Goal: Task Accomplishment & Management: Manage account settings

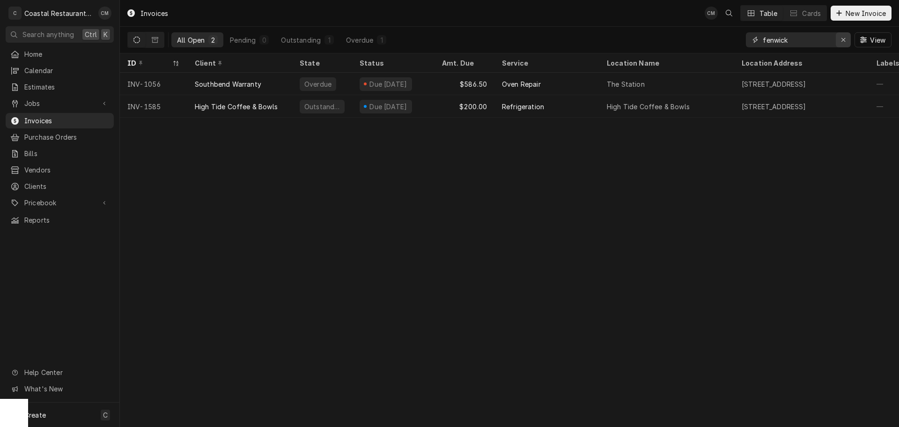
click at [566, 39] on div "Erase input" at bounding box center [843, 39] width 9 height 9
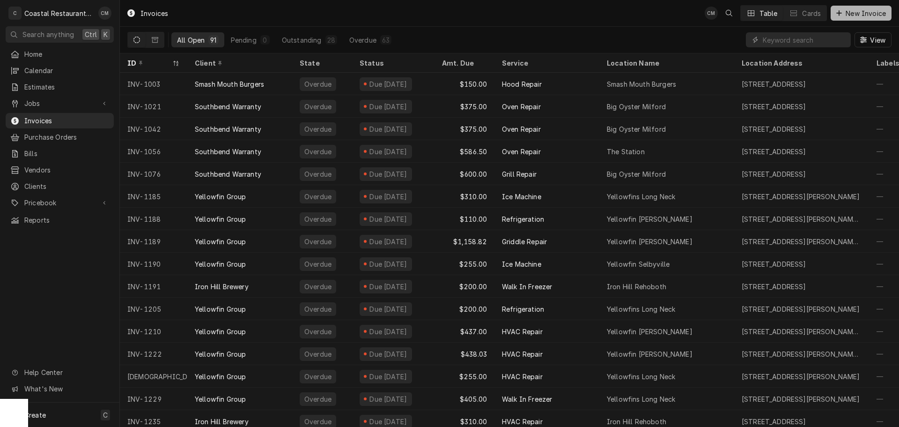
click at [566, 14] on span "New Invoice" at bounding box center [866, 13] width 44 height 10
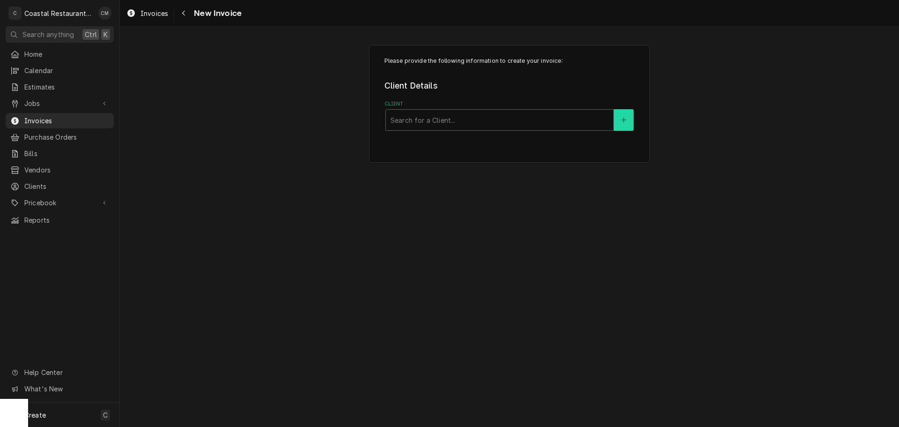
click at [626, 119] on icon "Create New Client" at bounding box center [624, 120] width 6 height 7
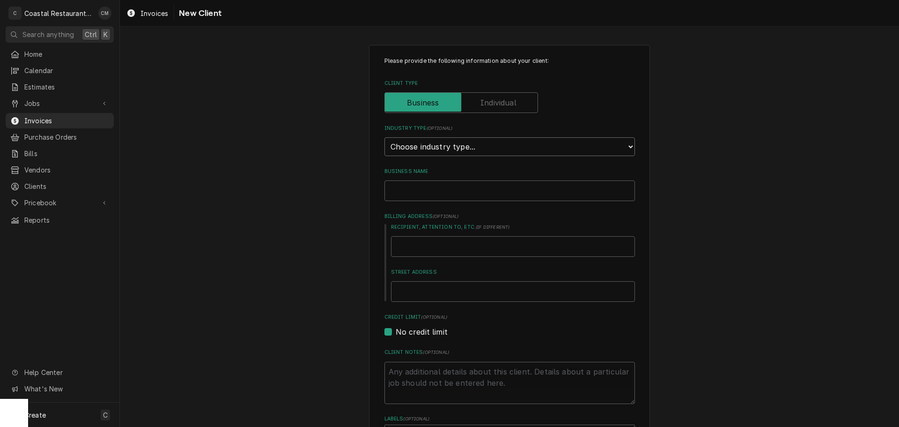
click at [464, 148] on select "Choose industry type... Residential Commercial Industrial Government" at bounding box center [510, 146] width 251 height 19
select select "2"
click at [385, 137] on select "Choose industry type... Residential Commercial Industrial Government" at bounding box center [510, 146] width 251 height 19
click at [444, 194] on input "Business Name" at bounding box center [510, 190] width 251 height 21
type textarea "x"
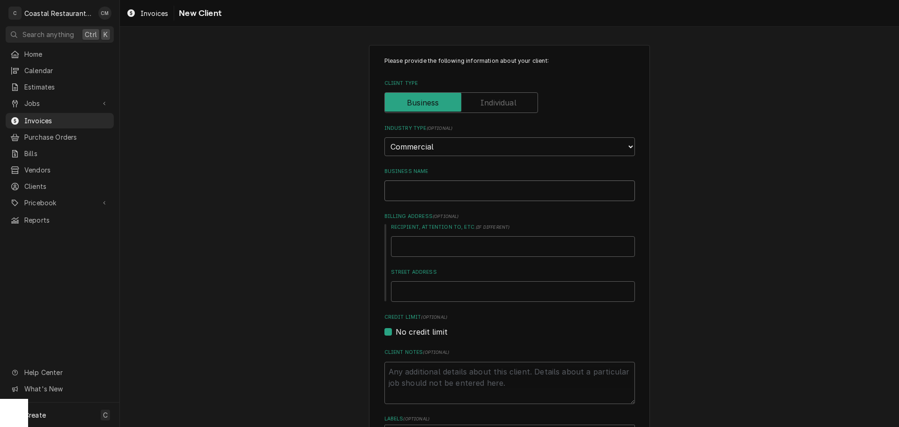
type input "S"
type textarea "x"
type input "So"
type textarea "x"
type input "SoD"
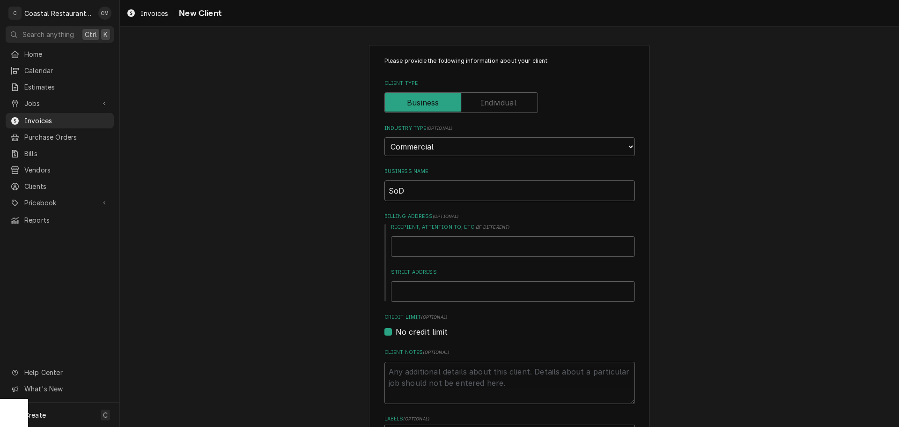
type textarea "x"
type input "SoDe"
type textarea "x"
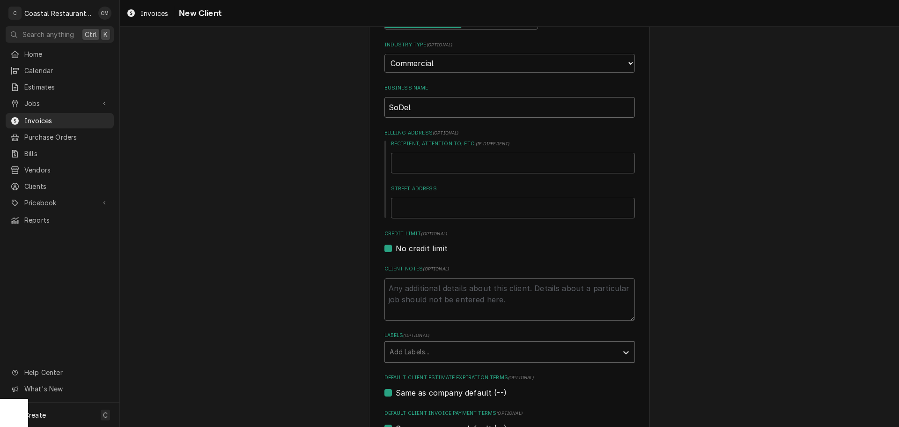
scroll to position [225, 0]
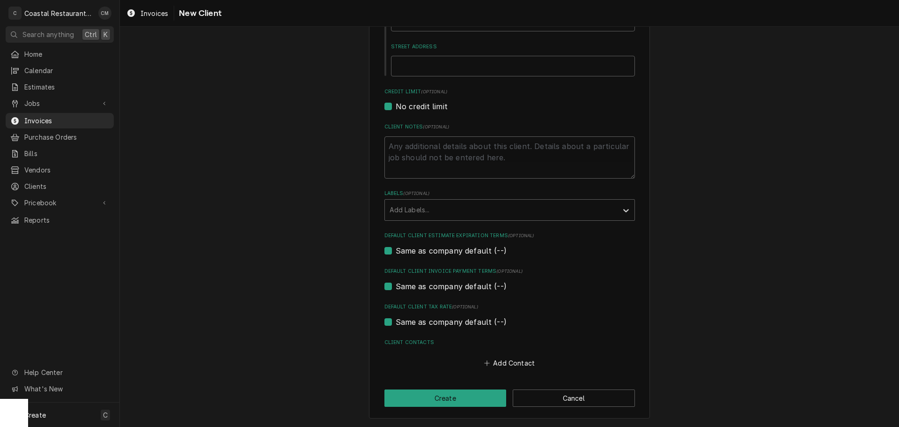
type input "SoDel"
click at [591, 407] on div "Please provide the following information about your client: Client Type Industr…" at bounding box center [509, 119] width 281 height 599
click at [582, 392] on button "Cancel" at bounding box center [574, 397] width 122 height 17
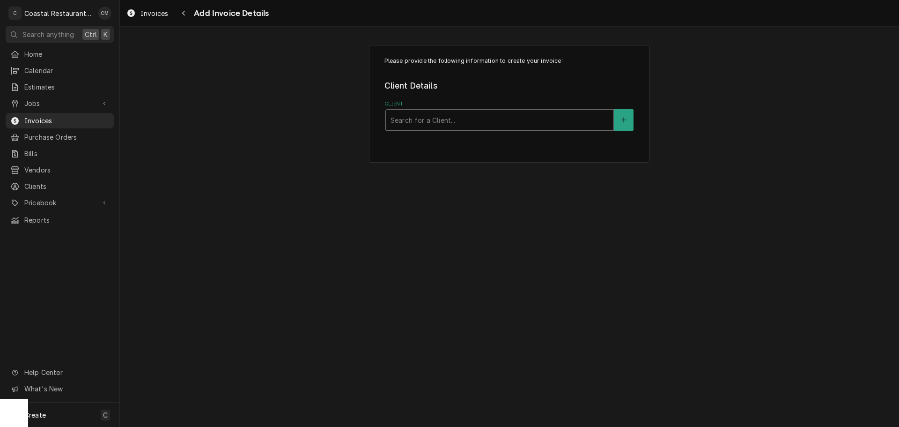
click at [459, 122] on div "Client" at bounding box center [500, 119] width 218 height 17
type input "Sodel"
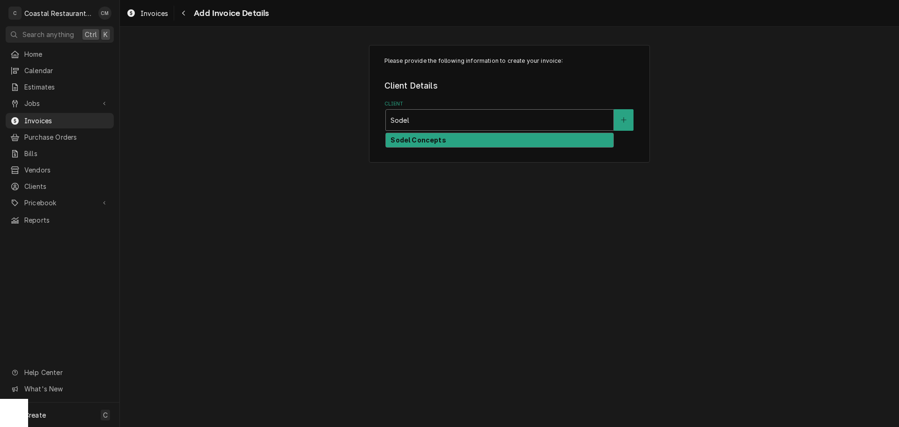
click at [448, 139] on div "Sodel Concepts" at bounding box center [500, 140] width 228 height 15
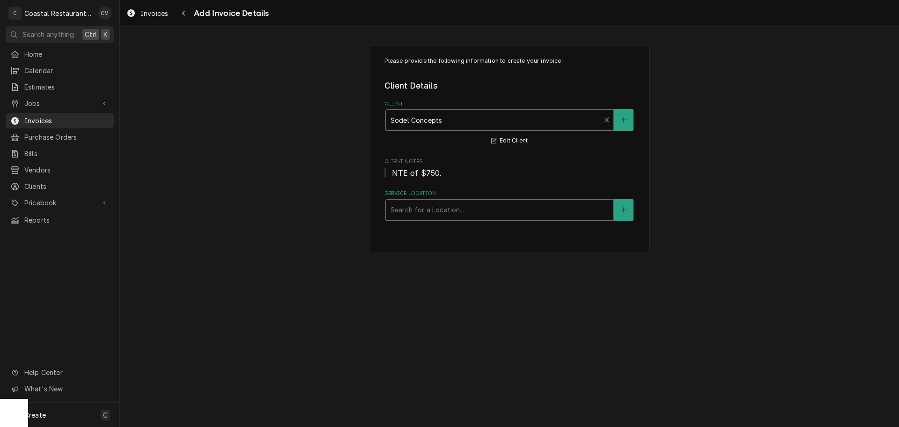
click at [481, 211] on div "Service Location" at bounding box center [500, 209] width 218 height 17
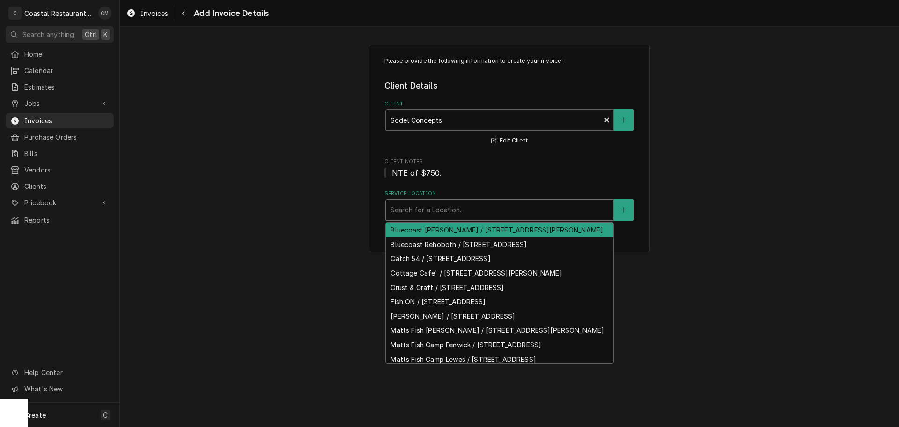
click at [465, 232] on div "Bluecoast Bethany / 30904 Coastal Hwy, Bethany Beach, DE 19930" at bounding box center [500, 229] width 228 height 15
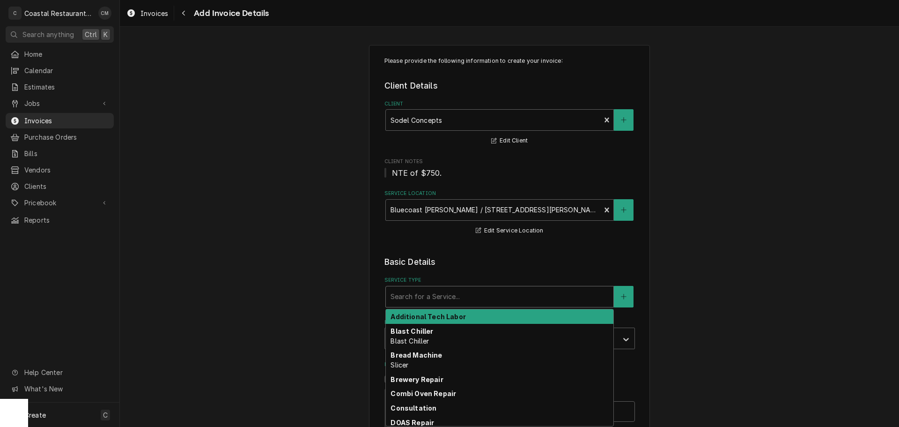
click at [437, 298] on div "Service Type" at bounding box center [500, 296] width 218 height 17
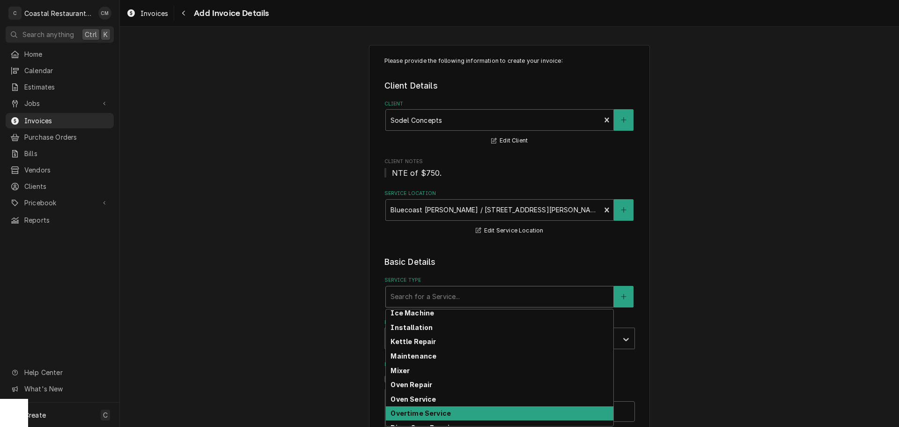
scroll to position [334, 0]
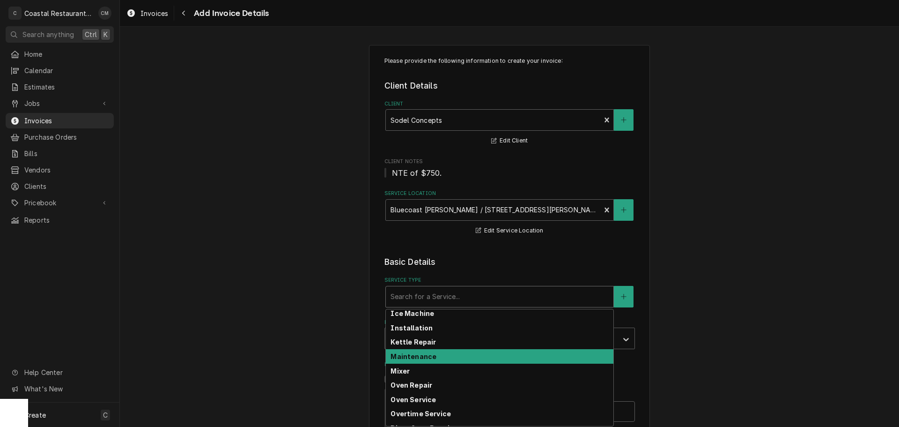
click at [441, 355] on div "Maintenance" at bounding box center [500, 356] width 228 height 15
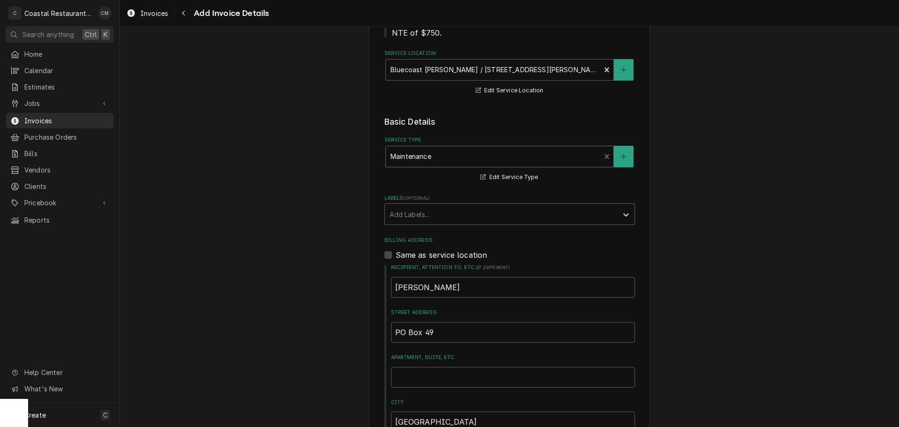
scroll to position [141, 0]
click at [404, 216] on div "Labels" at bounding box center [501, 213] width 223 height 17
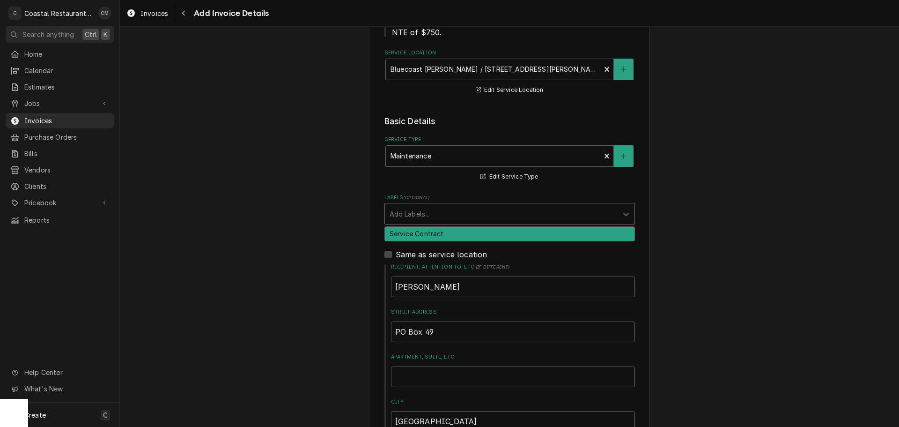
click at [411, 234] on div "Service Contract" at bounding box center [510, 234] width 250 height 15
type textarea "x"
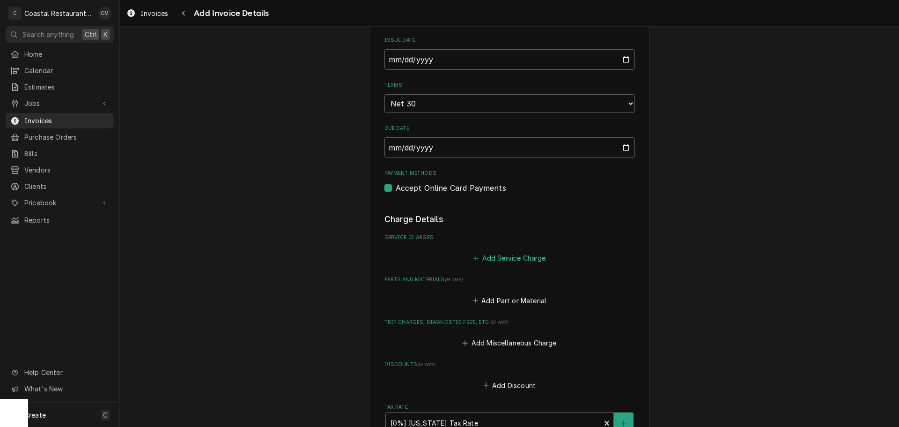
scroll to position [609, 0]
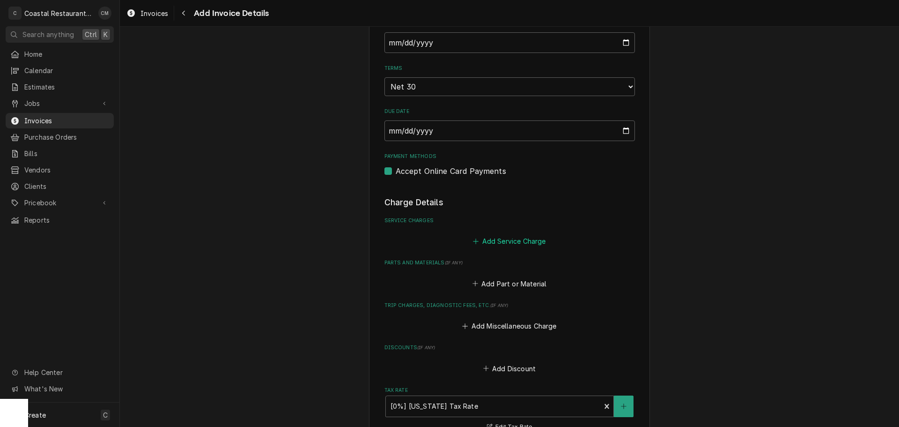
click at [510, 239] on button "Add Service Charge" at bounding box center [510, 241] width 76 height 13
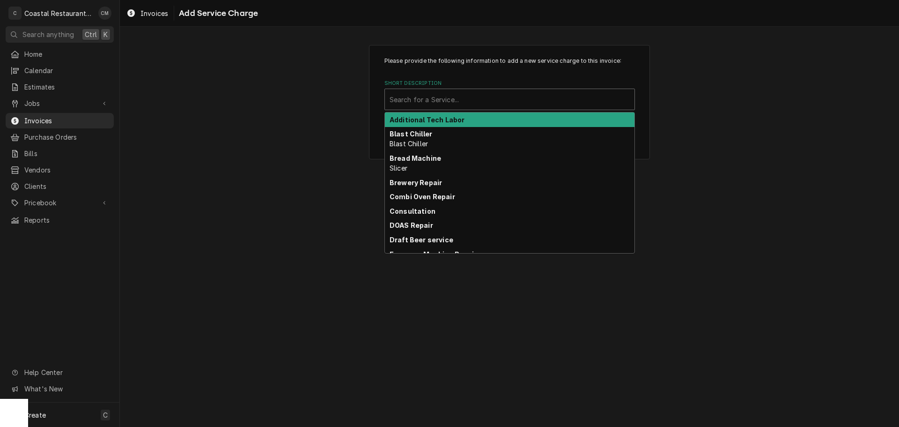
click at [500, 93] on div "Short Description" at bounding box center [510, 99] width 240 height 17
type input "ma"
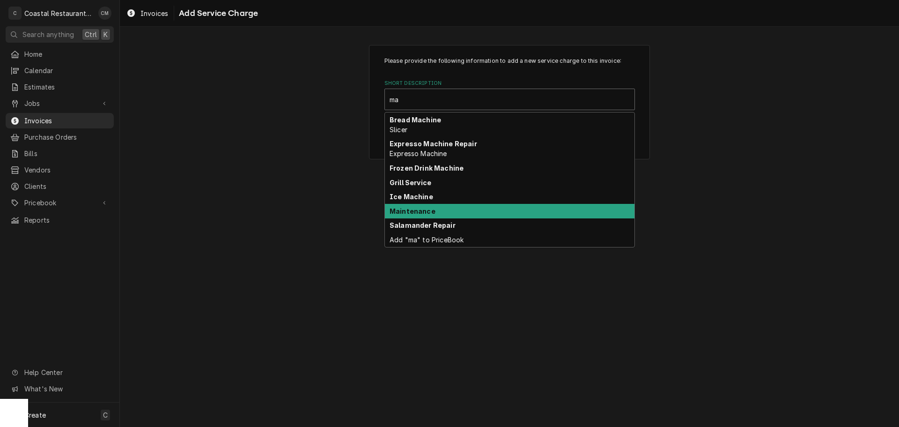
click at [414, 208] on strong "Maintenance" at bounding box center [413, 211] width 46 height 8
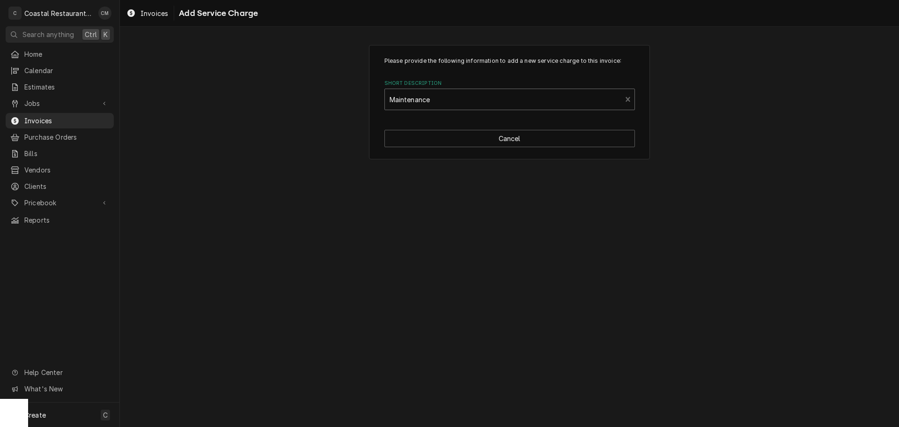
type textarea "x"
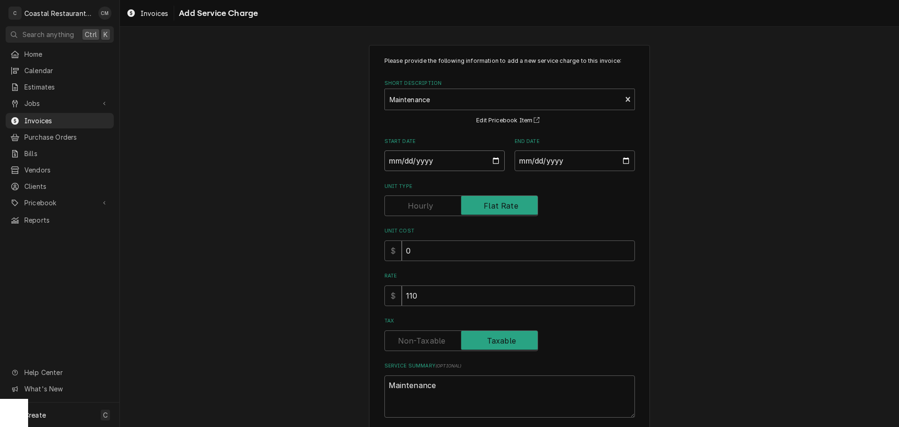
click at [493, 163] on input "Start Date" at bounding box center [445, 160] width 120 height 21
type input "2025-10-07"
type textarea "x"
click at [626, 161] on input "End Date" at bounding box center [575, 160] width 120 height 21
type input "2025-10-07"
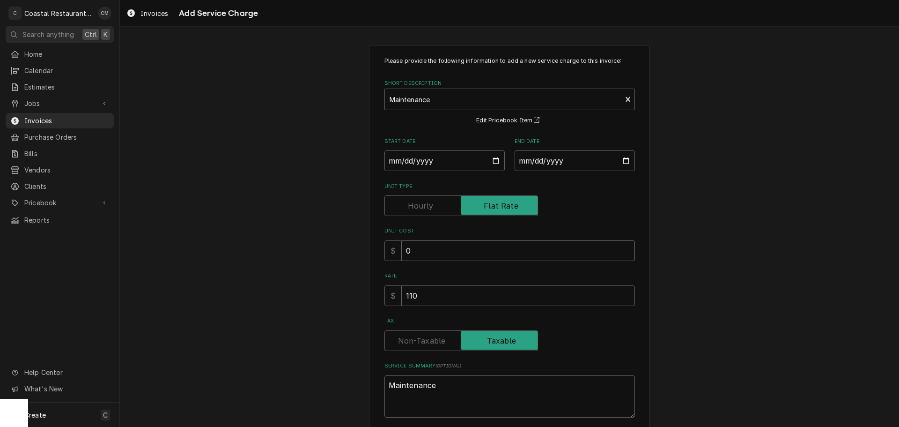
drag, startPoint x: 426, startPoint y: 254, endPoint x: 407, endPoint y: 254, distance: 18.7
click at [407, 254] on input "0" at bounding box center [518, 250] width 233 height 21
drag, startPoint x: 418, startPoint y: 300, endPoint x: 395, endPoint y: 298, distance: 22.6
click at [395, 298] on div "$ 110" at bounding box center [510, 295] width 251 height 21
click at [420, 293] on input "110" at bounding box center [518, 295] width 233 height 21
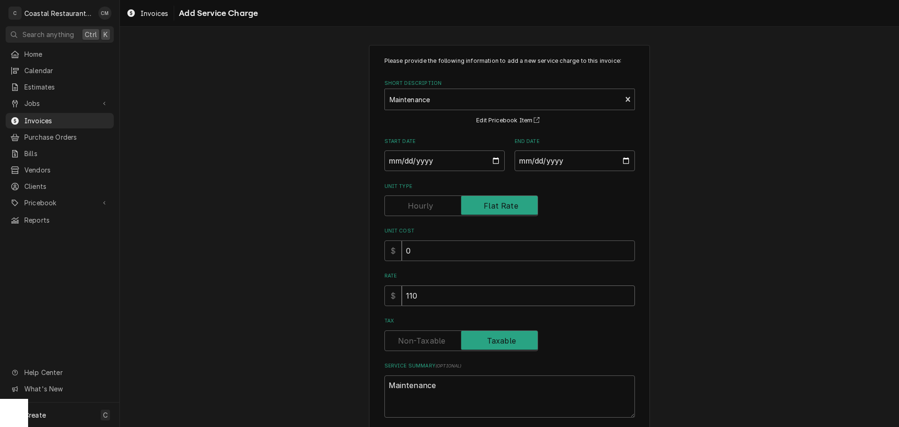
drag, startPoint x: 420, startPoint y: 293, endPoint x: 401, endPoint y: 293, distance: 18.7
click at [402, 293] on input "110" at bounding box center [518, 295] width 233 height 21
type textarea "x"
type input "4"
type textarea "x"
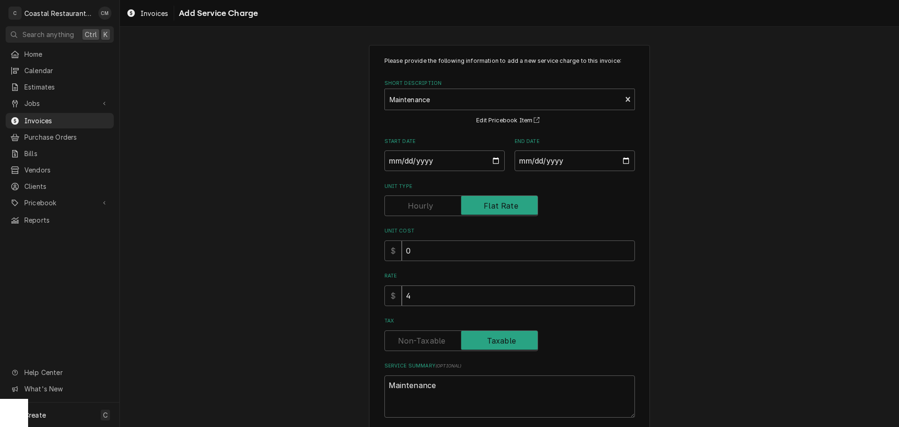
type input "45"
type textarea "x"
type input "450"
type textarea "x"
type input "4500"
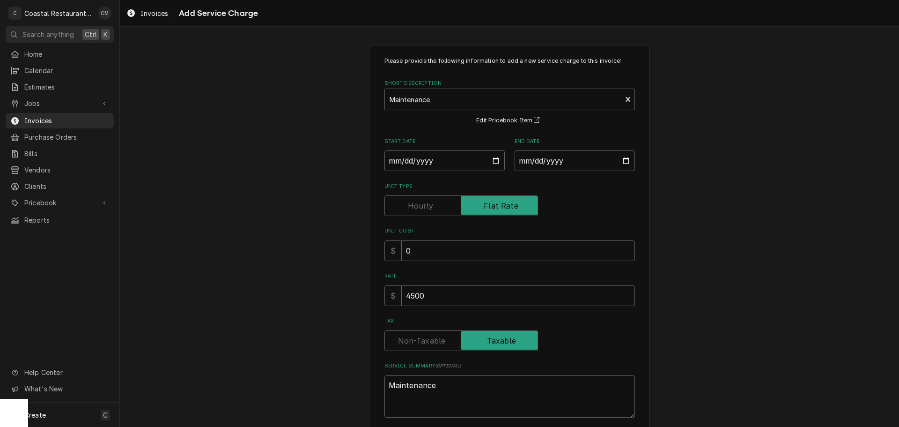
drag, startPoint x: 250, startPoint y: 288, endPoint x: 265, endPoint y: 287, distance: 15.5
click at [250, 288] on div "Please provide the following information to add a new service charge to this in…" at bounding box center [509, 256] width 779 height 438
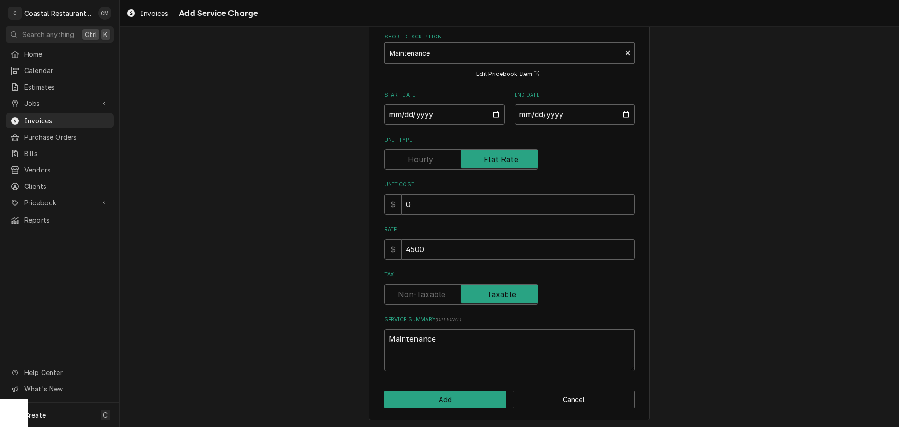
scroll to position [48, 0]
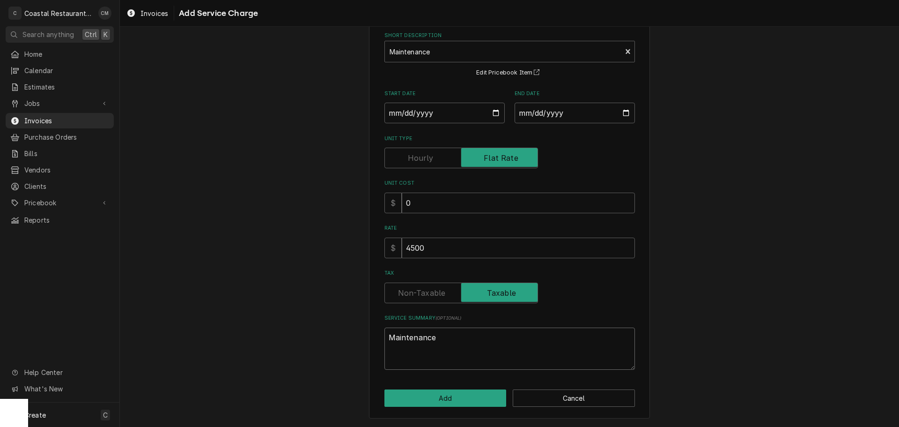
click at [388, 336] on textarea "Maintenance" at bounding box center [510, 348] width 251 height 42
type textarea "x"
type textarea "PMaintenance"
type textarea "x"
type textarea "PrMaintenance"
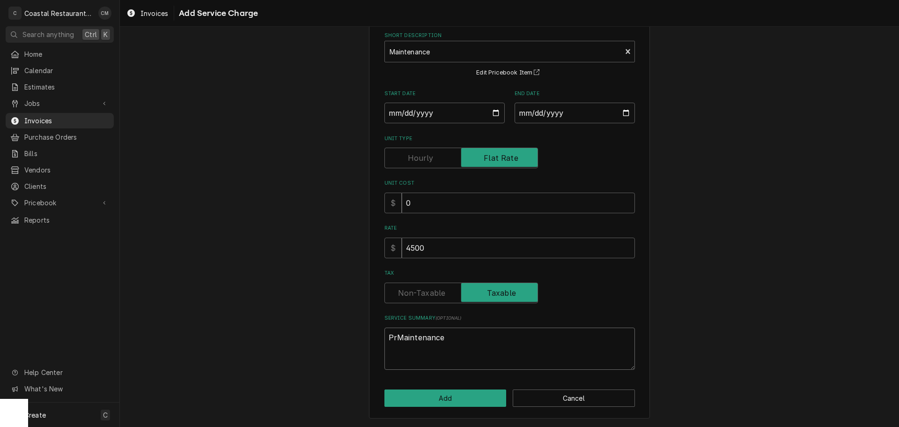
type textarea "x"
type textarea "PreMaintenance"
type textarea "x"
type textarea "PrevMaintenance"
type textarea "x"
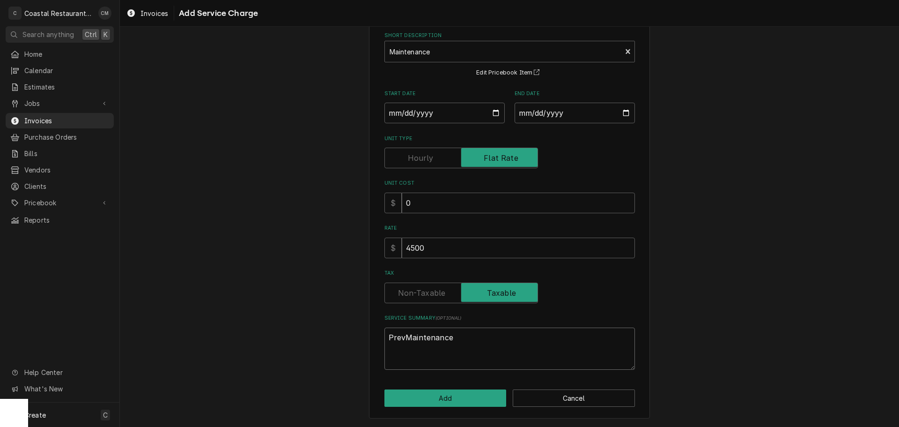
type textarea "PreveMaintenance"
type textarea "x"
type textarea "PrevenMaintenance"
type textarea "x"
type textarea "PreventMaintenance"
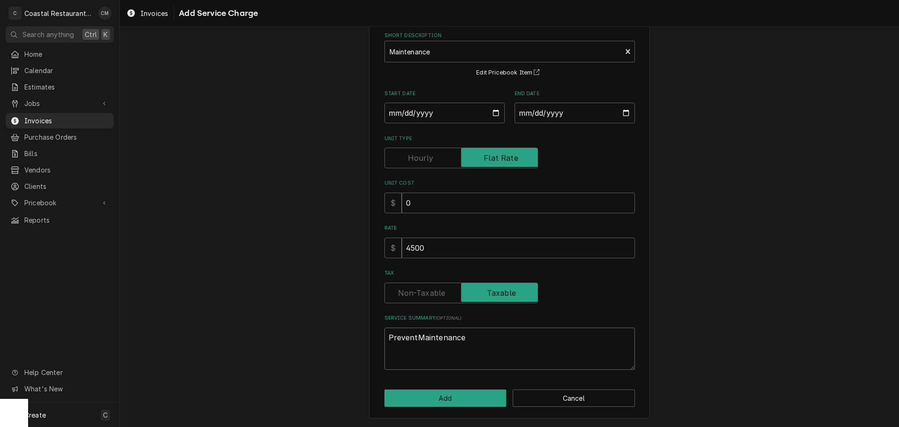
type textarea "x"
type textarea "PreventaMaintenance"
type textarea "x"
type textarea "PreventatMaintenance"
type textarea "x"
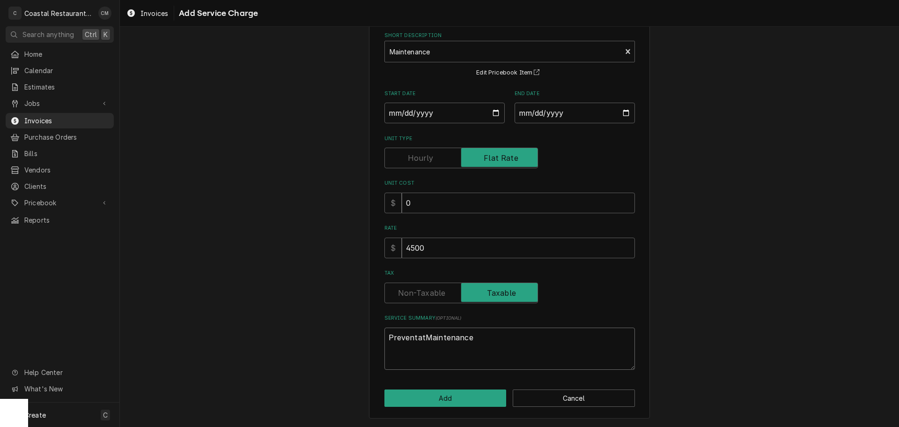
type textarea "PreventatiMaintenance"
type textarea "x"
type textarea "PreventativMaintenance"
type textarea "x"
type textarea "PreventativeMaintenance"
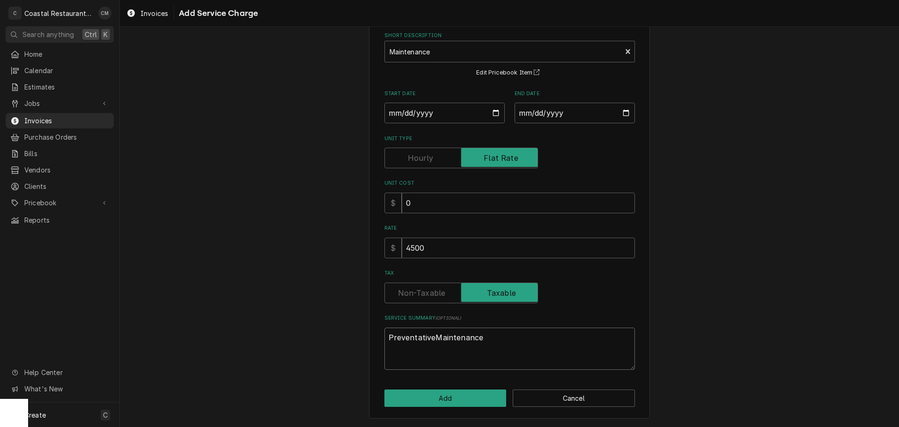
type textarea "x"
type textarea "Preventative Maintenance"
click at [516, 341] on textarea "Preventative Maintenance" at bounding box center [510, 348] width 251 height 42
type textarea "x"
type textarea "Preventative Maintenance"
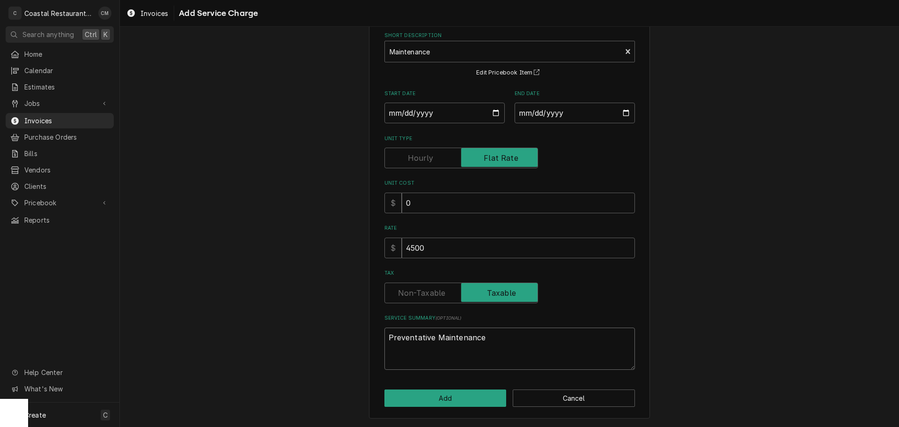
type textarea "x"
type textarea "Preventative Maintenance P"
type textarea "x"
type textarea "Preventative Maintenance Pr"
type textarea "x"
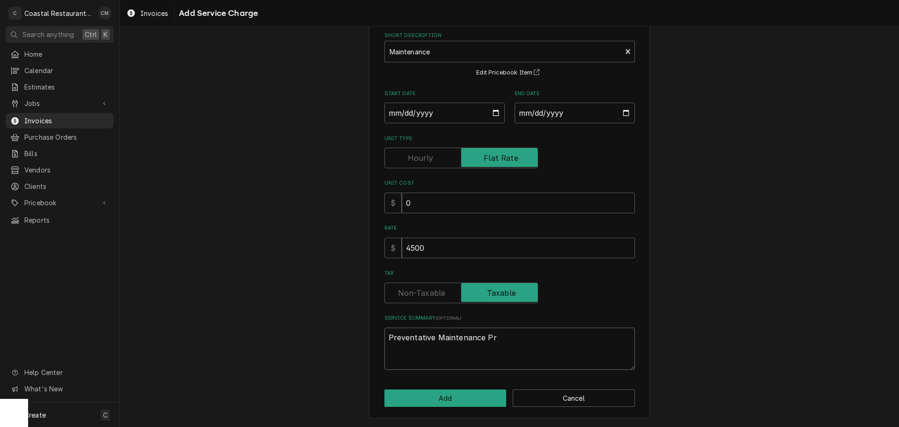
type textarea "Preventative Maintenance Pro"
type textarea "x"
type textarea "Preventative Maintenance Prop"
type textarea "x"
type textarea "Preventative Maintenance Propo"
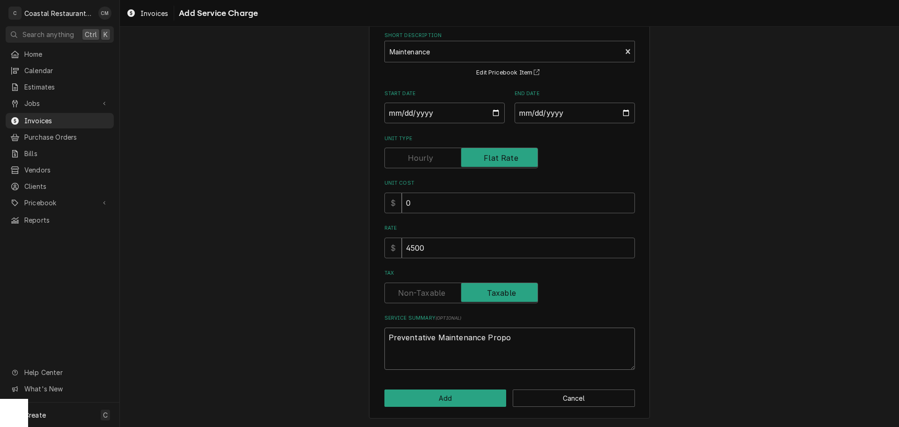
type textarea "x"
type textarea "Preventative Maintenance Propos"
type textarea "x"
type textarea "Preventative Maintenance Proposa"
type textarea "x"
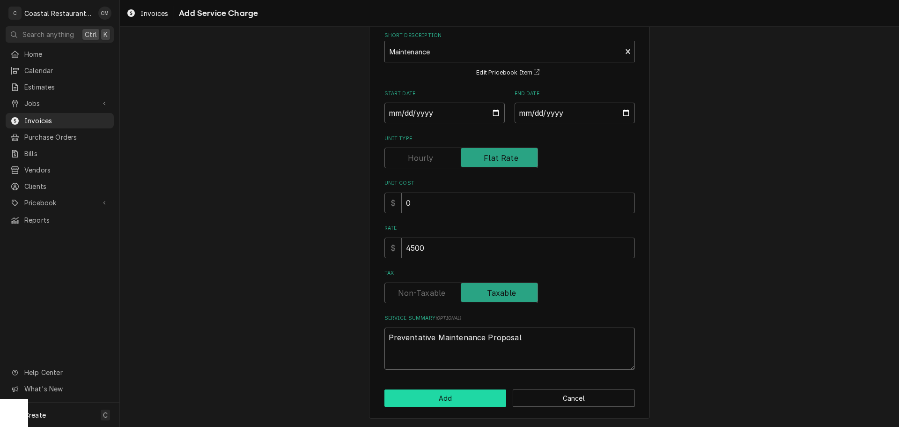
type textarea "Preventative Maintenance Proposal"
click at [463, 393] on button "Add" at bounding box center [446, 397] width 122 height 17
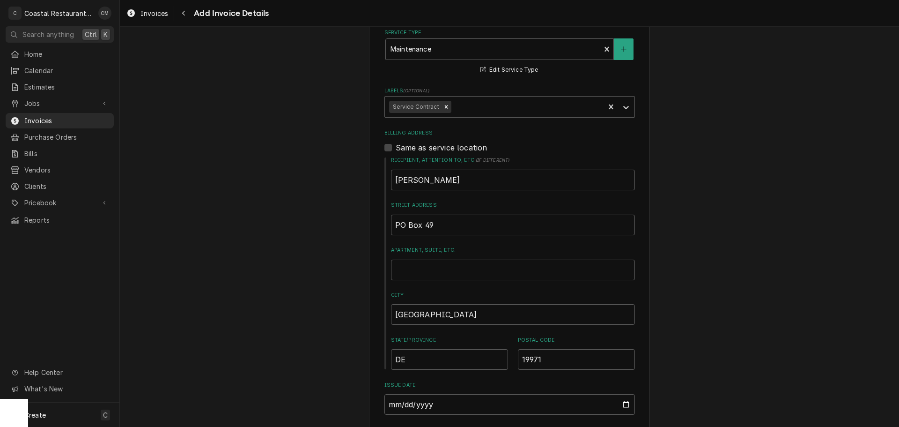
scroll to position [193, 0]
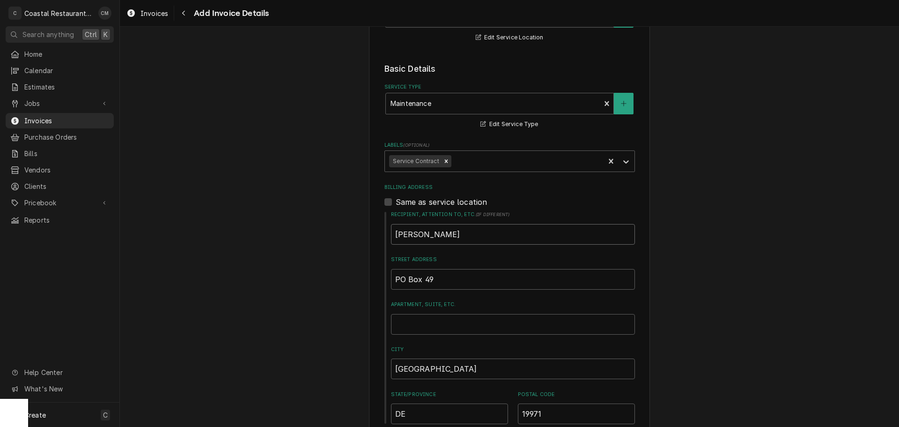
click at [467, 239] on input "Andrea Medford" at bounding box center [513, 234] width 244 height 21
click at [469, 237] on input "Andrea Medford" at bounding box center [513, 234] width 244 height 21
type textarea "x"
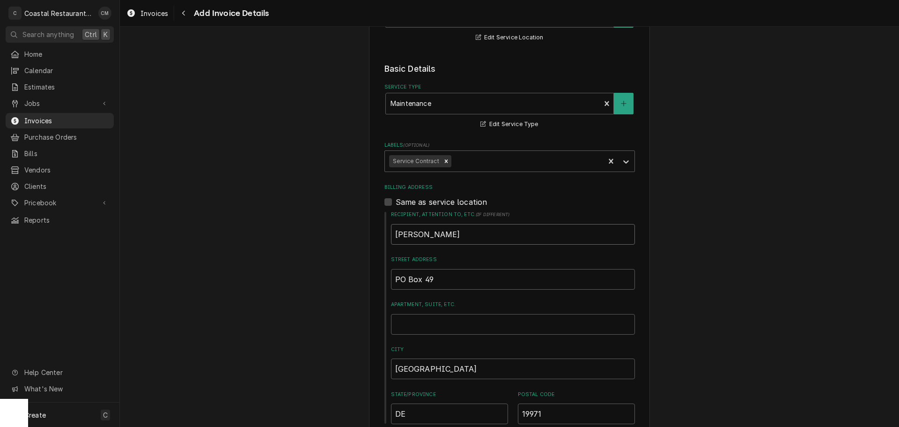
type input "c"
type textarea "x"
type input "ch"
type textarea "x"
type input "cha"
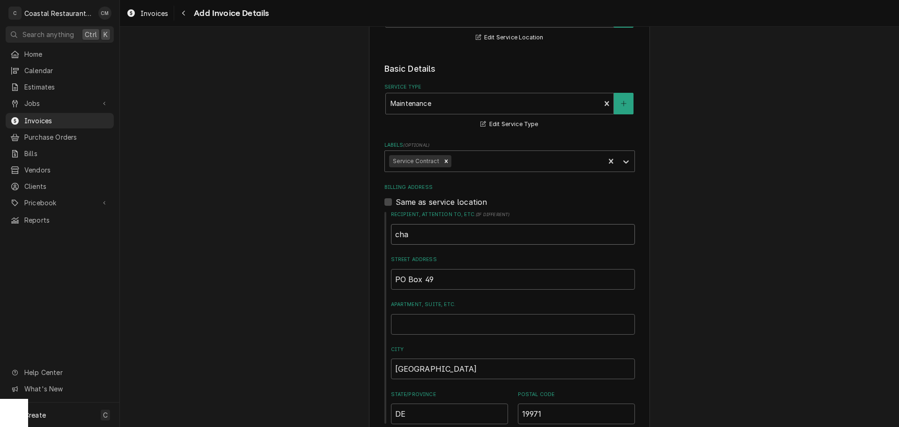
type textarea "x"
type input "chad"
type textarea "x"
type input "chad"
drag, startPoint x: 440, startPoint y: 236, endPoint x: 326, endPoint y: 231, distance: 114.4
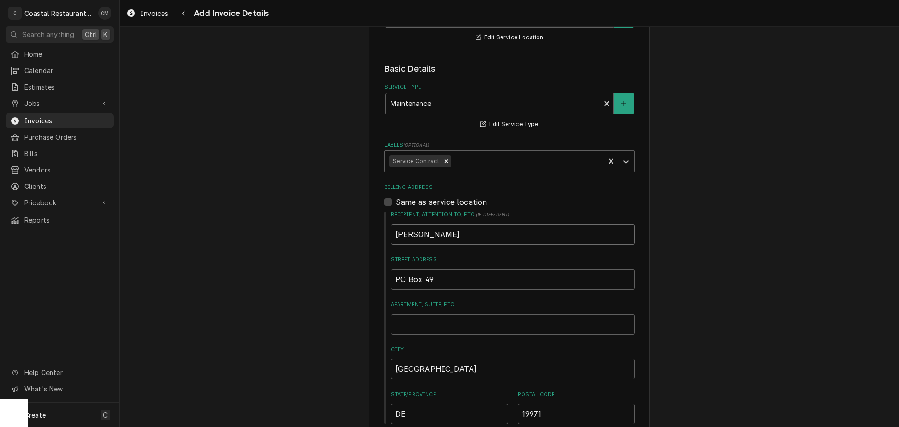
type textarea "x"
type input "A"
type textarea "x"
type input "An"
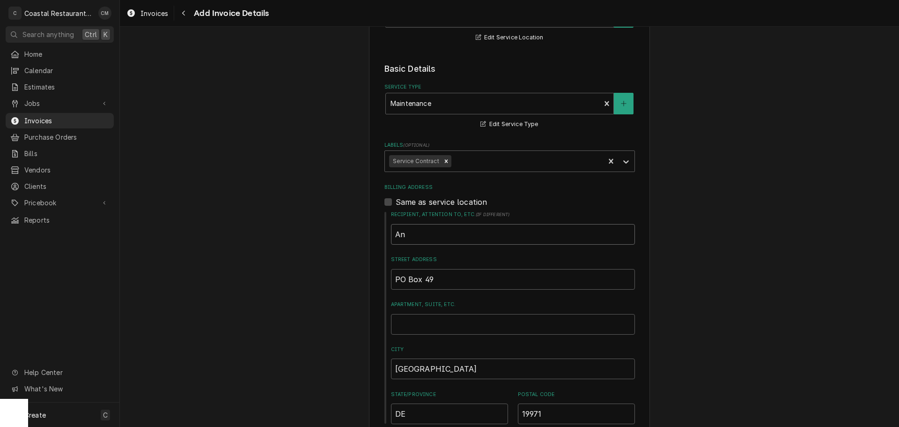
type textarea "x"
type input "And"
type textarea "x"
type input "Andr"
type textarea "x"
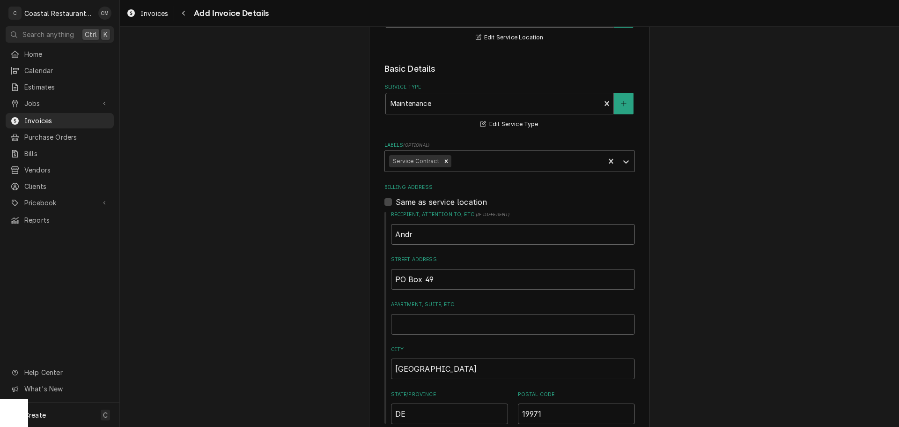
type input "Andre"
type textarea "x"
type input "Andrea"
type textarea "x"
type input "Andrea"
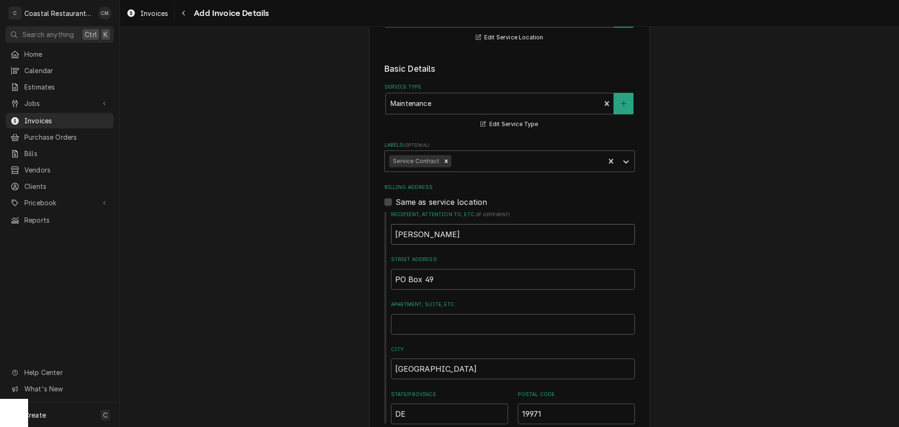
type textarea "x"
type input "Andrea M"
type textarea "x"
type input "Andrea Me"
type textarea "x"
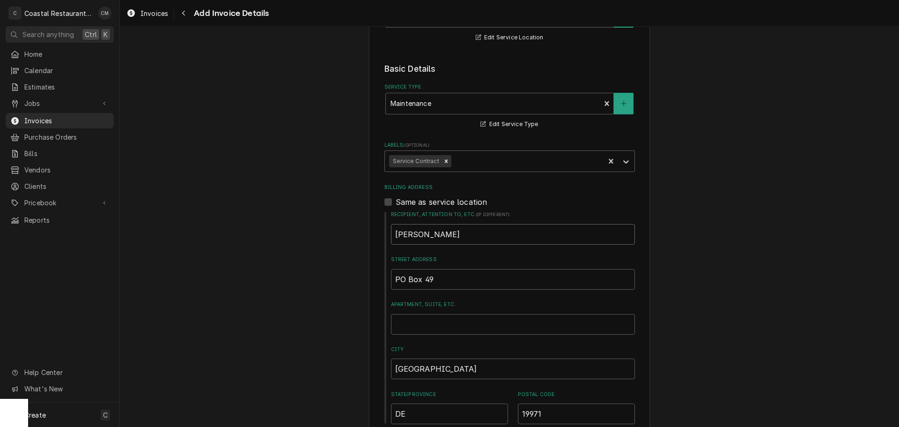
type input "Andrea Med"
type textarea "x"
type input "Andrea Medf"
type textarea "x"
type input "Andrea Medfo"
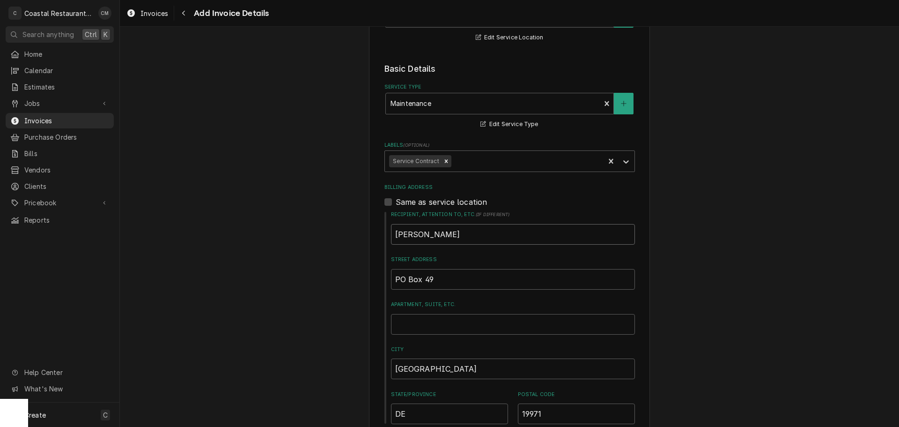
type textarea "x"
type input "Andrea Medfor"
type textarea "x"
type input "Andrea Medford"
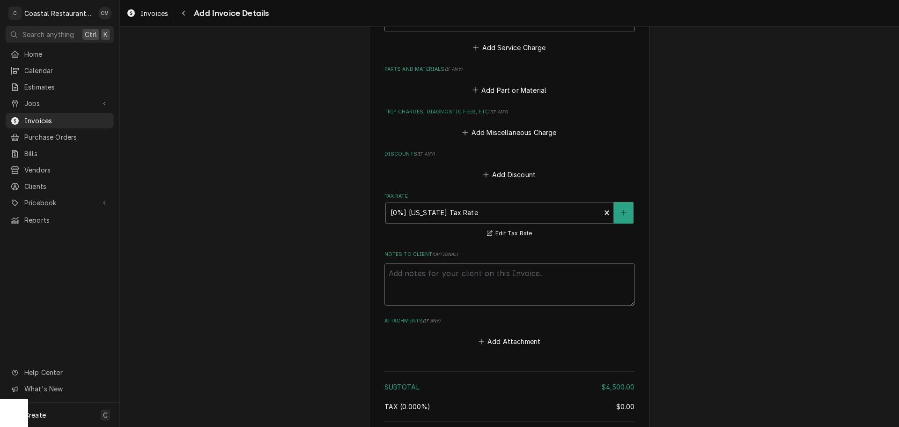
scroll to position [1083, 0]
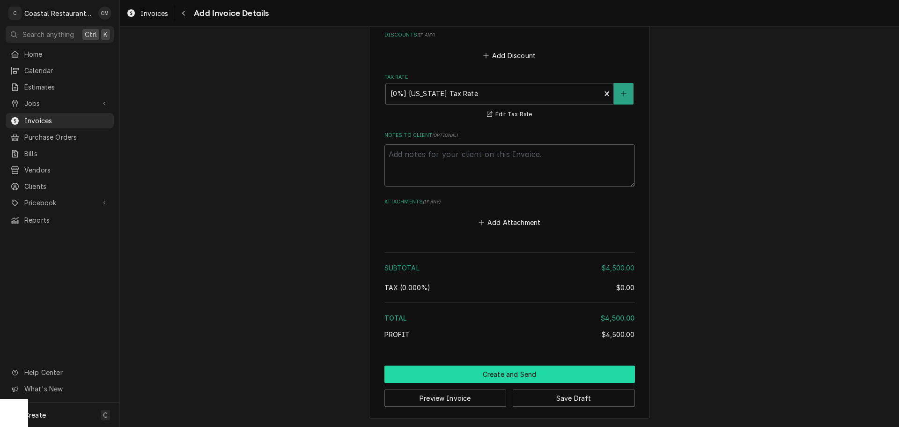
click at [501, 376] on button "Create and Send" at bounding box center [510, 373] width 251 height 17
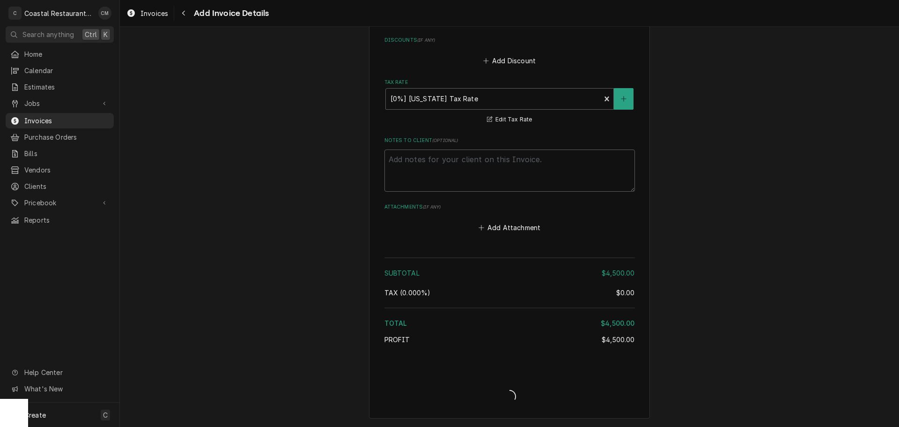
scroll to position [1078, 0]
type textarea "x"
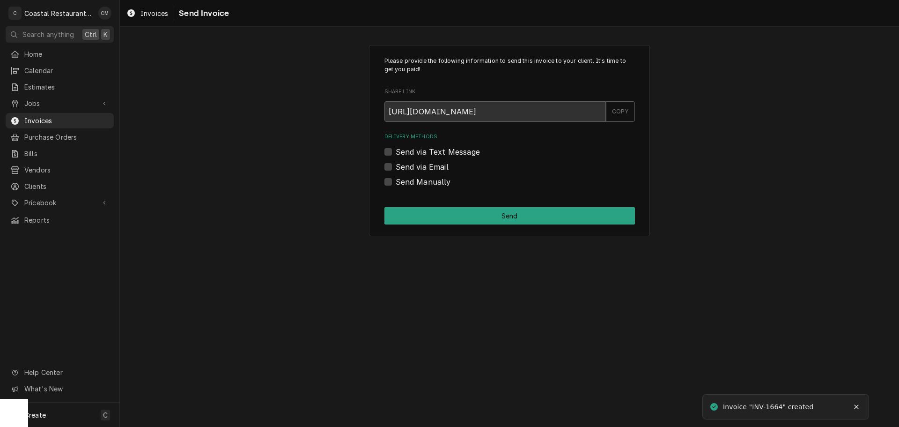
click at [396, 167] on label "Send via Email" at bounding box center [422, 166] width 53 height 11
click at [396, 167] on input "Send via Email" at bounding box center [521, 171] width 251 height 21
checkbox input "true"
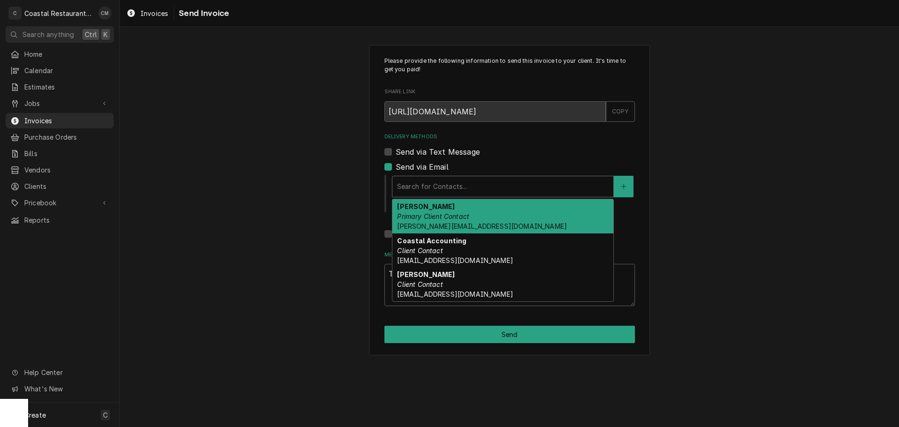
click at [471, 187] on div "Delivery Methods" at bounding box center [503, 186] width 212 height 17
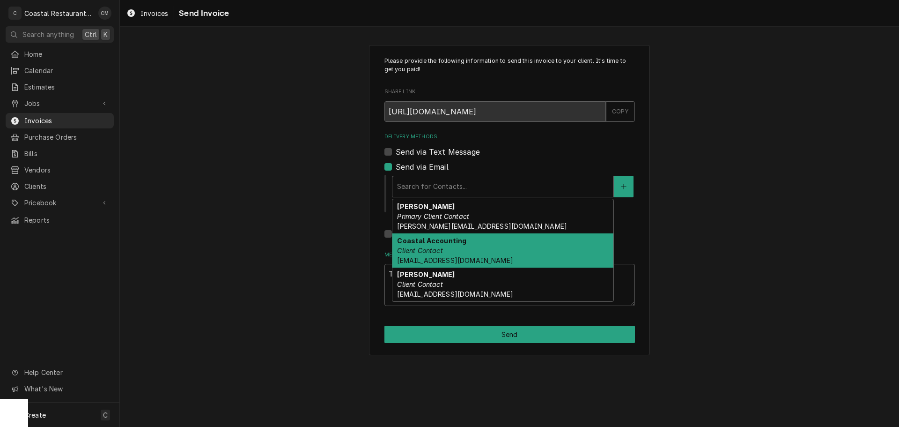
click at [487, 254] on div "Coastal Accounting Client Contact Accounting@coastalrestaurantrepair.com" at bounding box center [502, 250] width 221 height 34
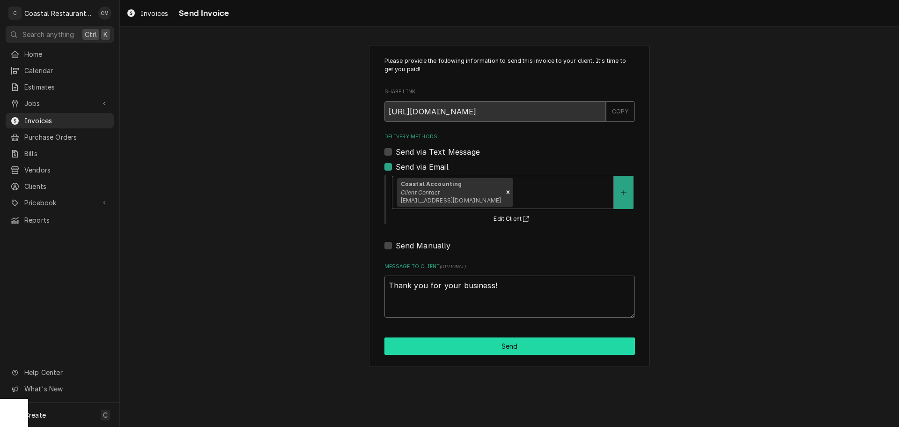
click at [534, 350] on button "Send" at bounding box center [510, 345] width 251 height 17
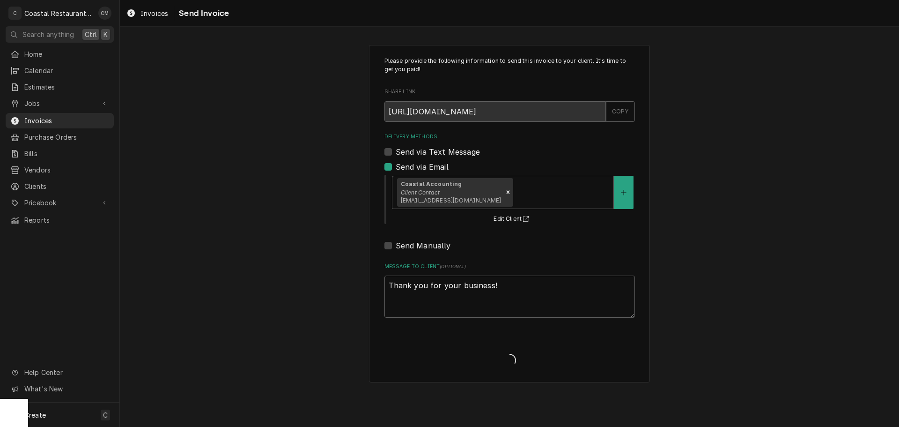
type textarea "x"
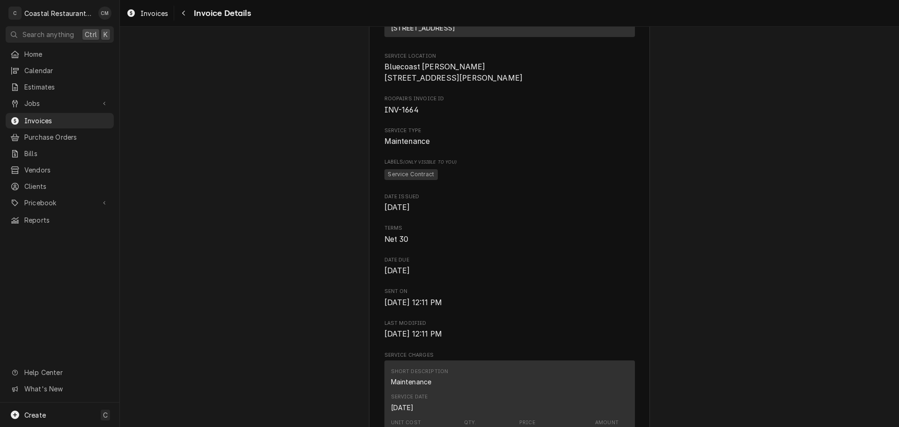
scroll to position [47, 0]
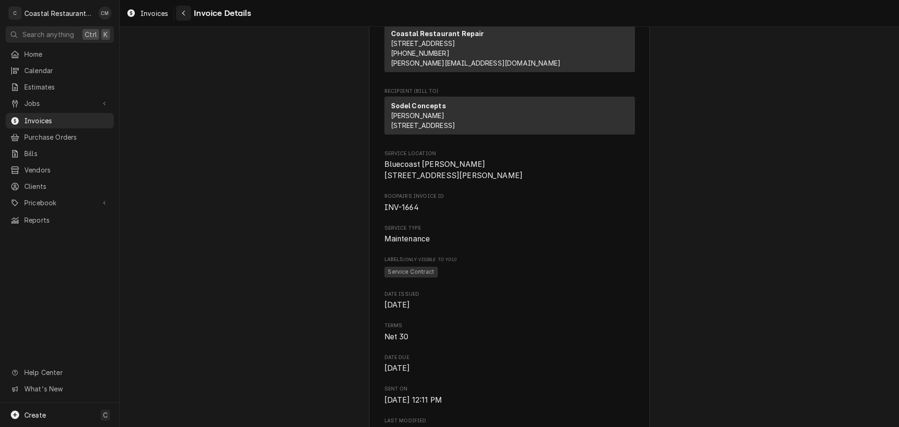
click at [183, 14] on icon "Navigate back" at bounding box center [183, 13] width 3 height 5
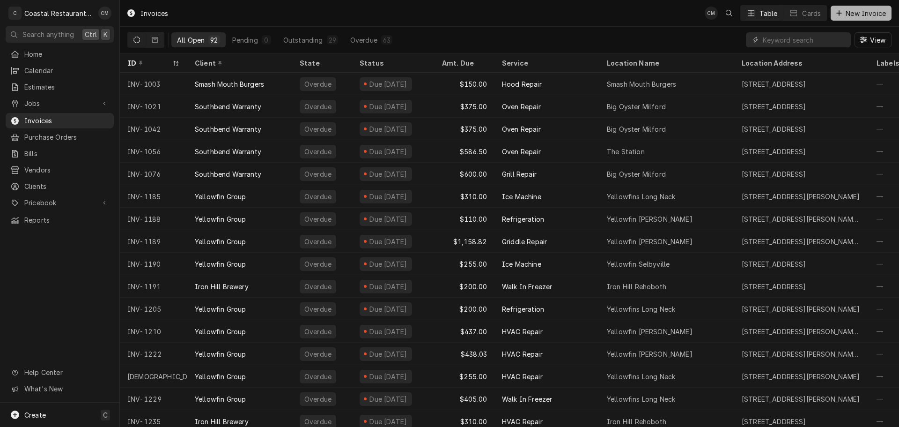
drag, startPoint x: 849, startPoint y: 15, endPoint x: 838, endPoint y: 17, distance: 11.4
click at [849, 15] on span "New Invoice" at bounding box center [866, 13] width 44 height 10
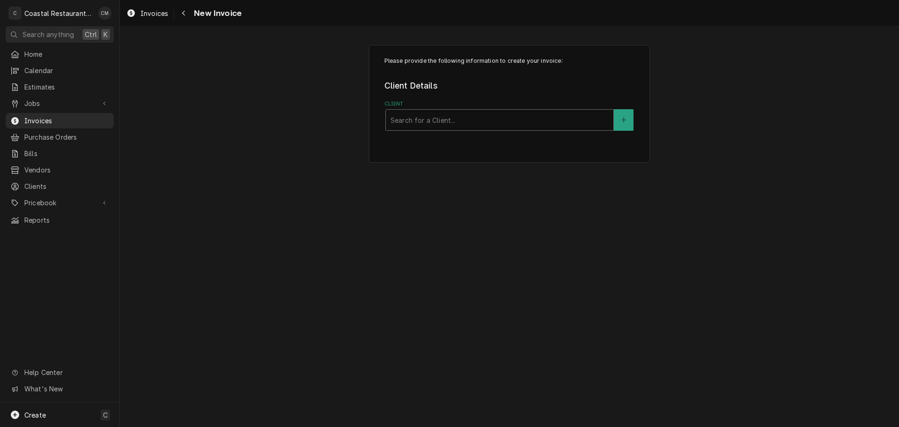
click at [470, 120] on div "Client" at bounding box center [500, 119] width 218 height 17
type input "sodel"
click at [422, 211] on div "Service Location" at bounding box center [500, 209] width 218 height 17
type input "catc"
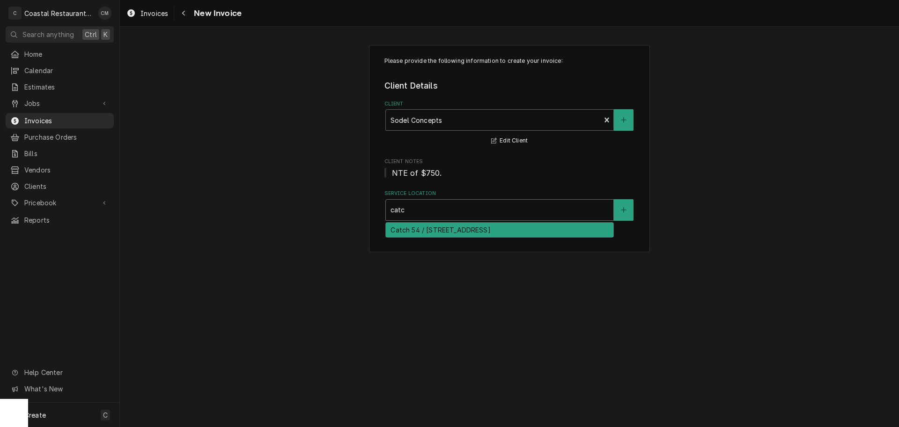
click at [433, 227] on div "Catch 54 / 38931 Madison Ave, Selbyville, DE 19975" at bounding box center [500, 229] width 228 height 15
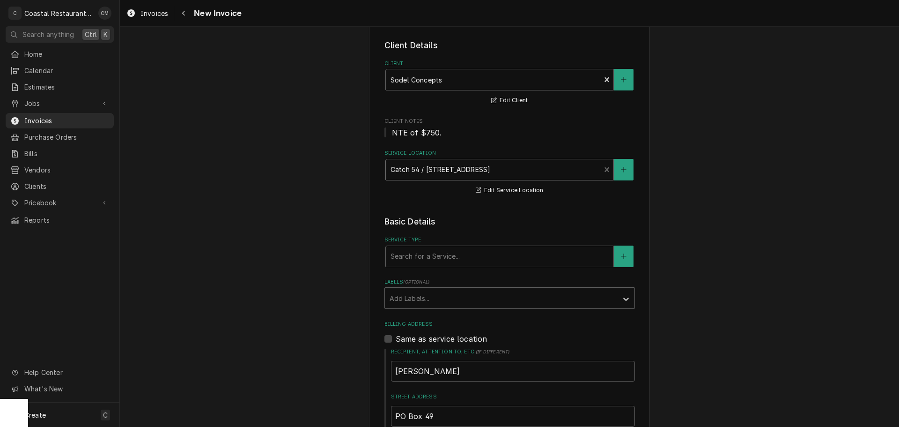
scroll to position [94, 0]
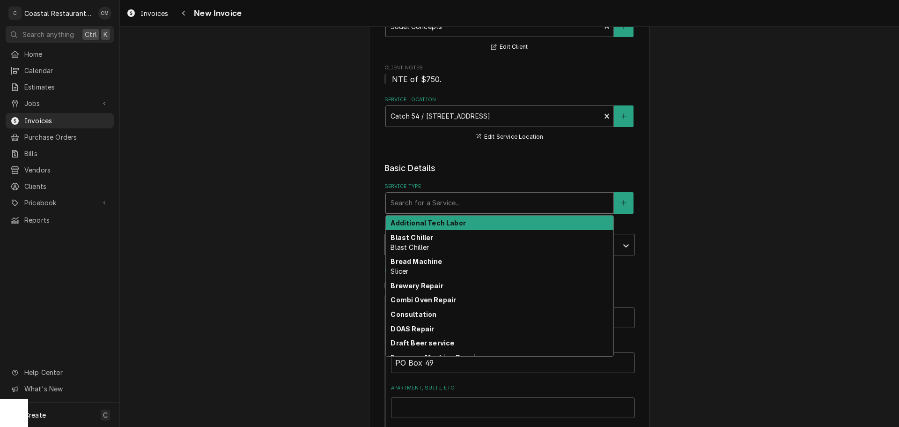
click at [445, 206] on div "Service Type" at bounding box center [500, 202] width 218 height 17
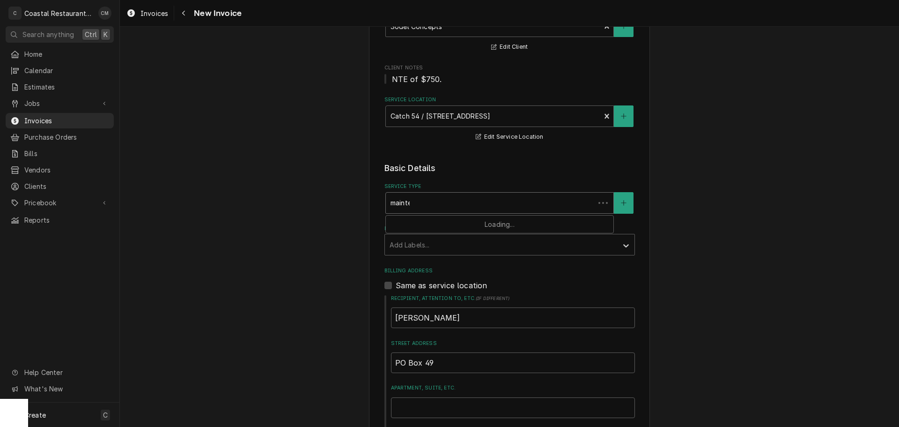
type input "mainten"
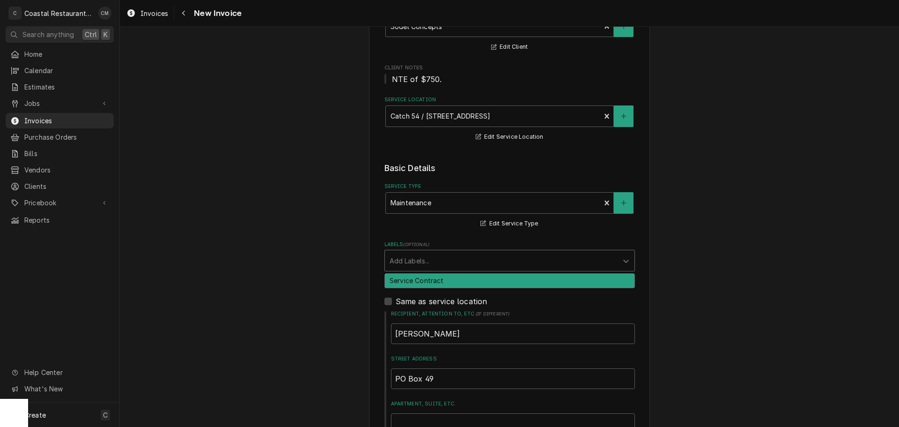
click at [446, 265] on div "Labels" at bounding box center [501, 260] width 223 height 17
click at [441, 279] on div "Service Contract" at bounding box center [510, 281] width 250 height 15
type textarea "x"
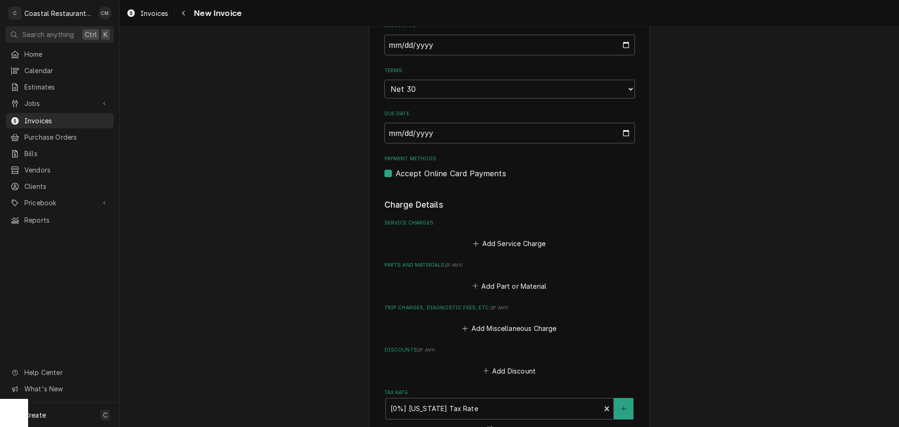
scroll to position [609, 0]
click at [501, 237] on button "Add Service Charge" at bounding box center [510, 241] width 76 height 13
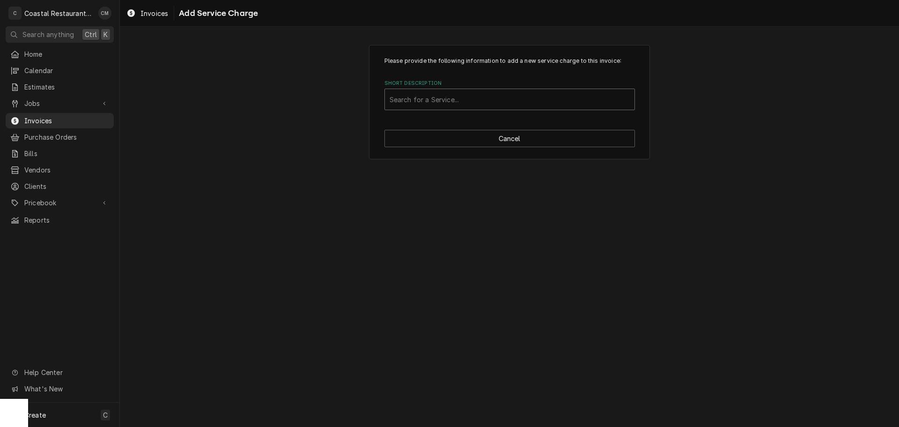
click at [431, 97] on div "Short Description" at bounding box center [510, 99] width 240 height 17
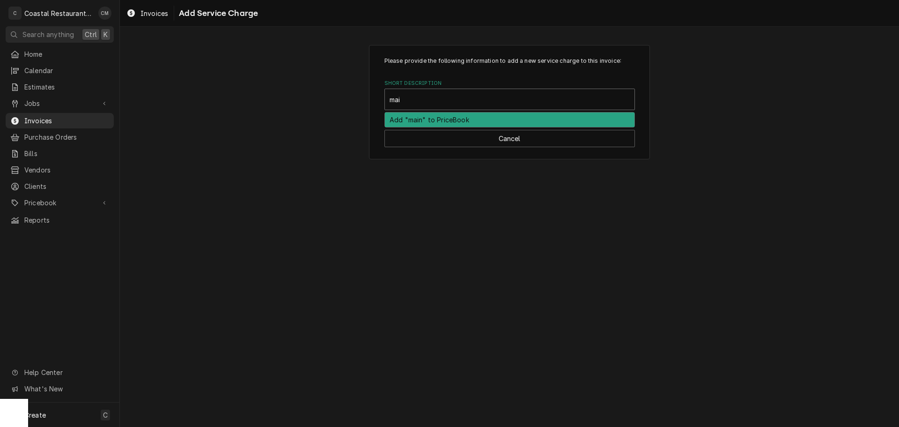
type input "main"
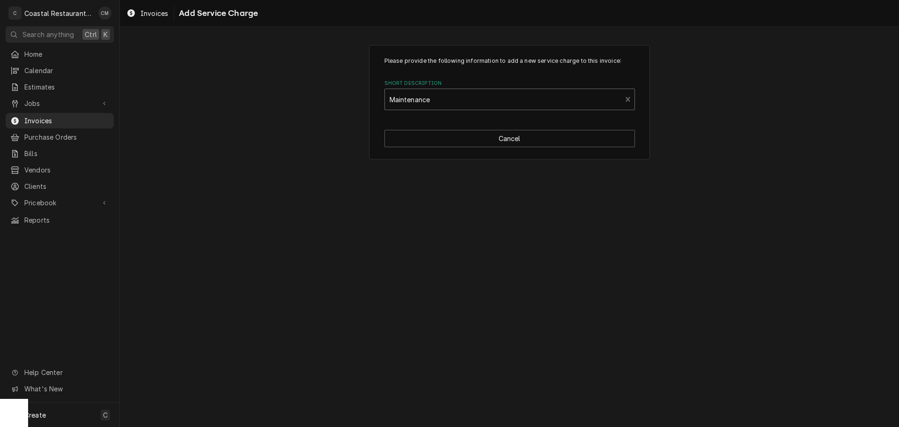
type textarea "x"
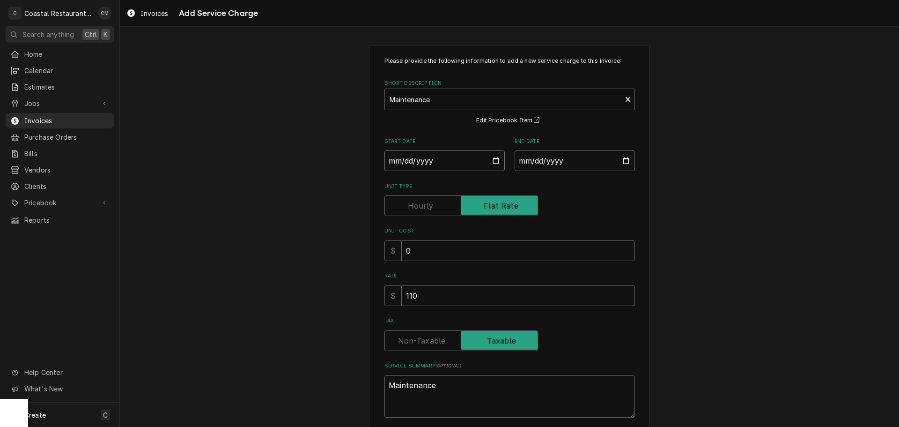
click at [487, 162] on input "Start Date" at bounding box center [445, 160] width 120 height 21
click at [493, 158] on input "Start Date" at bounding box center [445, 160] width 120 height 21
type input "2025-10-07"
click at [623, 160] on input "End Date" at bounding box center [575, 160] width 120 height 21
type textarea "x"
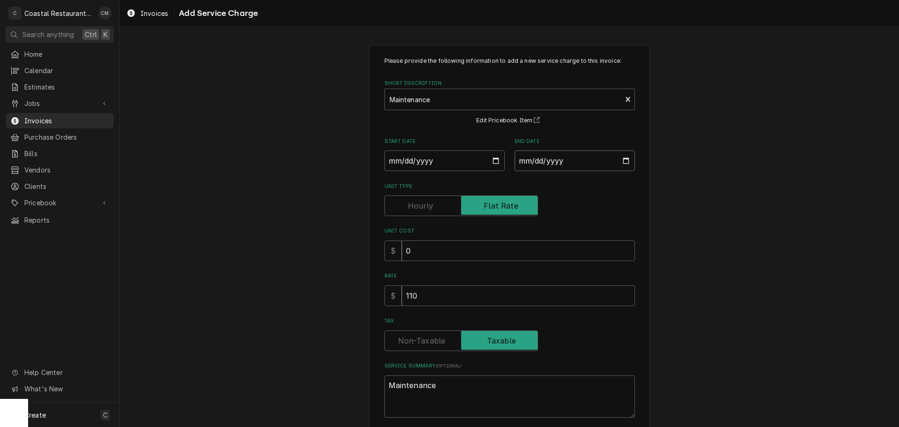
type input "2025-09-07"
type textarea "x"
type input "2025-10-07"
type textarea "x"
type input "2026-10-07"
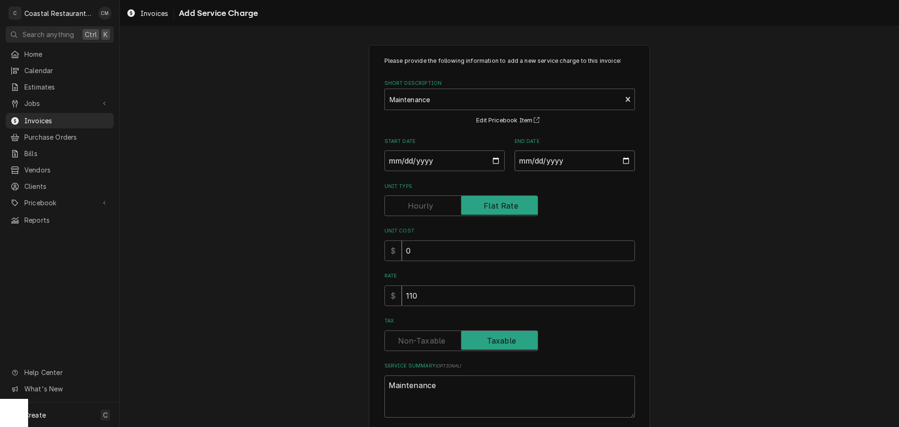
type textarea "x"
type input "2026-10-06"
drag, startPoint x: 429, startPoint y: 249, endPoint x: 385, endPoint y: 250, distance: 44.0
click at [385, 250] on div "$ 0" at bounding box center [510, 250] width 251 height 21
click at [409, 248] on input "0" at bounding box center [518, 250] width 233 height 21
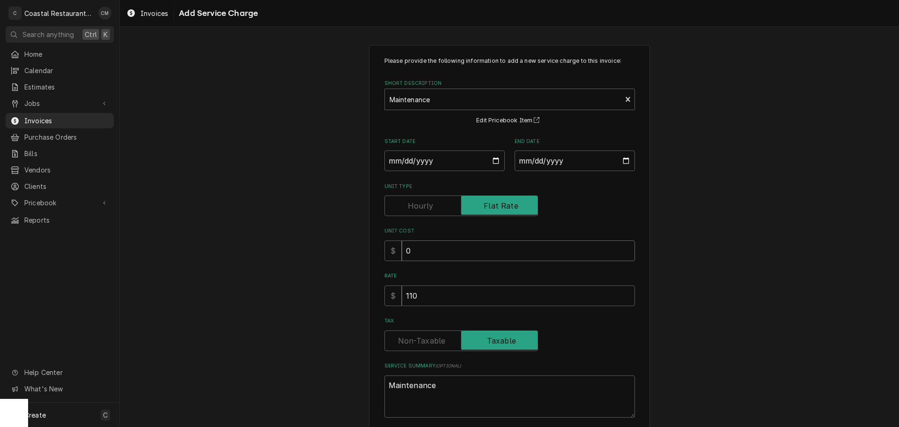
drag, startPoint x: 409, startPoint y: 248, endPoint x: 397, endPoint y: 249, distance: 12.7
click at [397, 249] on div "$ 0" at bounding box center [510, 250] width 251 height 21
drag, startPoint x: 415, startPoint y: 298, endPoint x: 382, endPoint y: 294, distance: 34.0
click at [385, 294] on div "$ 110" at bounding box center [510, 295] width 251 height 21
type textarea "x"
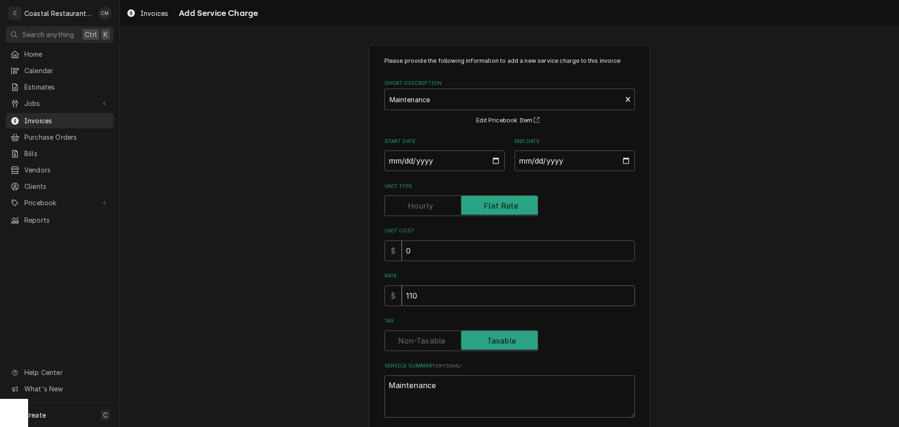
type input "3"
type textarea "x"
type input "32"
type textarea "x"
type input "329"
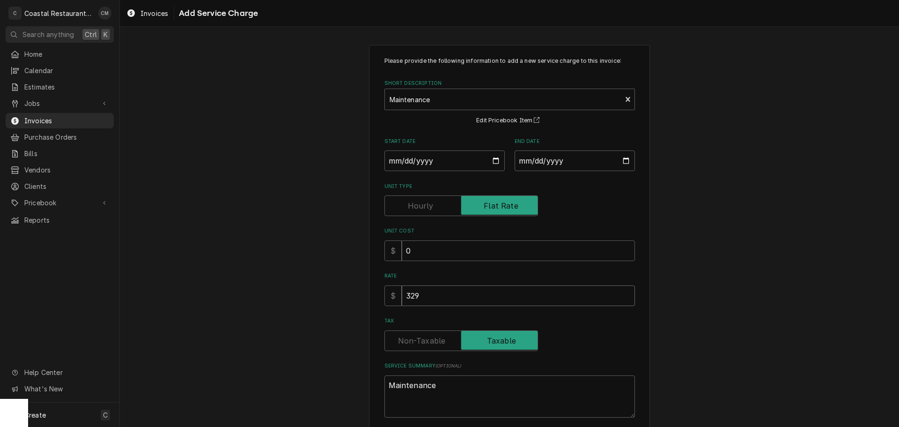
type textarea "x"
type input "3290"
click at [715, 237] on div "Please provide the following information to add a new service charge to this in…" at bounding box center [509, 256] width 779 height 438
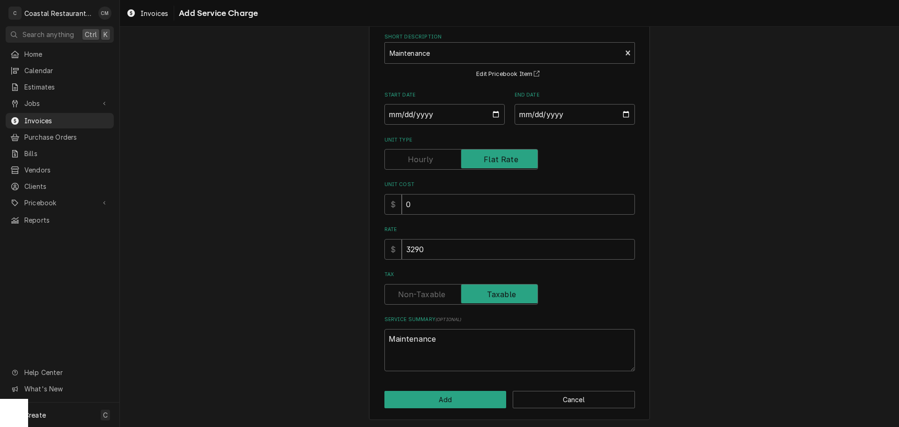
scroll to position [48, 0]
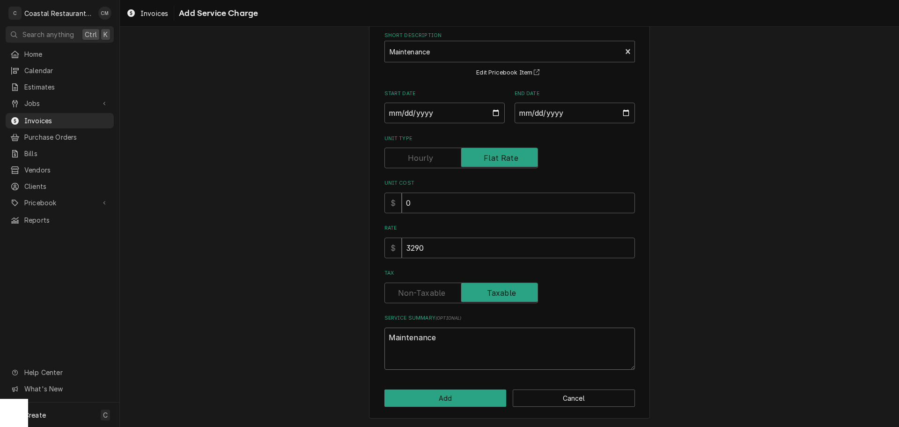
drag, startPoint x: 435, startPoint y: 335, endPoint x: 323, endPoint y: 338, distance: 112.0
click at [323, 338] on div "Please provide the following information to add a new service charge to this in…" at bounding box center [509, 208] width 779 height 438
paste textarea "Preventative Maintenance Proposal"
type textarea "x"
type textarea "Preventative Maintenance Proposal"
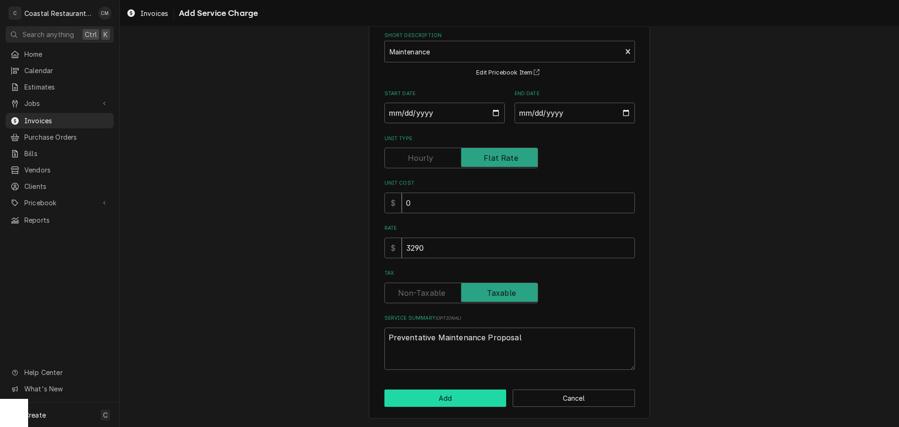
click at [453, 395] on button "Add" at bounding box center [446, 397] width 122 height 17
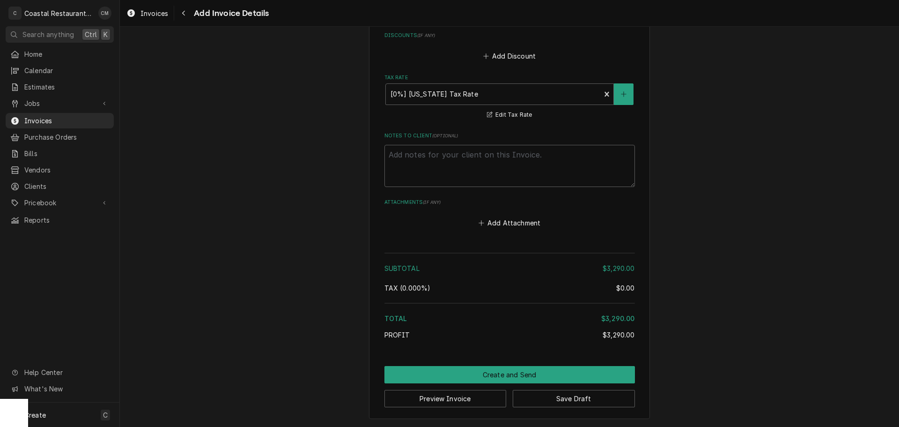
scroll to position [1083, 0]
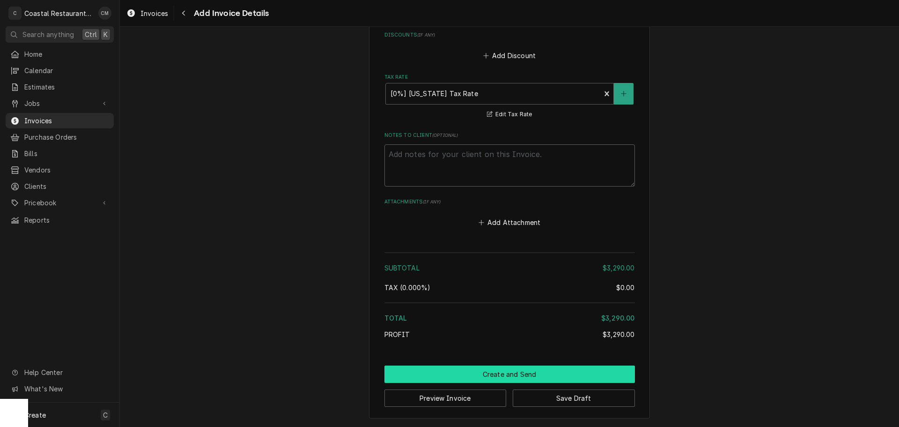
click at [521, 375] on button "Create and Send" at bounding box center [510, 373] width 251 height 17
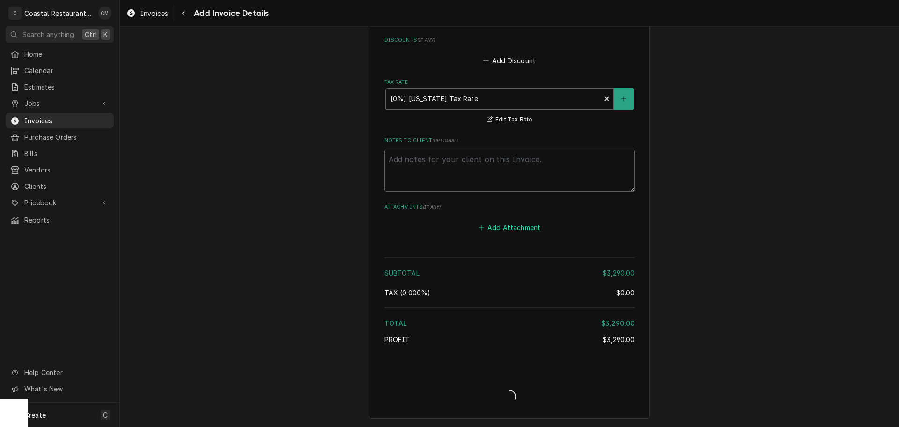
type textarea "x"
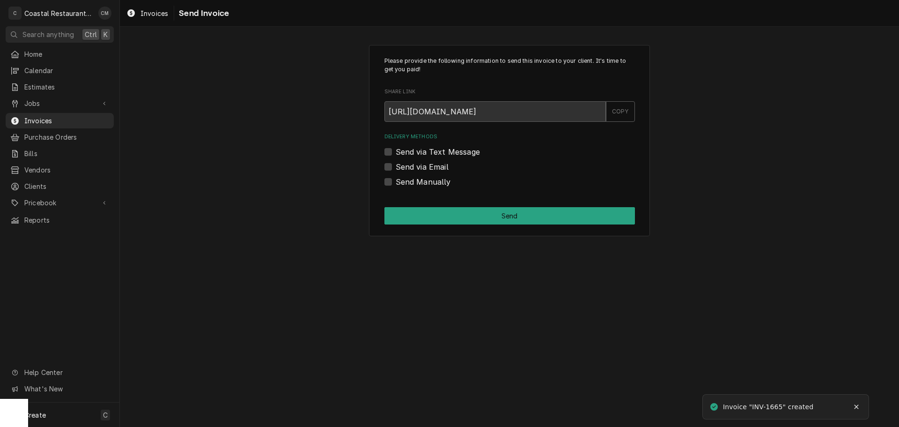
click at [396, 168] on label "Send via Email" at bounding box center [422, 166] width 53 height 11
click at [396, 168] on input "Send via Email" at bounding box center [521, 171] width 251 height 21
checkbox input "true"
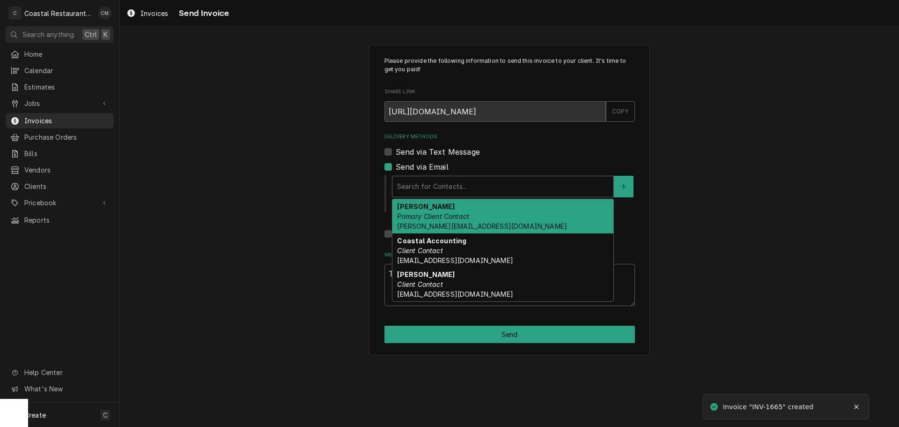
click at [453, 185] on div "Delivery Methods" at bounding box center [503, 186] width 212 height 17
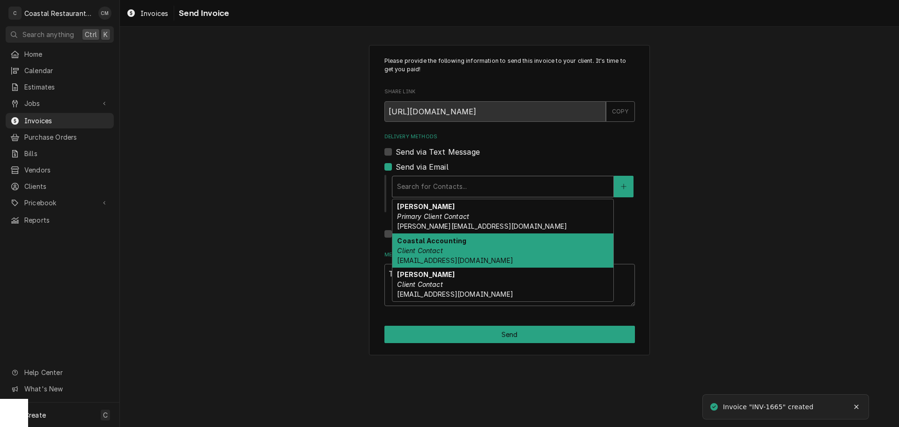
click at [454, 250] on div "Coastal Accounting Client Contact Accounting@coastalrestaurantrepair.com" at bounding box center [502, 250] width 221 height 34
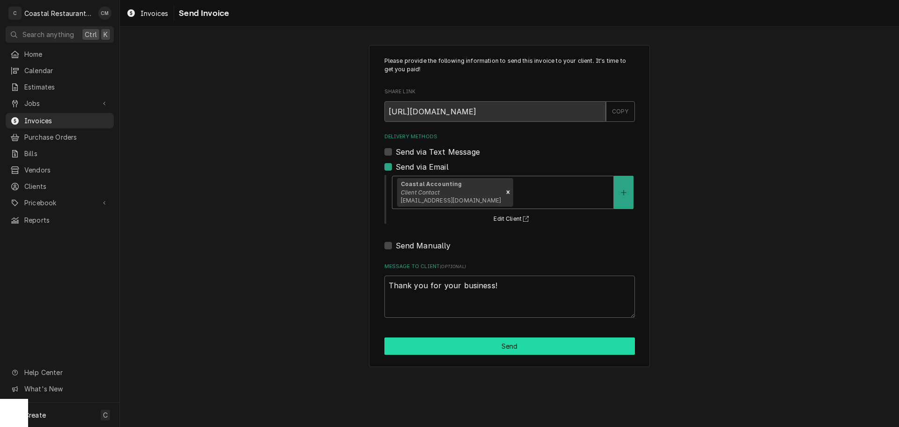
click at [498, 342] on button "Send" at bounding box center [510, 345] width 251 height 17
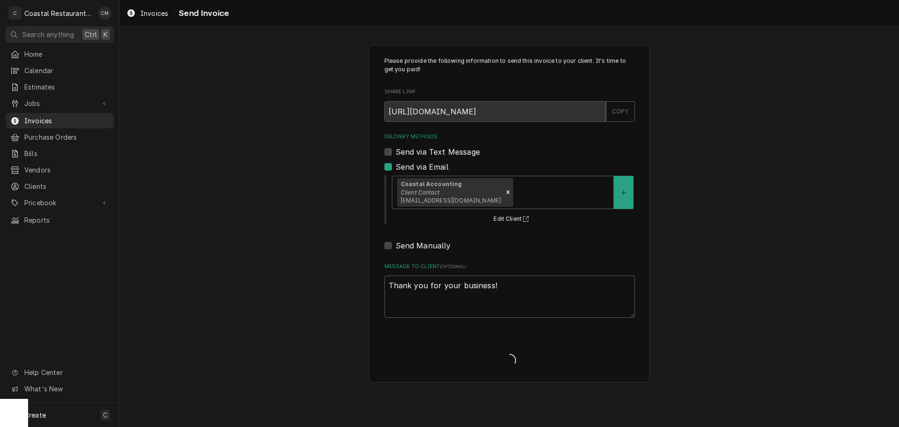
type textarea "x"
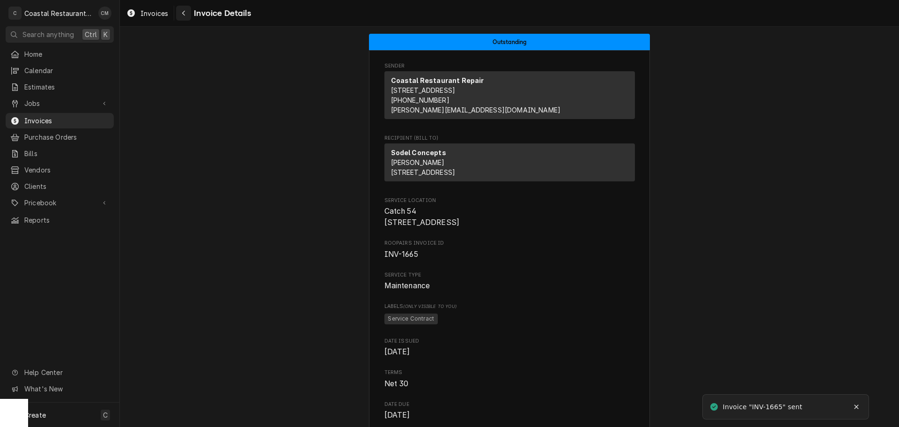
click at [184, 14] on icon "Navigate back" at bounding box center [183, 13] width 3 height 5
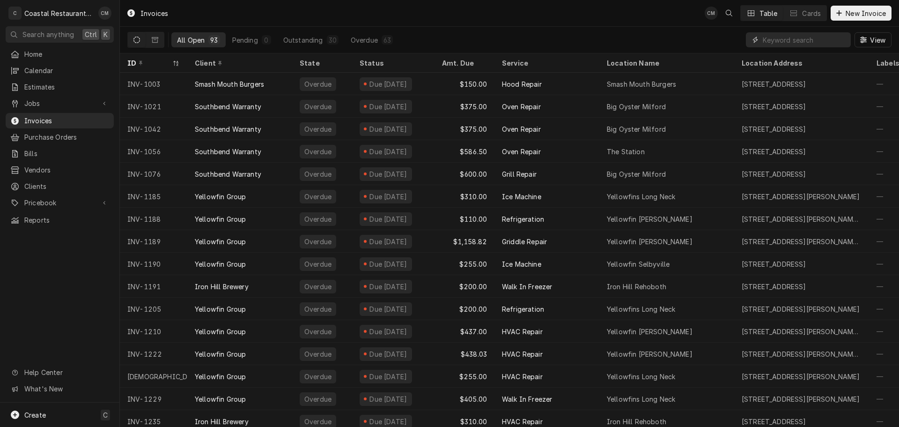
click at [787, 43] on input "Dynamic Content Wrapper" at bounding box center [804, 39] width 83 height 15
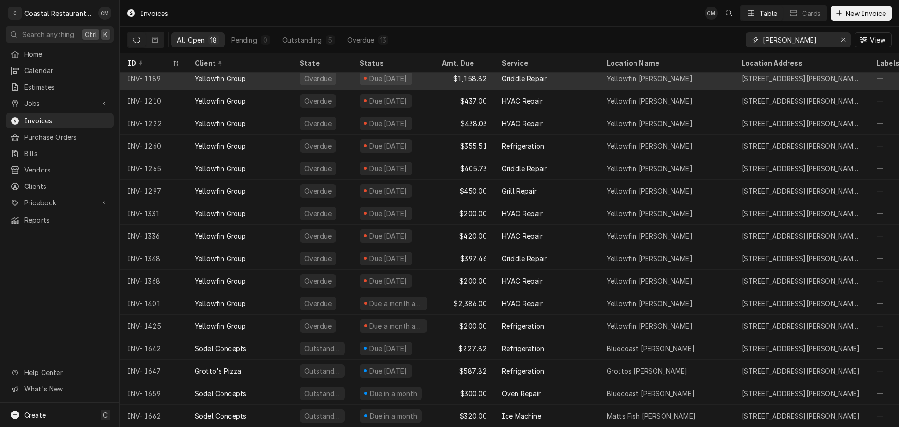
scroll to position [56, 0]
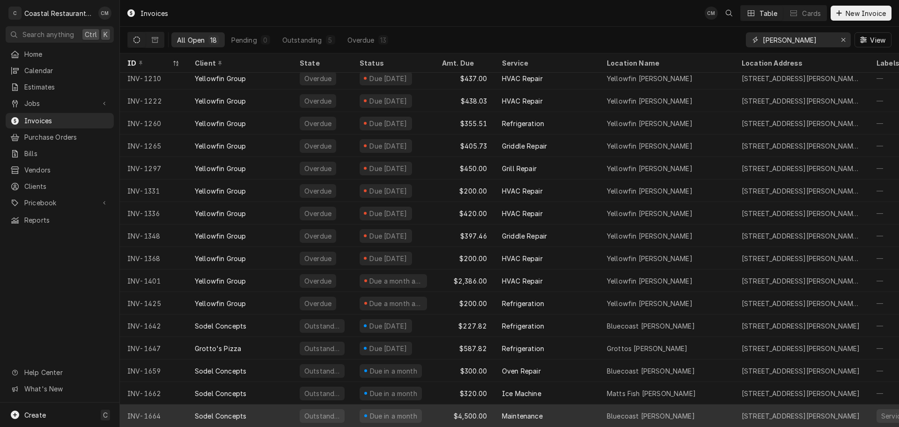
type input "[PERSON_NAME]"
click at [281, 404] on div "Sodel Concepts" at bounding box center [239, 415] width 105 height 22
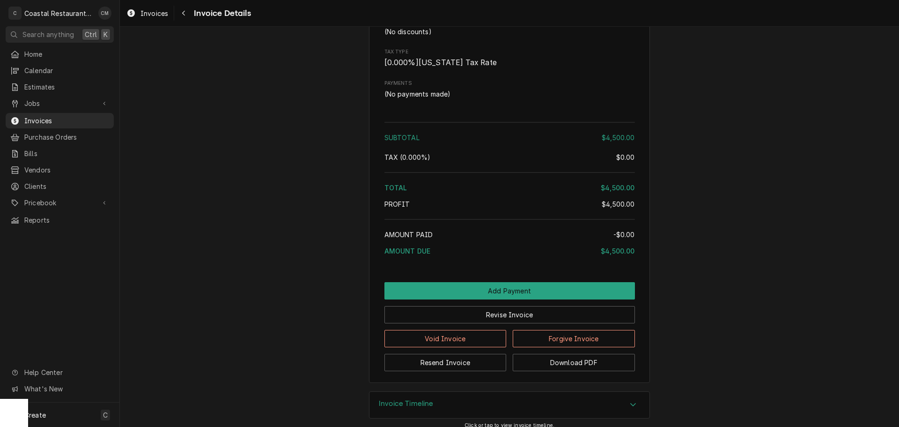
scroll to position [740, 0]
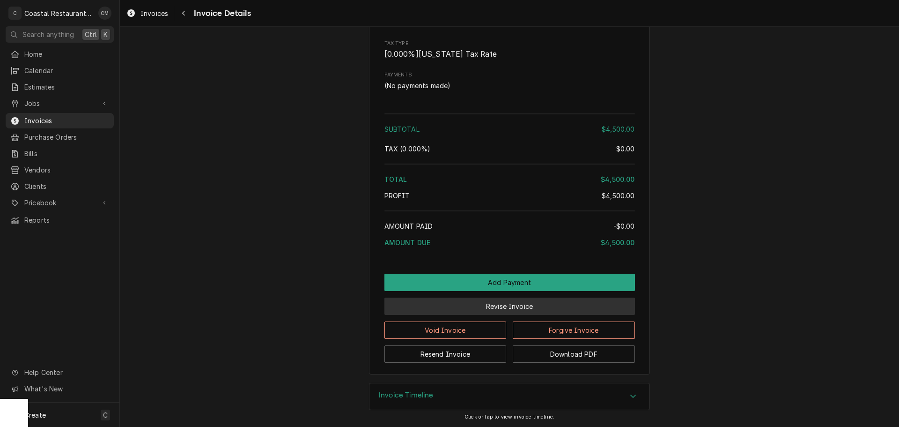
click at [496, 305] on button "Revise Invoice" at bounding box center [510, 305] width 251 height 17
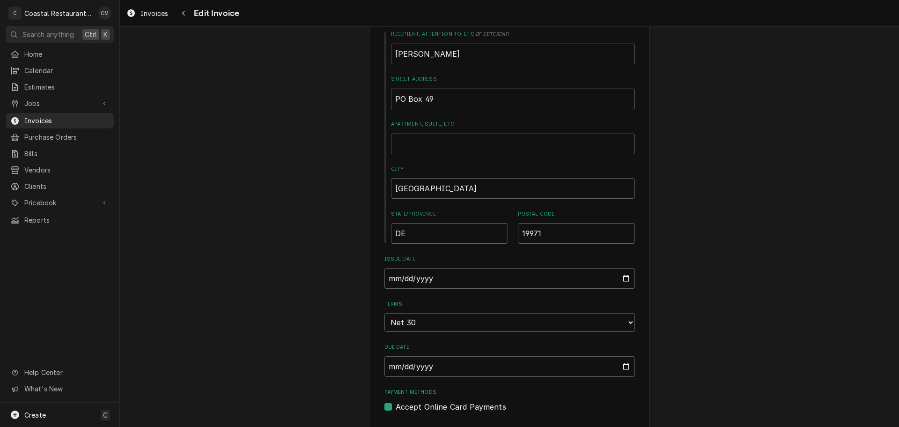
scroll to position [422, 0]
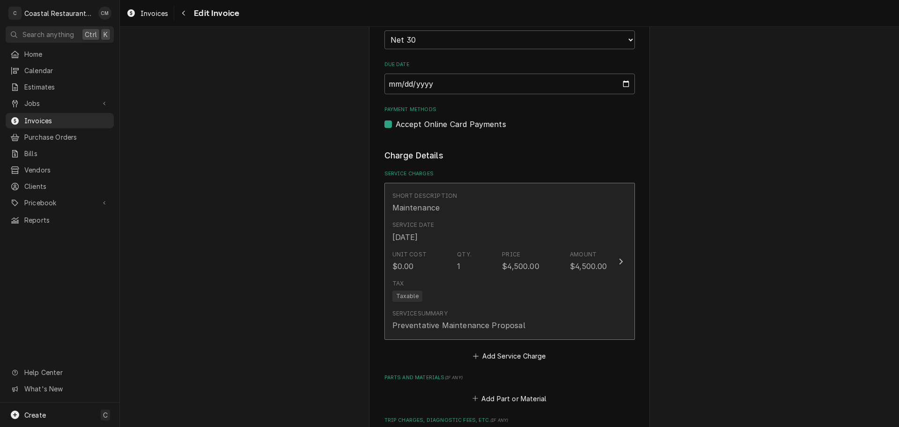
click at [561, 275] on div "Tax Taxable" at bounding box center [499, 290] width 215 height 30
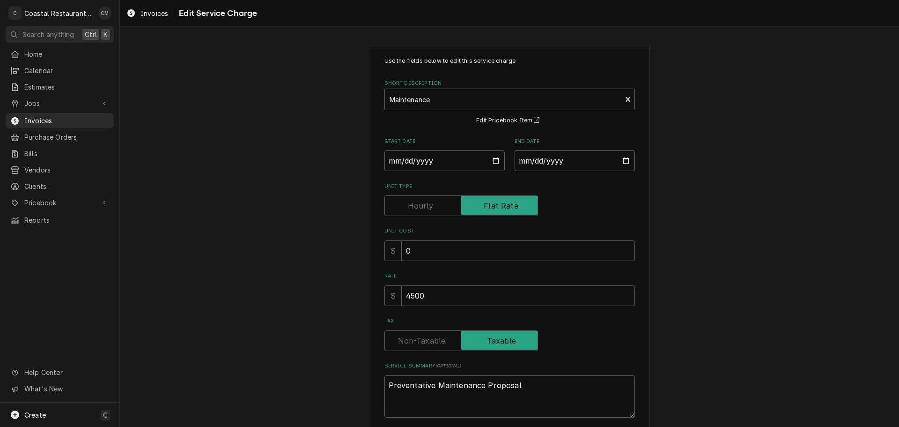
click at [623, 159] on input "2025-10-07" at bounding box center [575, 160] width 120 height 21
type textarea "x"
type input "2026-10-06"
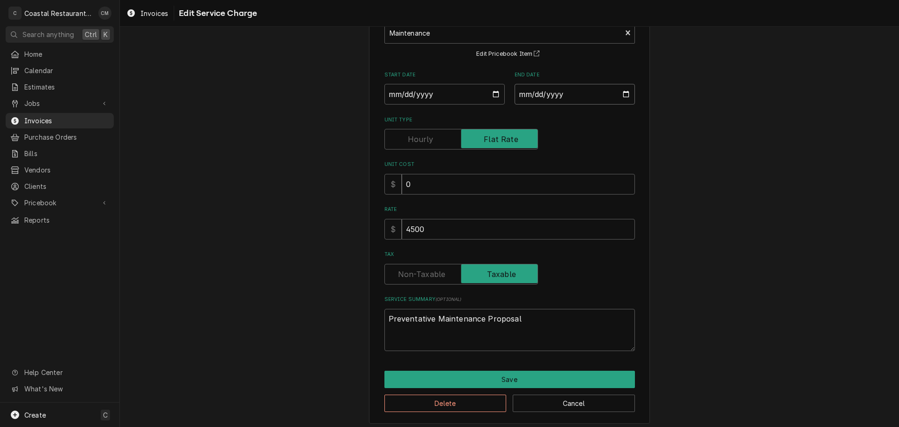
scroll to position [72, 0]
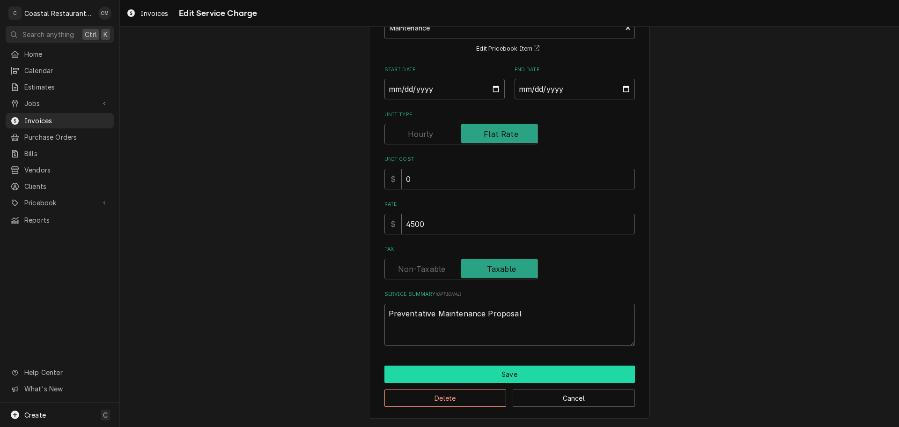
click at [517, 372] on button "Save" at bounding box center [510, 373] width 251 height 17
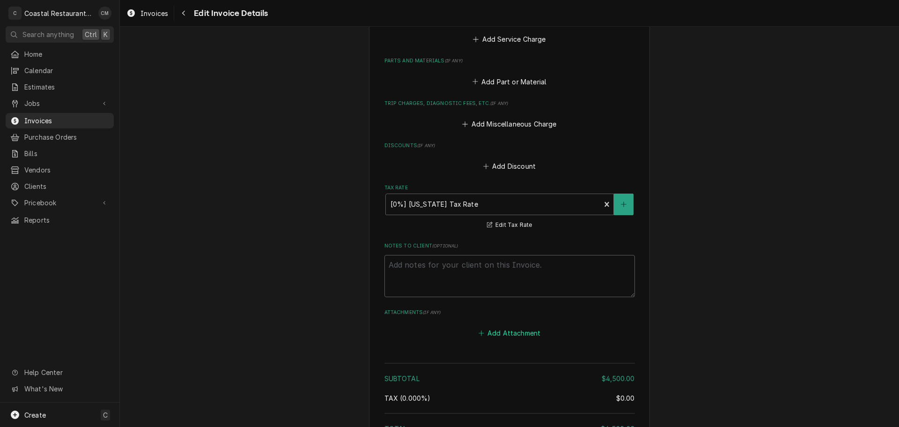
scroll to position [1103, 0]
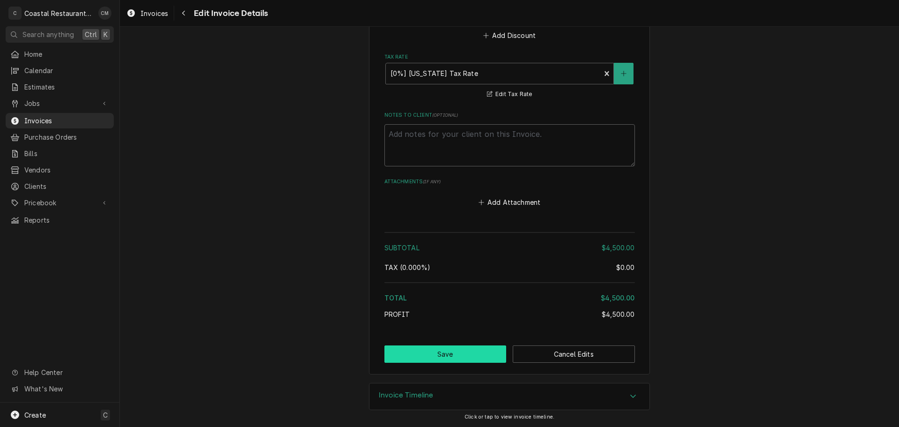
click at [480, 354] on button "Save" at bounding box center [446, 353] width 122 height 17
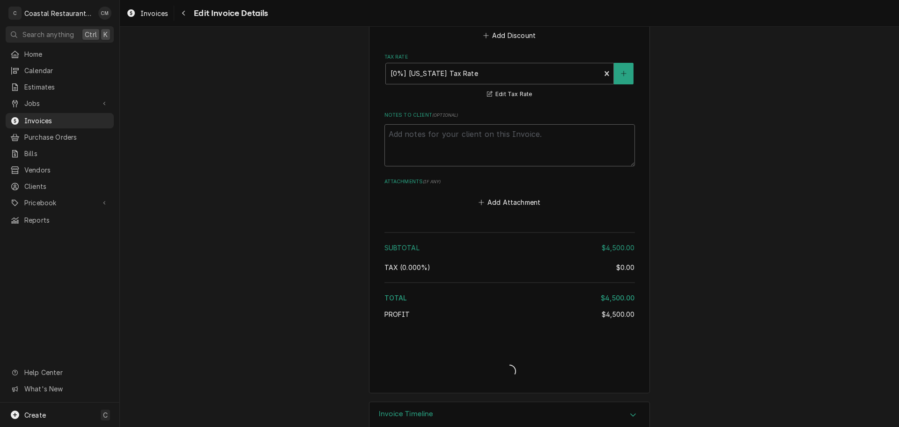
type textarea "x"
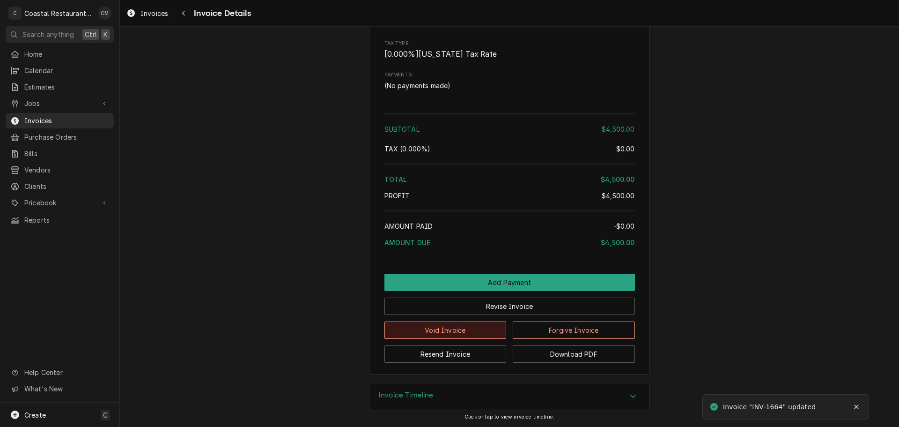
scroll to position [740, 0]
click at [485, 351] on button "Resend Invoice" at bounding box center [446, 353] width 122 height 17
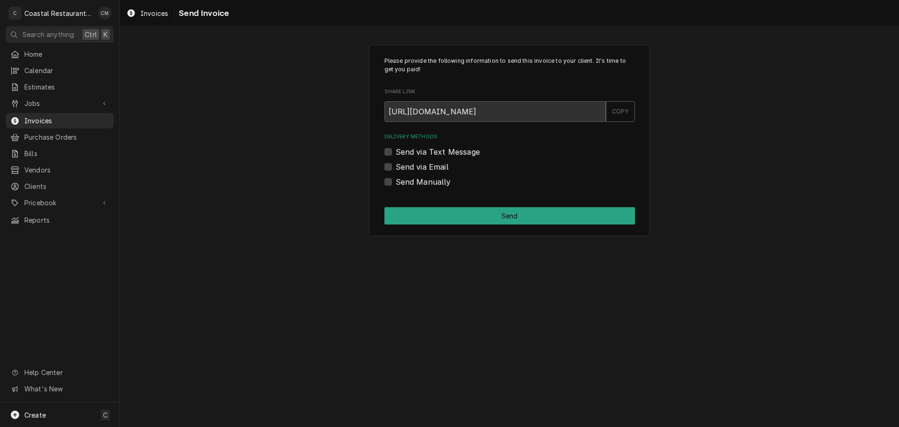
click at [415, 165] on label "Send via Email" at bounding box center [422, 166] width 53 height 11
click at [415, 165] on input "Send via Email" at bounding box center [521, 171] width 251 height 21
checkbox input "true"
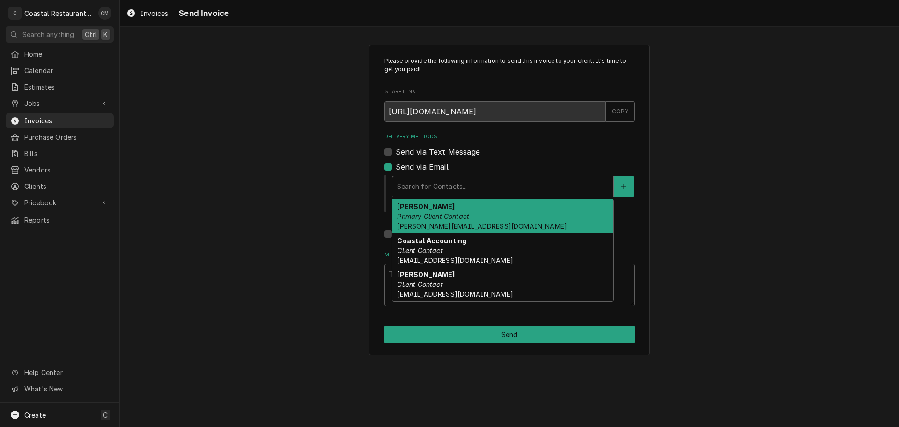
click at [460, 185] on div "Delivery Methods" at bounding box center [503, 186] width 212 height 17
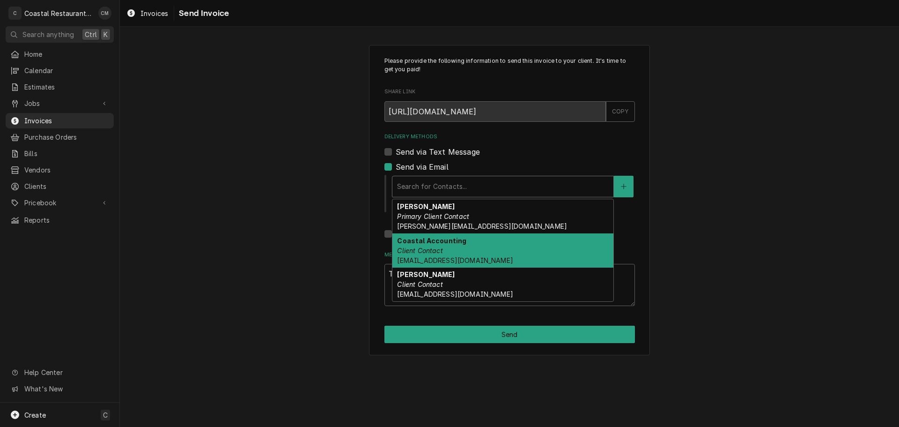
click at [467, 260] on span "[EMAIL_ADDRESS][DOMAIN_NAME]" at bounding box center [455, 260] width 116 height 8
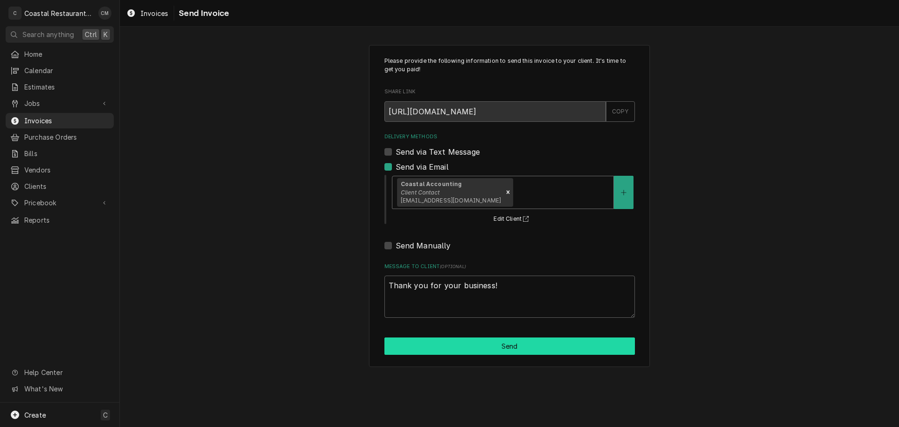
click at [510, 345] on button "Send" at bounding box center [510, 345] width 251 height 17
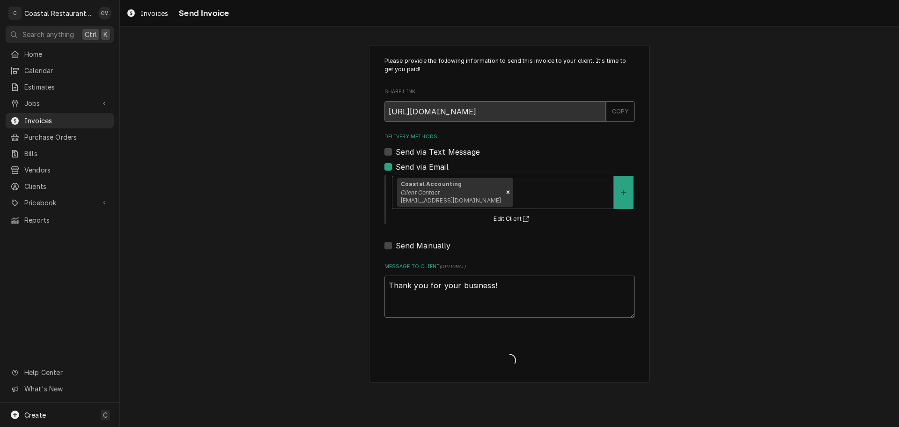
type textarea "x"
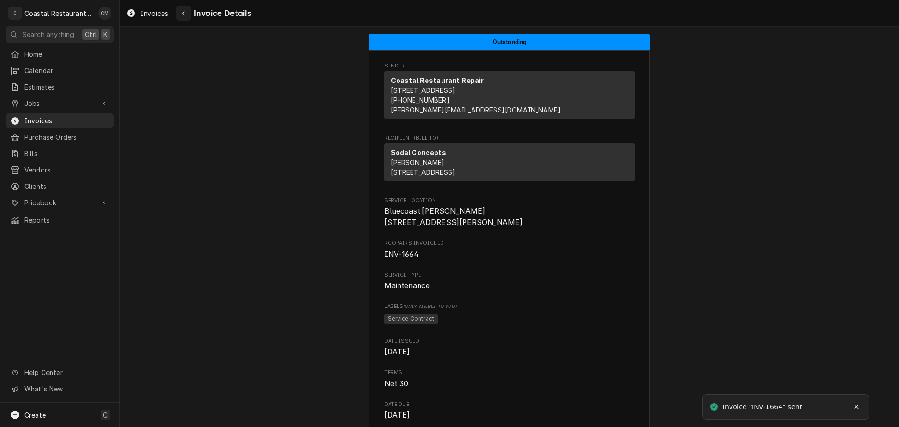
click at [185, 8] on button "Navigate back" at bounding box center [183, 13] width 15 height 15
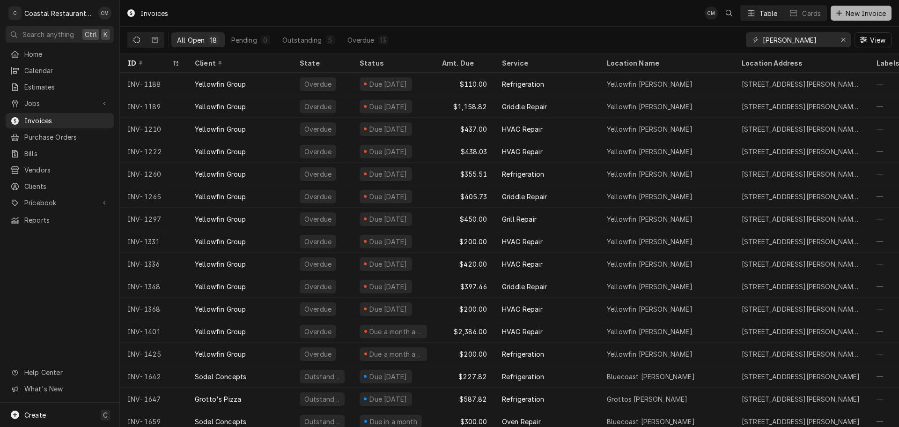
click at [858, 10] on span "New Invoice" at bounding box center [866, 13] width 44 height 10
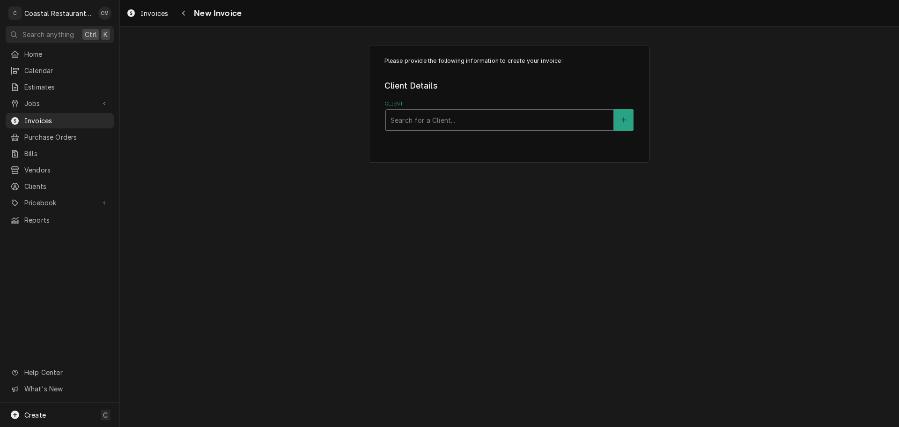
click at [436, 119] on div "Client" at bounding box center [500, 119] width 218 height 17
type input "sodel"
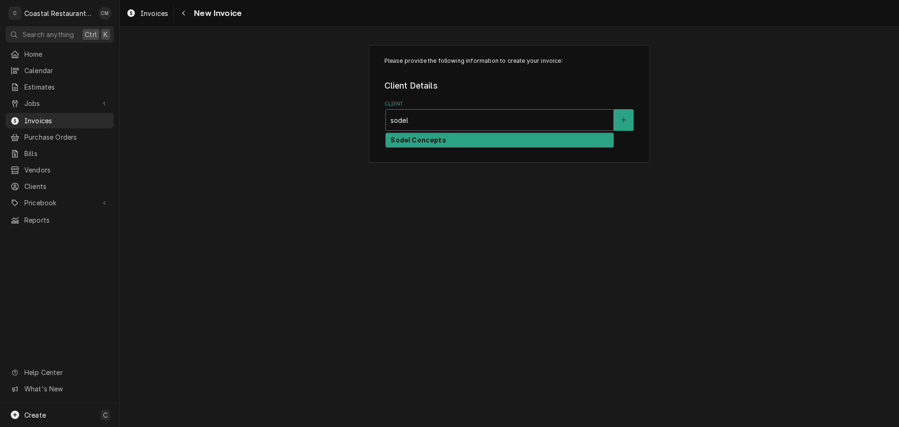
click at [442, 141] on strong "Sodel Concepts" at bounding box center [418, 140] width 55 height 8
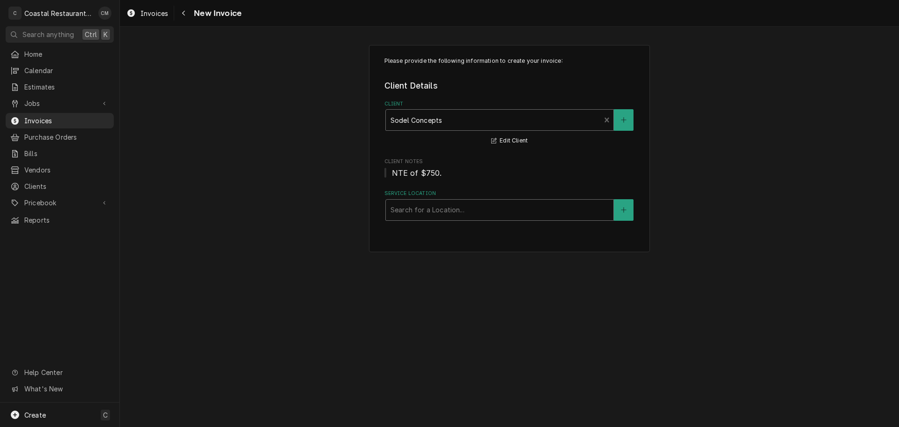
click at [436, 206] on div "Service Location" at bounding box center [500, 209] width 218 height 17
type input "cottage"
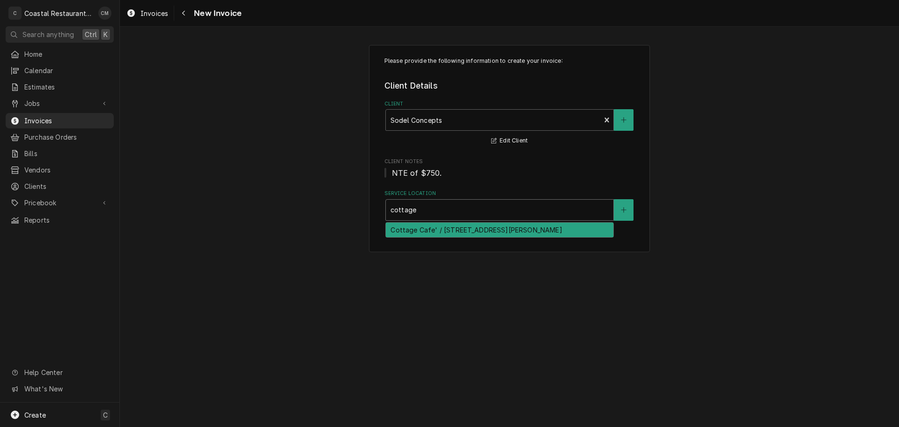
click at [425, 229] on div "Cottage Cafe' / 33034 Coastal Hwy, Bethany Beach, DE 19930" at bounding box center [500, 229] width 228 height 15
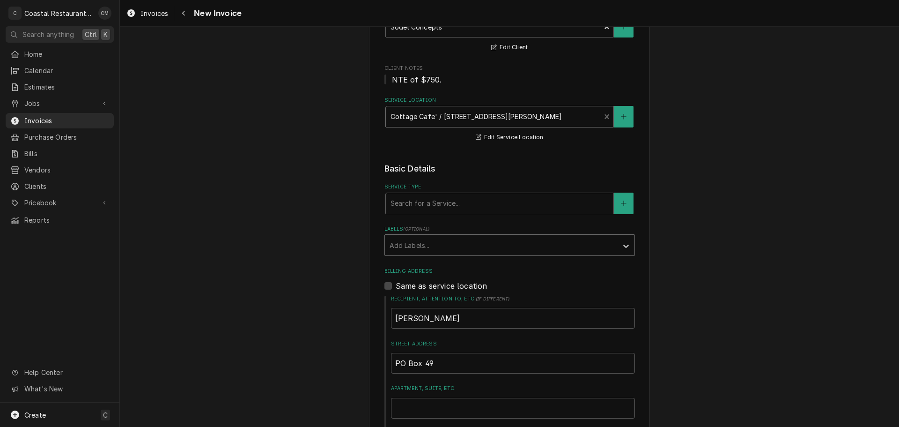
scroll to position [94, 0]
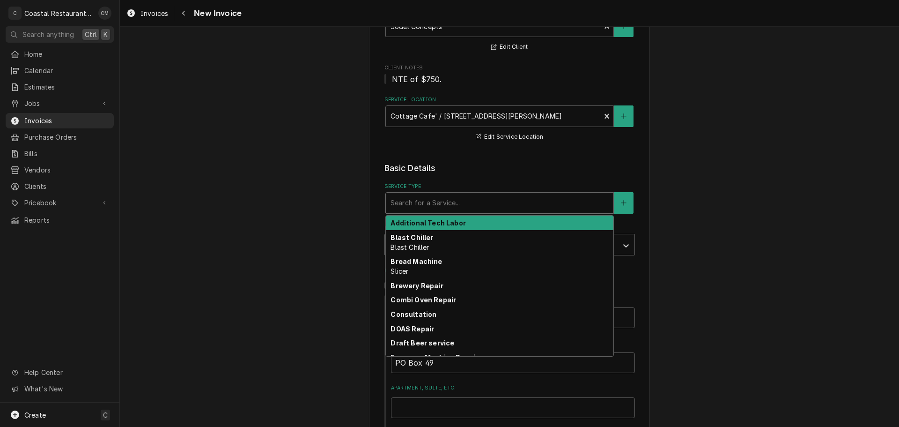
click at [429, 203] on div "Service Type" at bounding box center [500, 202] width 218 height 17
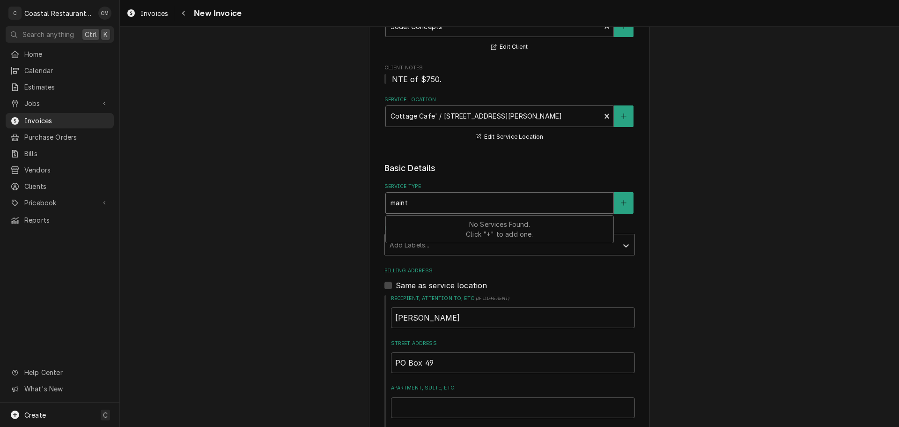
type input "mainte"
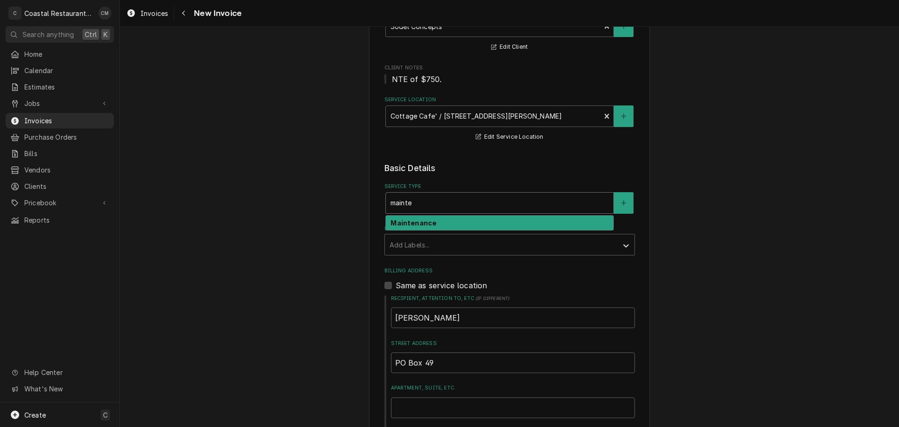
click at [425, 223] on strong "Maintenance" at bounding box center [414, 223] width 46 height 8
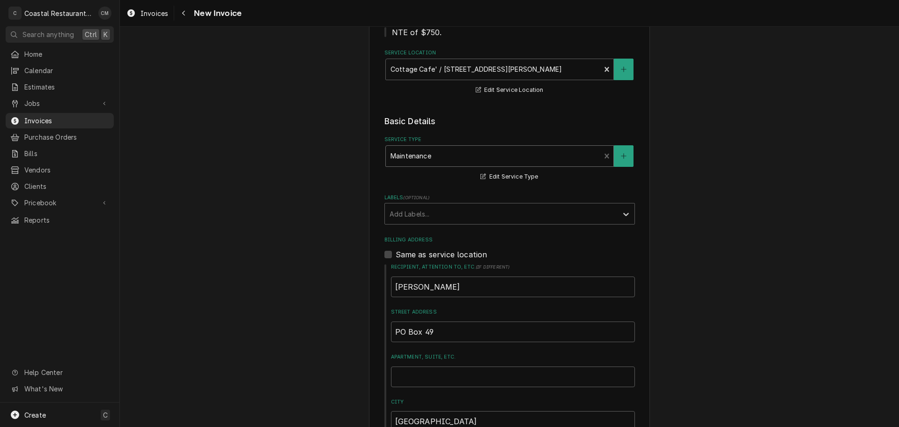
scroll to position [187, 0]
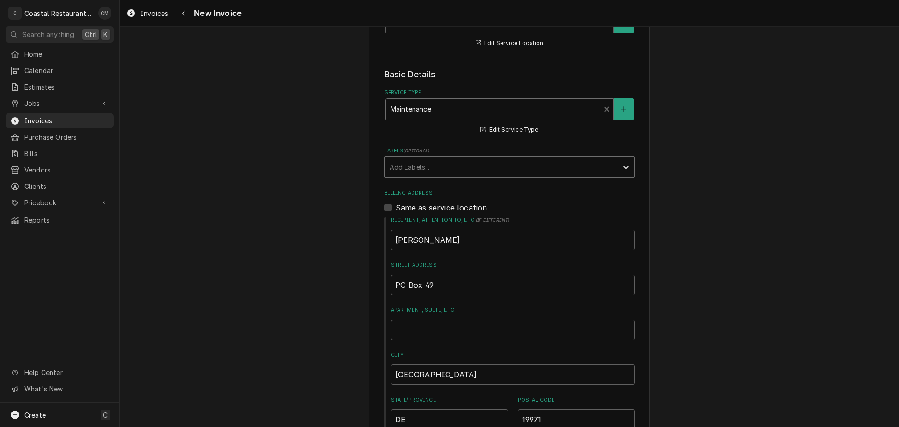
click at [452, 166] on div "Labels" at bounding box center [501, 166] width 223 height 17
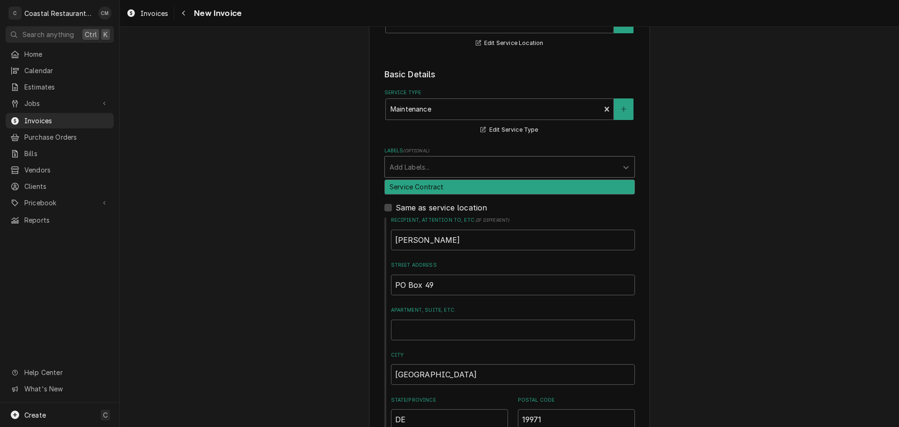
click at [444, 190] on div "Service Contract" at bounding box center [510, 187] width 250 height 15
type textarea "x"
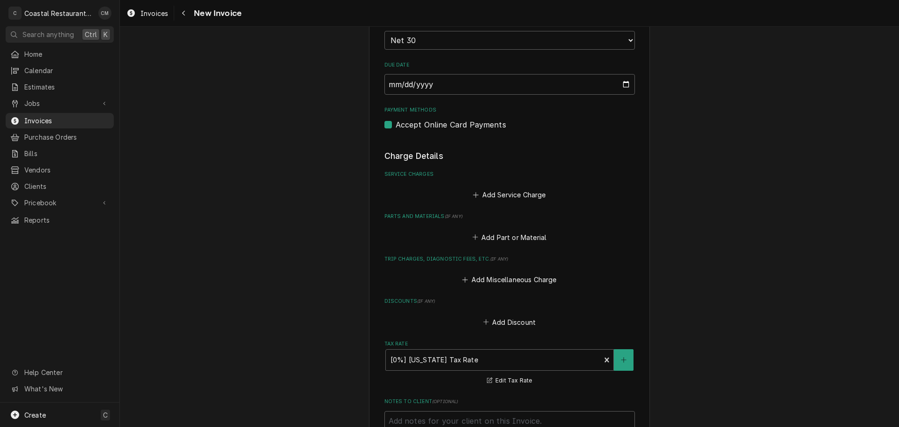
scroll to position [656, 0]
click at [509, 192] on button "Add Service Charge" at bounding box center [510, 194] width 76 height 13
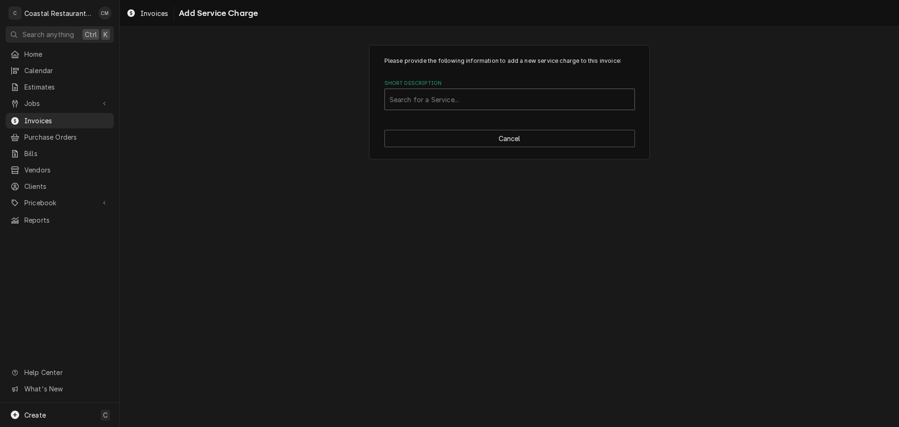
click at [450, 102] on div "Short Description" at bounding box center [510, 99] width 240 height 17
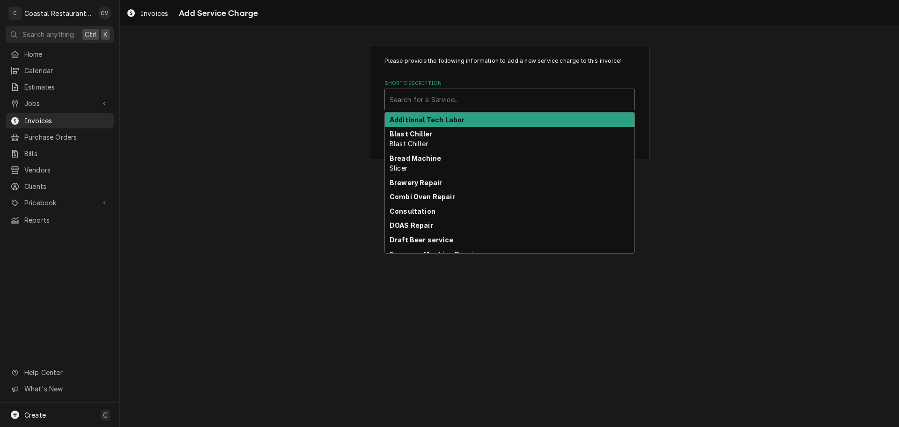
type input "a"
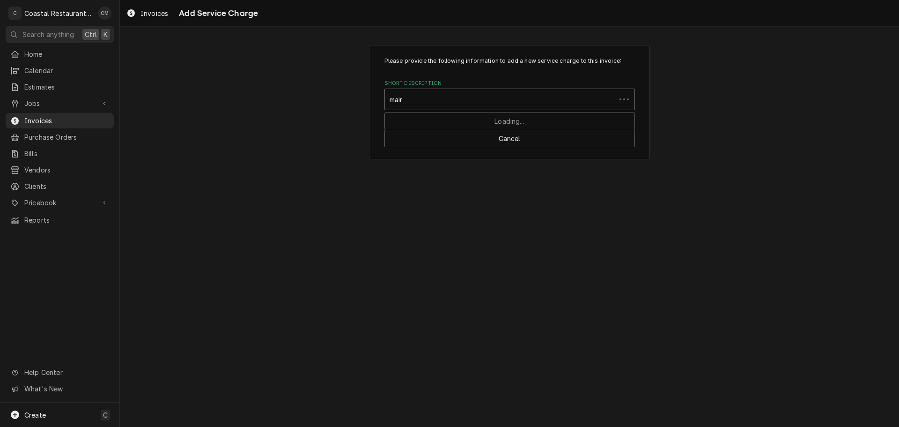
type input "maint"
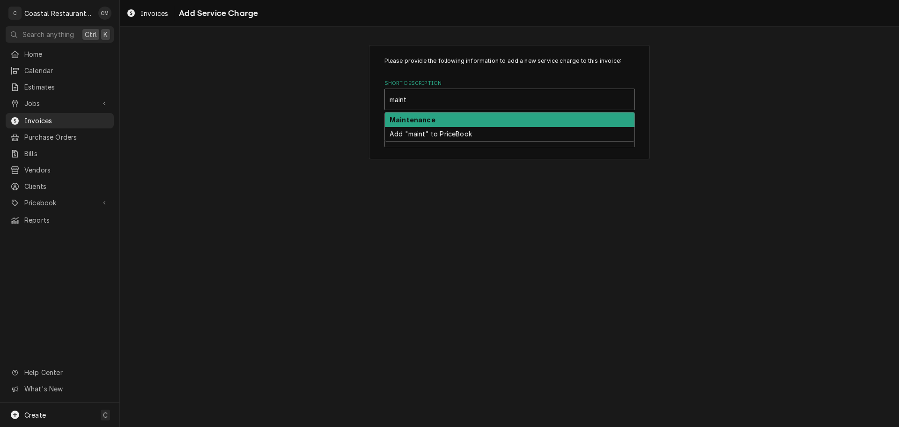
click at [446, 115] on div "Maintenance" at bounding box center [510, 119] width 250 height 15
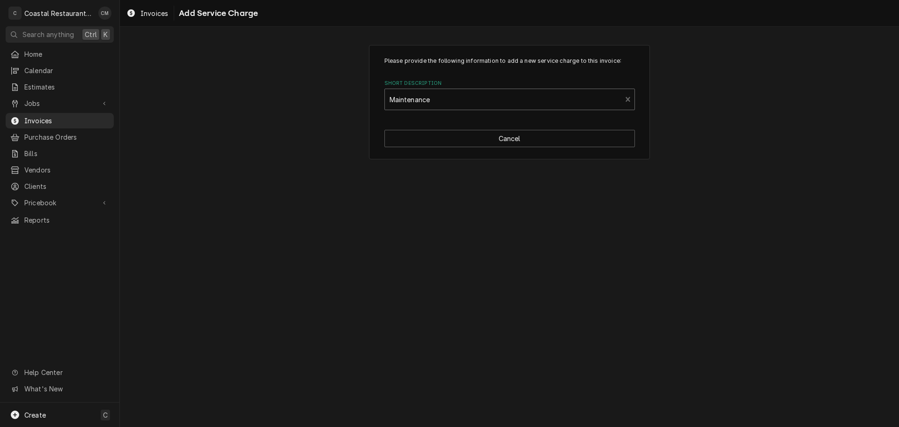
type textarea "x"
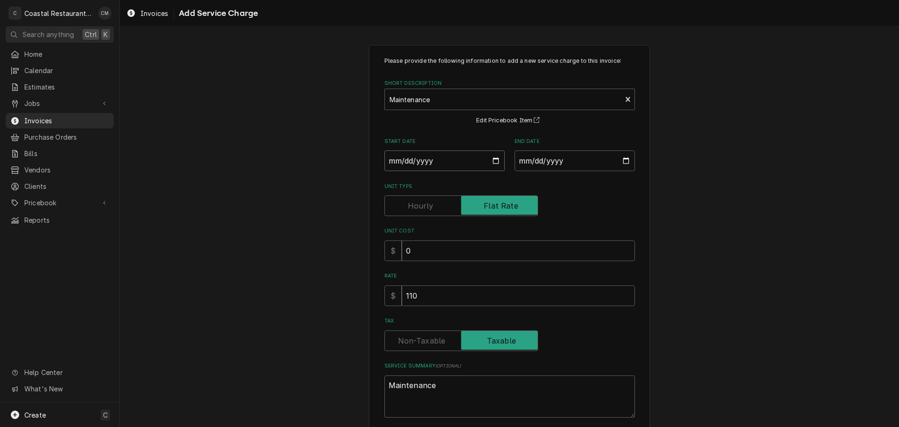
click at [396, 161] on input "Start Date" at bounding box center [445, 160] width 120 height 21
type input "0002-10-06"
type textarea "x"
type input "0020-10-06"
type textarea "x"
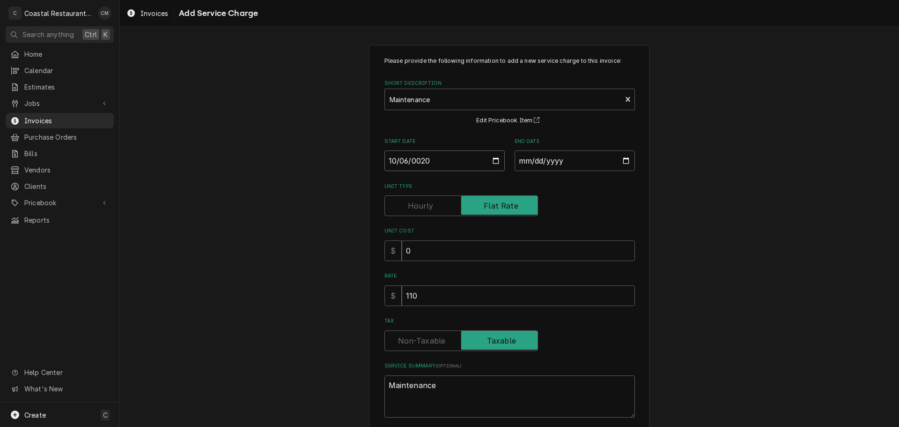
type input "0202-10-06"
type textarea "x"
type input "2025-10-06"
type textarea "x"
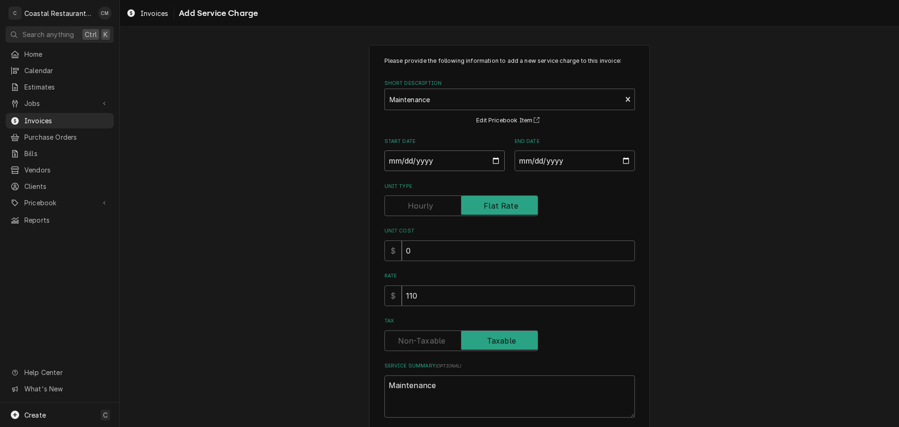
type input "[DATE]"
type textarea "x"
type input "0002-10-06"
type textarea "x"
type input "0020-10-06"
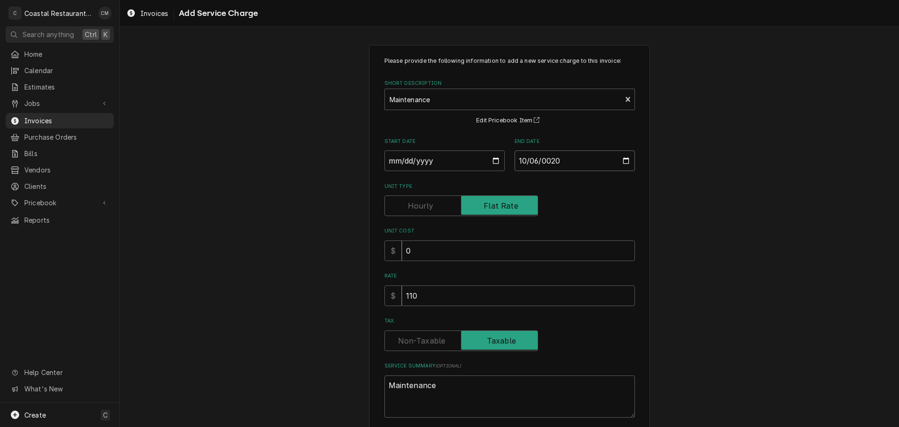
type textarea "x"
type input "0202-10-06"
type textarea "x"
type input "2026-10-06"
drag, startPoint x: 417, startPoint y: 294, endPoint x: 301, endPoint y: 265, distance: 119.8
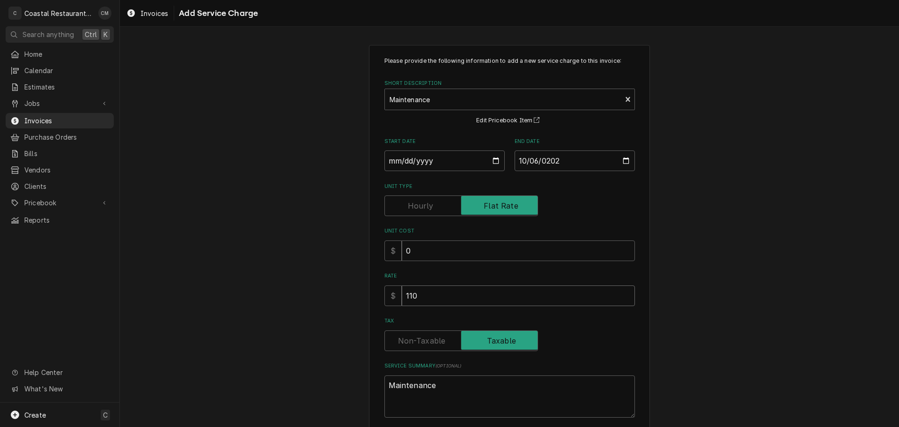
click at [372, 295] on div "Please provide the following information to add a new service charge to this in…" at bounding box center [509, 256] width 281 height 422
click at [420, 296] on input "110" at bounding box center [518, 295] width 233 height 21
drag, startPoint x: 419, startPoint y: 296, endPoint x: 403, endPoint y: 295, distance: 16.4
click at [403, 295] on input "110" at bounding box center [518, 295] width 233 height 21
type textarea "x"
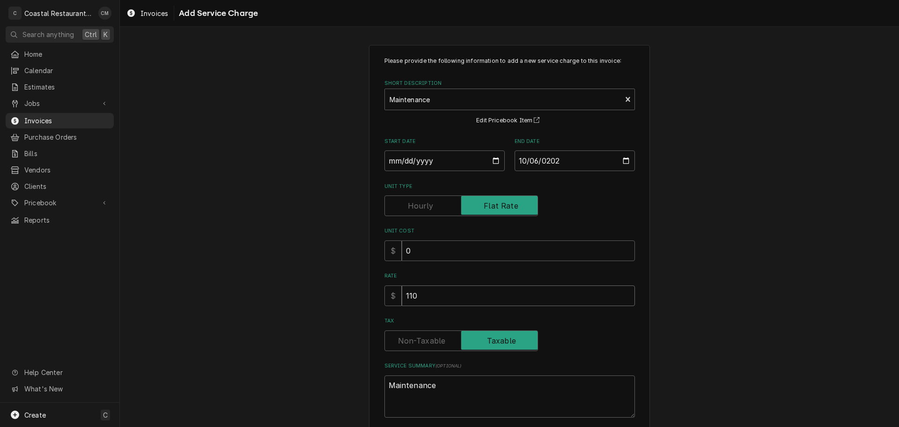
type input "4"
type textarea "x"
type input "41"
type textarea "x"
type input "410"
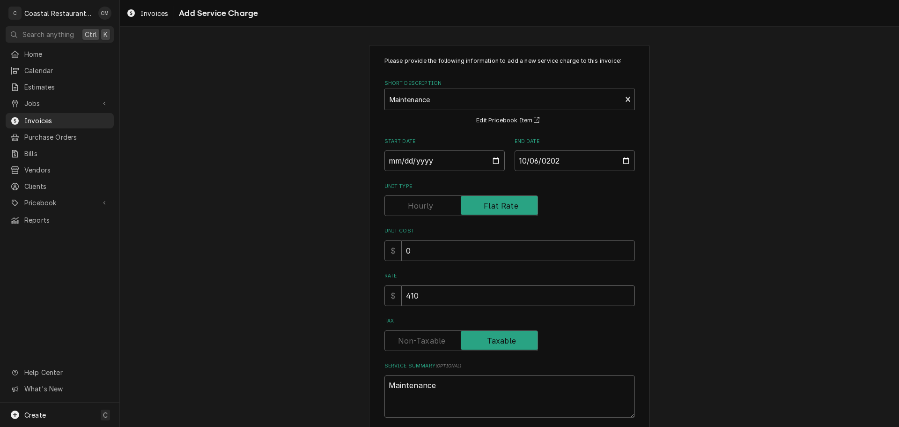
type textarea "x"
type input "4100"
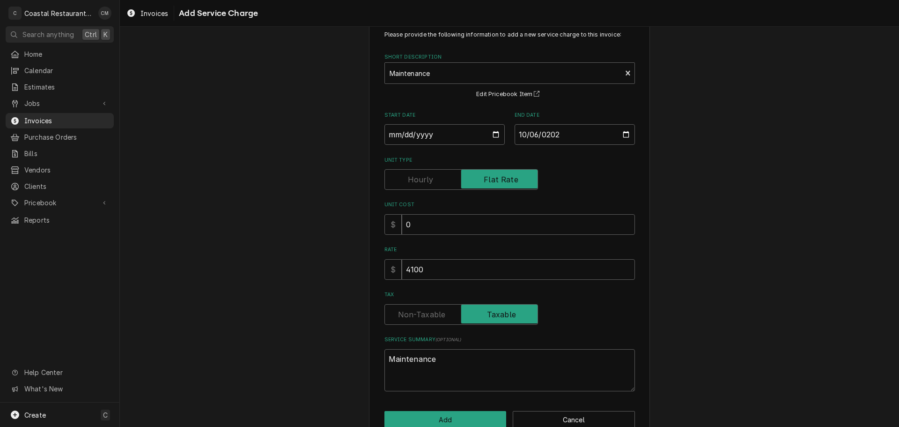
scroll to position [48, 0]
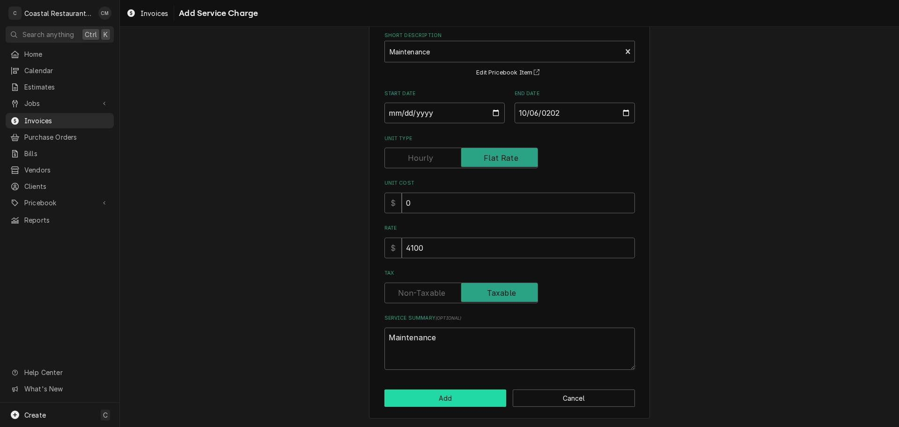
click at [464, 402] on button "Add" at bounding box center [446, 397] width 122 height 17
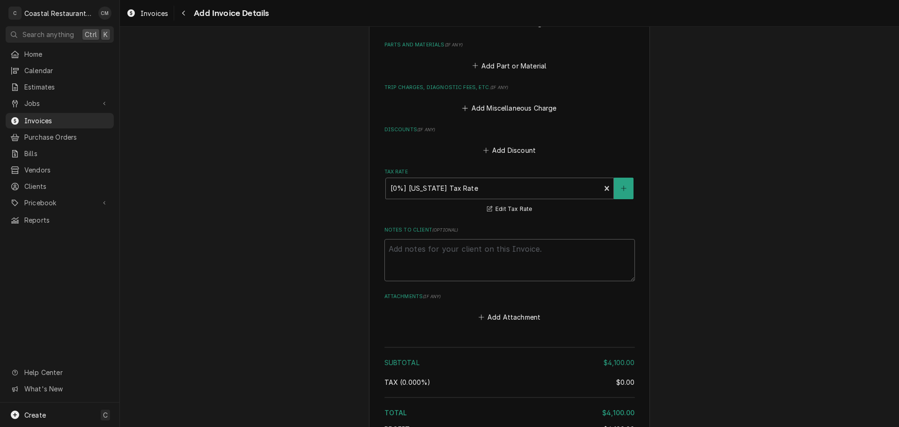
scroll to position [1083, 0]
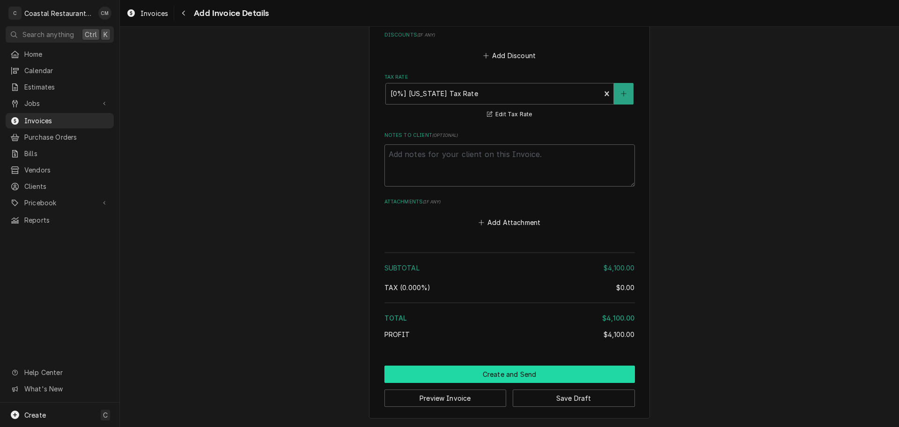
click at [467, 379] on button "Create and Send" at bounding box center [510, 373] width 251 height 17
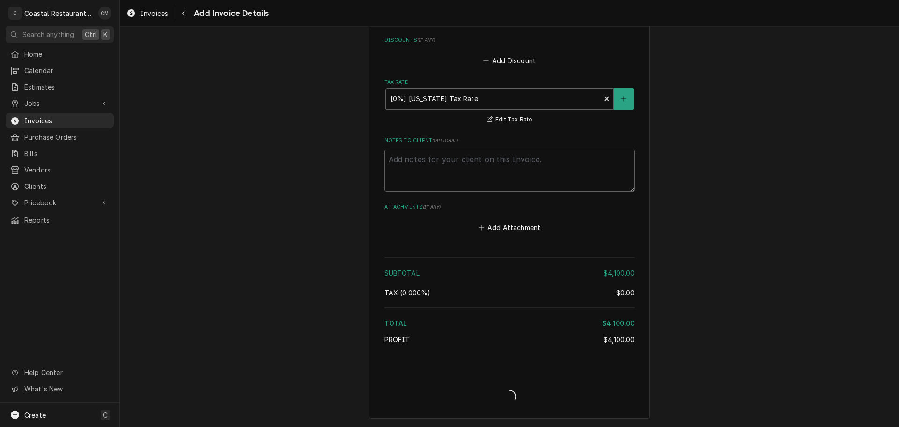
scroll to position [1078, 0]
type textarea "x"
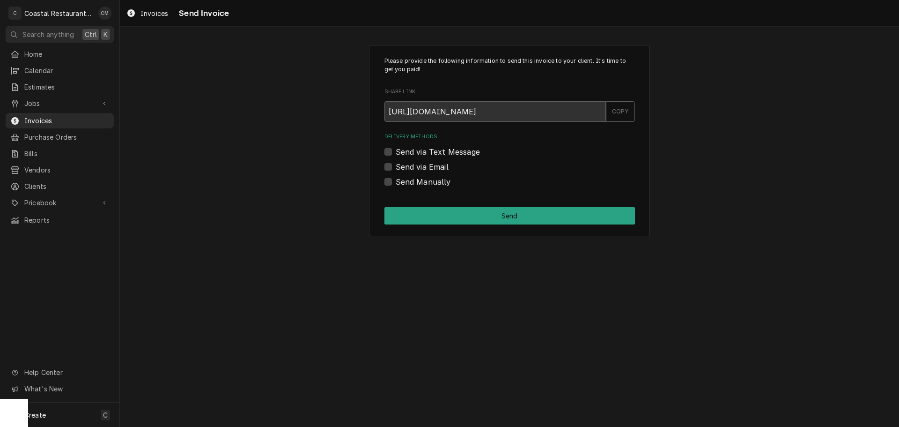
click at [417, 162] on label "Send via Email" at bounding box center [422, 166] width 53 height 11
click at [417, 162] on input "Send via Email" at bounding box center [521, 171] width 251 height 21
checkbox input "true"
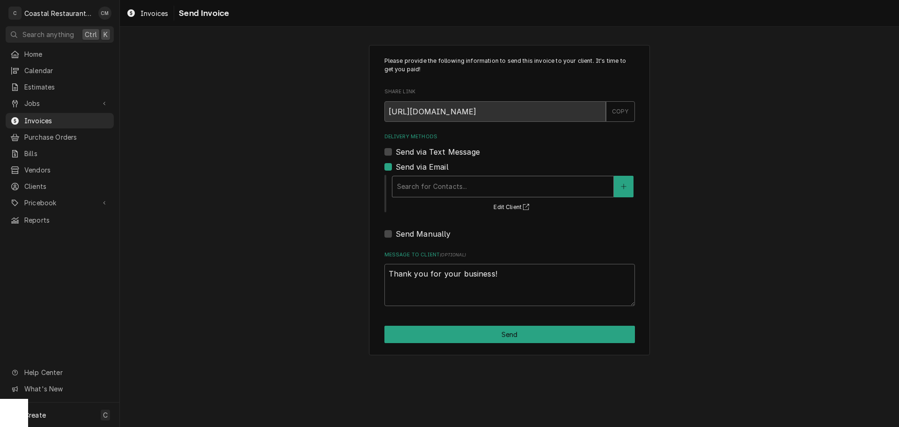
click at [471, 188] on div "Delivery Methods" at bounding box center [503, 186] width 212 height 17
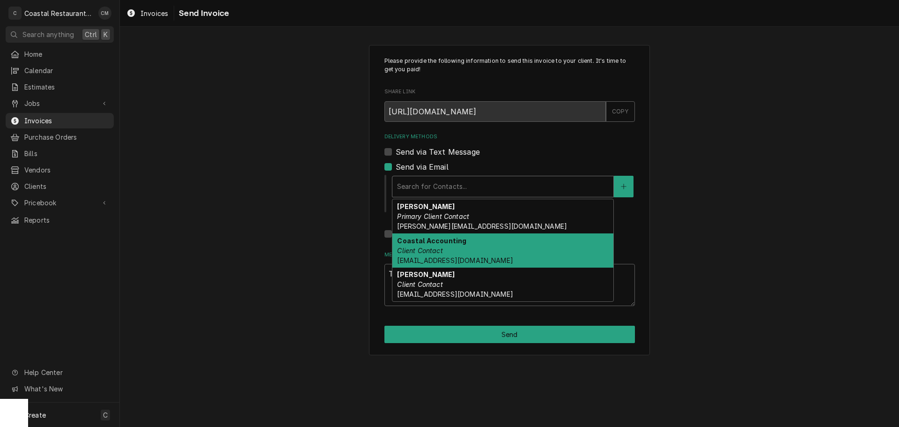
click at [450, 251] on div "Coastal Accounting Client Contact Accounting@coastalrestaurantrepair.com" at bounding box center [502, 250] width 221 height 34
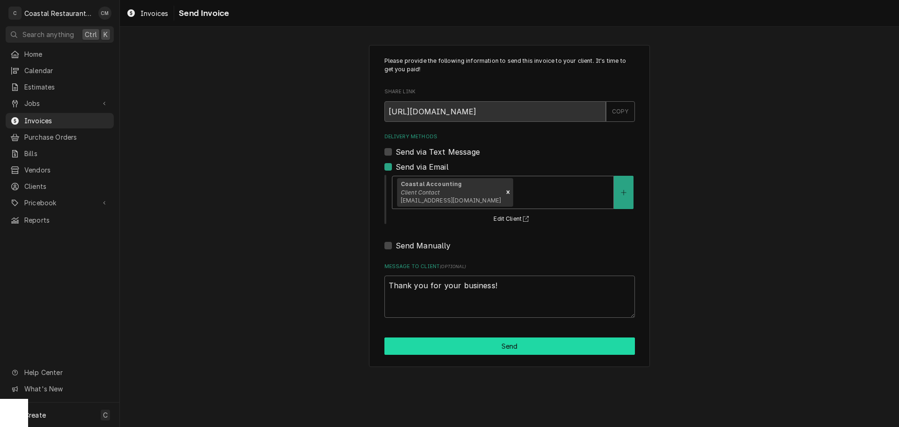
click at [492, 346] on button "Send" at bounding box center [510, 345] width 251 height 17
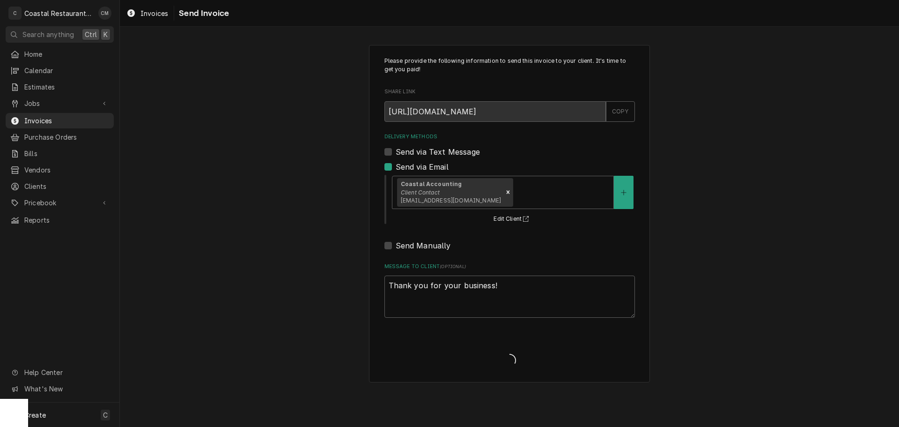
type textarea "x"
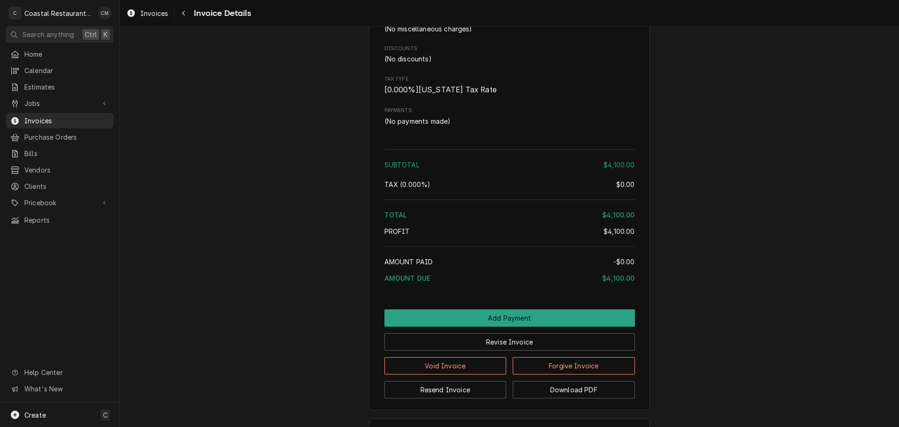
scroll to position [740, 0]
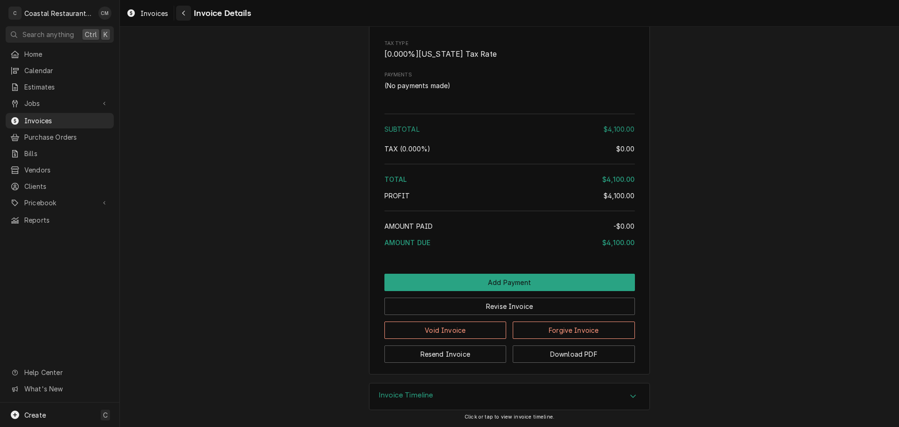
click at [185, 11] on icon "Navigate back" at bounding box center [184, 13] width 4 height 7
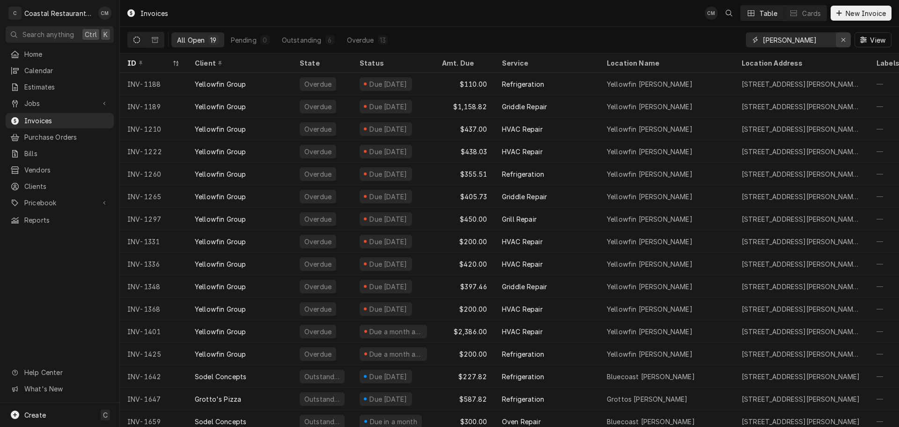
click at [842, 37] on icon "Erase input" at bounding box center [843, 40] width 5 height 7
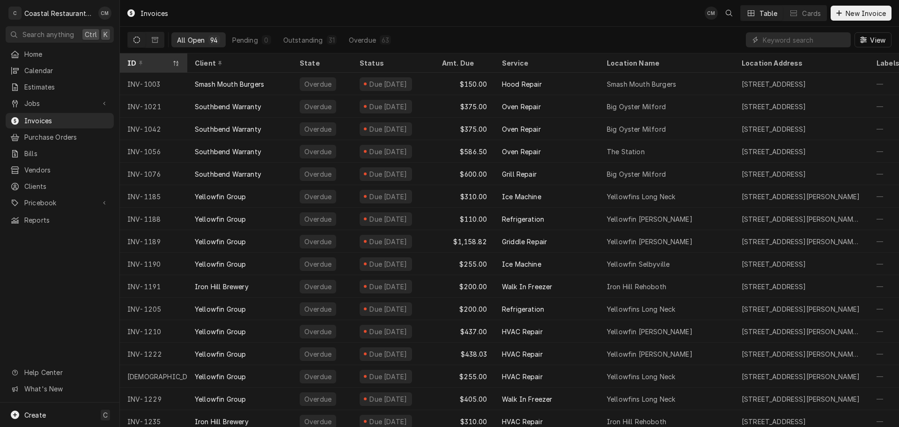
click at [166, 61] on div "ID" at bounding box center [148, 63] width 43 height 10
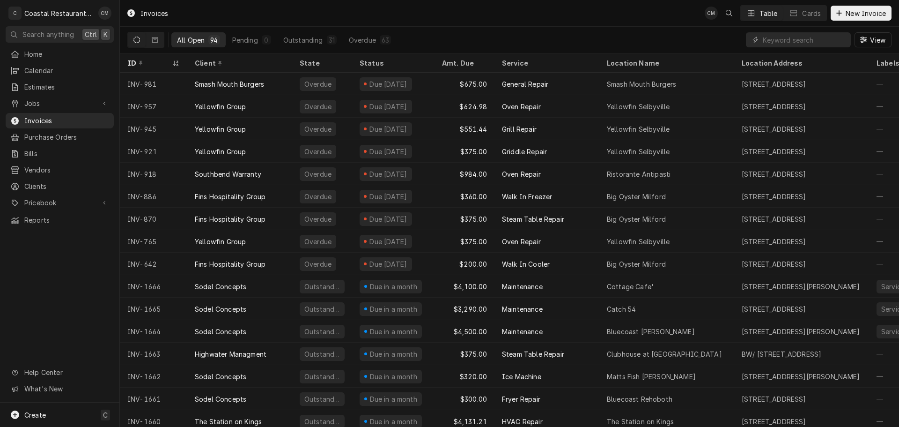
click at [166, 61] on div "ID" at bounding box center [148, 63] width 43 height 10
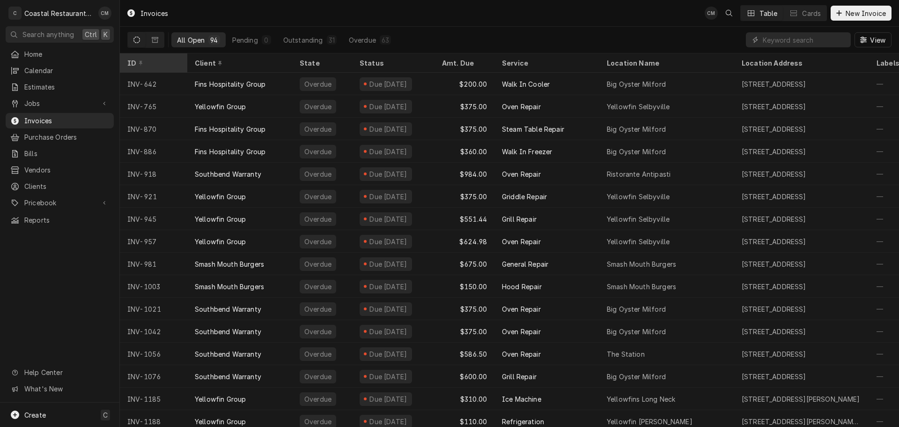
click at [167, 63] on div "ID" at bounding box center [152, 63] width 51 height 10
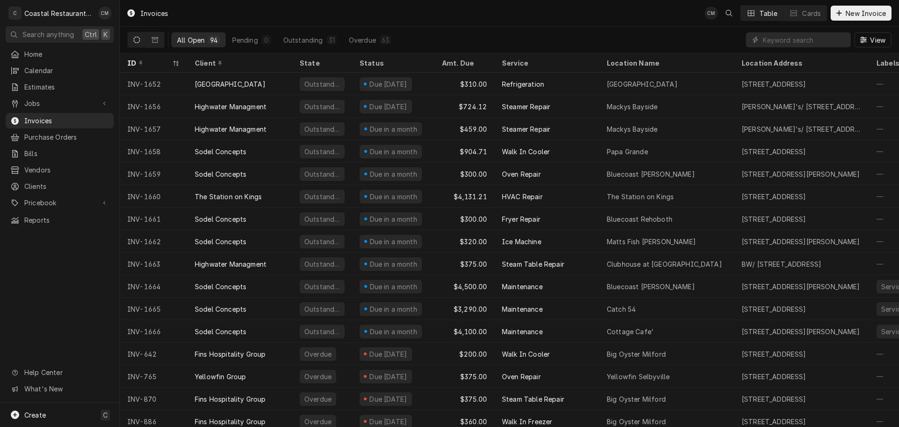
scroll to position [1652, 0]
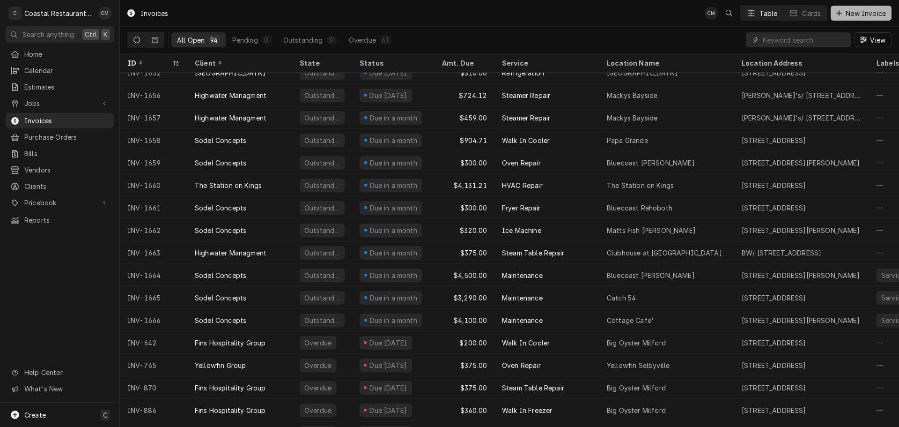
drag, startPoint x: 859, startPoint y: 13, endPoint x: 854, endPoint y: 15, distance: 5.7
click at [859, 13] on span "New Invoice" at bounding box center [866, 13] width 44 height 10
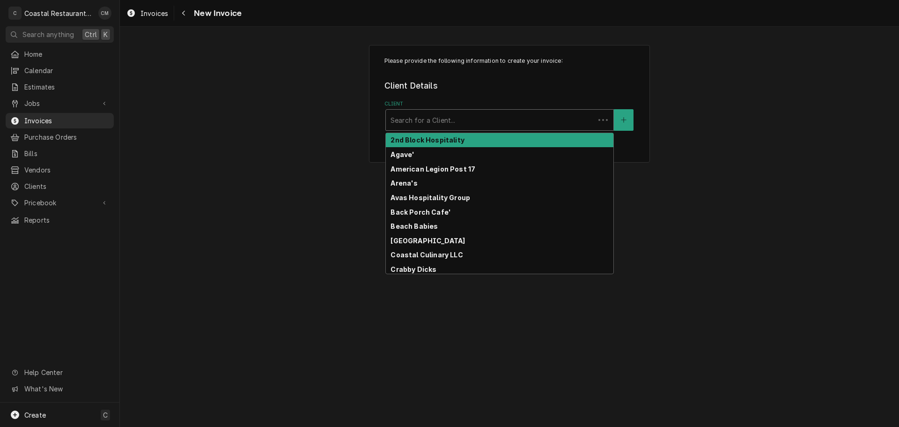
click at [475, 117] on div "Client" at bounding box center [491, 119] width 200 height 17
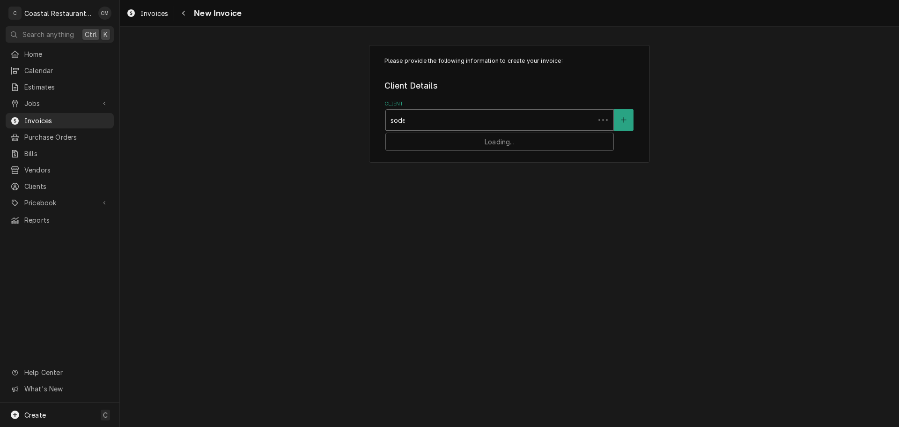
type input "sodel"
type input "lup"
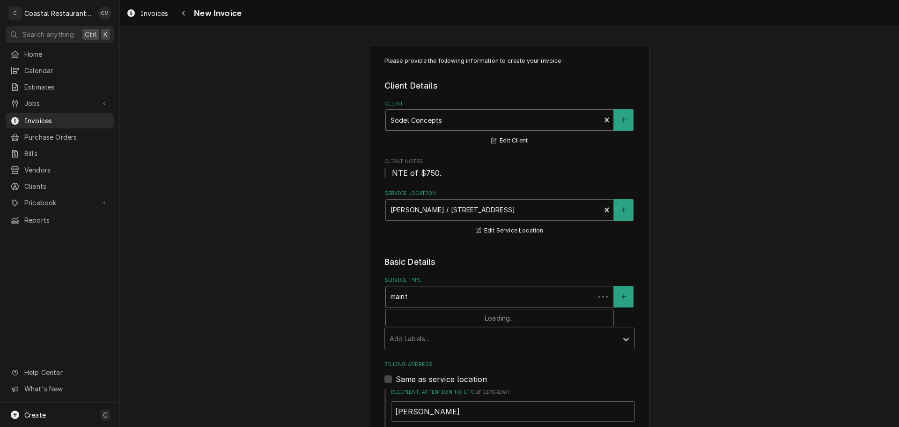
type input "mainte"
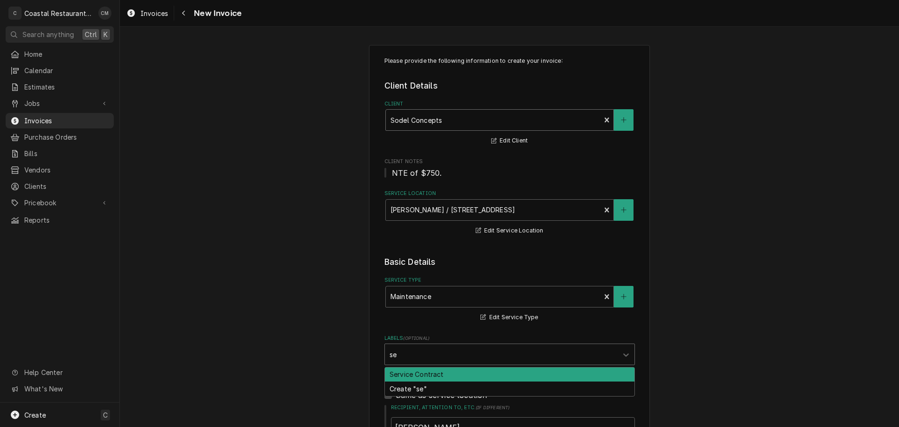
type input "ser"
type textarea "x"
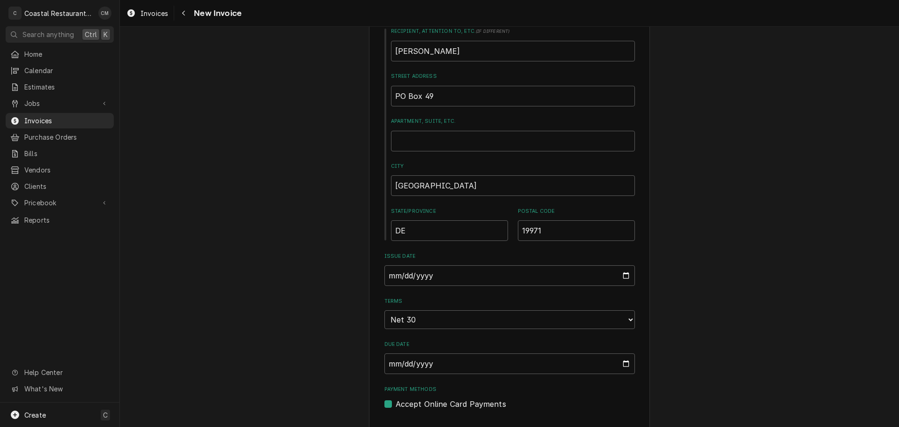
scroll to position [562, 0]
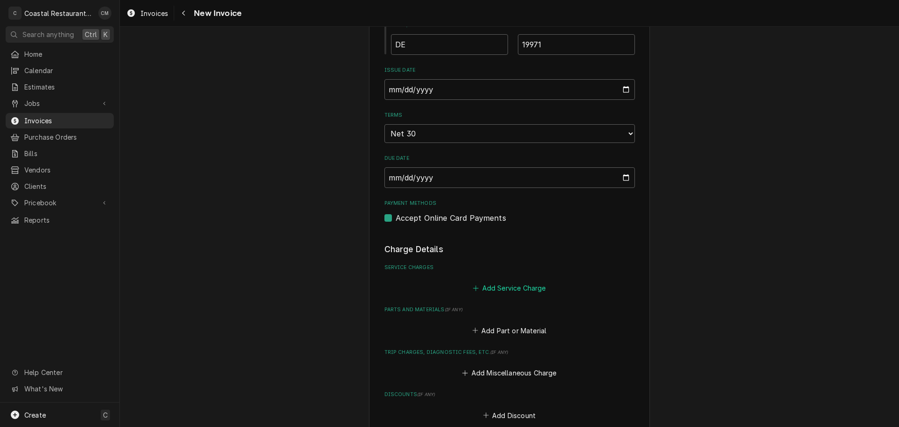
click at [495, 286] on button "Add Service Charge" at bounding box center [510, 287] width 76 height 13
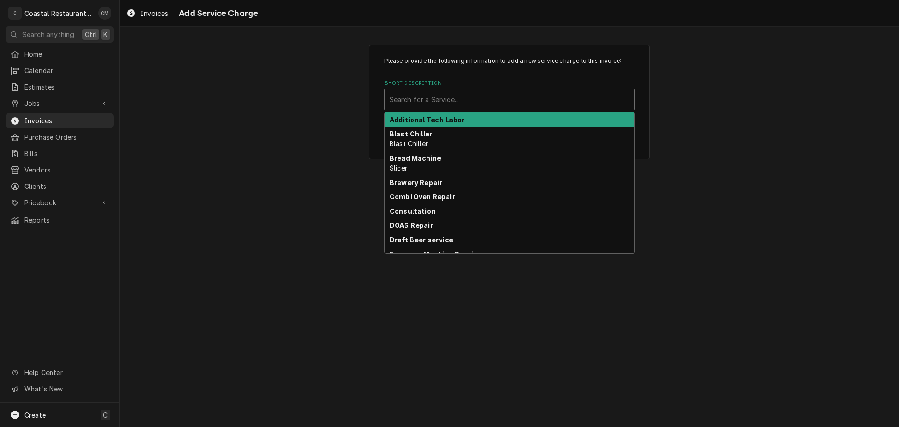
click at [456, 91] on div "Short Description" at bounding box center [510, 99] width 240 height 17
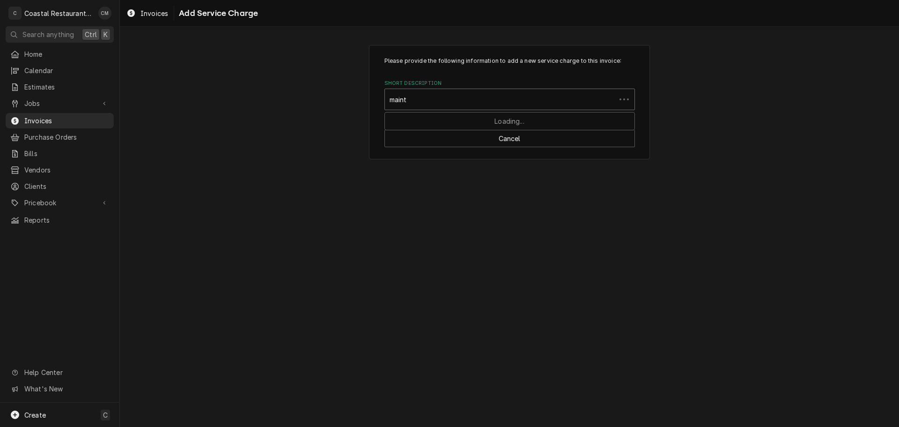
type input "mainte"
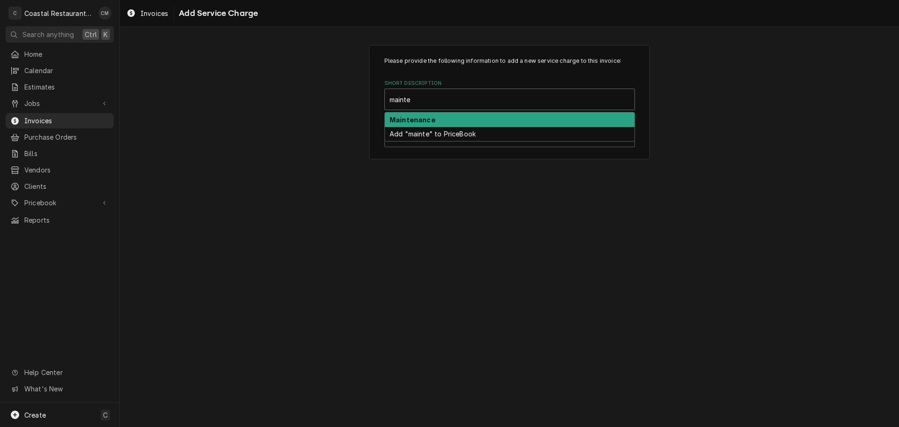
click at [451, 115] on div "Maintenance" at bounding box center [510, 119] width 250 height 15
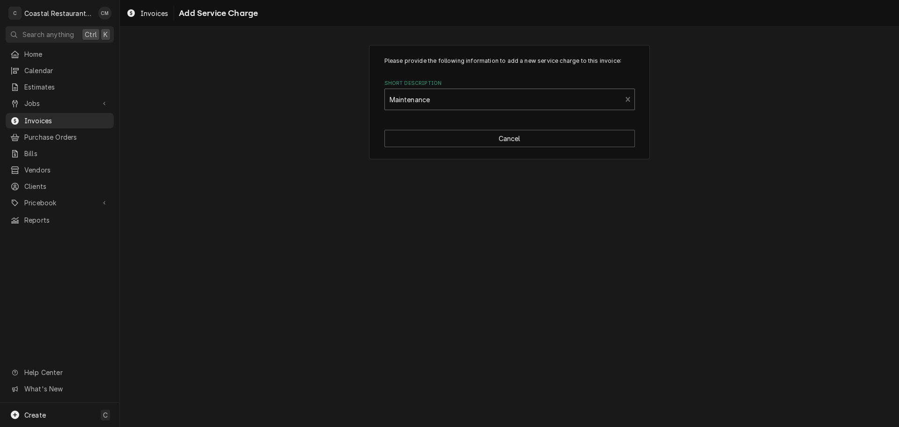
type textarea "x"
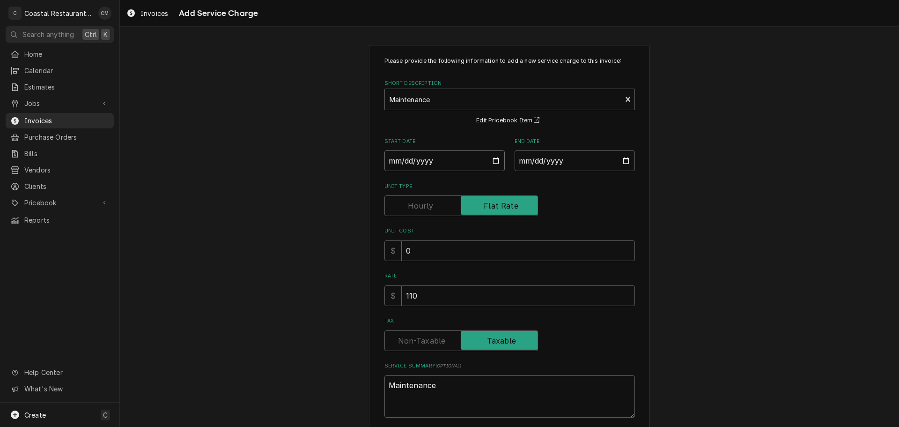
click at [388, 159] on input "Start Date" at bounding box center [445, 160] width 120 height 21
type input "0002-10-07"
type textarea "x"
type input "0020-10-07"
type textarea "x"
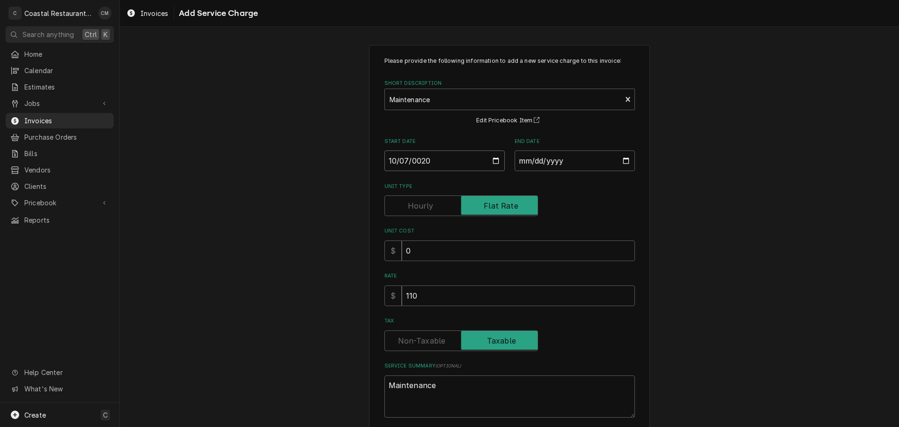
type input "0202-10-07"
type textarea "x"
type input "2025-10-07"
type textarea "x"
type input "0002-10-06"
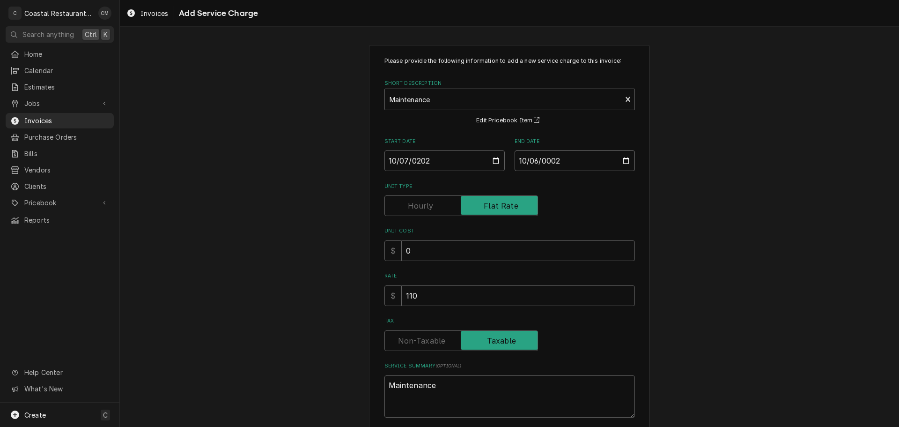
type textarea "x"
type input "0020-10-06"
type textarea "x"
type input "0202-10-06"
type textarea "x"
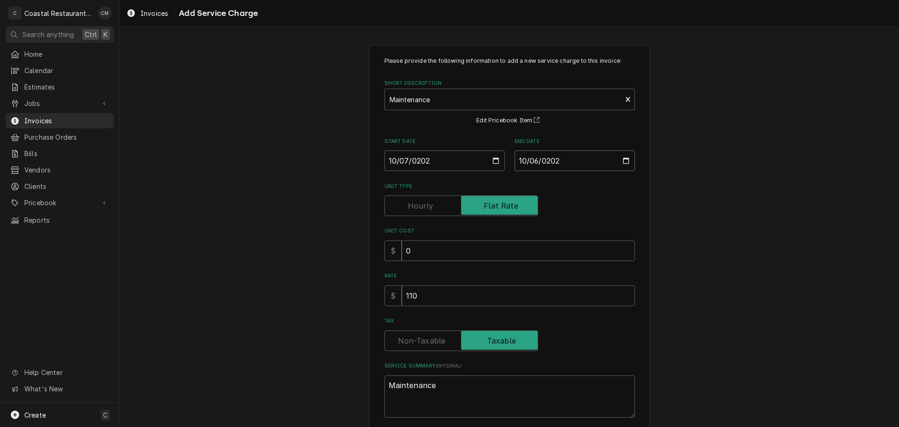
type input "2026-10-06"
drag, startPoint x: 420, startPoint y: 293, endPoint x: 390, endPoint y: 290, distance: 30.1
click at [390, 290] on div "$ 110" at bounding box center [510, 295] width 251 height 21
type textarea "x"
type input "2"
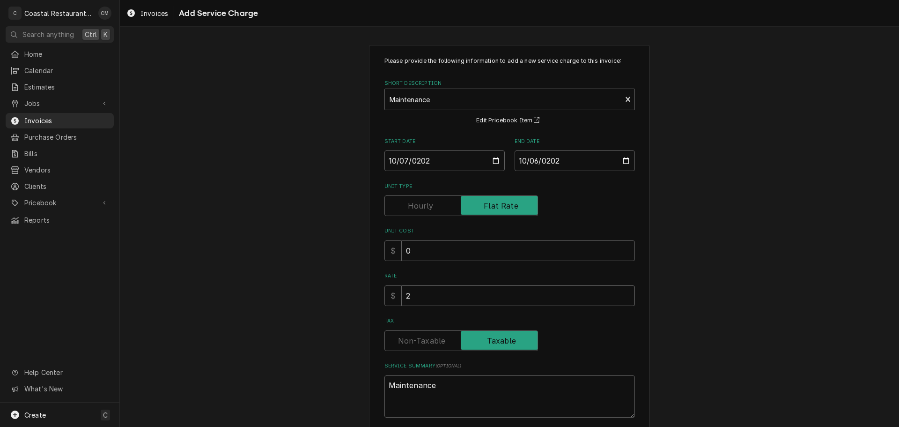
type textarea "x"
type input "29"
type textarea "x"
type input "292"
type textarea "x"
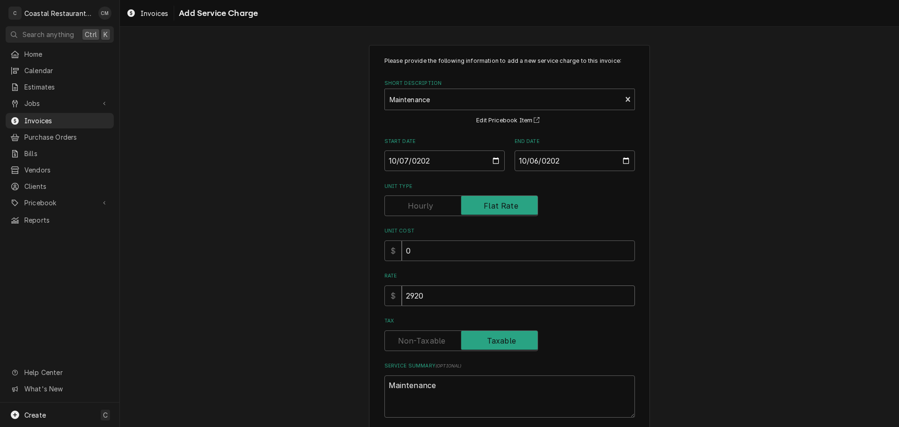
type input "2920"
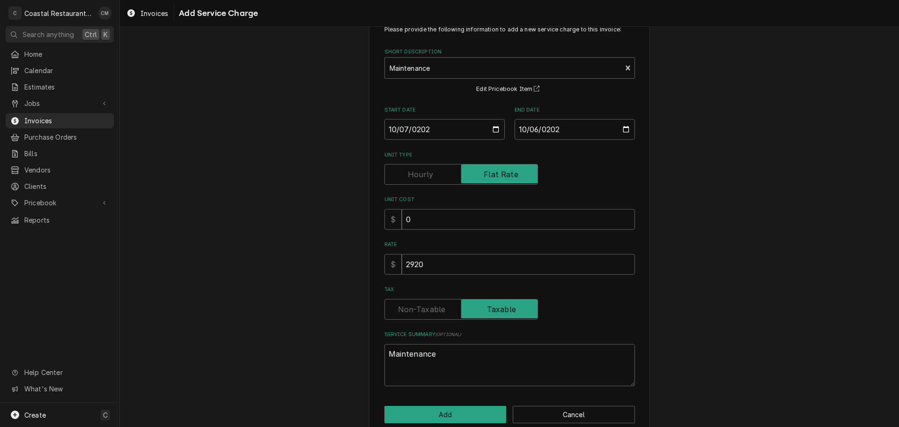
scroll to position [48, 0]
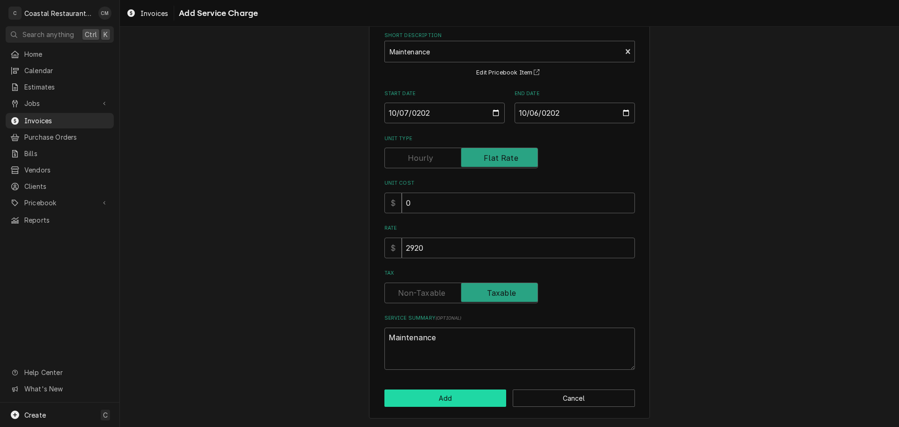
click at [447, 399] on button "Add" at bounding box center [446, 397] width 122 height 17
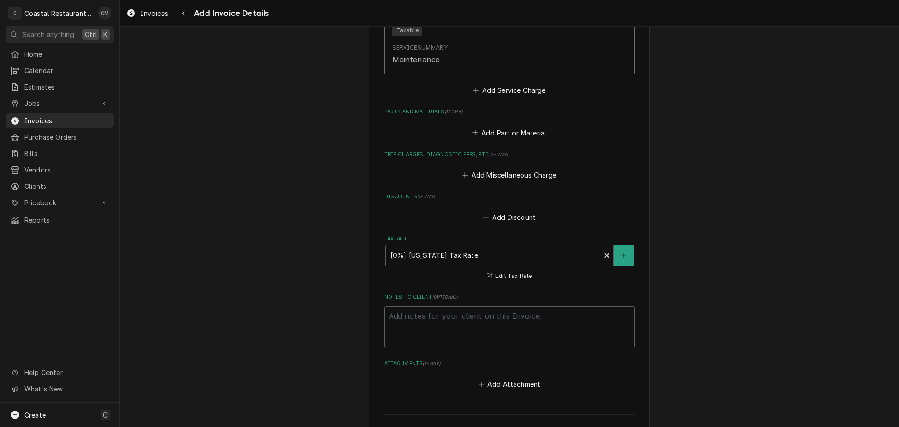
scroll to position [1083, 0]
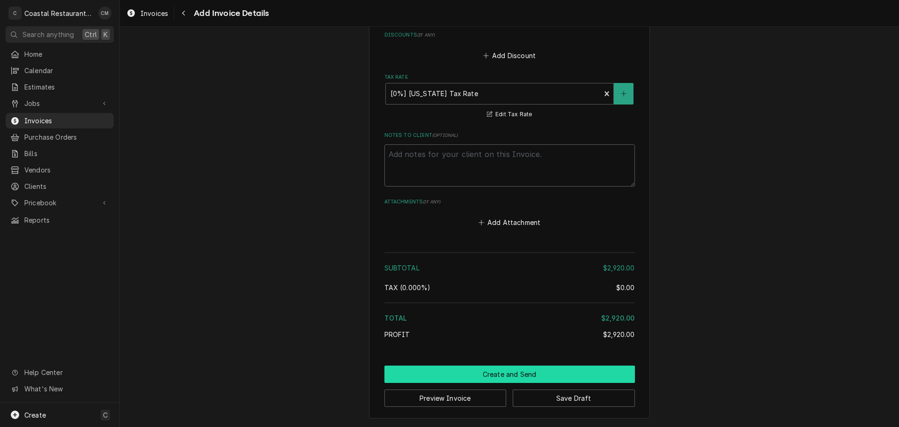
click at [486, 373] on button "Create and Send" at bounding box center [510, 373] width 251 height 17
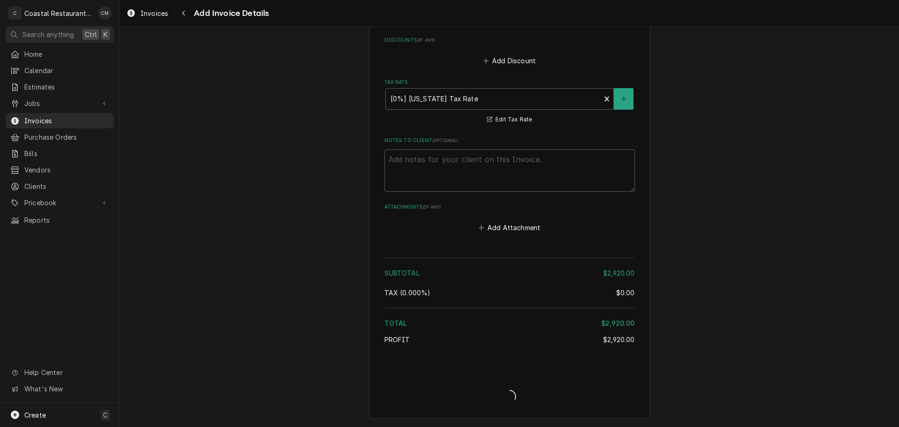
type textarea "x"
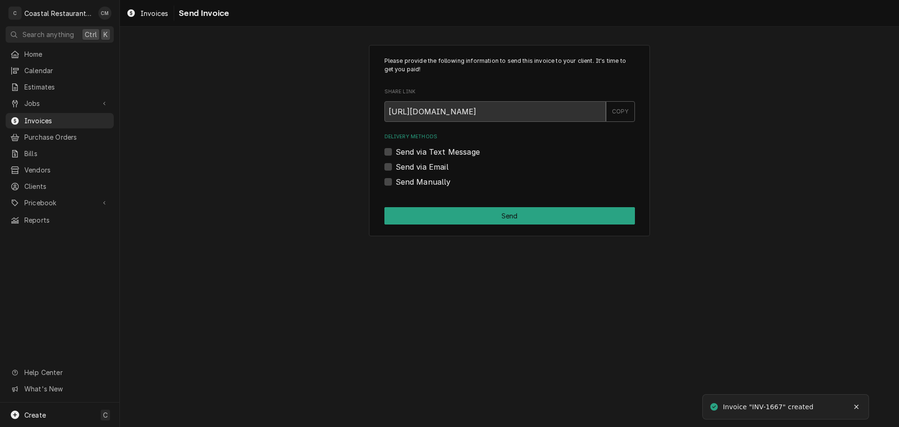
click at [412, 164] on label "Send via Email" at bounding box center [422, 166] width 53 height 11
click at [412, 164] on input "Send via Email" at bounding box center [521, 171] width 251 height 21
checkbox input "true"
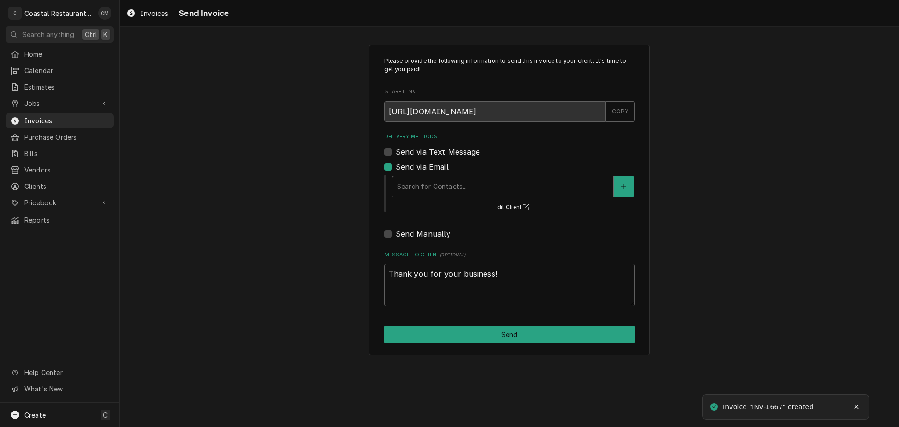
click at [469, 188] on div "Delivery Methods" at bounding box center [503, 186] width 212 height 17
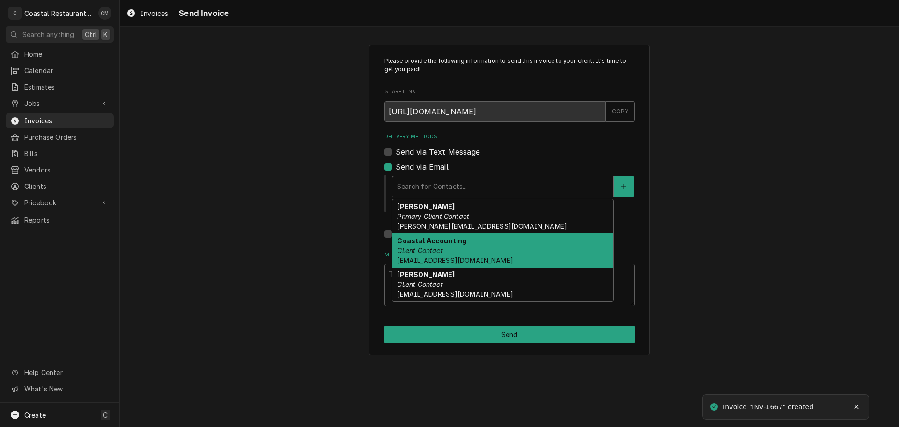
click at [459, 250] on div "Coastal Accounting Client Contact [EMAIL_ADDRESS][DOMAIN_NAME]" at bounding box center [502, 250] width 221 height 34
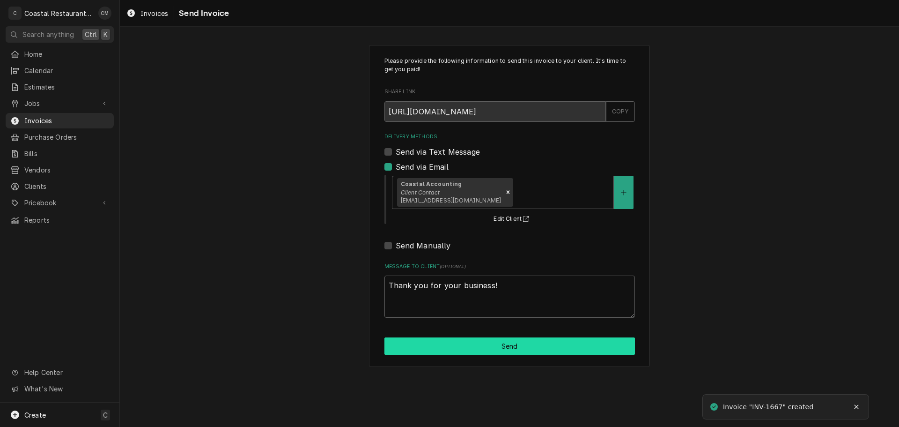
click at [486, 346] on button "Send" at bounding box center [510, 345] width 251 height 17
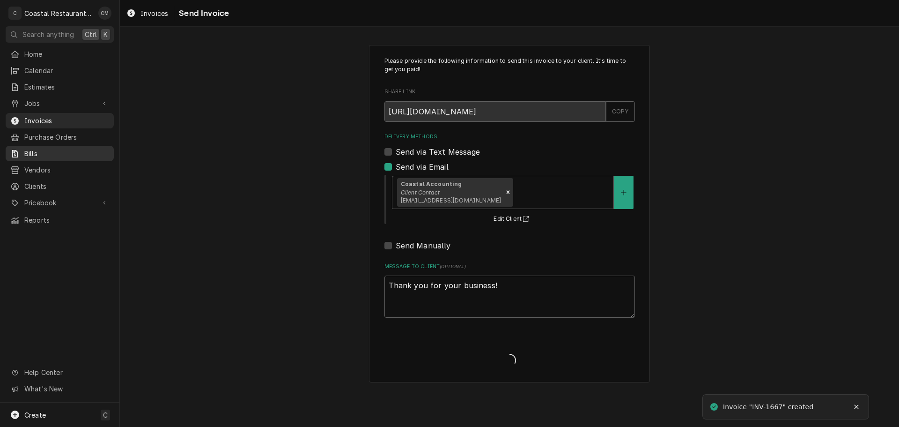
type textarea "x"
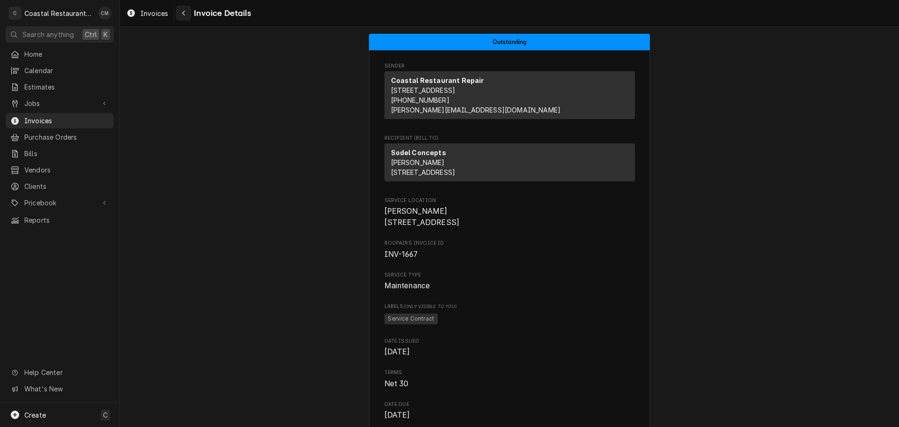
click at [184, 13] on icon "Navigate back" at bounding box center [184, 13] width 4 height 7
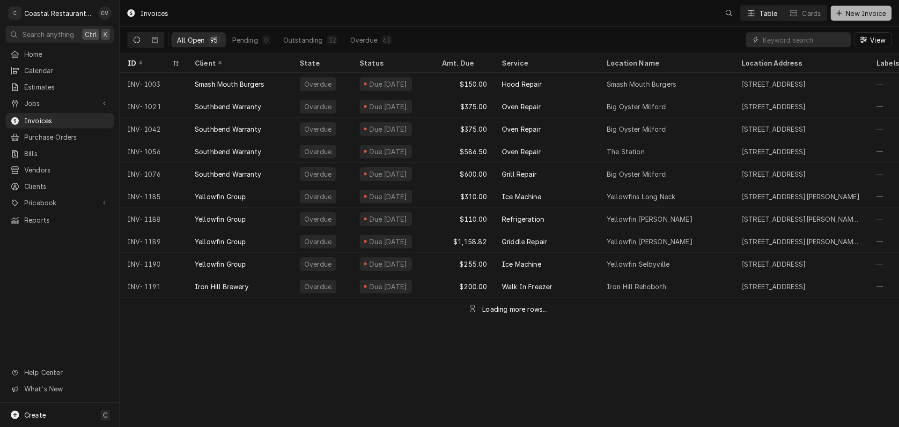
click at [862, 13] on span "New Invoice" at bounding box center [866, 13] width 44 height 10
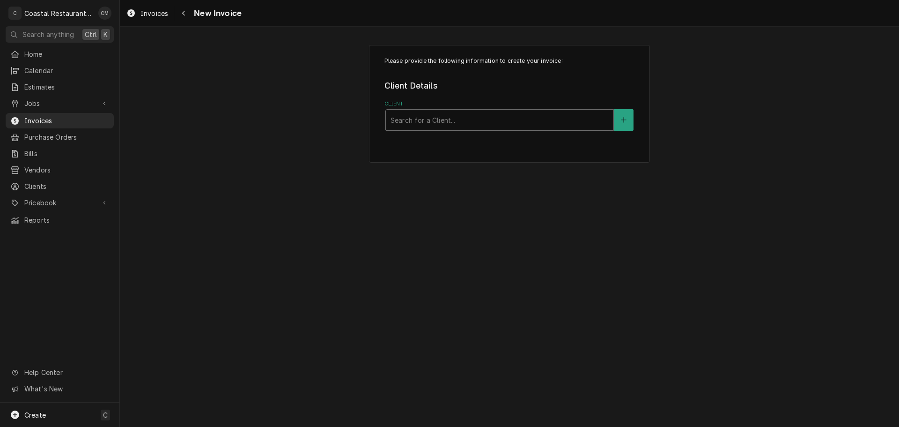
click at [443, 124] on div "Client" at bounding box center [500, 119] width 218 height 17
type input "sodel"
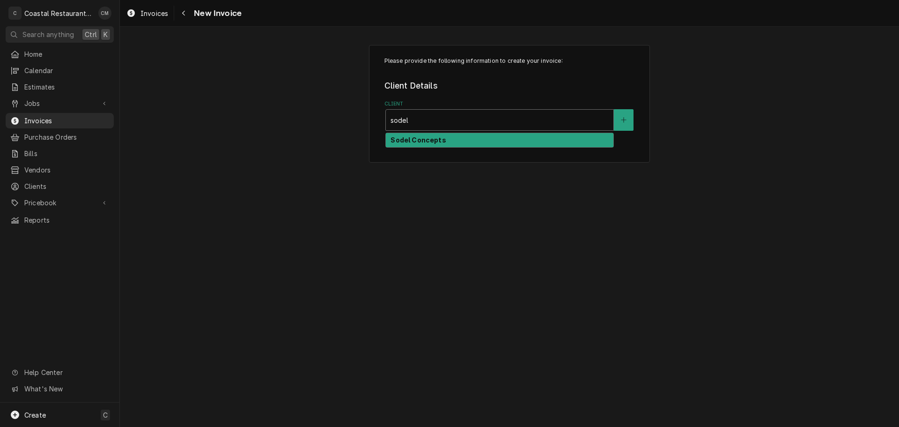
click at [439, 134] on div "Sodel Concepts" at bounding box center [500, 140] width 228 height 15
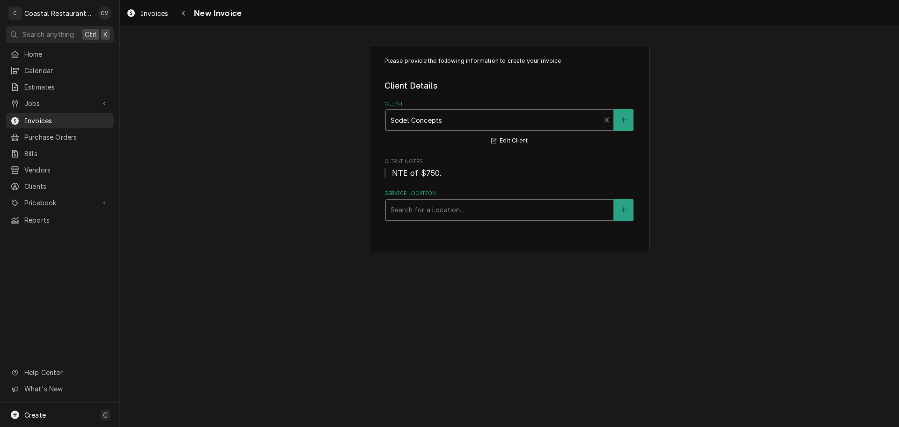
click at [431, 206] on div "Service Location" at bounding box center [500, 209] width 218 height 17
type input "crust"
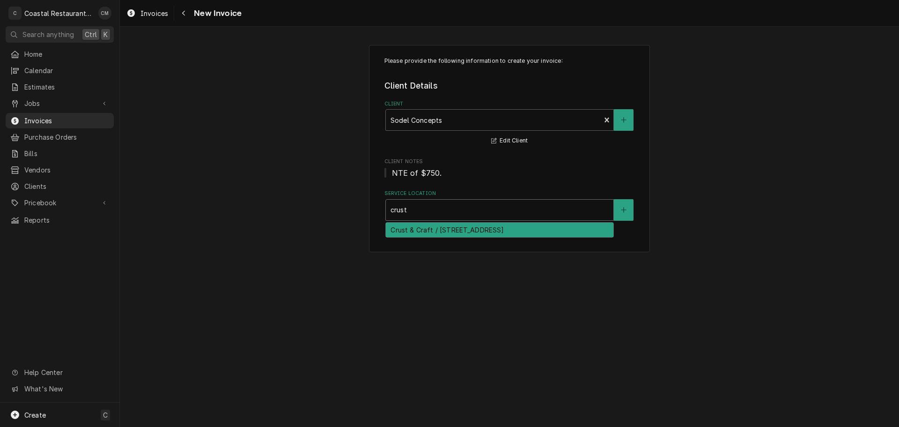
click at [435, 229] on div "Crust & Craft / 18701 Coastal Hwy, Rehoboth Beach, DE 19971" at bounding box center [500, 229] width 228 height 15
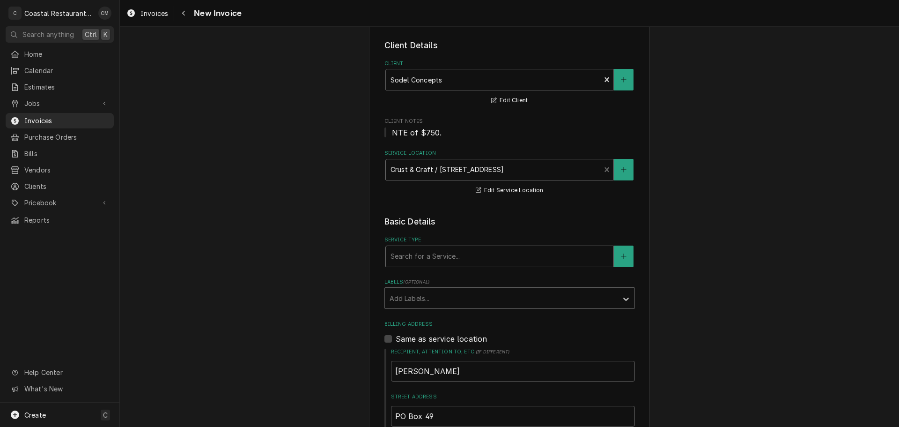
scroll to position [94, 0]
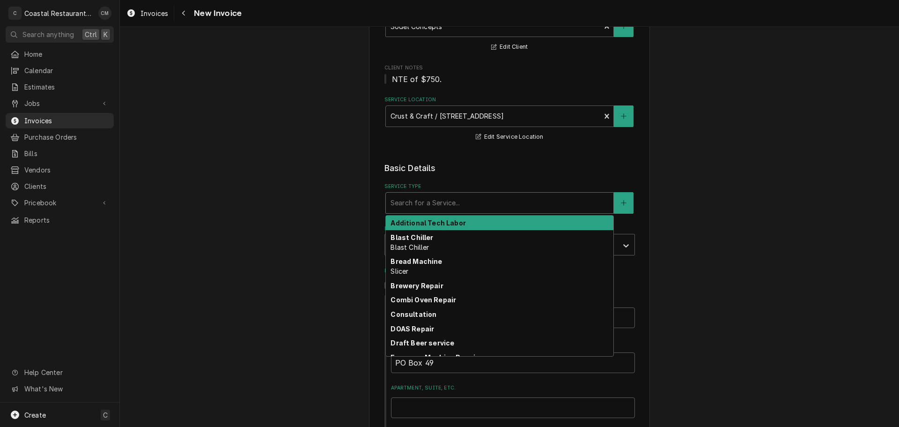
click at [448, 207] on div "Service Type" at bounding box center [500, 202] width 218 height 17
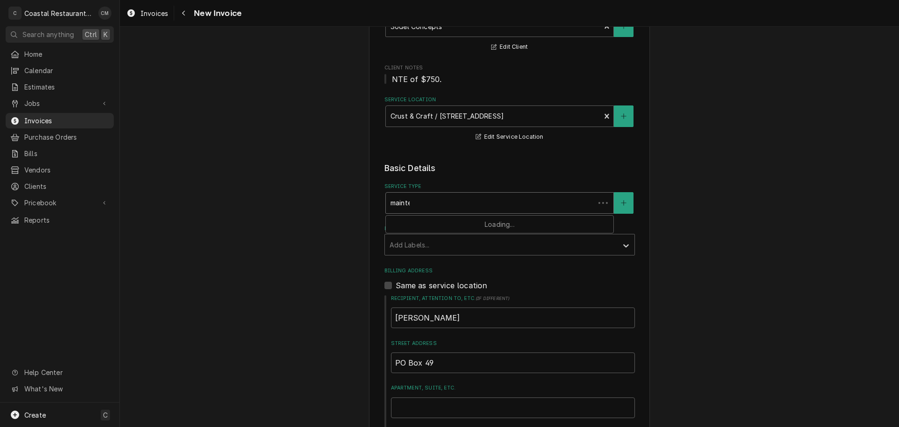
type input "mainten"
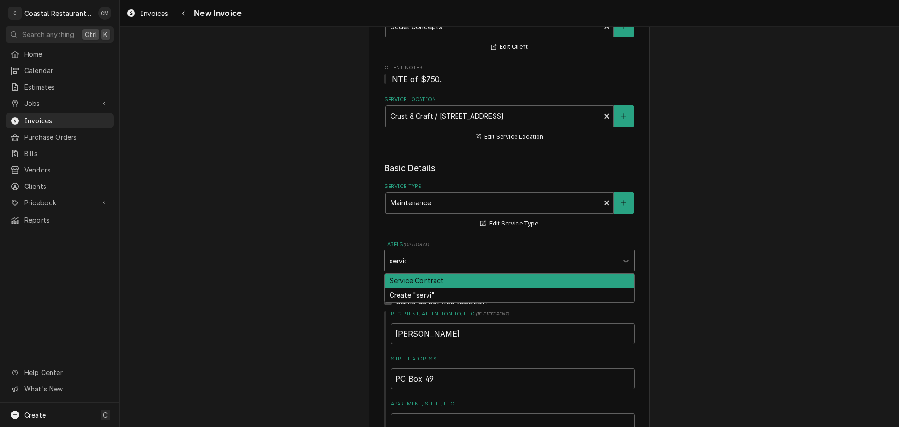
type input "service"
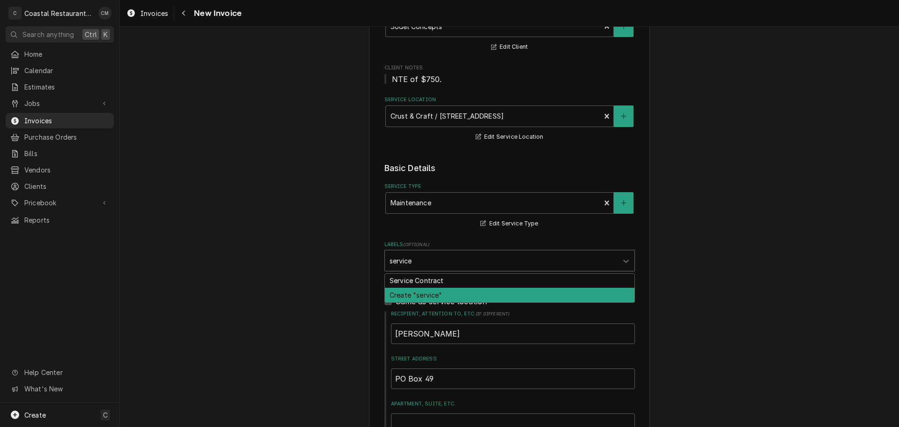
click at [435, 292] on div "Create "service"" at bounding box center [510, 295] width 250 height 15
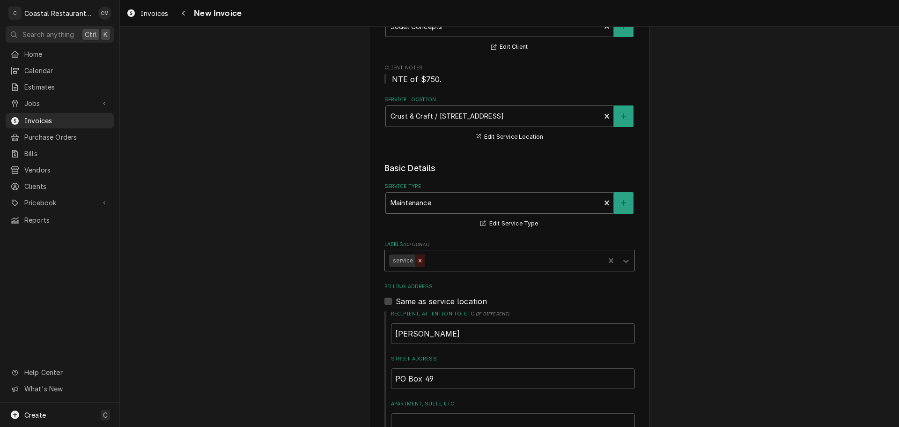
click at [417, 260] on icon "Remove service" at bounding box center [420, 260] width 7 height 7
type textarea "x"
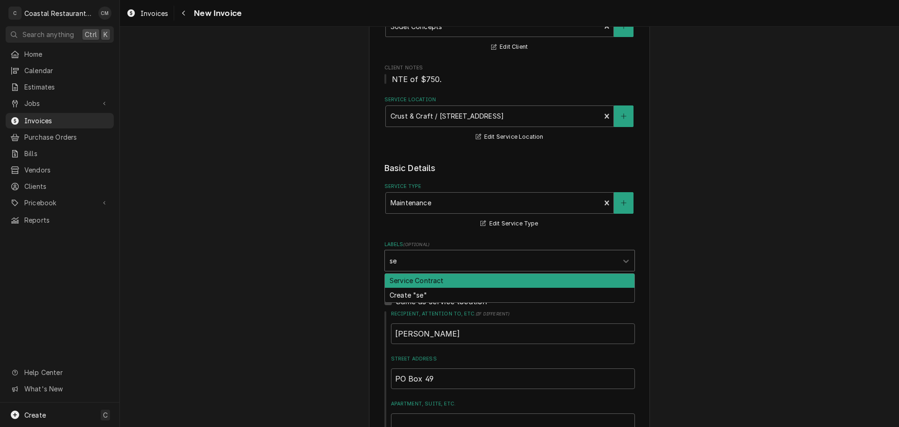
type input "ser"
click at [423, 281] on div "Service Contract" at bounding box center [510, 281] width 250 height 15
type textarea "x"
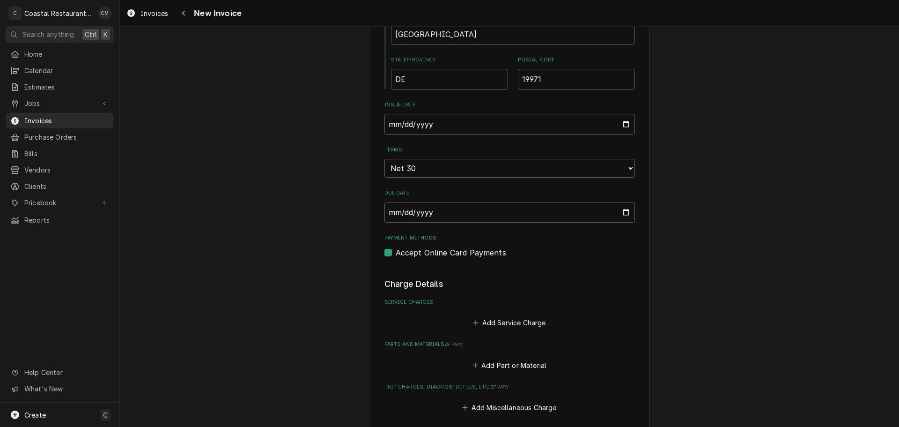
scroll to position [656, 0]
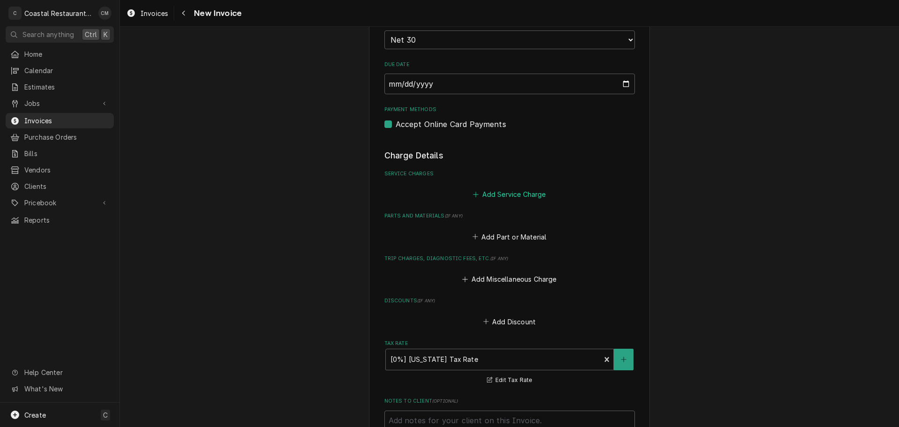
click at [491, 193] on button "Add Service Charge" at bounding box center [510, 194] width 76 height 13
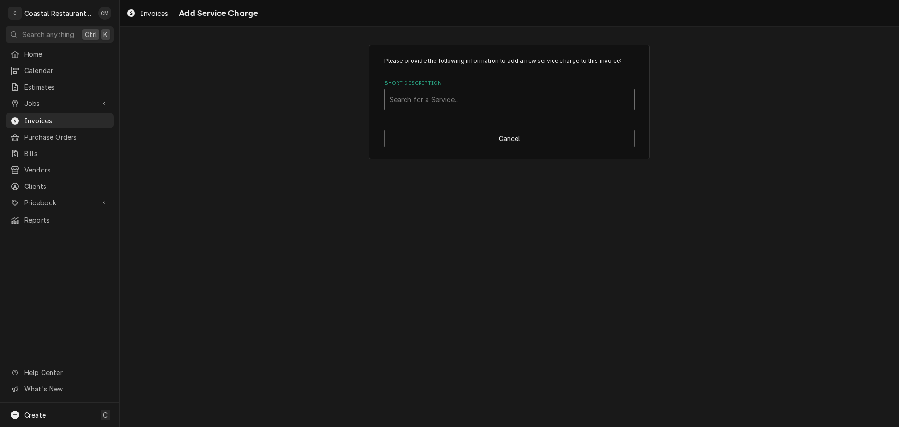
click at [444, 101] on div "Short Description" at bounding box center [510, 99] width 240 height 17
type input "mainten"
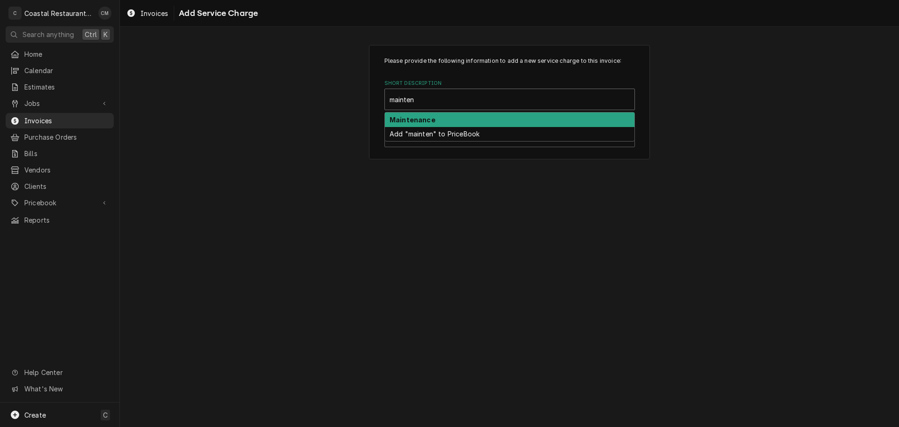
click at [443, 120] on div "Maintenance" at bounding box center [510, 119] width 250 height 15
type textarea "x"
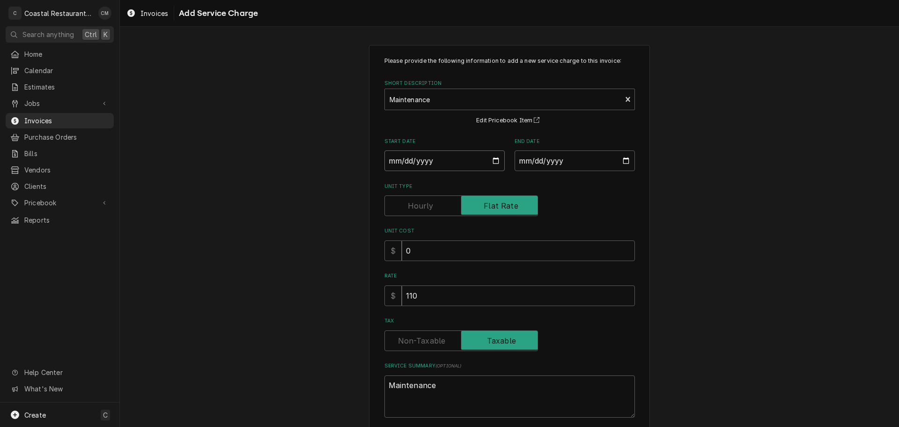
click at [387, 160] on input "Start Date" at bounding box center [445, 160] width 120 height 21
type input "0002-10-07"
type textarea "x"
type input "0020-10-07"
type textarea "x"
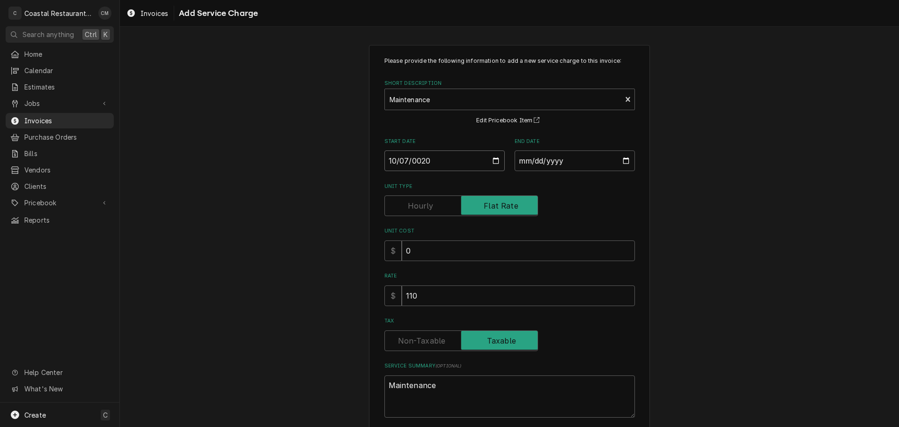
type input "0202-10-07"
type textarea "x"
type input "2025-10-07"
type textarea "x"
type input "0002-10-06"
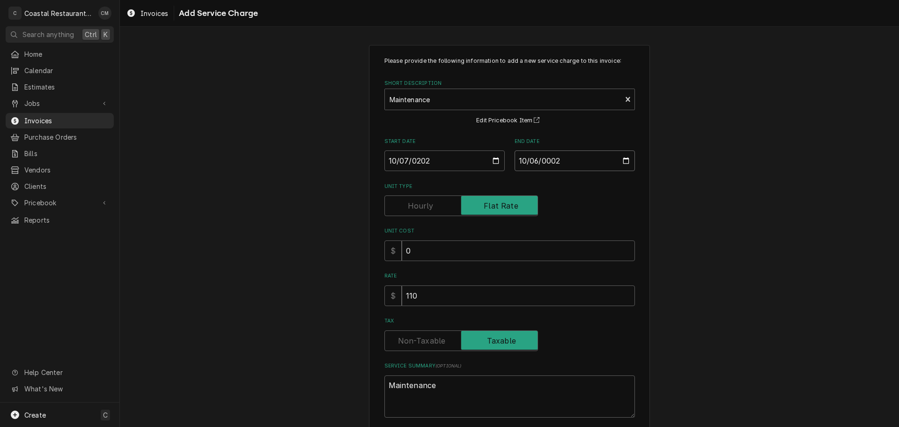
type textarea "x"
type input "0020-10-06"
type textarea "x"
type input "0202-10-06"
type textarea "x"
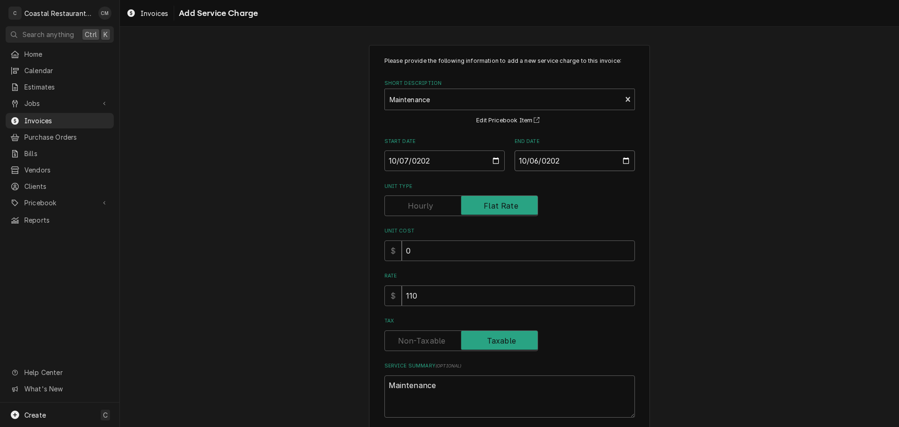
type input "2026-10-06"
click at [415, 293] on input "110" at bounding box center [518, 295] width 233 height 21
type textarea "x"
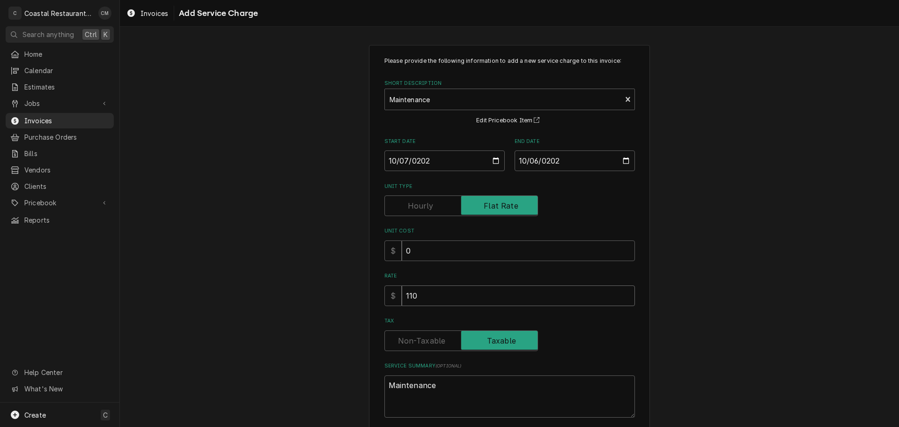
type input "1"
type textarea "x"
type input "16"
type textarea "x"
type input "165"
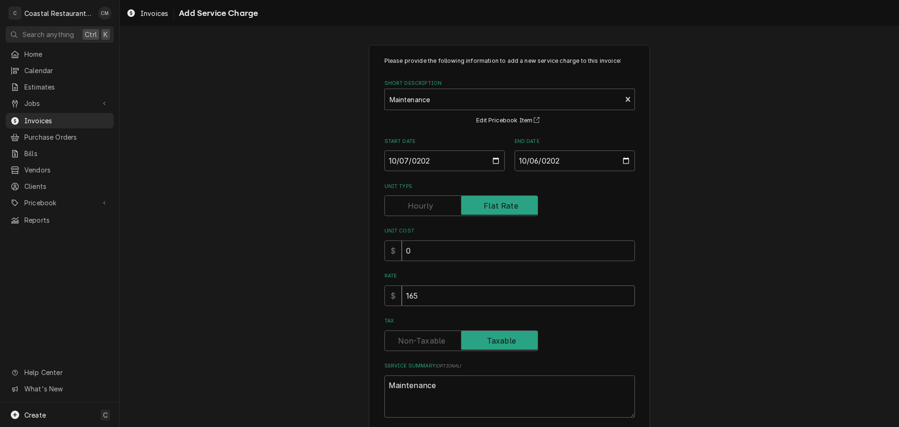
type textarea "x"
type input "1650"
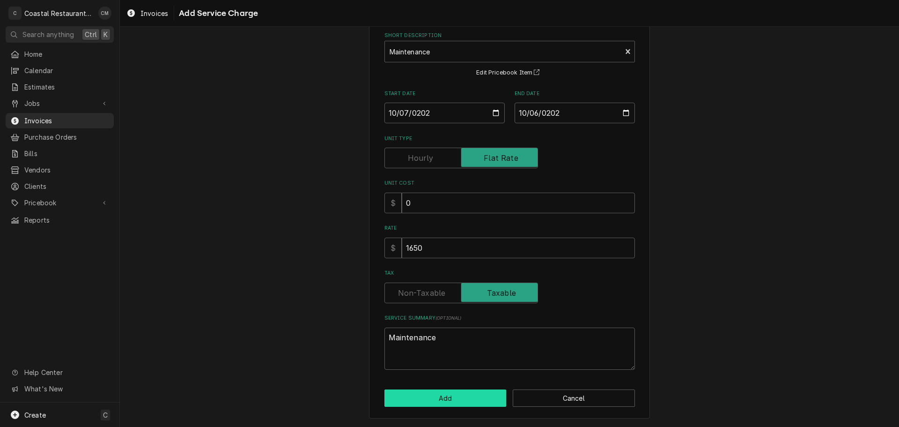
click at [446, 402] on button "Add" at bounding box center [446, 397] width 122 height 17
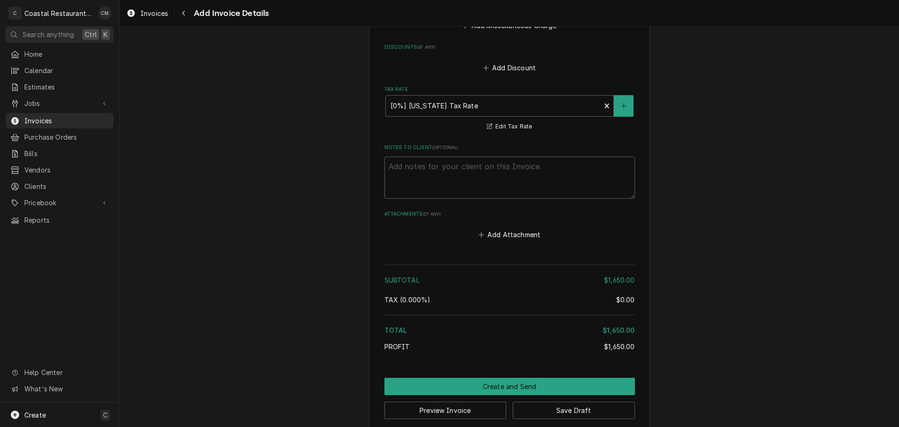
scroll to position [1083, 0]
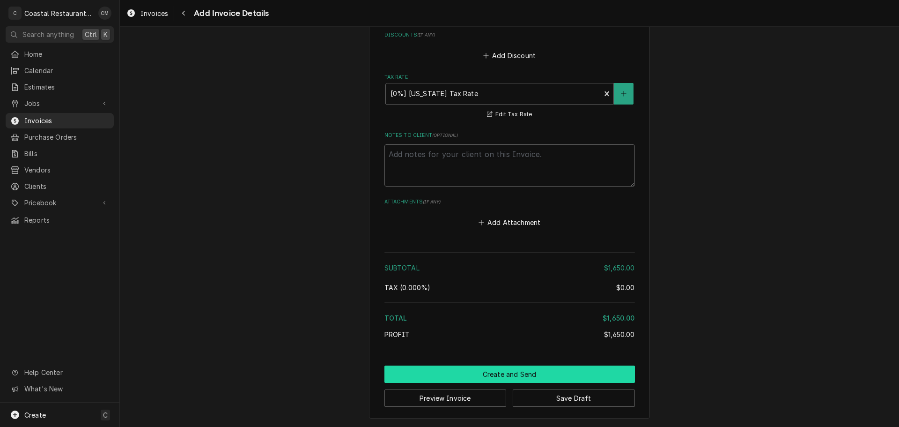
click at [477, 378] on button "Create and Send" at bounding box center [510, 373] width 251 height 17
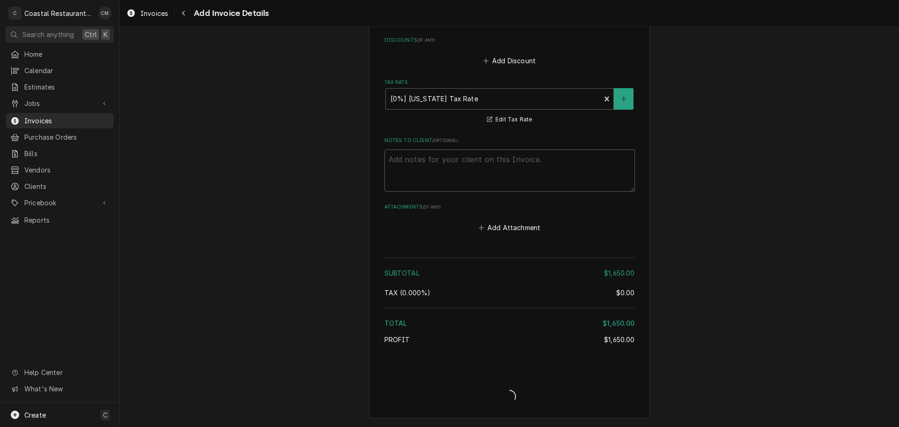
type textarea "x"
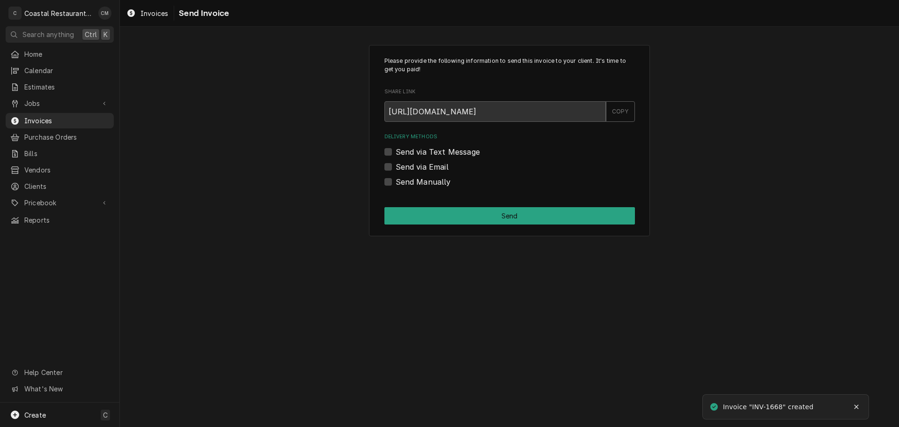
click at [393, 167] on div "Send via Email" at bounding box center [510, 166] width 251 height 11
click at [396, 168] on label "Send via Email" at bounding box center [422, 166] width 53 height 11
click at [396, 168] on input "Send via Email" at bounding box center [521, 171] width 251 height 21
checkbox input "true"
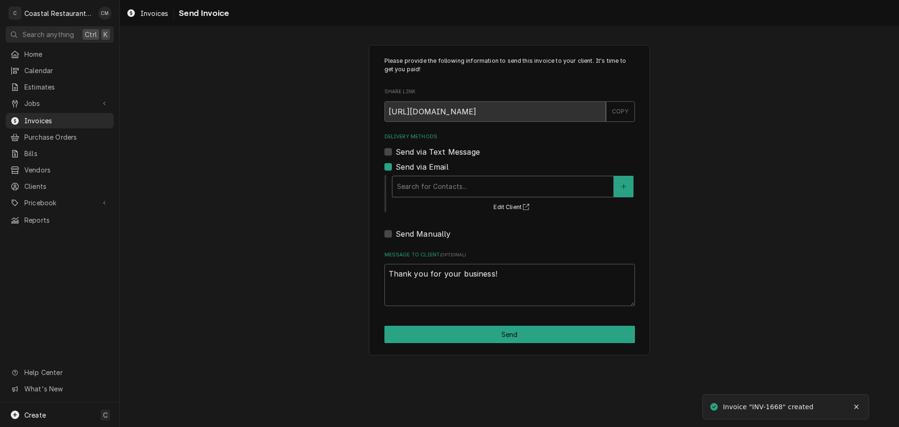
click at [444, 191] on div "Delivery Methods" at bounding box center [503, 186] width 212 height 17
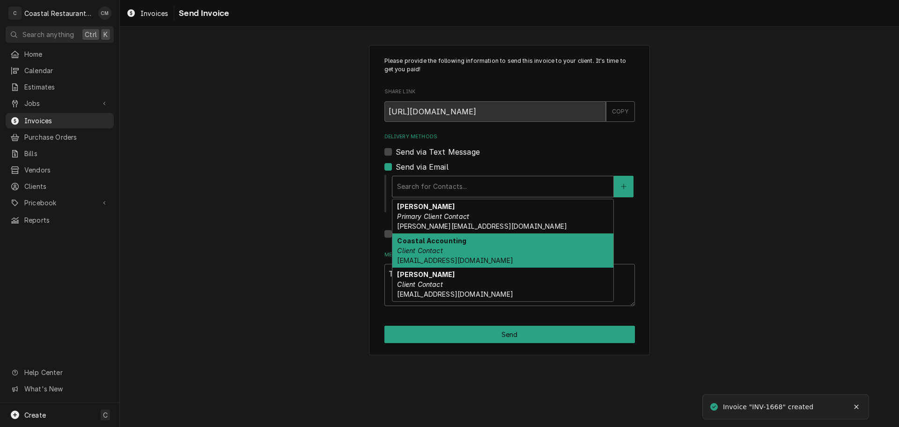
click at [446, 250] on div "Coastal Accounting Client Contact [EMAIL_ADDRESS][DOMAIN_NAME]" at bounding box center [502, 250] width 221 height 34
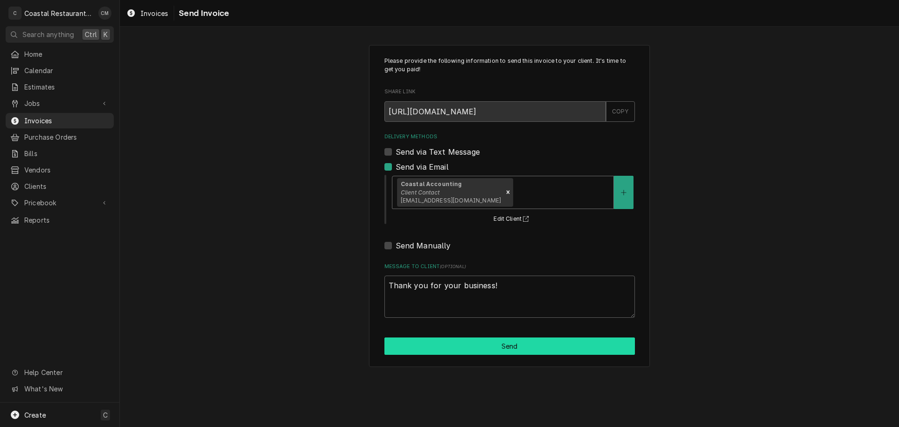
click at [470, 348] on button "Send" at bounding box center [510, 345] width 251 height 17
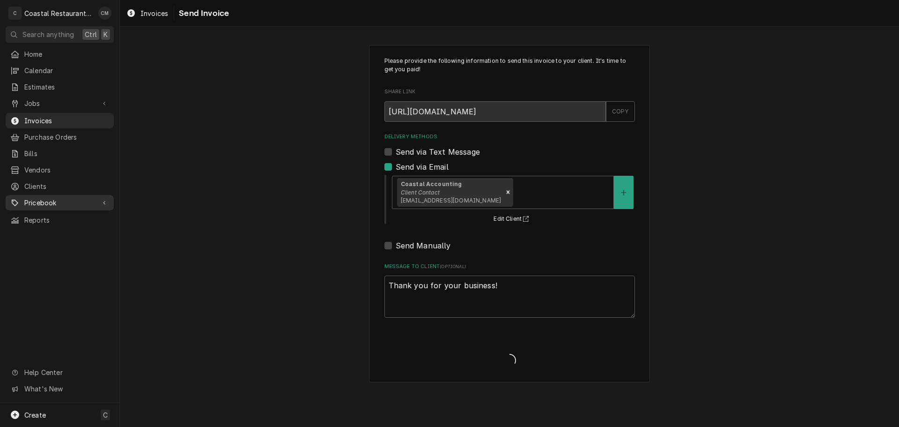
type textarea "x"
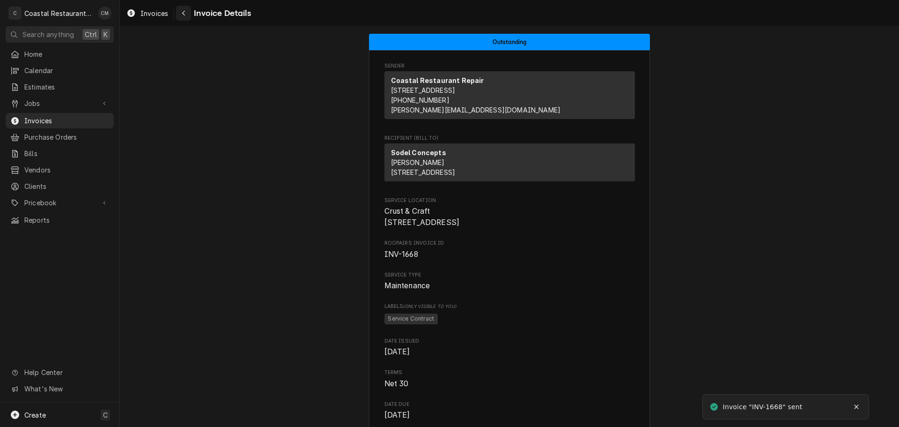
click at [183, 14] on icon "Navigate back" at bounding box center [183, 13] width 3 height 5
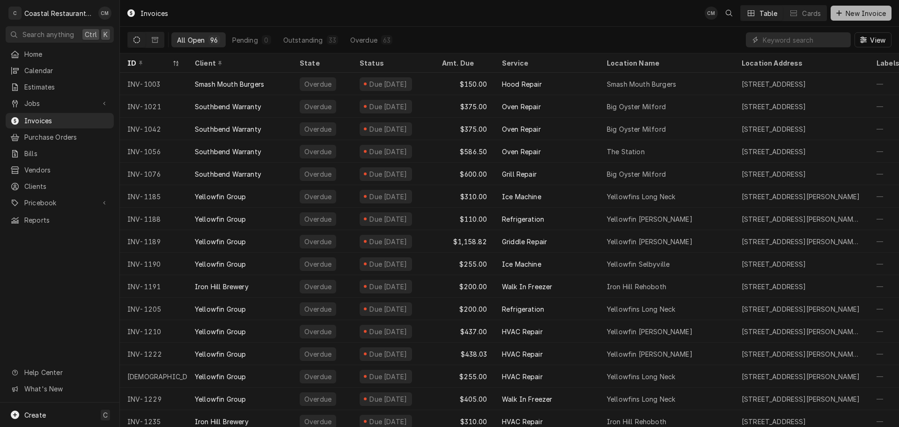
click at [847, 10] on span "New Invoice" at bounding box center [866, 13] width 44 height 10
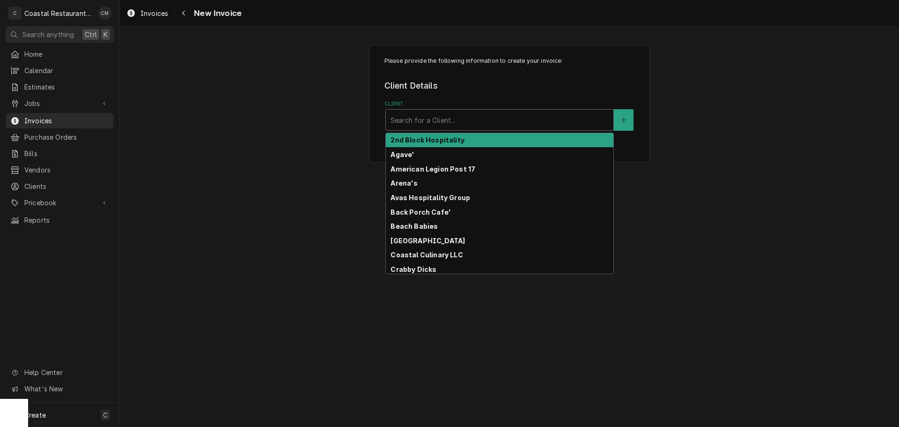
click at [458, 125] on div "Client" at bounding box center [500, 119] width 218 height 17
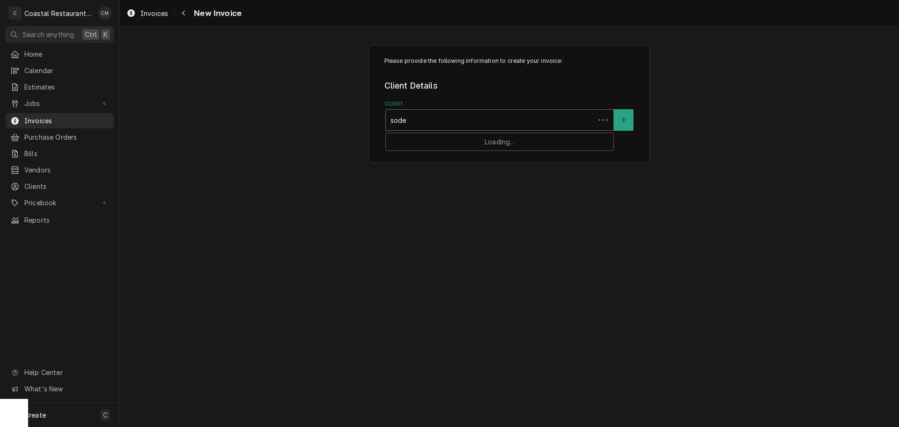
type input "sodel"
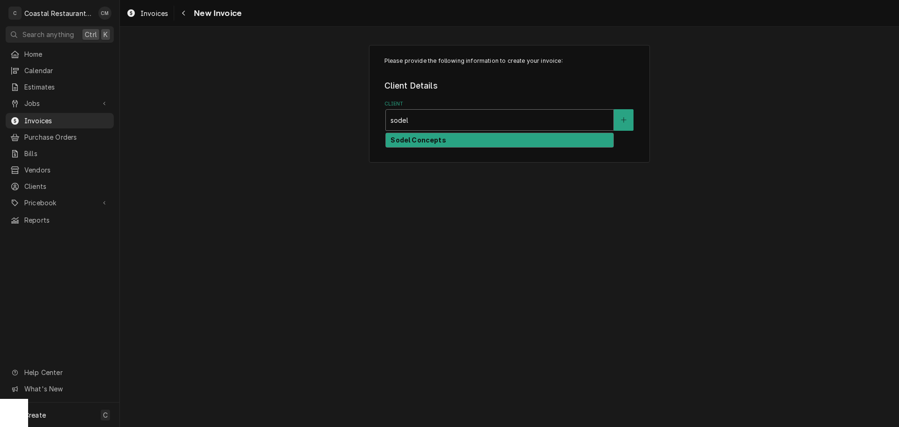
click at [454, 140] on div "Sodel Concepts" at bounding box center [500, 140] width 228 height 15
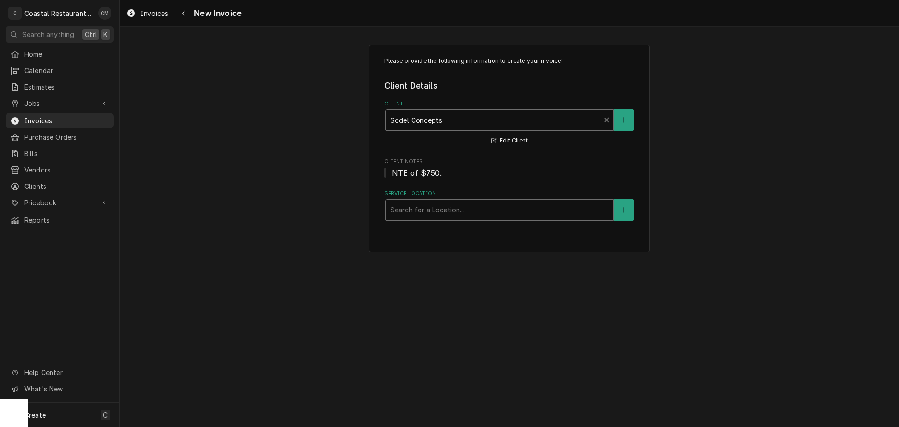
click at [448, 209] on div "Service Location" at bounding box center [500, 209] width 218 height 17
type input "matt"
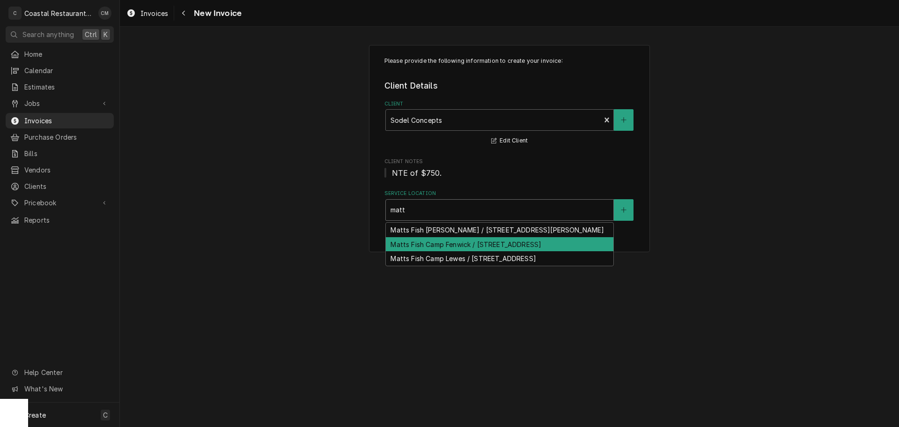
click at [477, 252] on div "Matts Fish Camp Fenwick / 700 Coastal Hwy, Fenwick Island, DE 19944" at bounding box center [500, 244] width 228 height 15
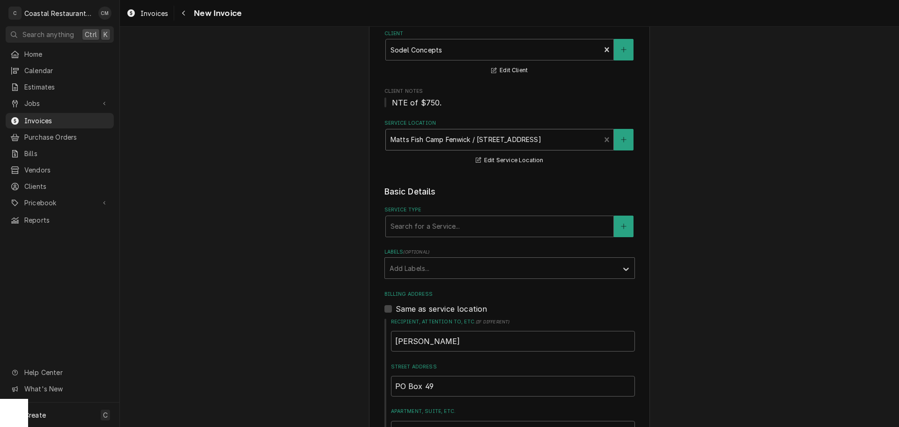
scroll to position [141, 0]
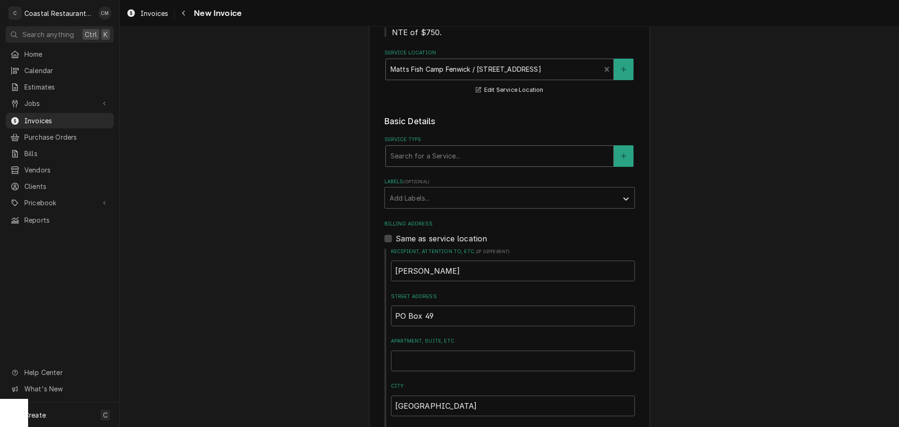
click at [431, 159] on div "Service Type" at bounding box center [500, 156] width 218 height 17
type input "maint"
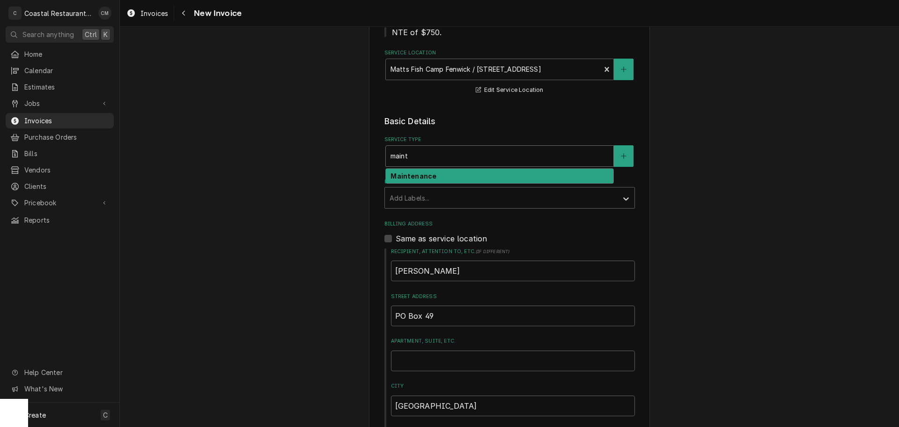
click at [426, 174] on strong "Maintenance" at bounding box center [414, 176] width 46 height 8
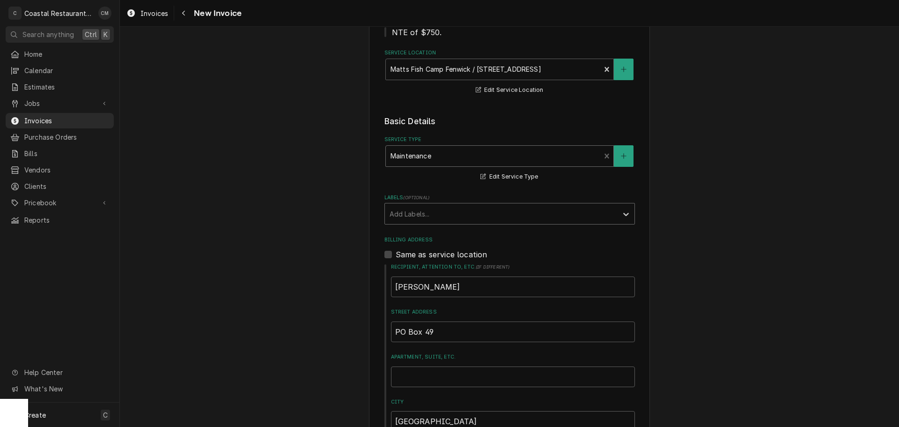
click at [427, 206] on div "Labels" at bounding box center [501, 213] width 223 height 17
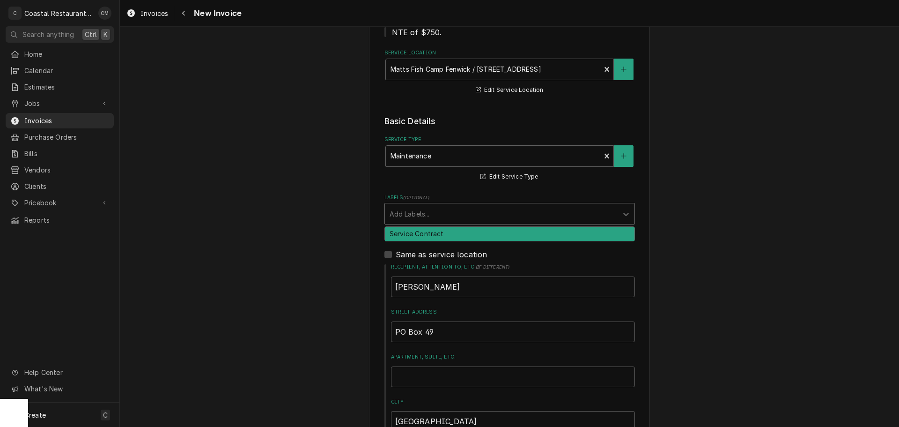
click at [420, 234] on div "Service Contract" at bounding box center [510, 234] width 250 height 15
type textarea "x"
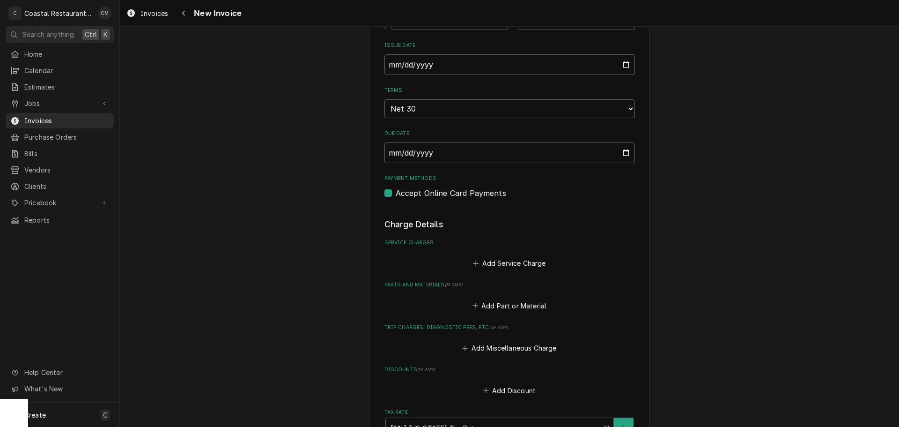
scroll to position [703, 0]
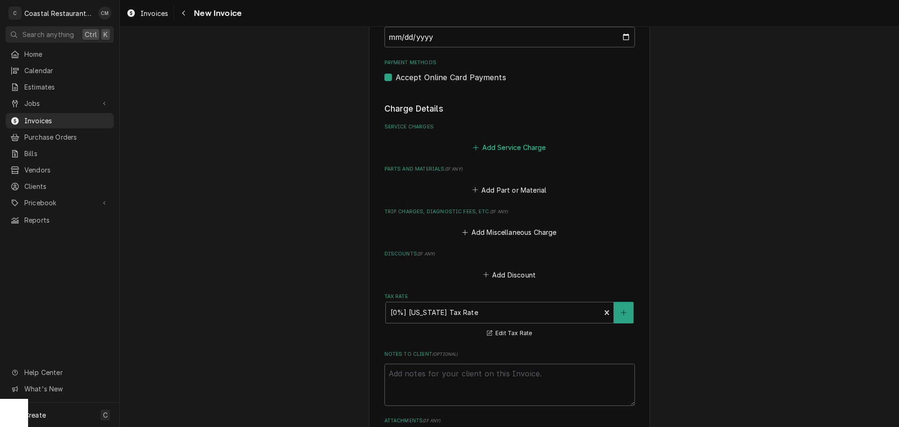
click at [493, 147] on button "Add Service Charge" at bounding box center [510, 147] width 76 height 13
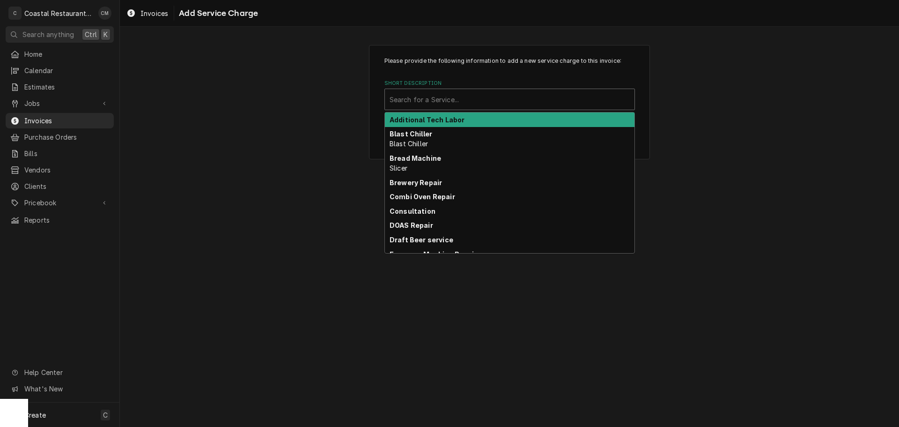
click at [442, 101] on div "Short Description" at bounding box center [510, 99] width 240 height 17
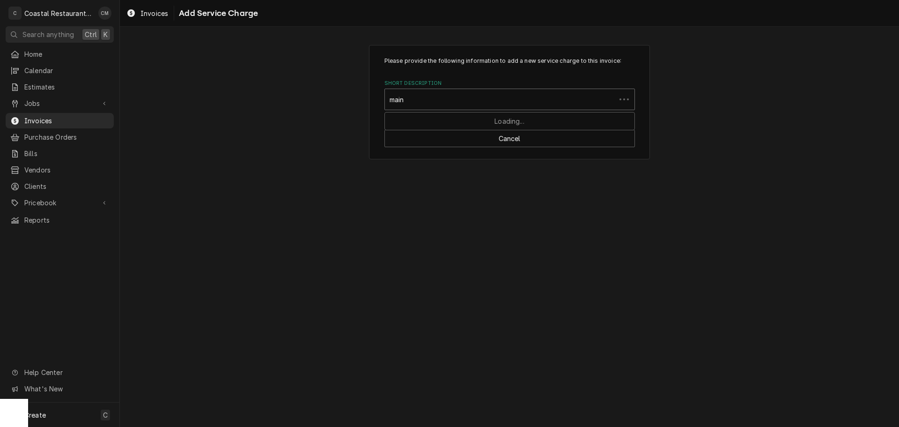
type input "maint"
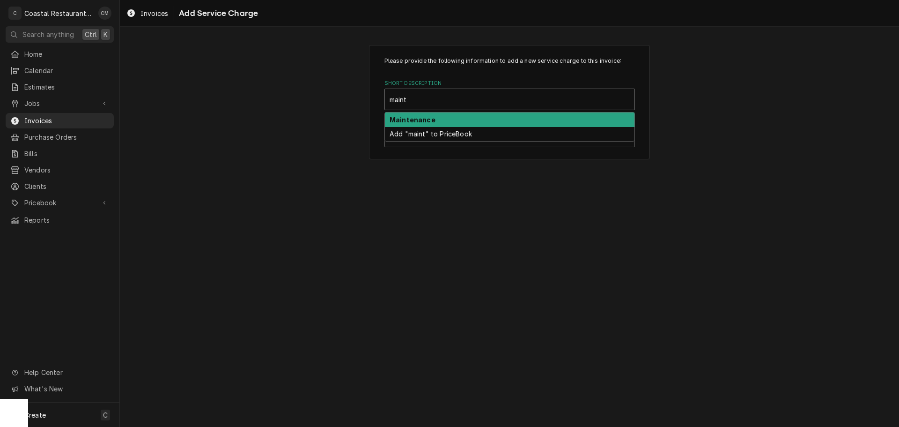
click at [423, 121] on strong "Maintenance" at bounding box center [413, 120] width 46 height 8
type textarea "x"
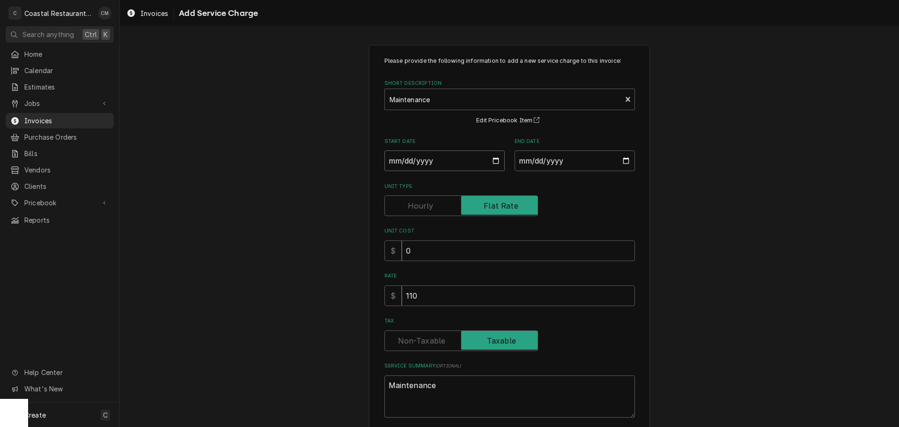
click at [492, 161] on input "Start Date" at bounding box center [445, 160] width 120 height 21
click at [390, 162] on input "Start Date" at bounding box center [445, 160] width 120 height 21
type input "0002-10-07"
type textarea "x"
type input "0020-10-07"
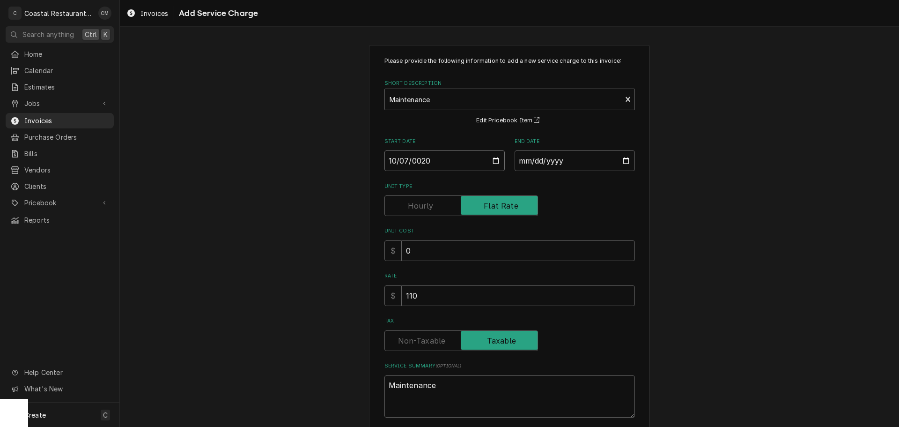
type textarea "x"
type input "0202-10-07"
type textarea "x"
type input "2025-10-07"
type textarea "x"
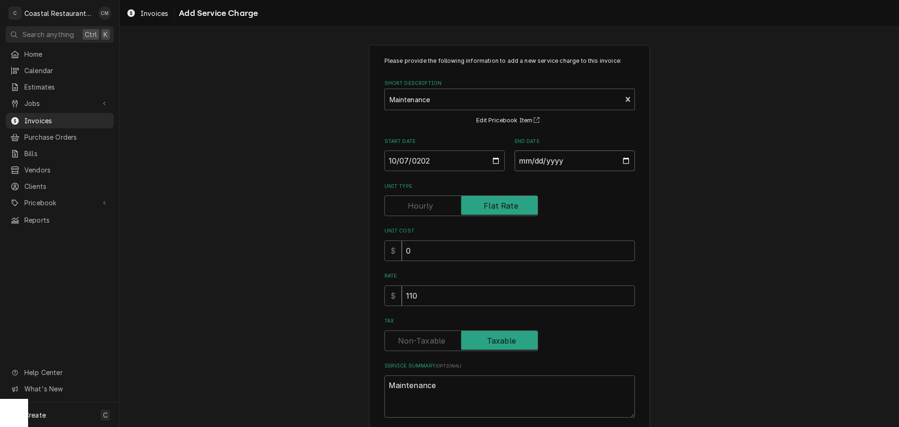
type input "0002-10-06"
type textarea "x"
type input "0020-10-06"
type textarea "x"
type input "0202-10-06"
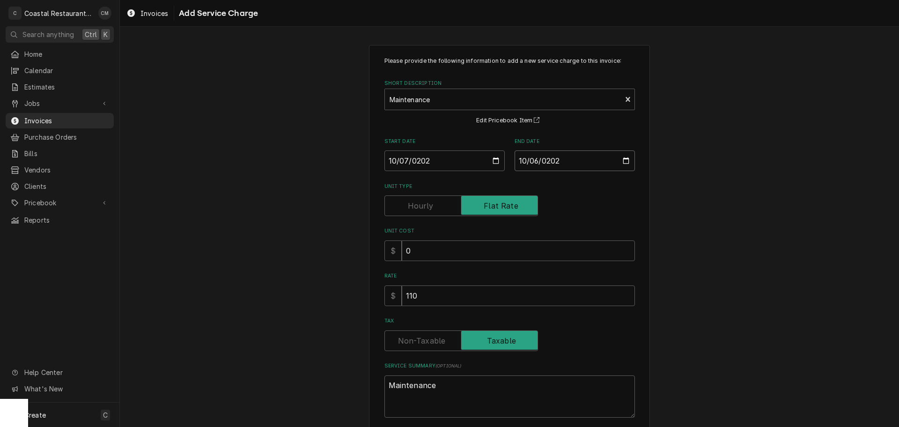
type textarea "x"
type input "2026-10-06"
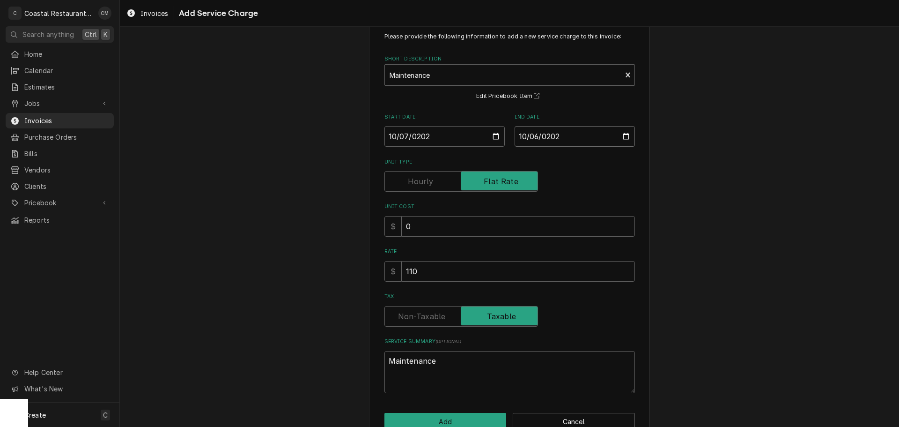
scroll to position [47, 0]
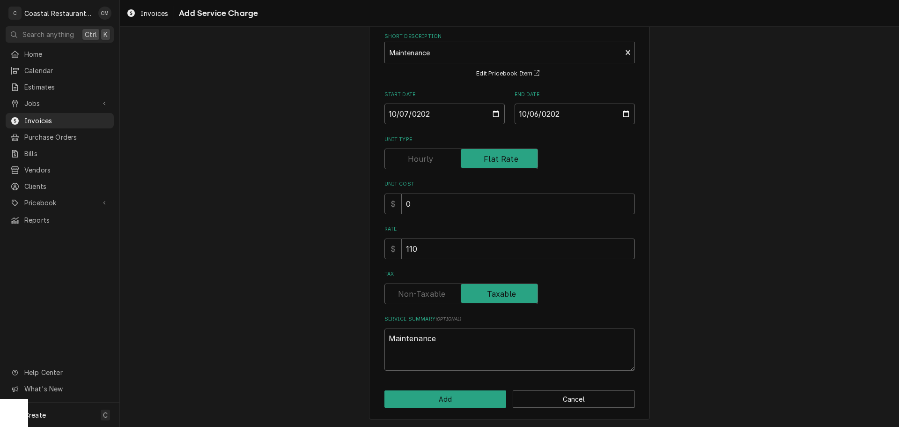
click at [428, 254] on input "110" at bounding box center [518, 248] width 233 height 21
type textarea "x"
type input "8"
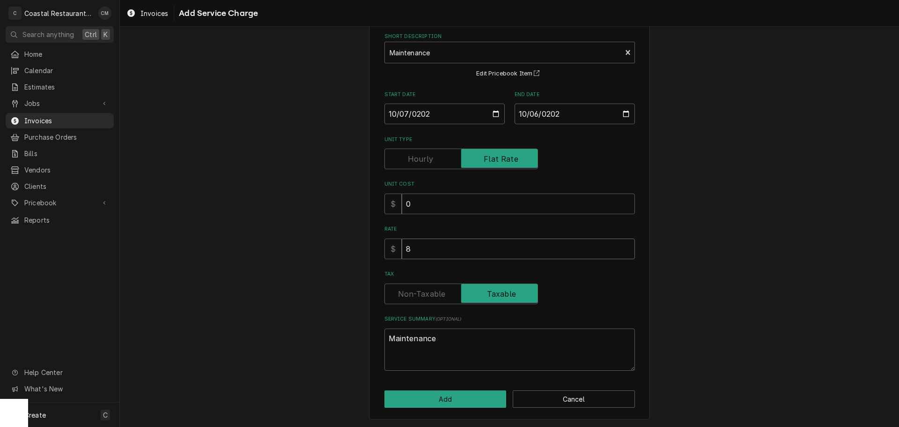
type textarea "x"
type input "88"
type textarea "x"
type input "886"
type textarea "x"
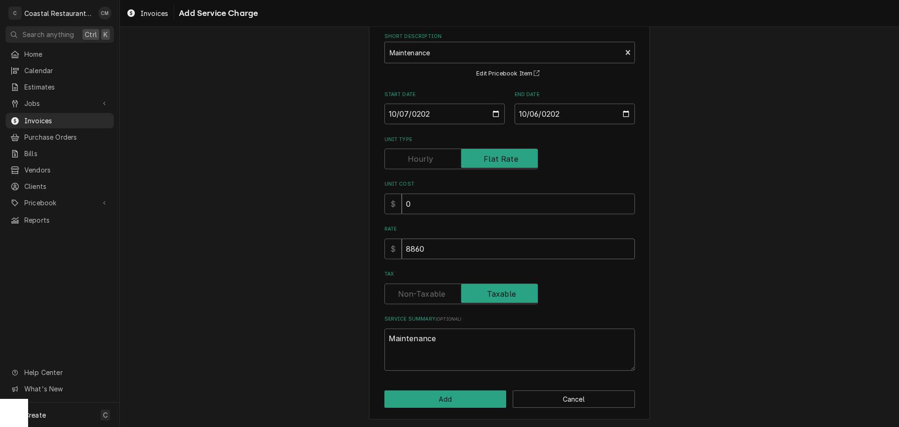
type input "8860"
click at [457, 401] on button "Add" at bounding box center [446, 397] width 122 height 17
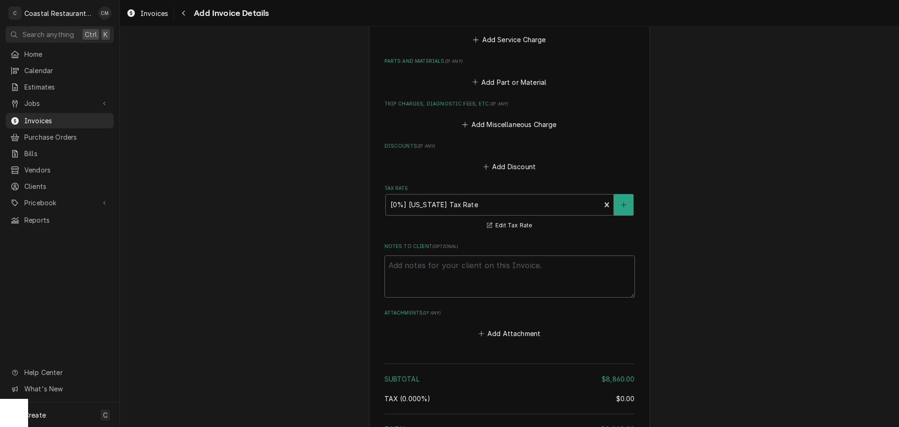
scroll to position [972, 0]
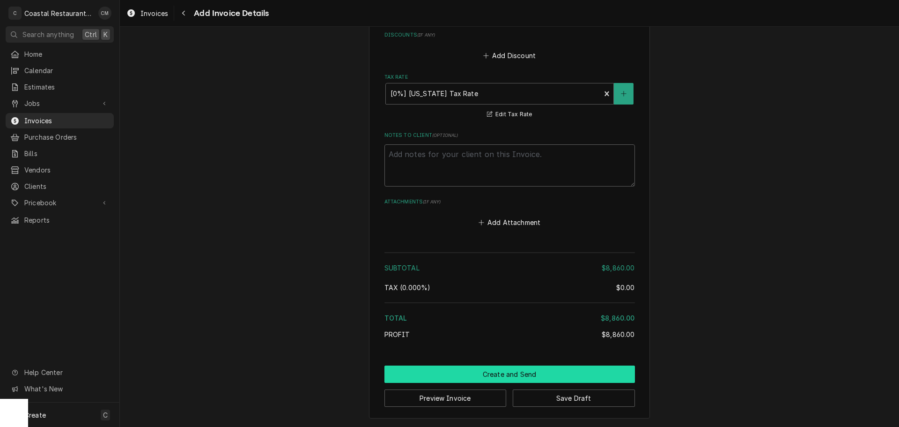
click at [528, 376] on button "Create and Send" at bounding box center [510, 373] width 251 height 17
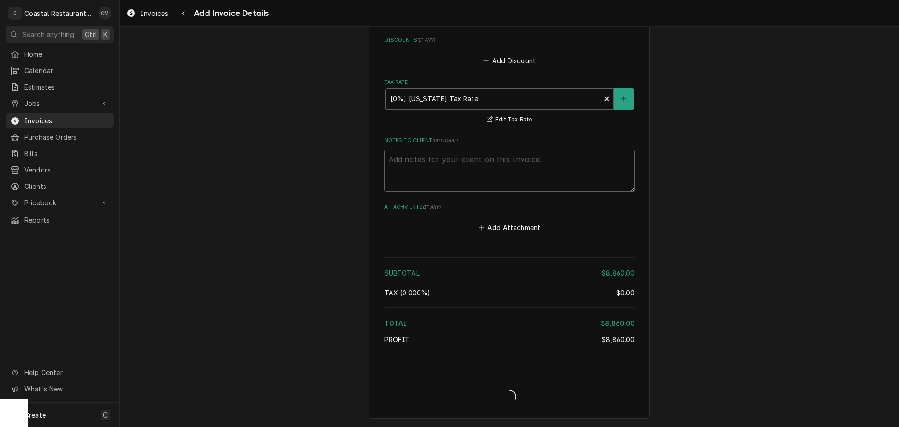
scroll to position [1078, 0]
type textarea "x"
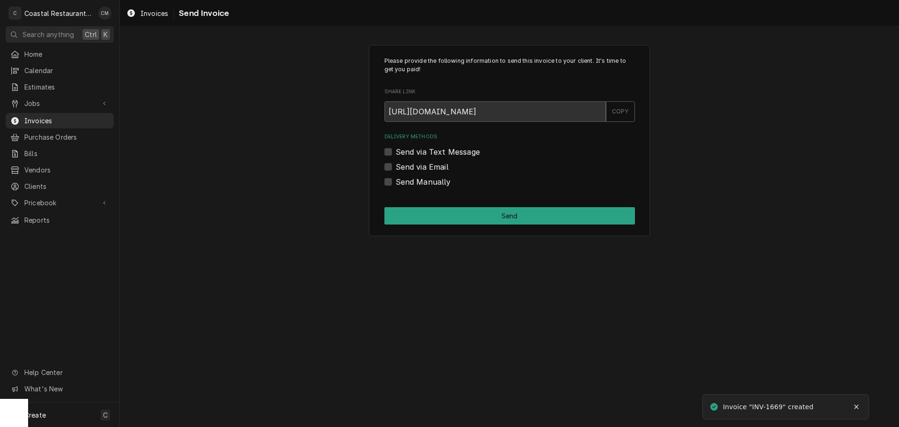
click at [396, 168] on label "Send via Email" at bounding box center [422, 166] width 53 height 11
click at [396, 168] on input "Send via Email" at bounding box center [521, 171] width 251 height 21
checkbox input "true"
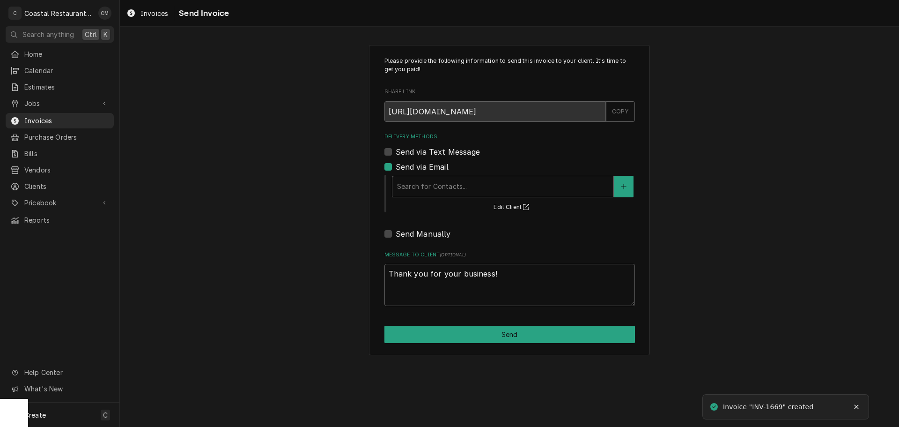
click at [451, 189] on div "Delivery Methods" at bounding box center [503, 186] width 212 height 17
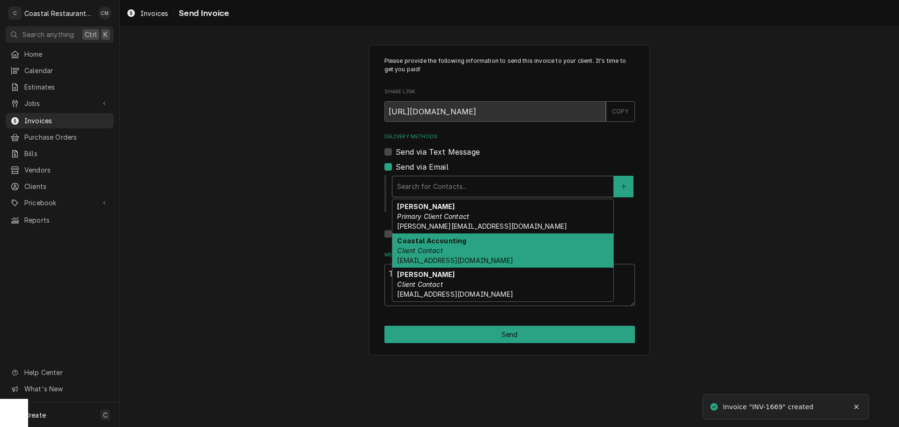
click at [449, 257] on span "Accounting@coastalrestaurantrepair.com" at bounding box center [455, 260] width 116 height 8
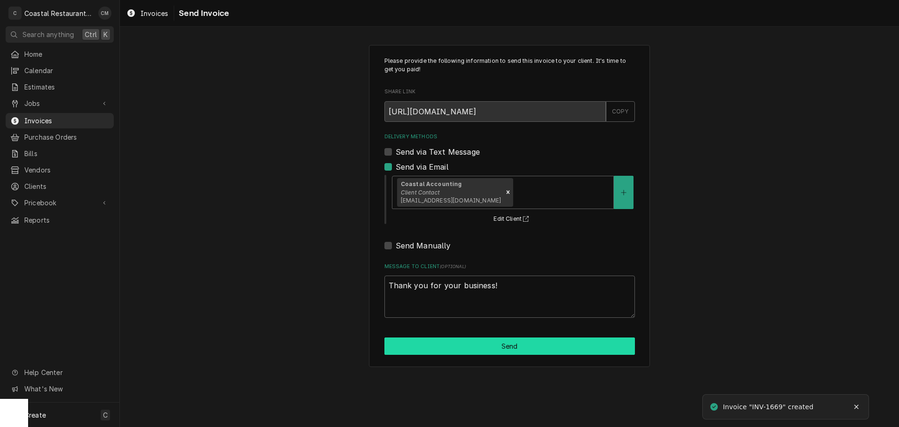
click at [483, 346] on button "Send" at bounding box center [510, 345] width 251 height 17
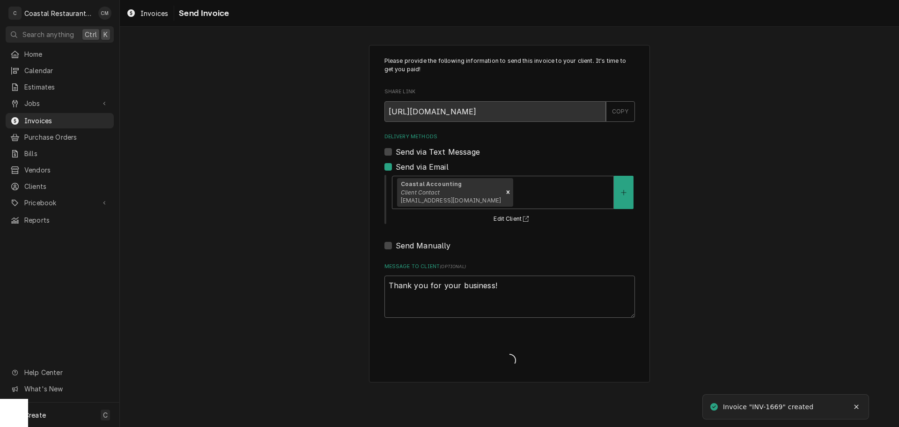
type textarea "x"
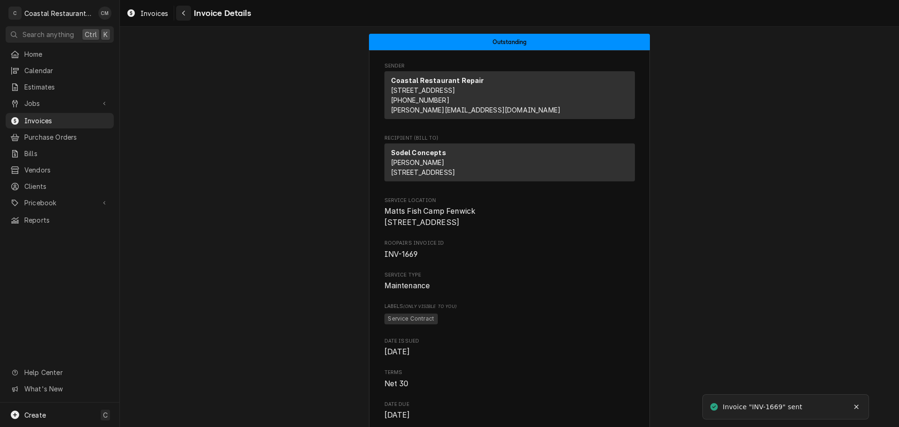
click at [185, 16] on icon "Navigate back" at bounding box center [184, 13] width 4 height 7
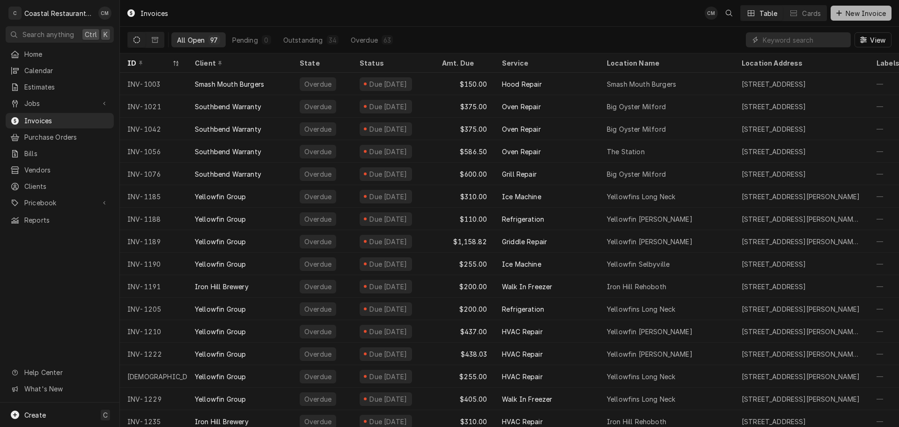
click at [881, 13] on span "New Invoice" at bounding box center [866, 13] width 44 height 10
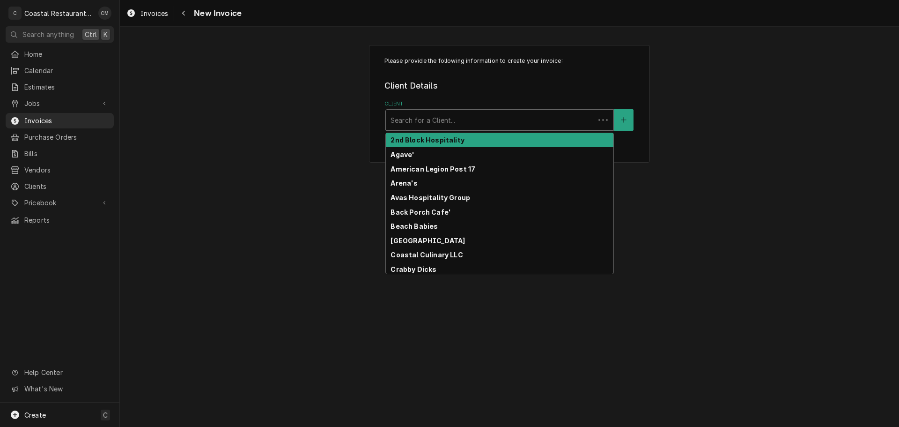
click at [430, 117] on div "Client" at bounding box center [491, 119] width 200 height 17
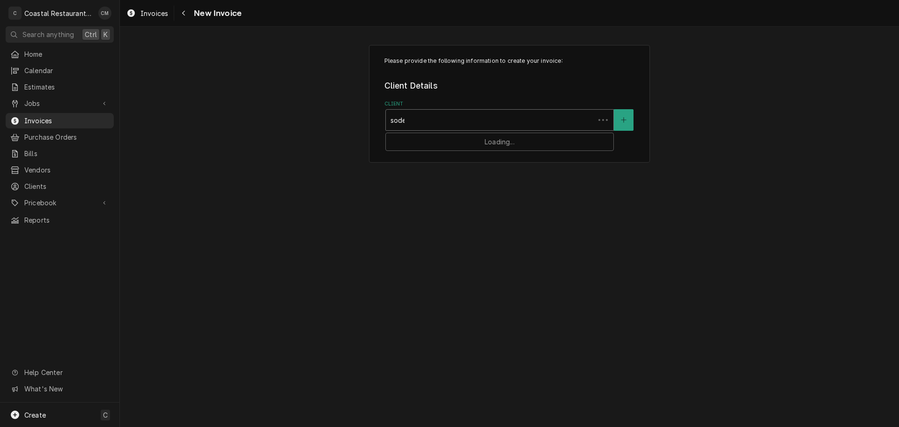
type input "sodel"
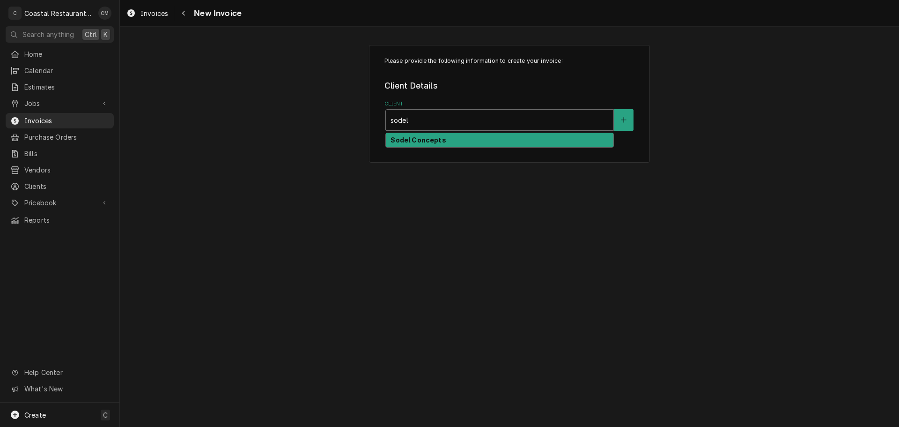
click at [446, 140] on div "Sodel Concepts" at bounding box center [500, 140] width 228 height 15
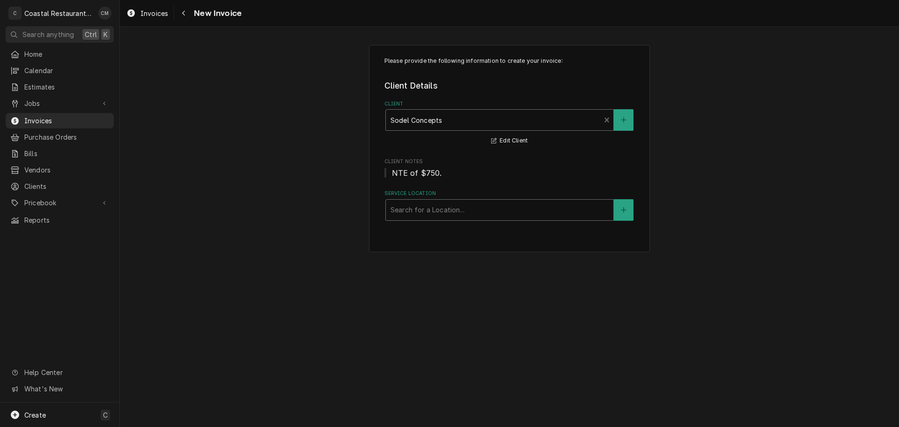
click at [431, 202] on div "Service Location" at bounding box center [500, 209] width 218 height 17
type input "fish on"
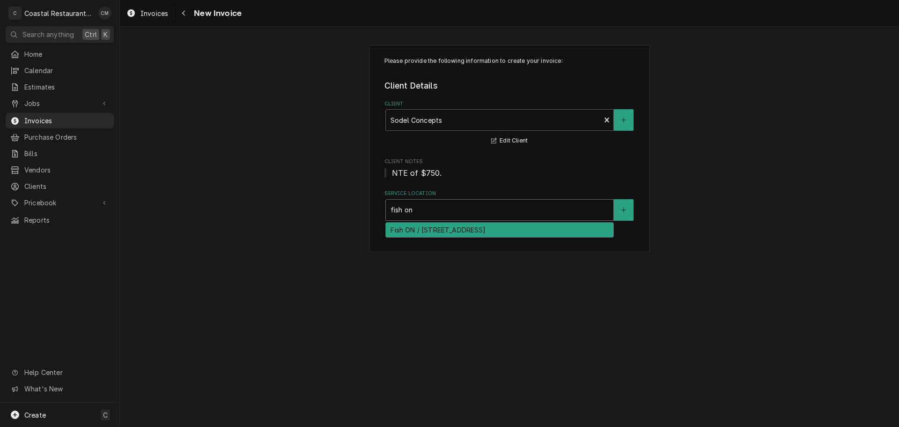
click at [451, 234] on div "Fish ON / 17300 N Village Main Blvd, Lewes, DE 19958" at bounding box center [500, 229] width 228 height 15
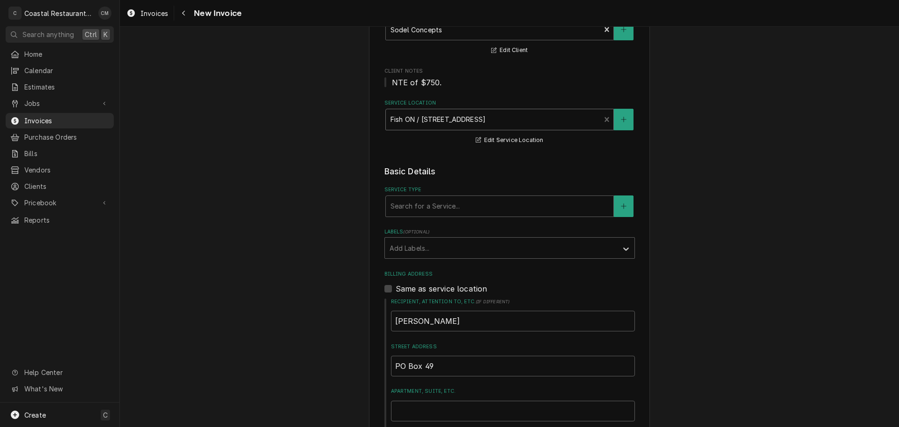
scroll to position [94, 0]
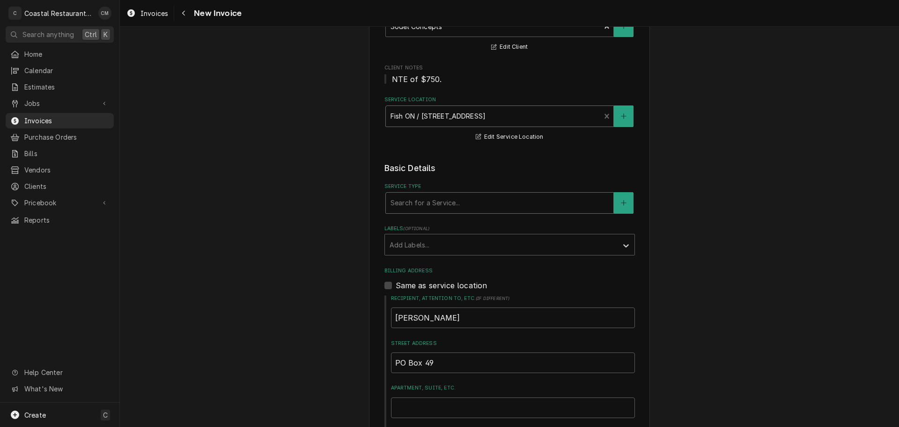
click at [460, 204] on div "Service Type" at bounding box center [500, 202] width 218 height 17
type input "mainte"
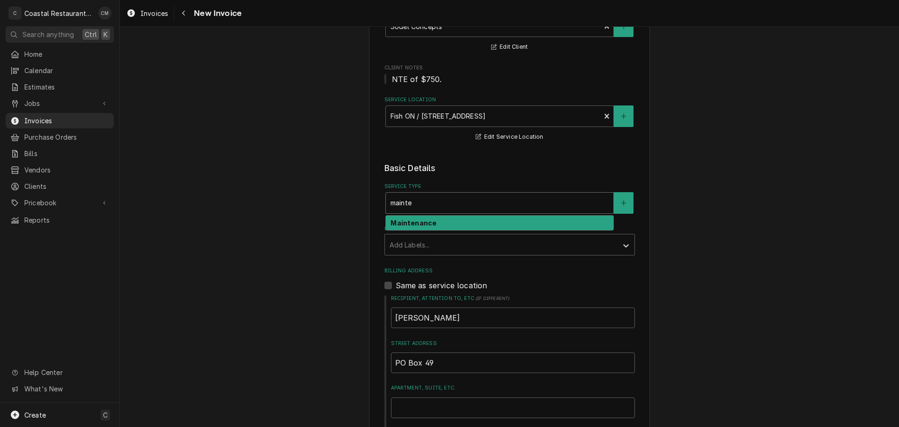
click at [452, 224] on div "Maintenance" at bounding box center [500, 222] width 228 height 15
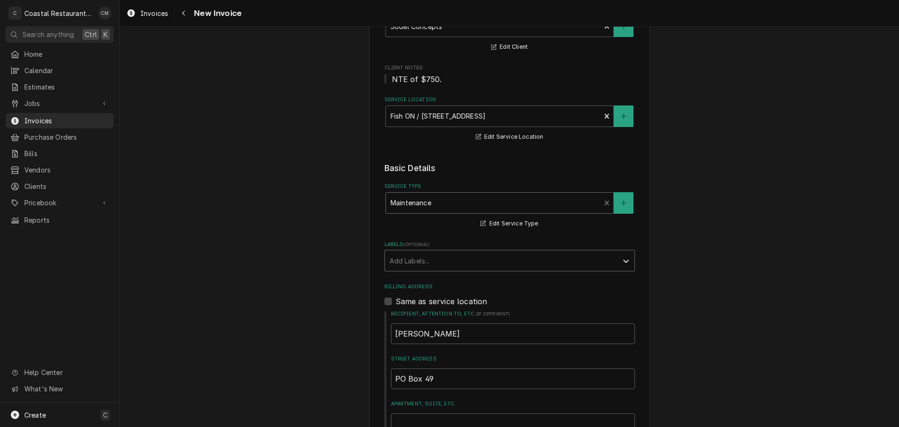
click at [446, 257] on div "Labels" at bounding box center [501, 260] width 223 height 17
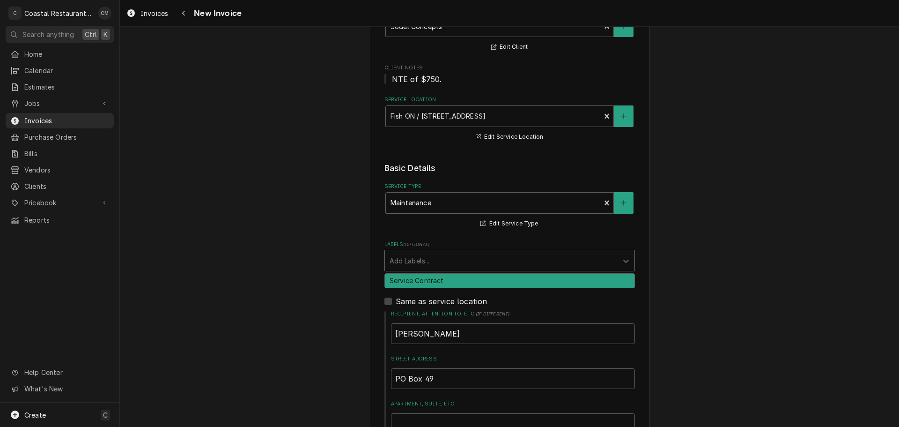
click at [441, 281] on div "Service Contract" at bounding box center [510, 281] width 250 height 15
type textarea "x"
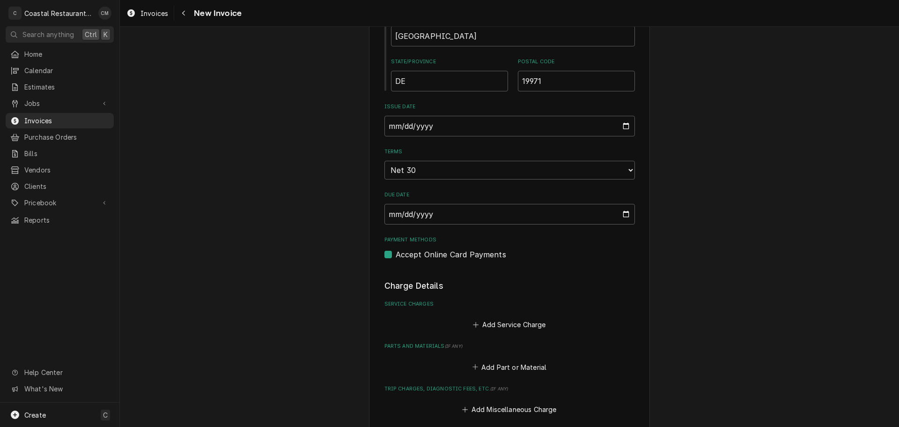
scroll to position [656, 0]
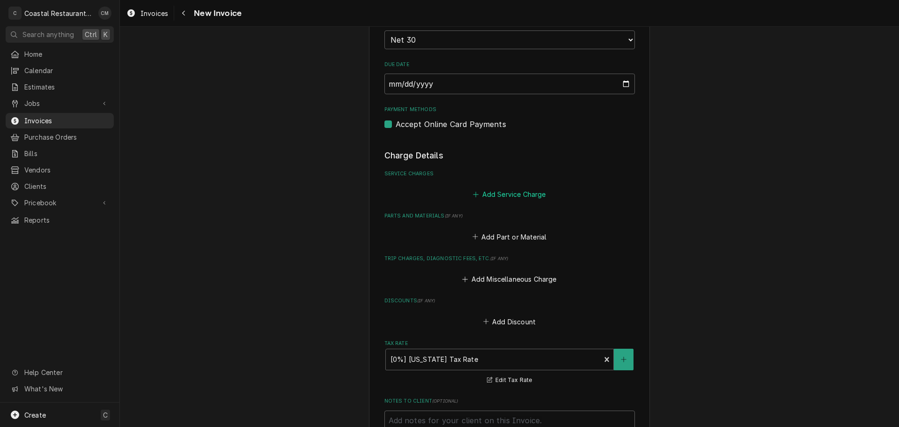
click at [499, 195] on button "Add Service Charge" at bounding box center [510, 194] width 76 height 13
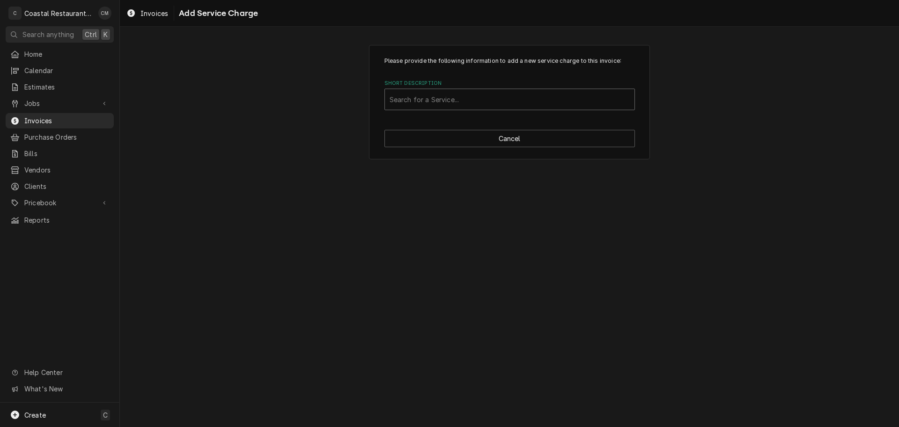
click at [449, 98] on div "Short Description" at bounding box center [510, 99] width 240 height 17
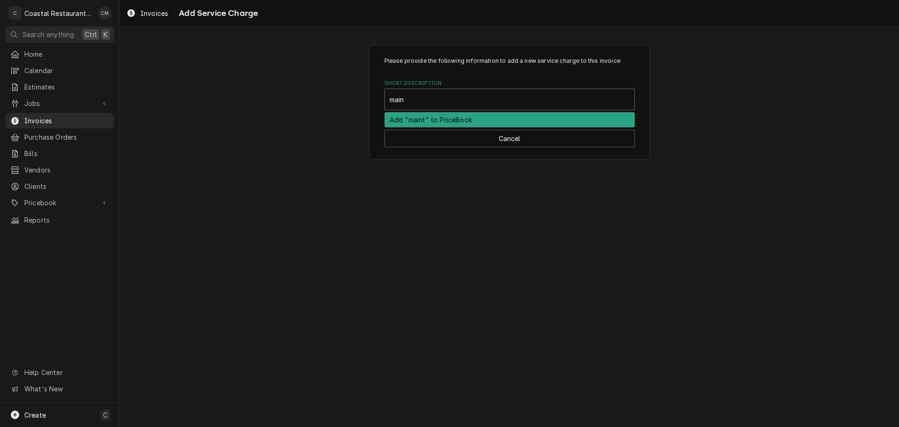
type input "maint"
click at [432, 117] on div "Maintenance" at bounding box center [510, 119] width 250 height 15
type textarea "x"
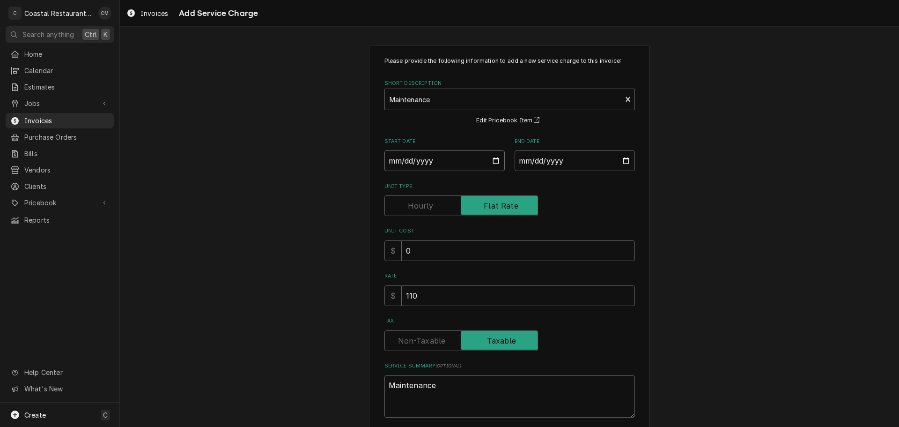
click at [388, 165] on input "Start Date" at bounding box center [445, 160] width 120 height 21
type input "0002-10-07"
type textarea "x"
type input "0020-10-07"
type textarea "x"
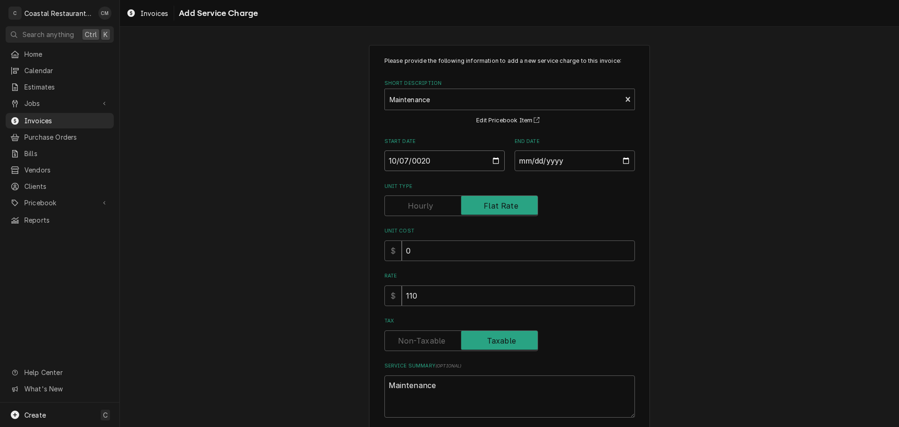
type input "0202-10-07"
type textarea "x"
type input "2025-10-07"
type textarea "x"
type input "0002-10-06"
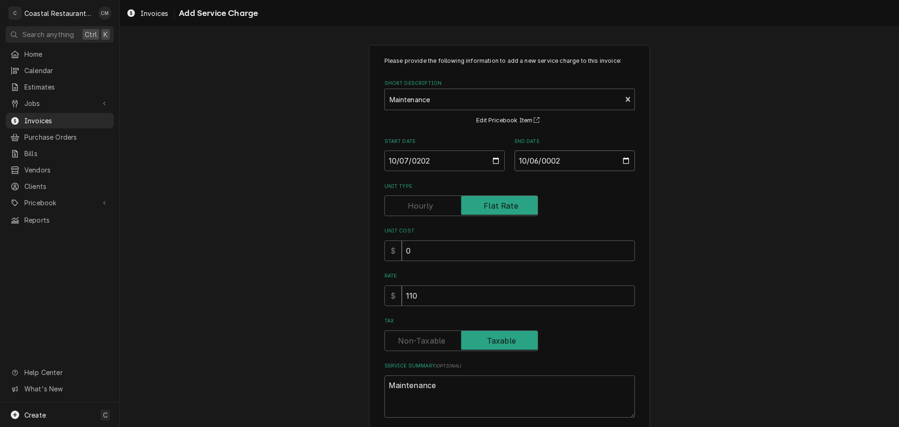
type textarea "x"
type input "0020-10-06"
type textarea "x"
type input "0202-10-06"
type textarea "x"
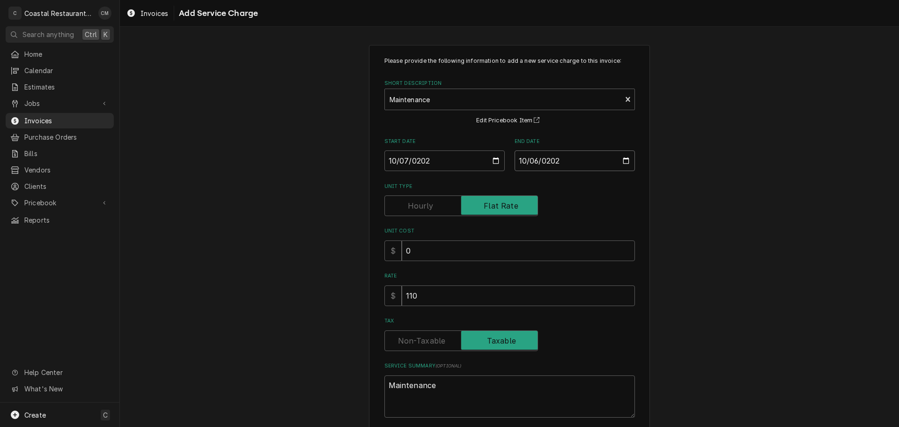
type input "[DATE]"
click at [425, 299] on input "110" at bounding box center [518, 295] width 233 height 21
click at [422, 302] on input "110" at bounding box center [518, 295] width 233 height 21
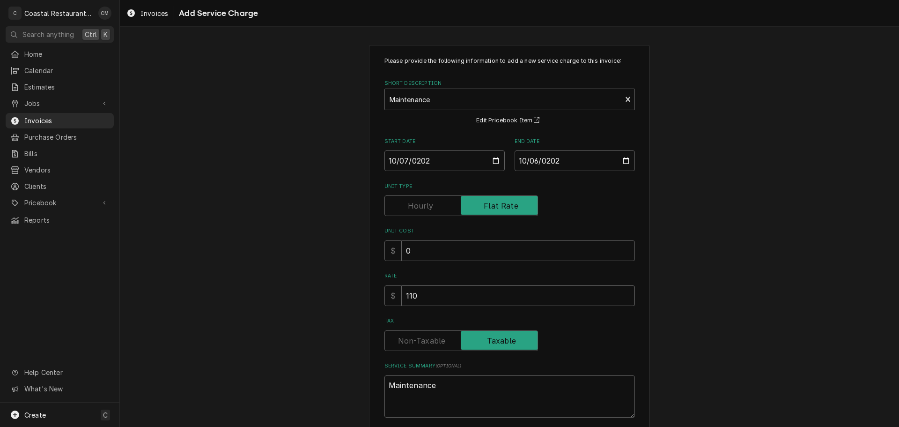
click at [422, 302] on input "110" at bounding box center [518, 295] width 233 height 21
type textarea "x"
type input "3"
type textarea "x"
type input "34"
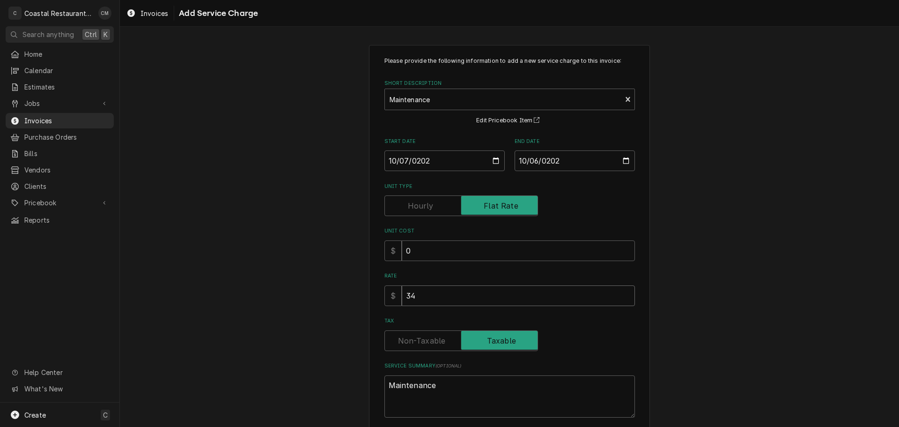
type textarea "x"
type input "341"
type textarea "x"
type input "3410"
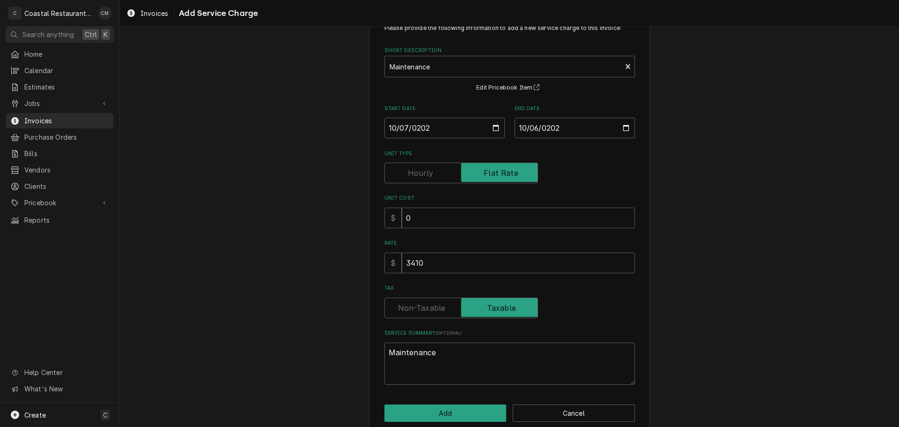
scroll to position [48, 0]
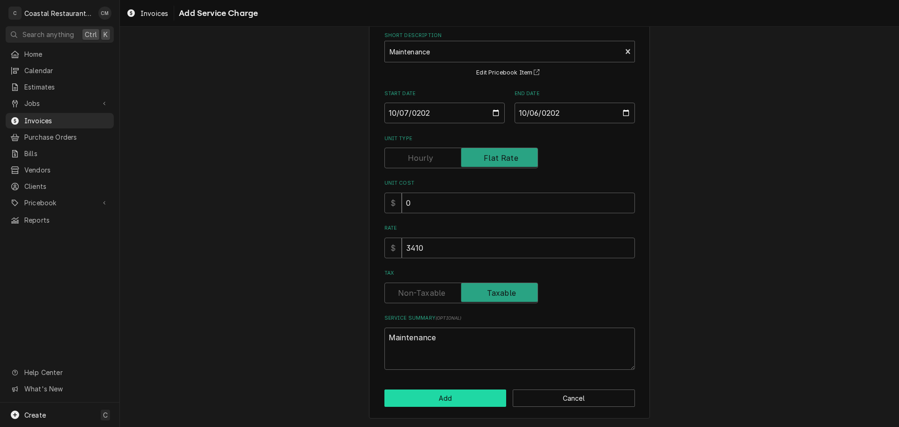
click at [458, 401] on button "Add" at bounding box center [446, 397] width 122 height 17
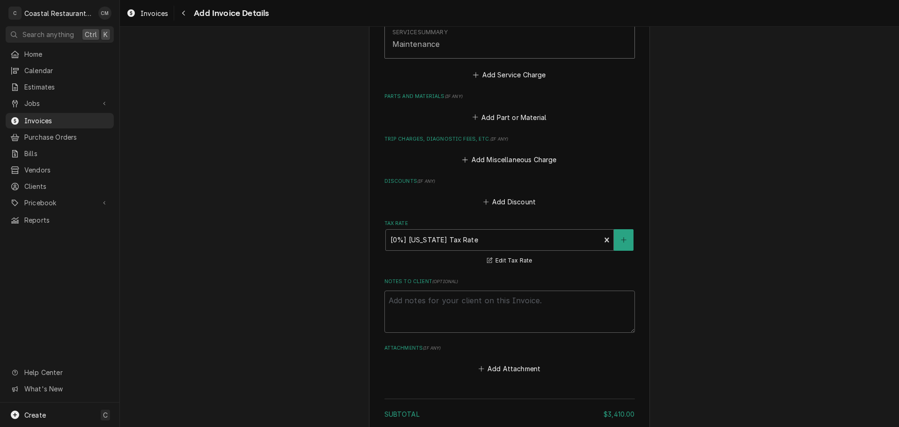
scroll to position [1083, 0]
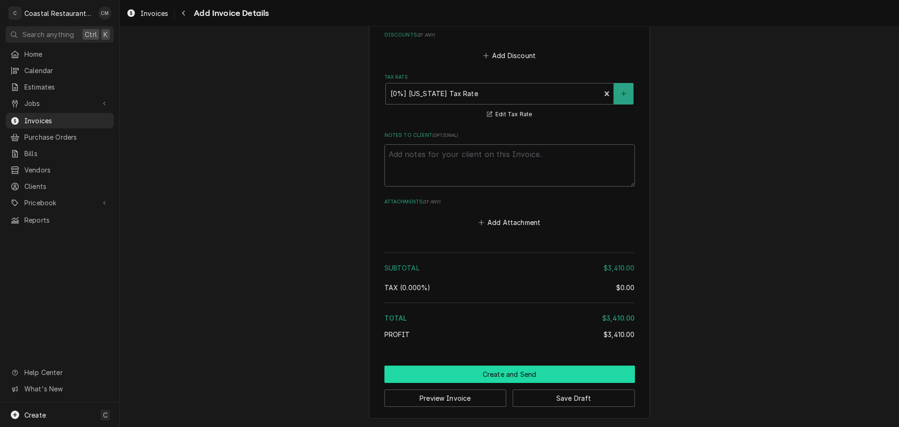
click at [483, 378] on button "Create and Send" at bounding box center [510, 373] width 251 height 17
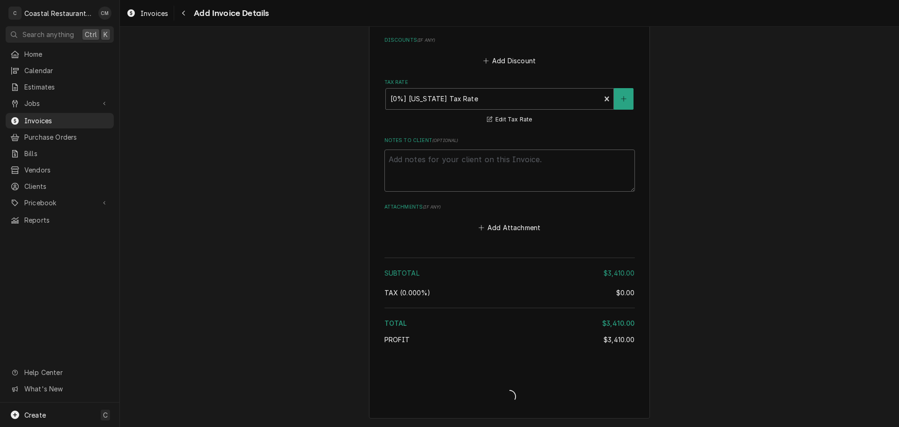
scroll to position [1078, 0]
type textarea "x"
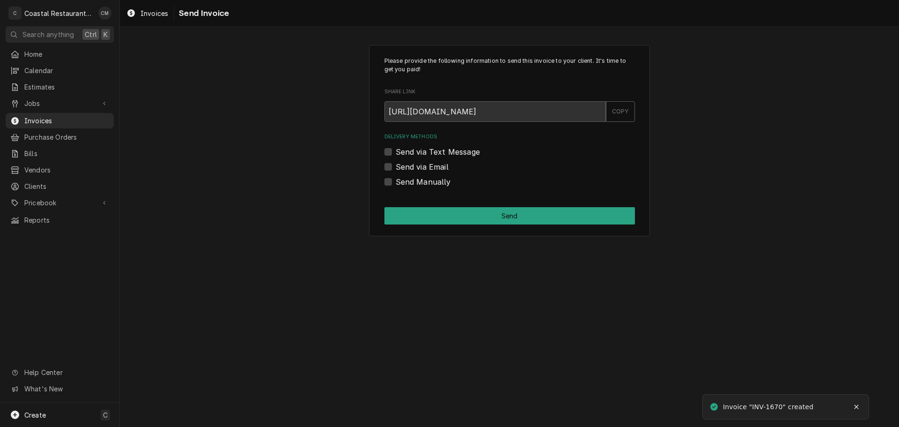
click at [396, 168] on label "Send via Email" at bounding box center [422, 166] width 53 height 11
click at [396, 168] on input "Send via Email" at bounding box center [521, 171] width 251 height 21
checkbox input "true"
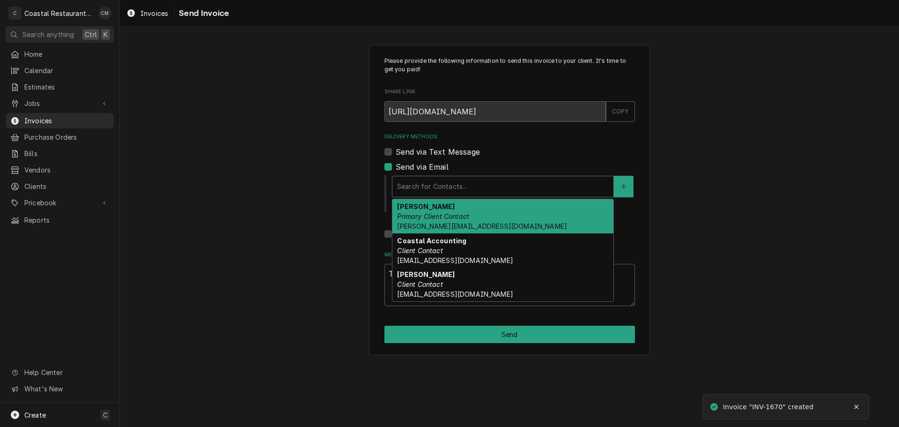
click at [518, 185] on div "Delivery Methods" at bounding box center [503, 186] width 212 height 17
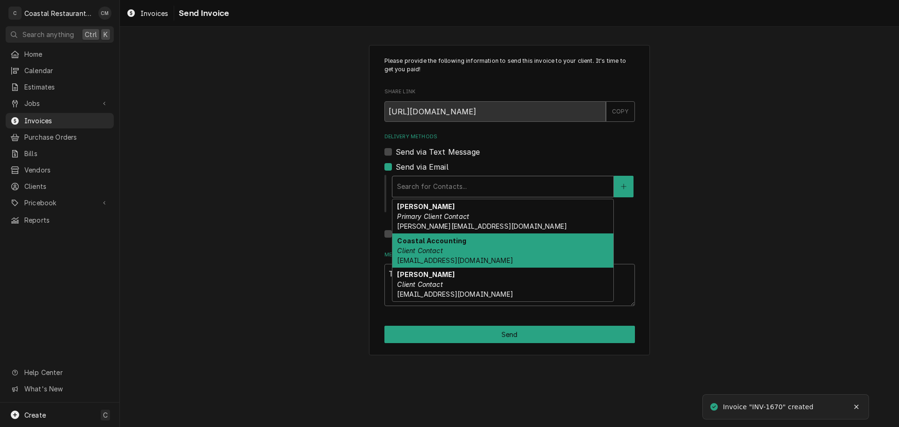
click at [480, 260] on span "Accounting@coastalrestaurantrepair.com" at bounding box center [455, 260] width 116 height 8
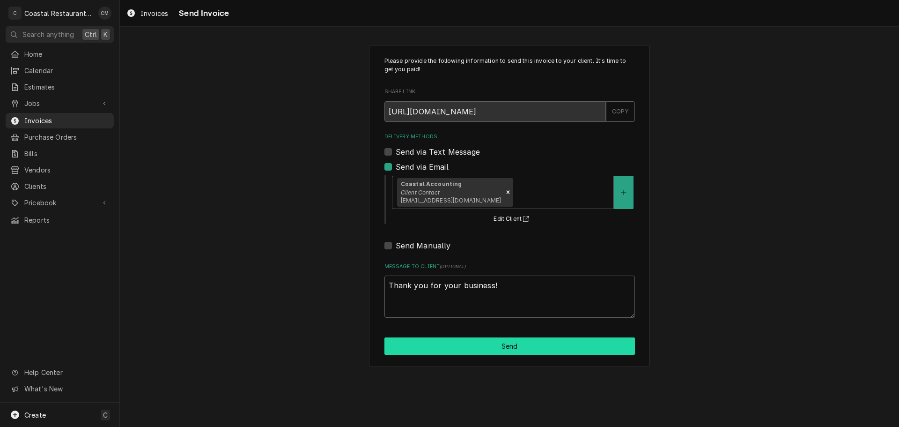
click at [501, 348] on button "Send" at bounding box center [510, 345] width 251 height 17
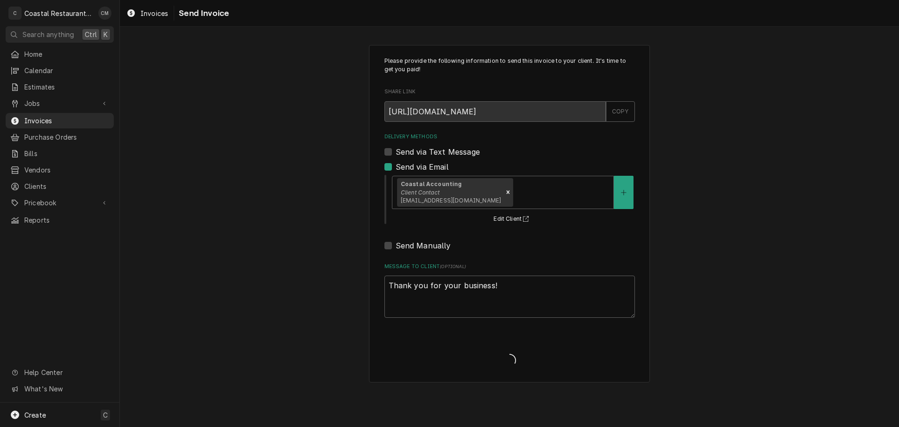
type textarea "x"
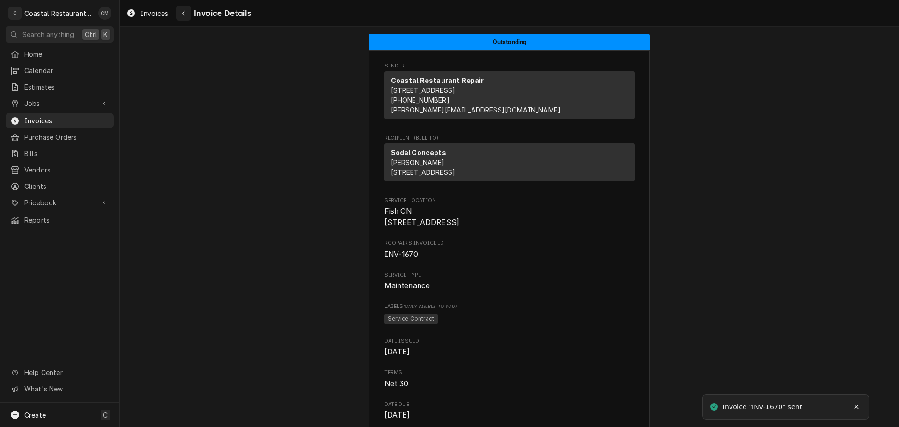
click at [188, 14] on div "Navigate back" at bounding box center [183, 12] width 9 height 9
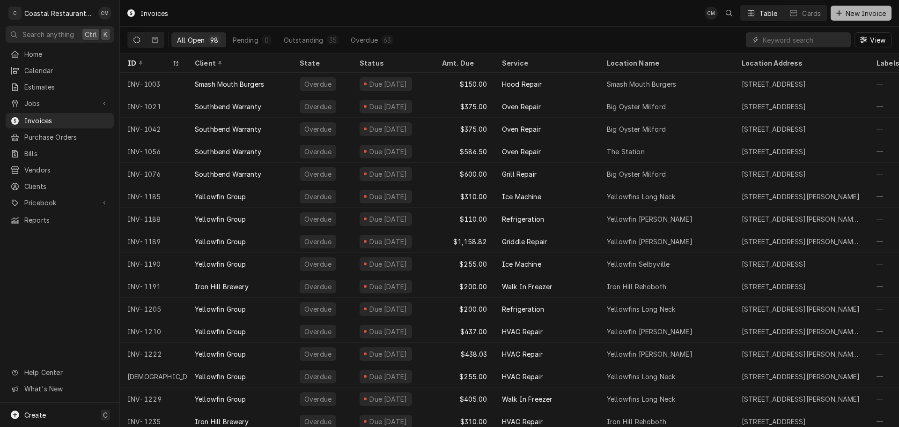
click at [865, 17] on span "New Invoice" at bounding box center [866, 13] width 44 height 10
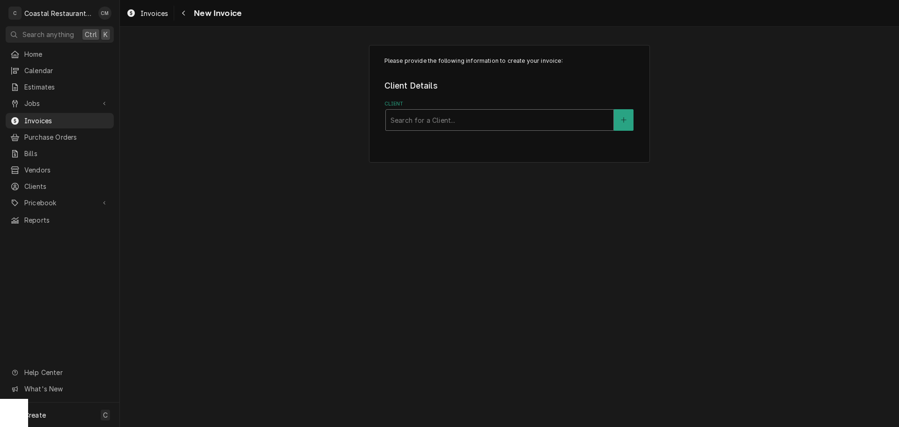
click at [510, 120] on div "Client" at bounding box center [500, 119] width 218 height 17
type input "sodel"
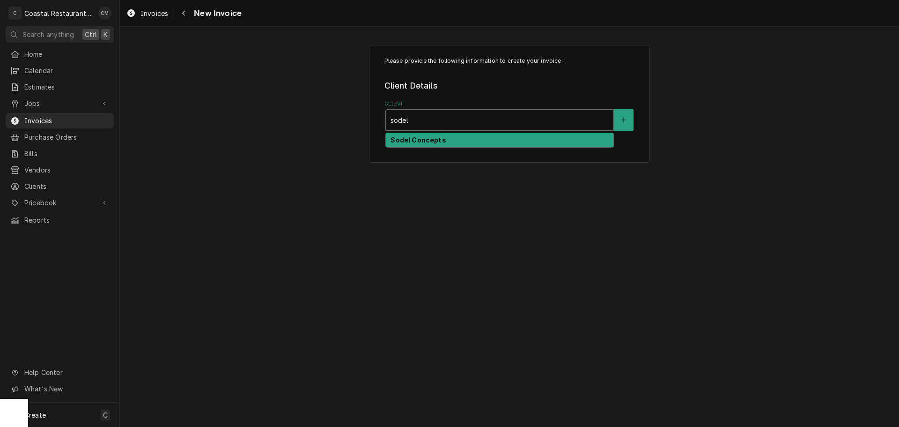
click at [490, 136] on div "Sodel Concepts" at bounding box center [500, 140] width 228 height 15
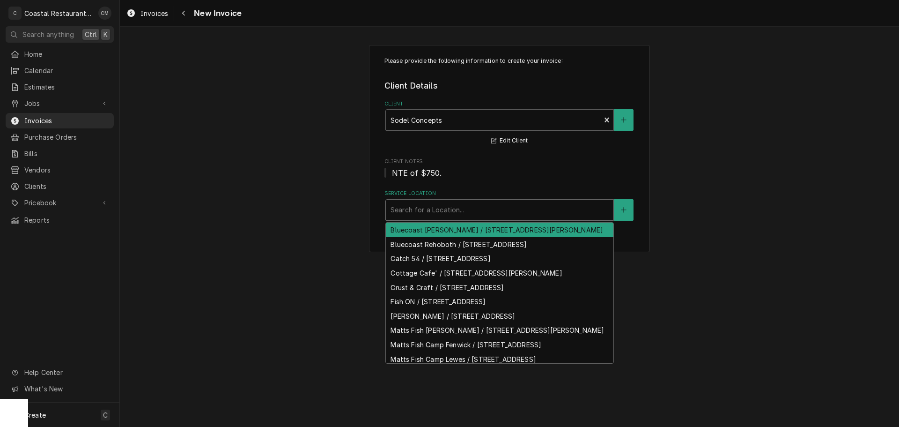
click at [450, 206] on div "Service Location" at bounding box center [500, 209] width 218 height 17
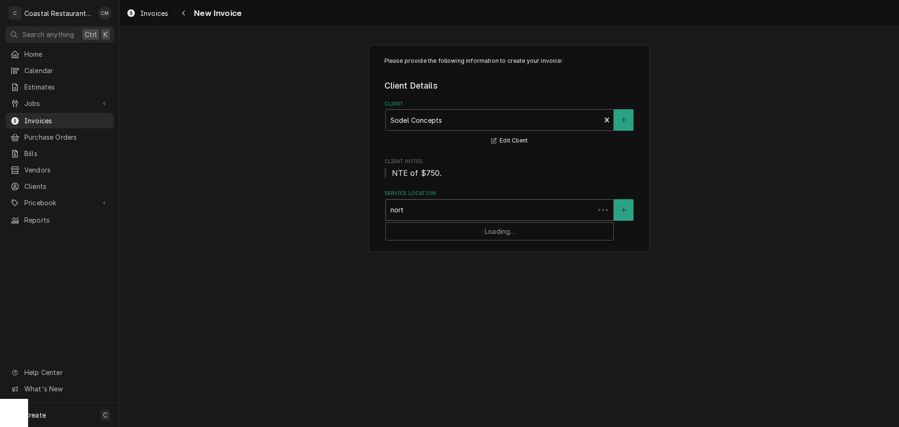
type input "north"
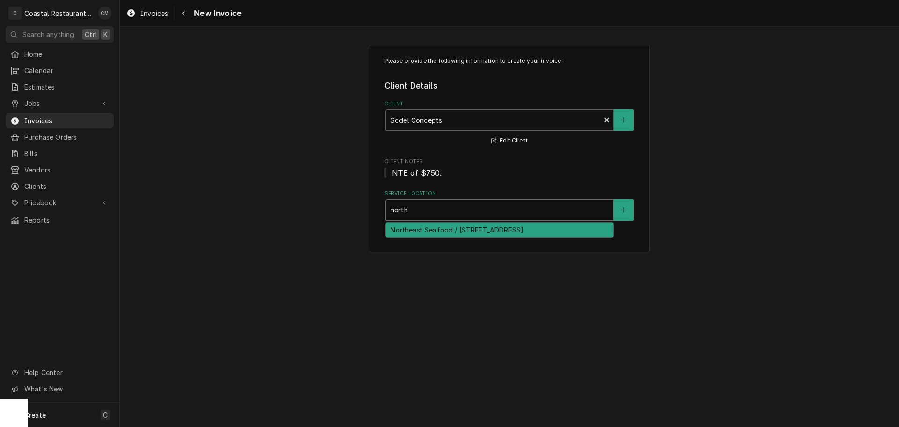
click at [455, 229] on div "Northeast Seafood / 29 Atlantic Ave Suite F, Ocean View, DE 19970" at bounding box center [500, 229] width 228 height 15
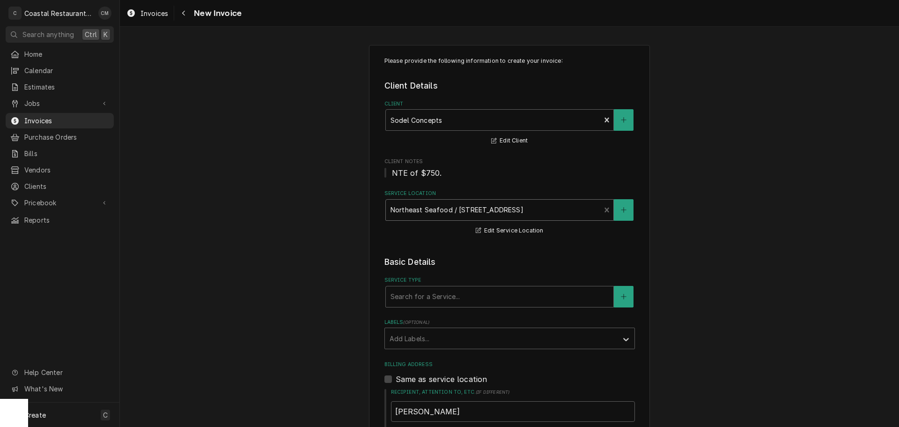
scroll to position [94, 0]
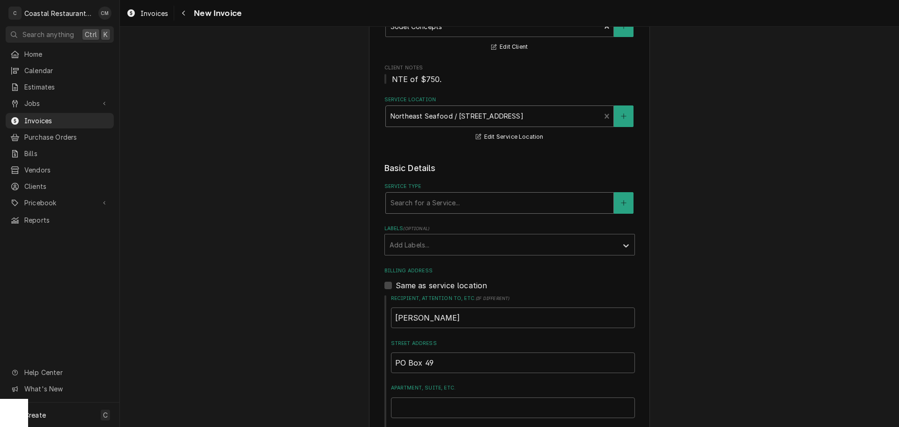
click at [436, 203] on div "Service Type" at bounding box center [500, 202] width 218 height 17
type input "maint"
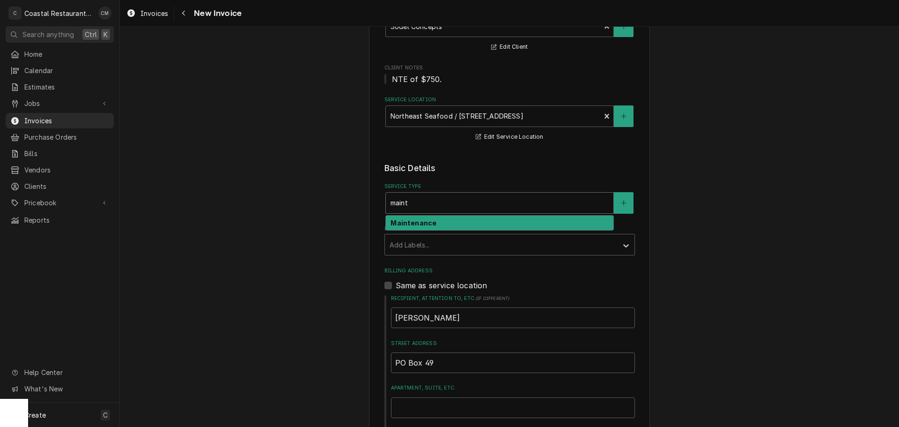
click at [442, 223] on div "Maintenance" at bounding box center [500, 222] width 228 height 15
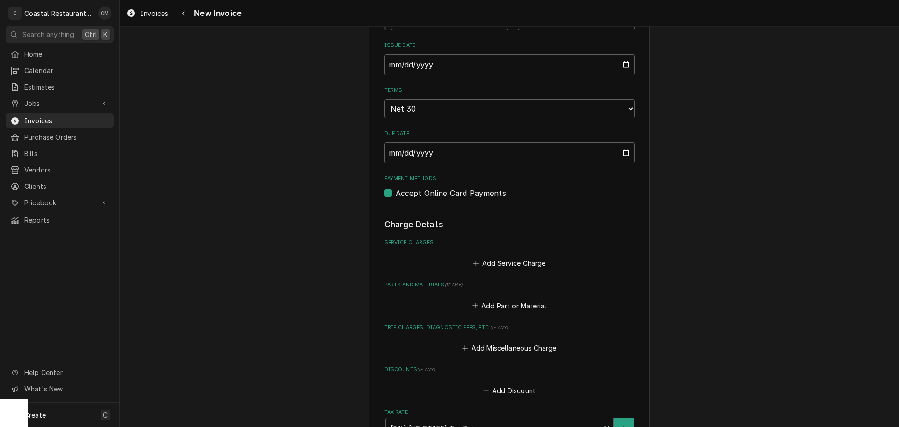
scroll to position [656, 0]
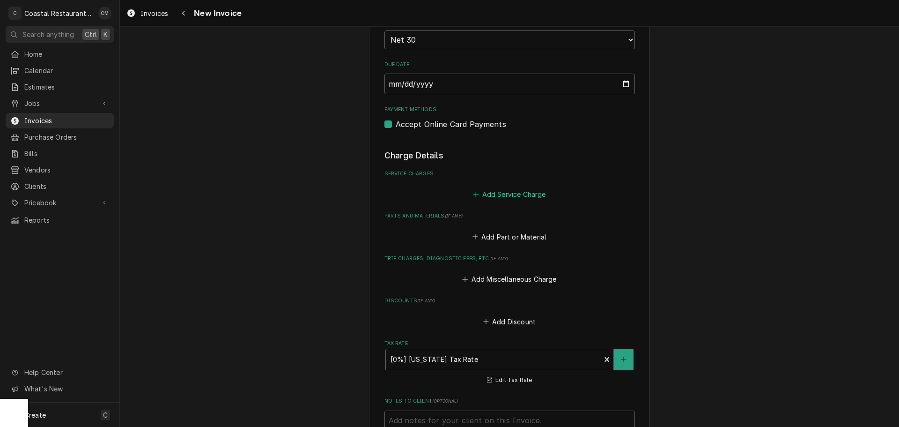
click at [495, 190] on button "Add Service Charge" at bounding box center [510, 194] width 76 height 13
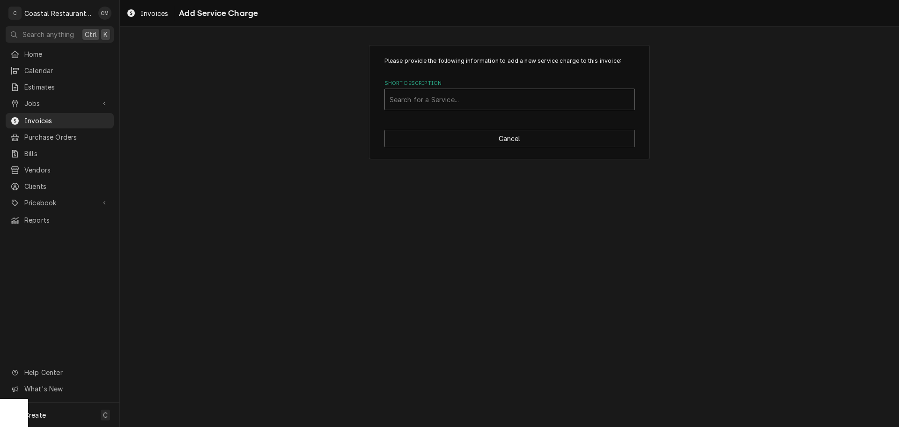
click at [427, 89] on div "Search for a Service..." at bounding box center [510, 100] width 251 height 22
type input "maint"
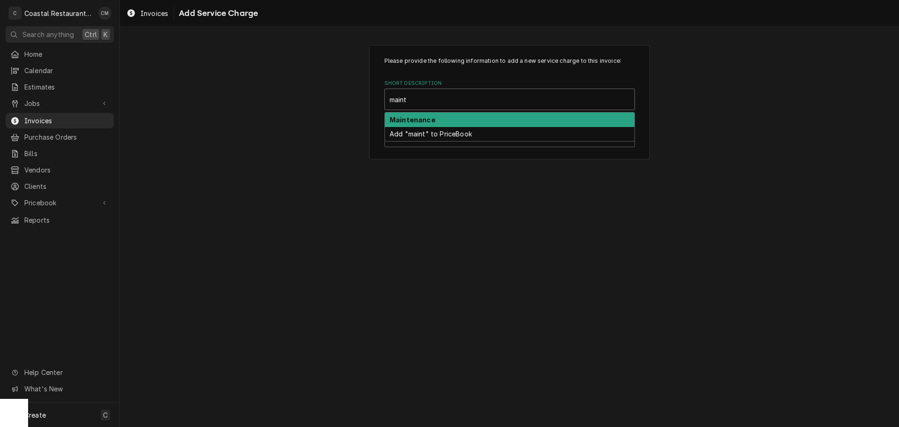
click at [417, 118] on strong "Maintenance" at bounding box center [413, 120] width 46 height 8
type textarea "x"
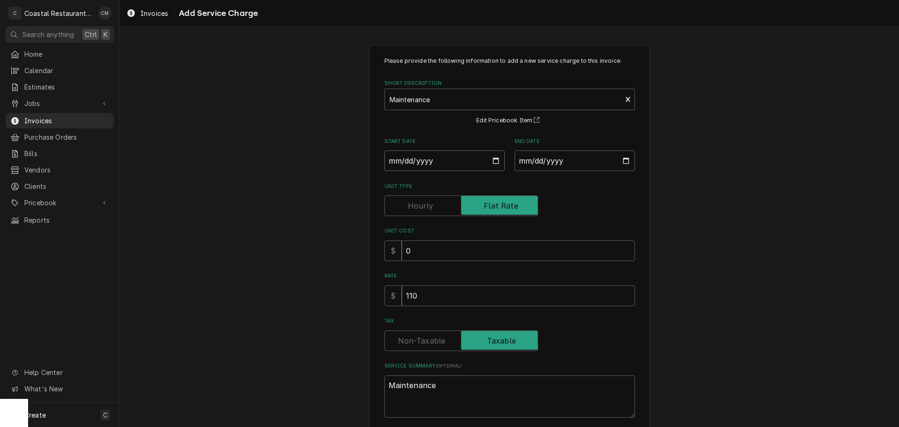
click at [386, 161] on input "Start Date" at bounding box center [445, 160] width 120 height 21
type input "0002-10-07"
type textarea "x"
type input "0020-10-07"
type textarea "x"
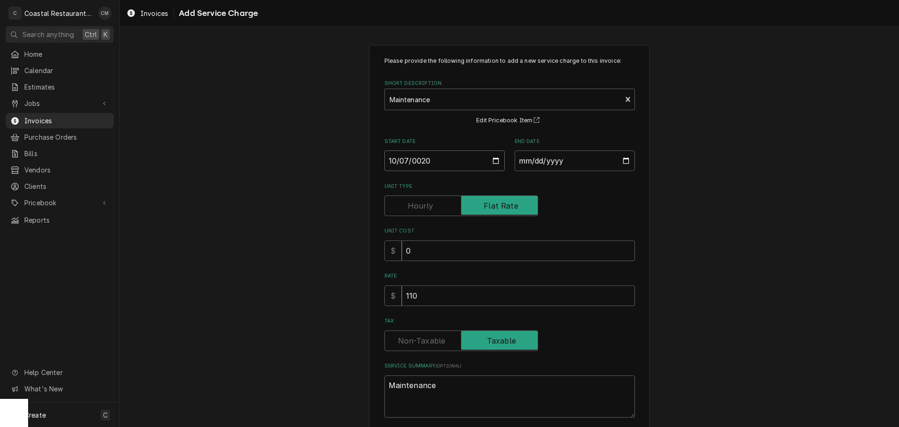
type input "0202-10-07"
type textarea "x"
type input "2025-10-07"
type textarea "x"
type input "0002-10-06"
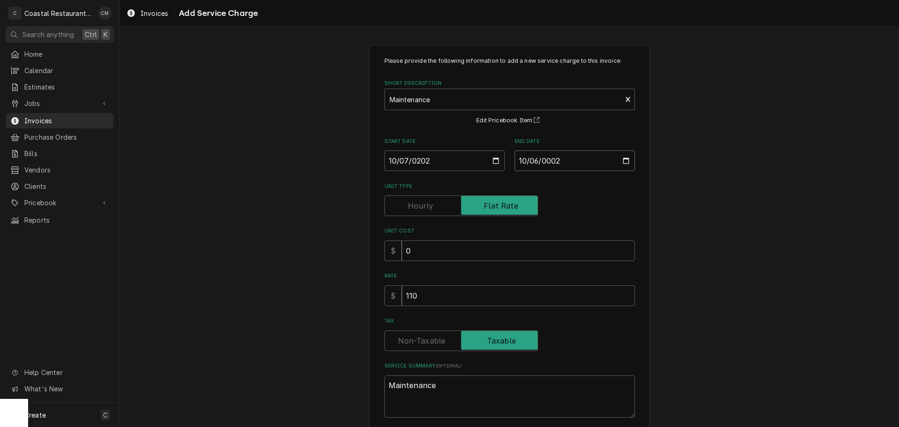
type textarea "x"
type input "0020-10-06"
type textarea "x"
type input "0202-10-06"
type textarea "x"
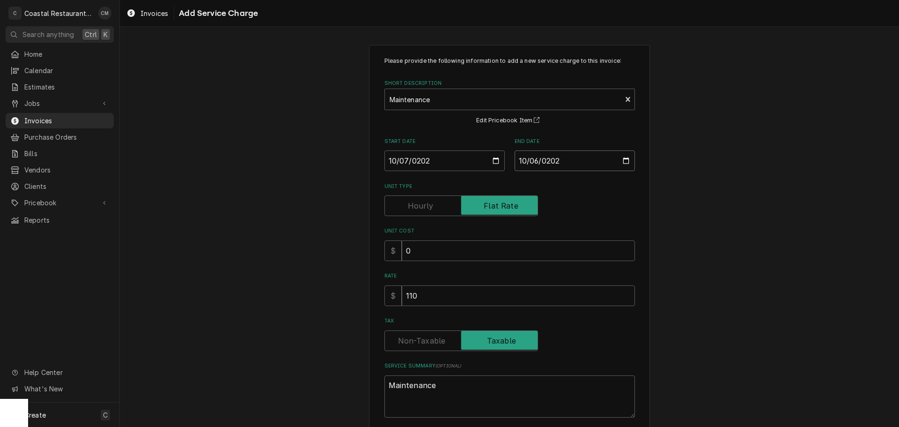
type input "2026-10-06"
click at [429, 293] on input "110" at bounding box center [518, 295] width 233 height 21
drag, startPoint x: 426, startPoint y: 295, endPoint x: 329, endPoint y: 292, distance: 97.0
click at [335, 295] on div "Please provide the following information to add a new service charge to this in…" at bounding box center [509, 256] width 779 height 438
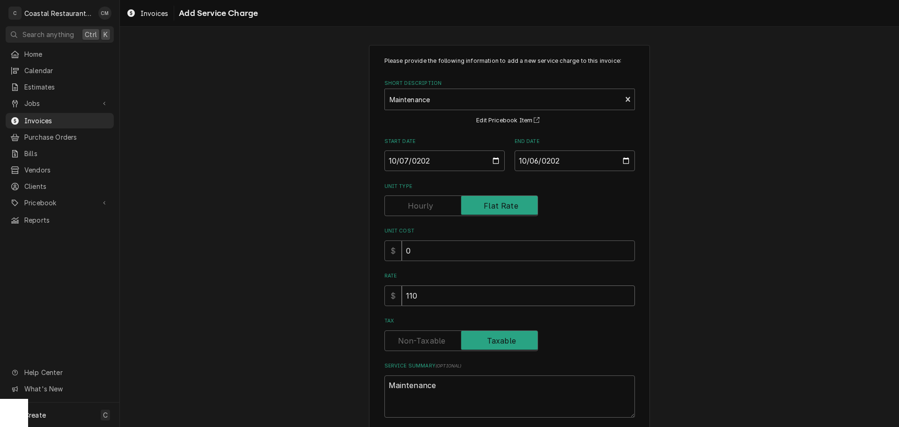
click at [430, 301] on input "110" at bounding box center [518, 295] width 233 height 21
drag, startPoint x: 430, startPoint y: 300, endPoint x: 395, endPoint y: 300, distance: 34.7
click at [395, 300] on div "$ 110" at bounding box center [510, 295] width 251 height 21
type textarea "x"
type input "3"
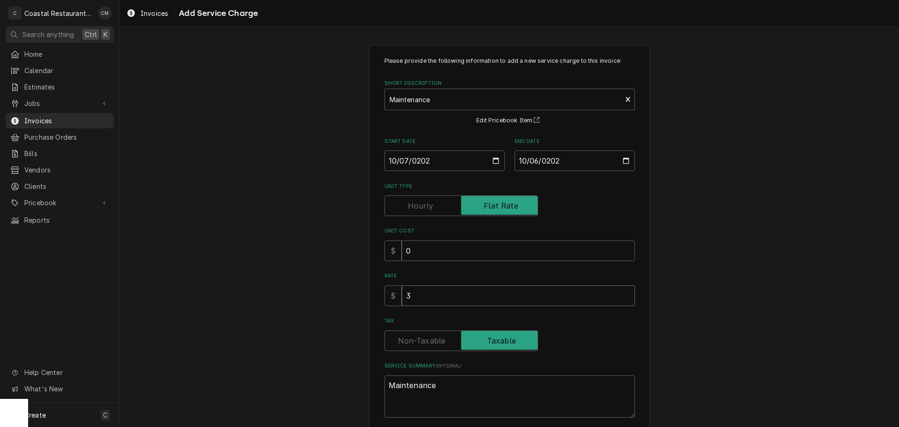
type textarea "x"
type input "31"
type textarea "x"
type input "315"
type textarea "x"
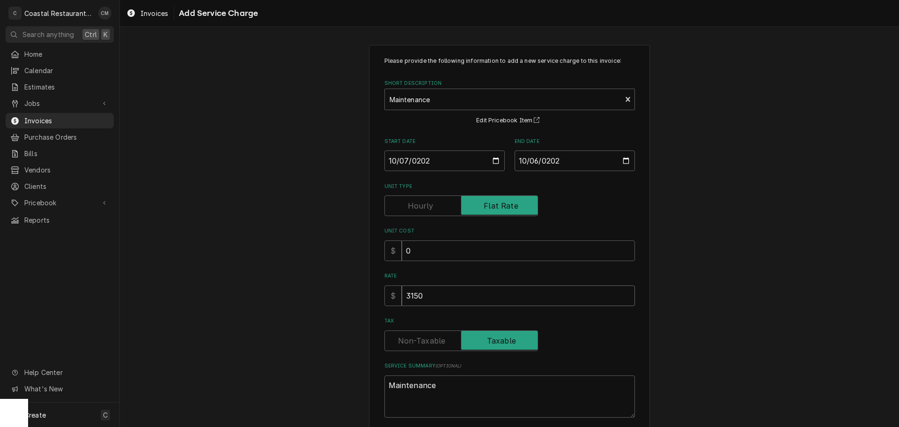
type input "3150"
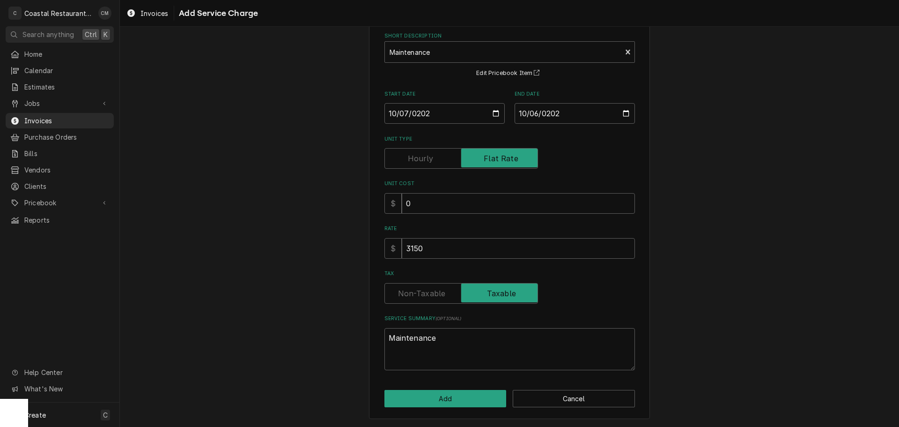
scroll to position [48, 0]
click at [456, 401] on button "Add" at bounding box center [446, 397] width 122 height 17
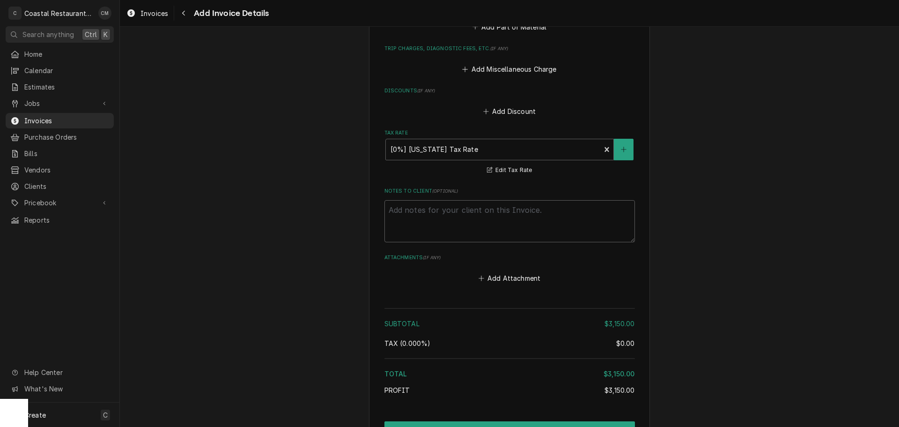
scroll to position [1083, 0]
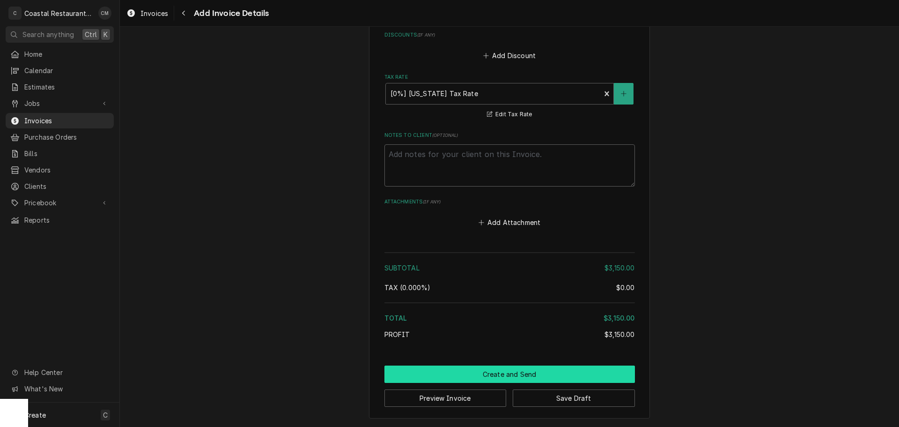
click at [515, 378] on button "Create and Send" at bounding box center [510, 373] width 251 height 17
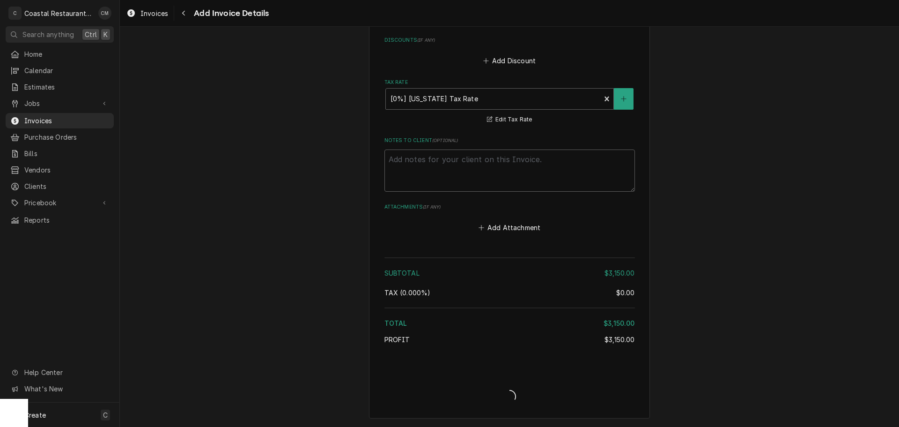
type textarea "x"
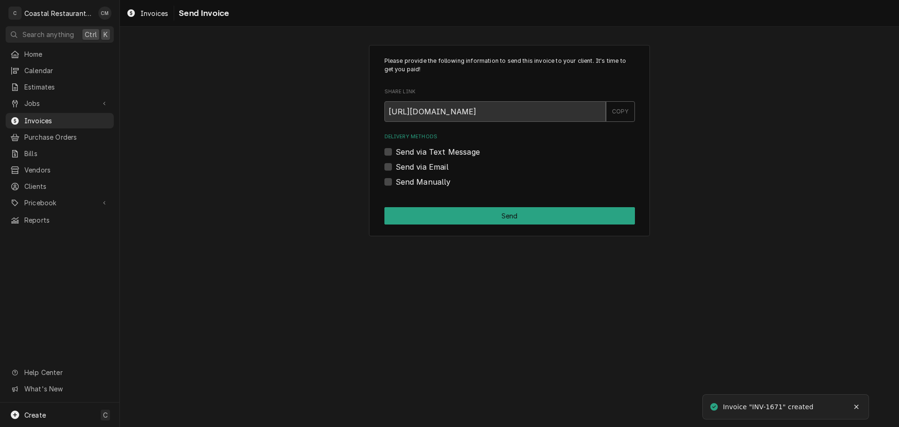
click at [393, 166] on div "Send via Email" at bounding box center [510, 166] width 251 height 11
click at [396, 168] on label "Send via Email" at bounding box center [422, 166] width 53 height 11
click at [396, 168] on input "Send via Email" at bounding box center [521, 171] width 251 height 21
checkbox input "true"
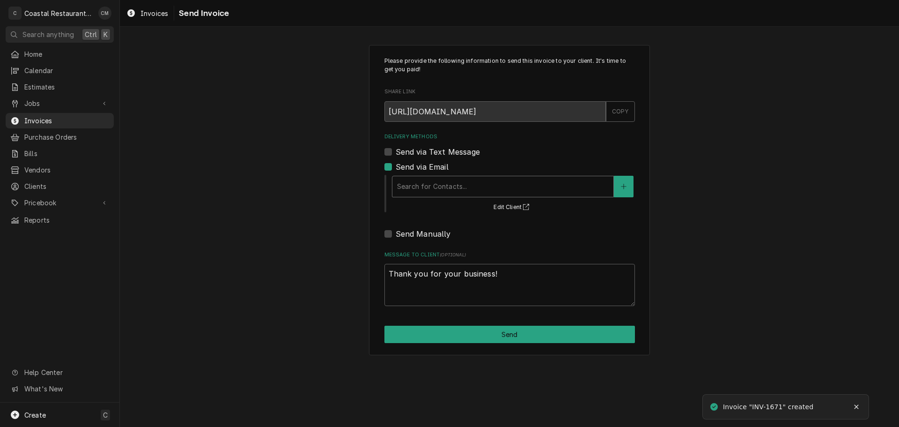
click at [430, 185] on div "Delivery Methods" at bounding box center [503, 186] width 212 height 17
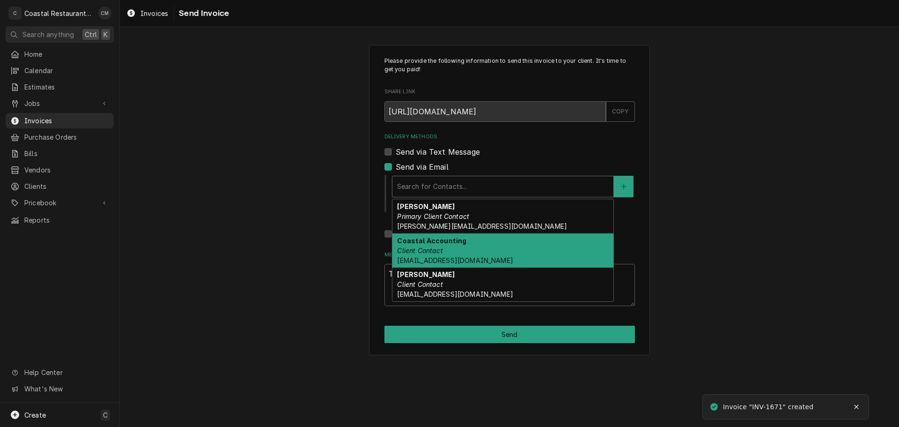
click at [450, 252] on div "Coastal Accounting Client Contact [EMAIL_ADDRESS][DOMAIN_NAME]" at bounding box center [502, 250] width 221 height 34
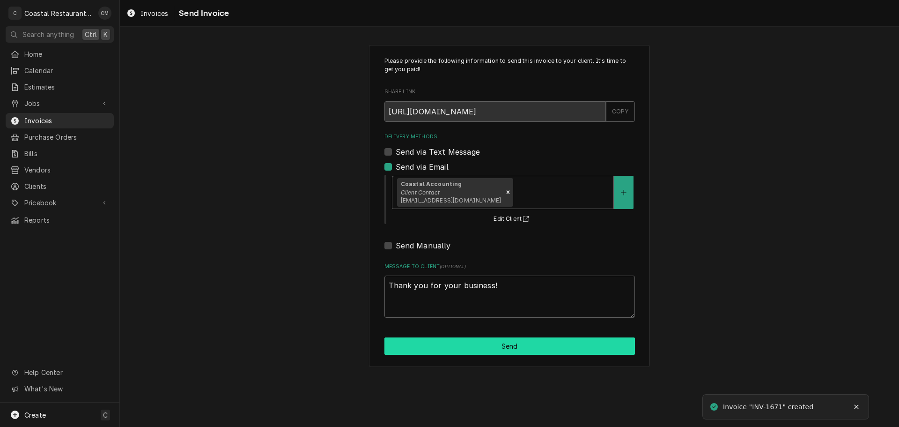
click at [482, 349] on button "Send" at bounding box center [510, 345] width 251 height 17
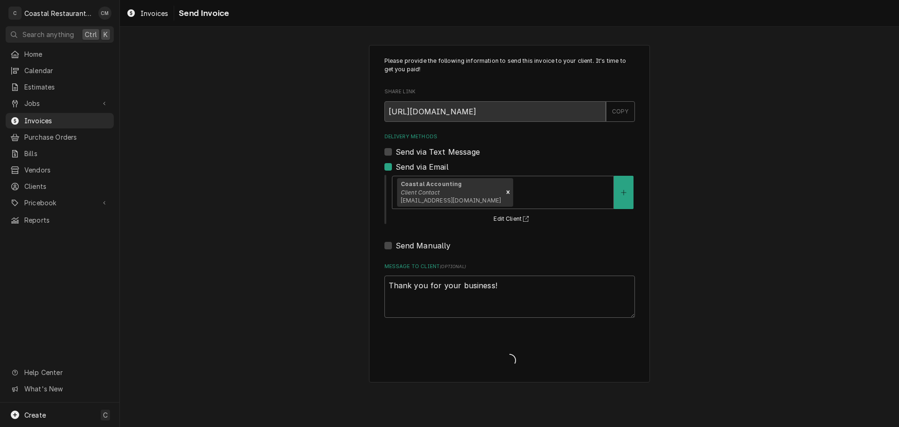
type textarea "x"
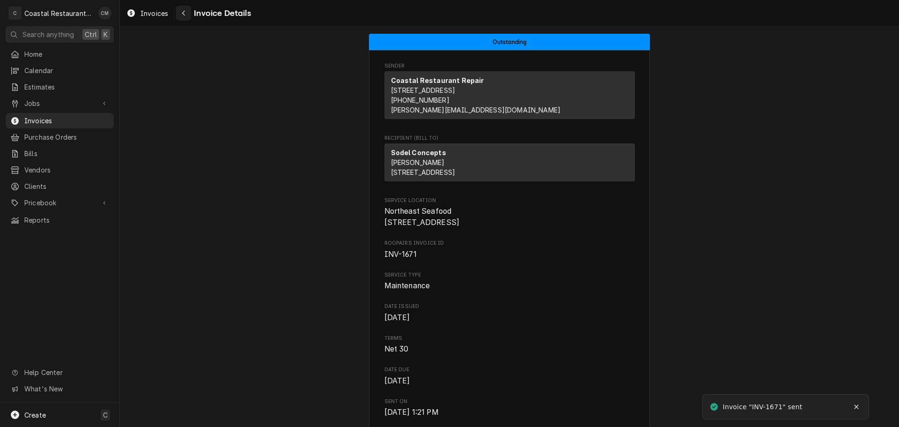
click at [182, 14] on icon "Navigate back" at bounding box center [184, 13] width 4 height 7
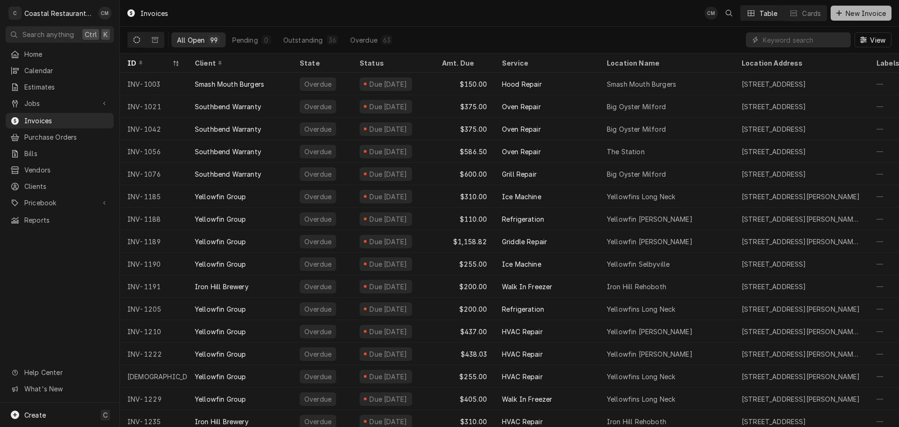
click at [847, 13] on span "New Invoice" at bounding box center [866, 13] width 44 height 10
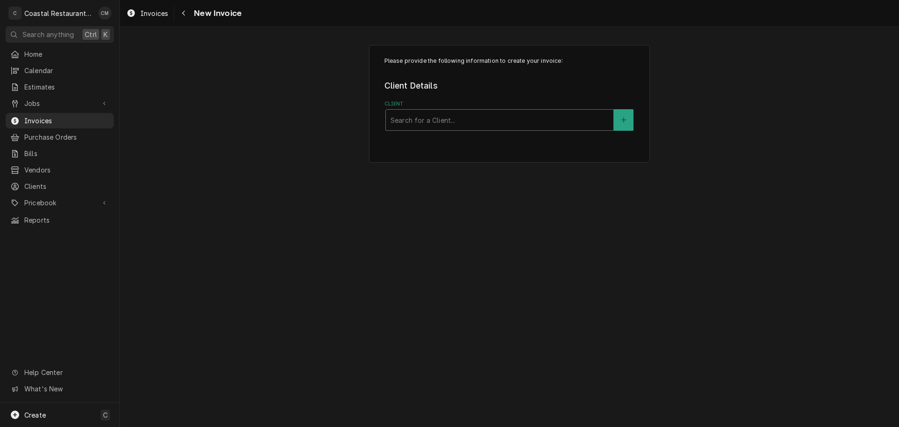
click at [433, 117] on div "Client" at bounding box center [500, 119] width 218 height 17
type input "sodel"
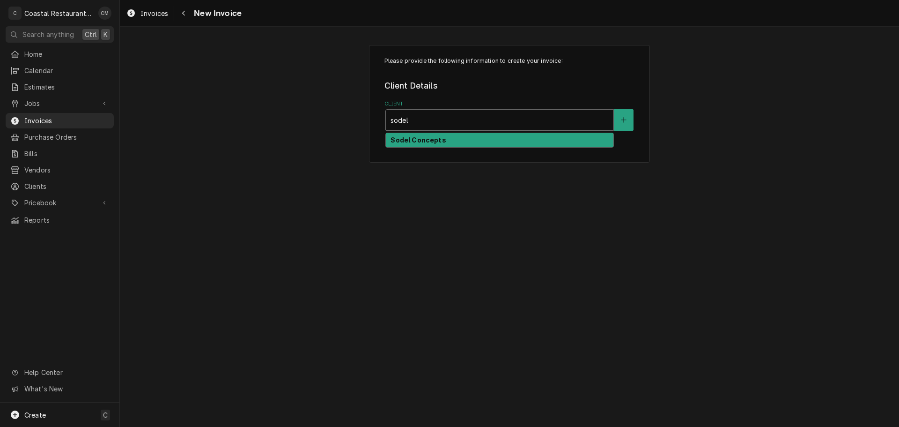
click at [422, 138] on strong "Sodel Concepts" at bounding box center [418, 140] width 55 height 8
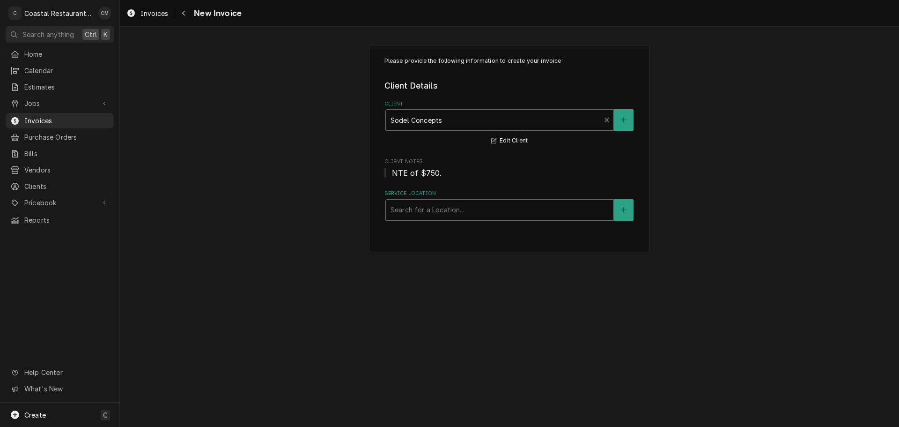
click at [421, 212] on div "Service Location" at bounding box center [500, 209] width 218 height 17
type input "pap"
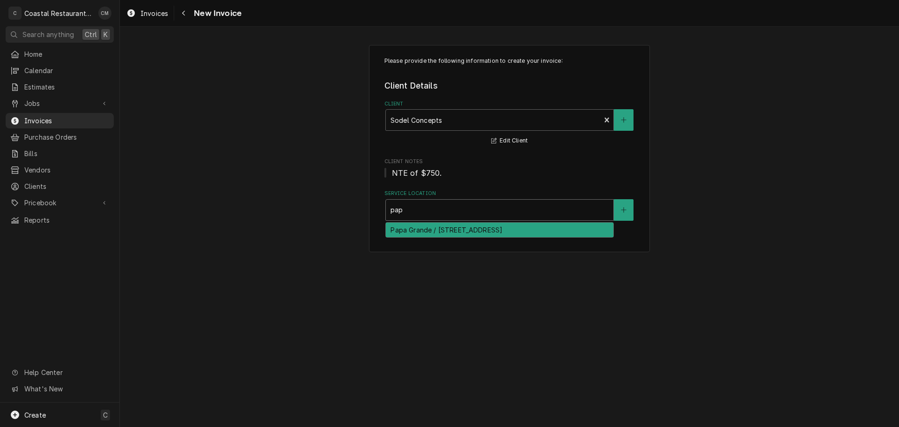
click at [421, 230] on div "Papa Grande / 38929 Madison Ave, Selbyville, DE 19975" at bounding box center [500, 229] width 228 height 15
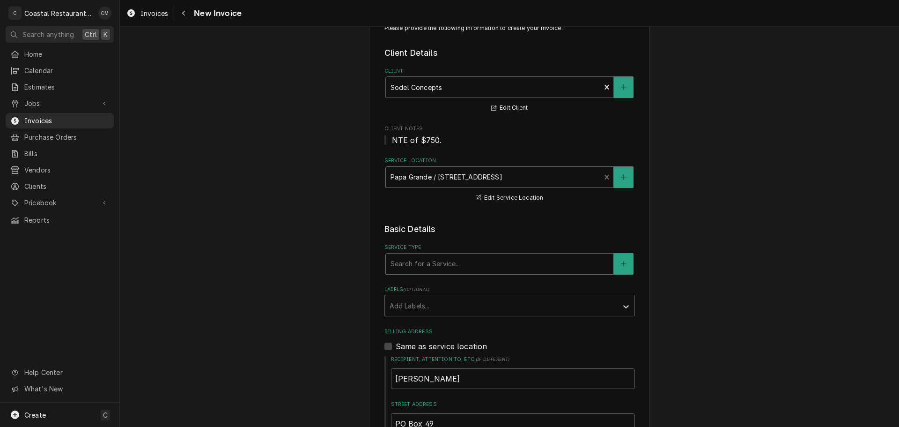
scroll to position [47, 0]
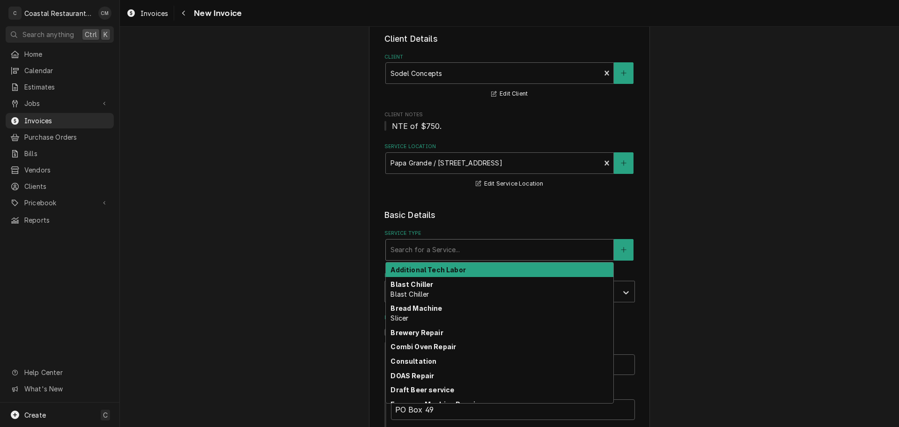
click at [431, 252] on div "Service Type" at bounding box center [500, 249] width 218 height 17
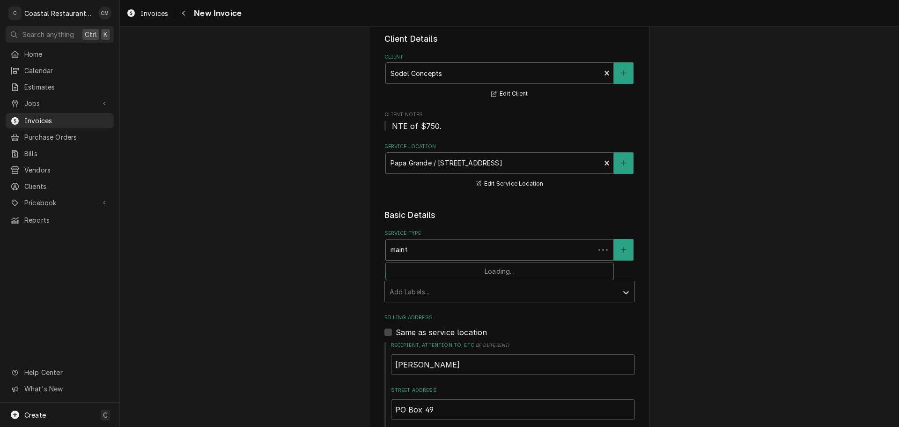
type input "mainte"
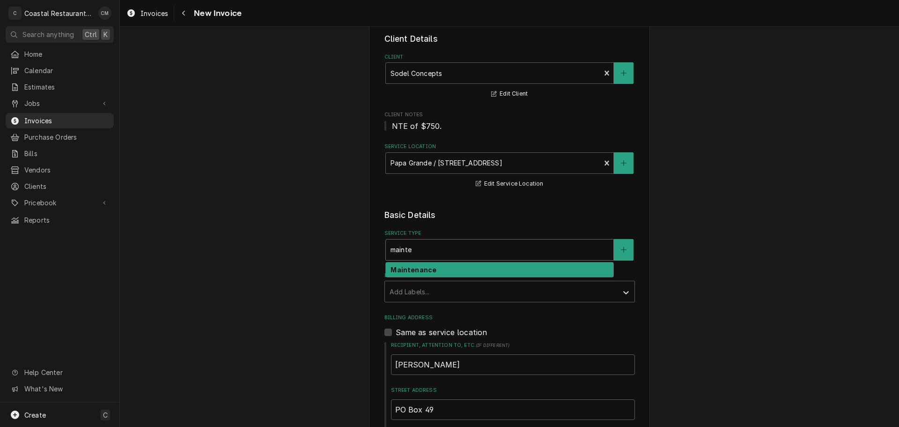
click at [434, 270] on div "Maintenance" at bounding box center [500, 269] width 228 height 15
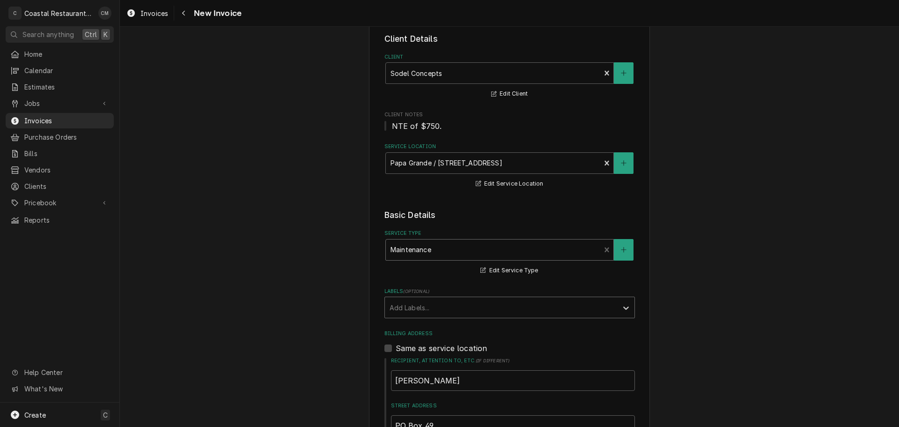
click at [424, 306] on div "Labels" at bounding box center [501, 307] width 223 height 17
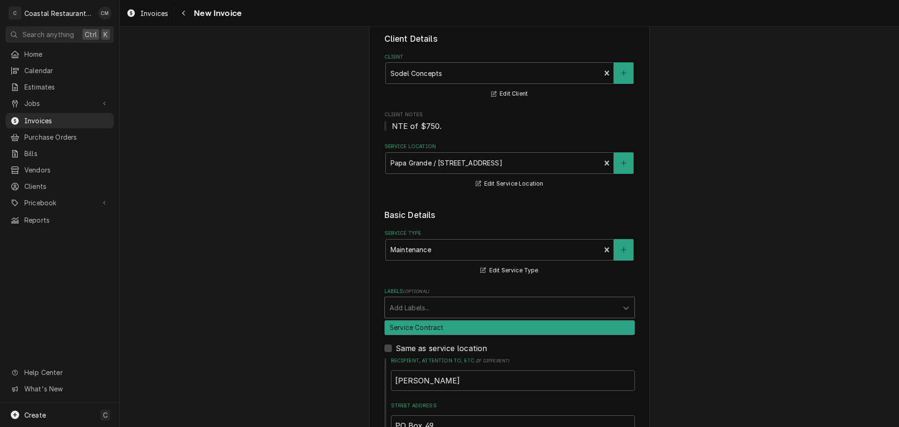
click at [422, 325] on div "Service Contract" at bounding box center [510, 327] width 250 height 15
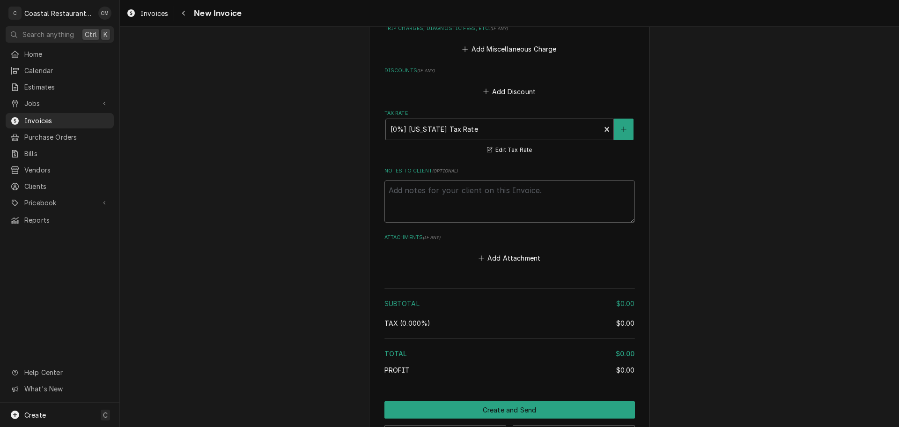
scroll to position [921, 0]
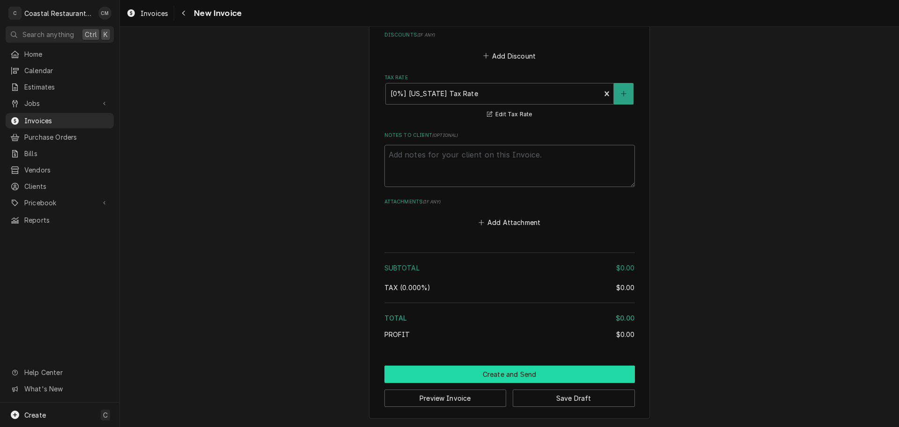
click at [474, 375] on button "Create and Send" at bounding box center [510, 373] width 251 height 17
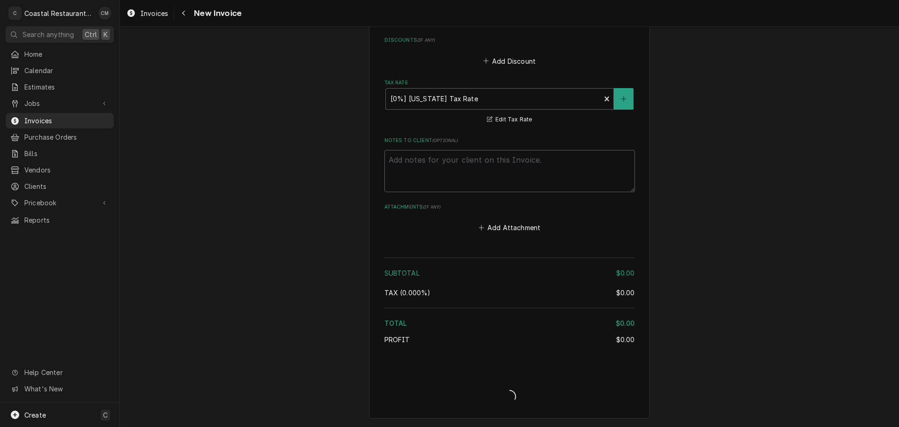
type textarea "x"
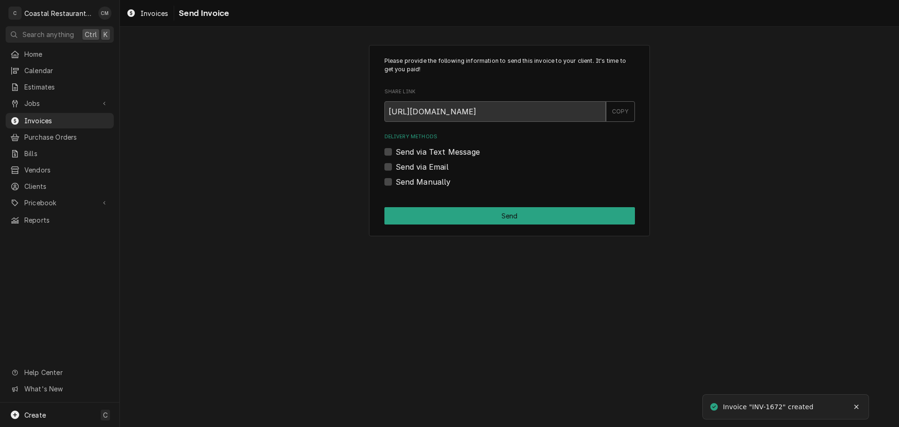
click at [396, 167] on label "Send via Email" at bounding box center [422, 166] width 53 height 11
click at [396, 167] on input "Send via Email" at bounding box center [521, 171] width 251 height 21
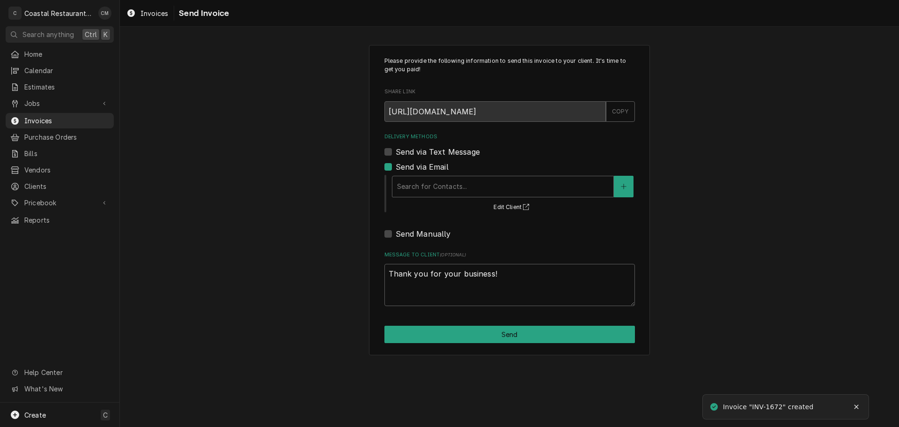
click at [248, 50] on div "Please provide the following information to send this invoice to your client. I…" at bounding box center [509, 200] width 779 height 326
click at [179, 32] on div "Please provide the following information to send this invoice to your client. I…" at bounding box center [509, 227] width 779 height 400
click at [396, 165] on label "Send via Email" at bounding box center [422, 166] width 53 height 11
click at [396, 165] on input "Send via Email" at bounding box center [521, 171] width 251 height 21
checkbox input "false"
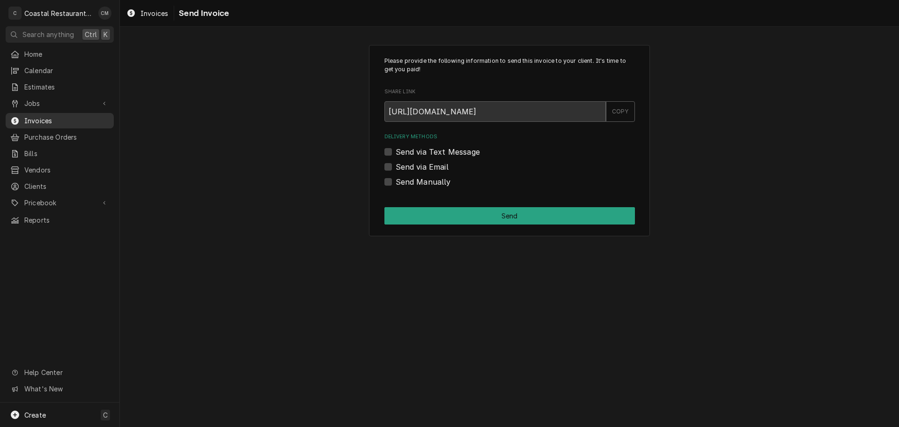
click at [50, 119] on span "Invoices" at bounding box center [66, 121] width 85 height 10
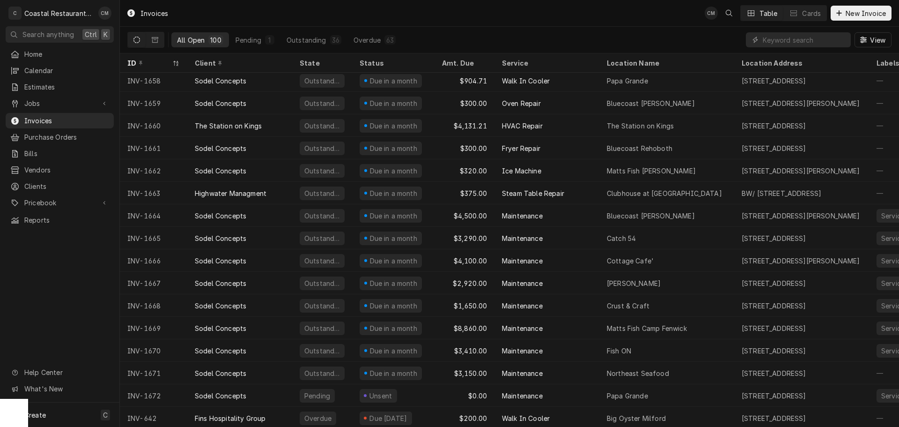
scroll to position [1720, 0]
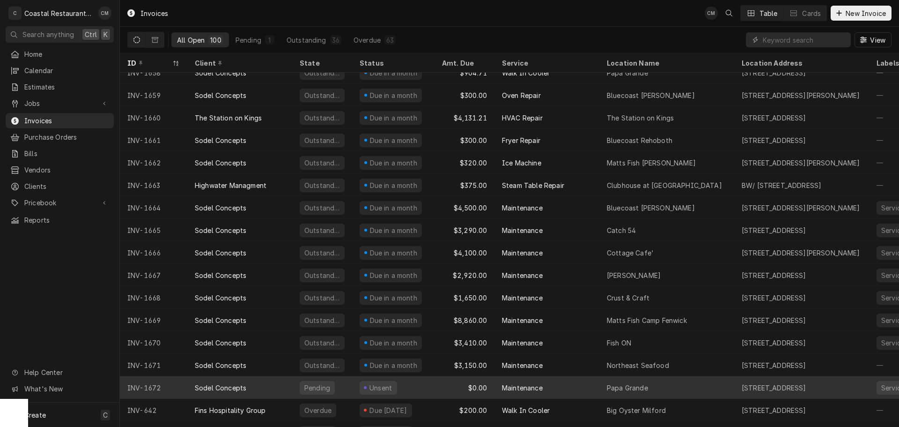
click at [265, 391] on div "Sodel Concepts" at bounding box center [239, 387] width 105 height 22
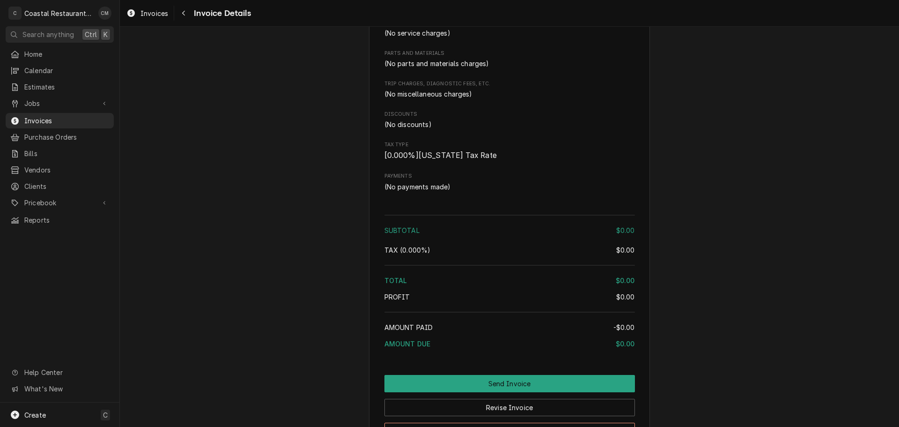
scroll to position [577, 0]
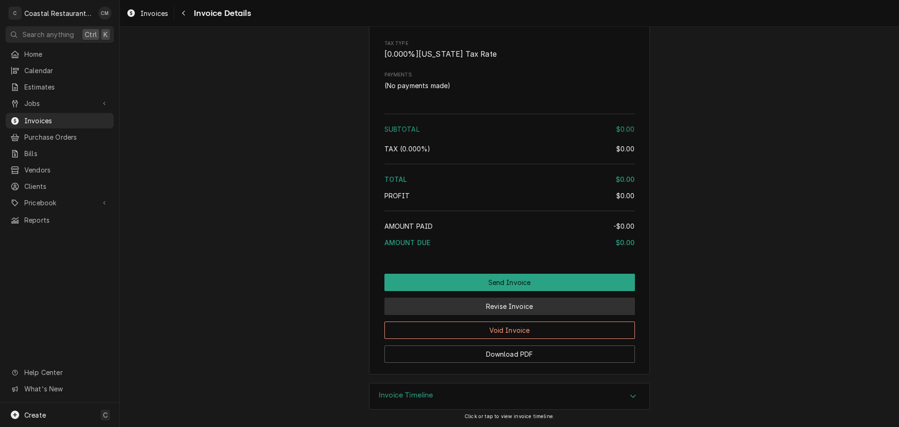
click at [487, 307] on button "Revise Invoice" at bounding box center [510, 305] width 251 height 17
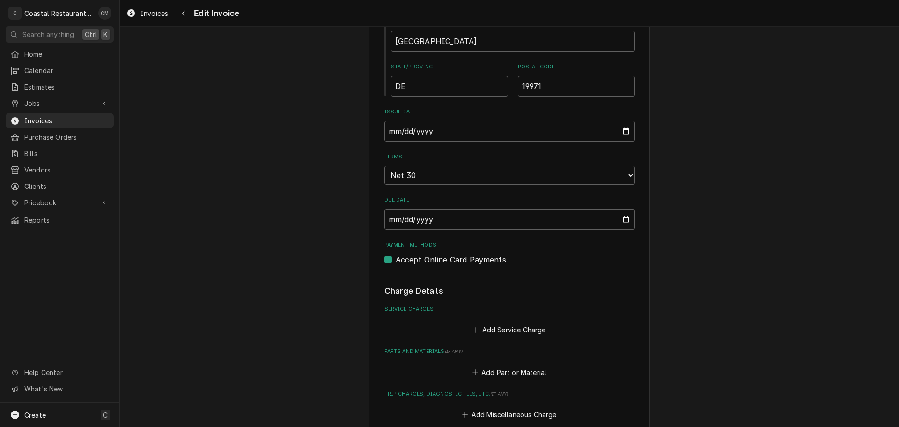
scroll to position [656, 0]
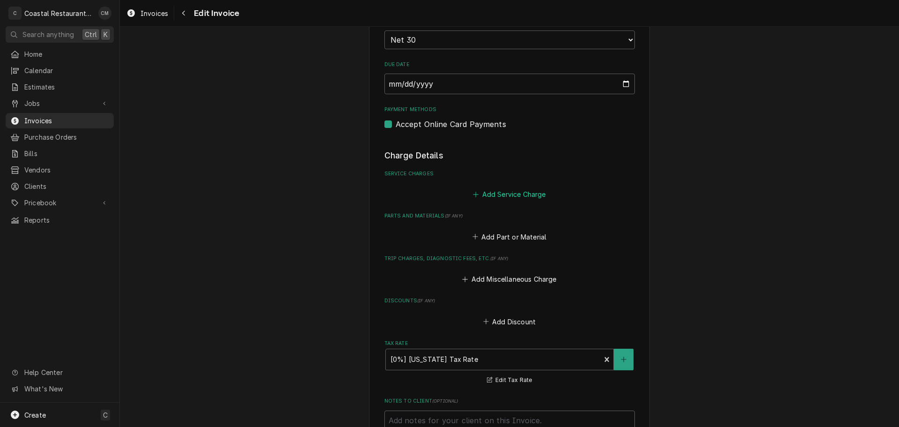
click at [501, 194] on button "Add Service Charge" at bounding box center [510, 194] width 76 height 13
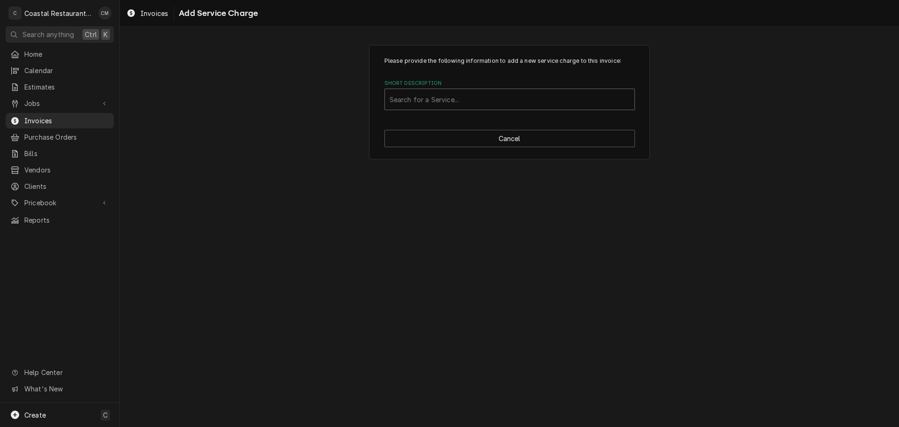
click at [428, 97] on div "Short Description" at bounding box center [510, 99] width 240 height 17
type input "mainte"
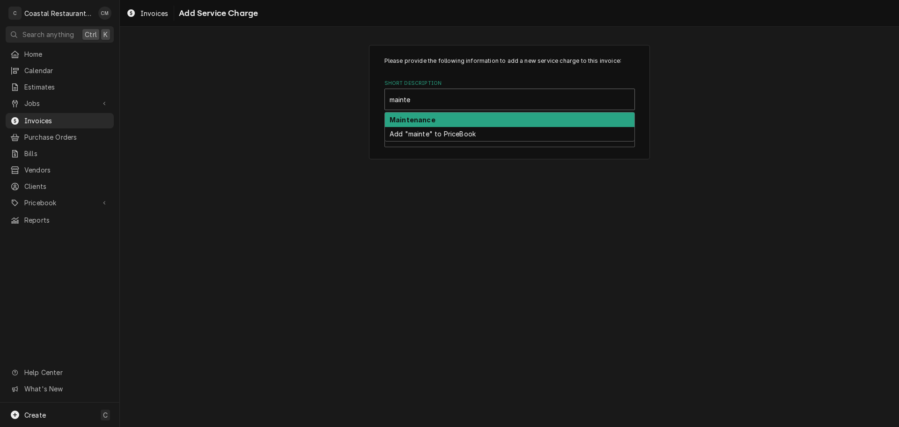
click at [432, 117] on strong "Maintenance" at bounding box center [413, 120] width 46 height 8
type textarea "x"
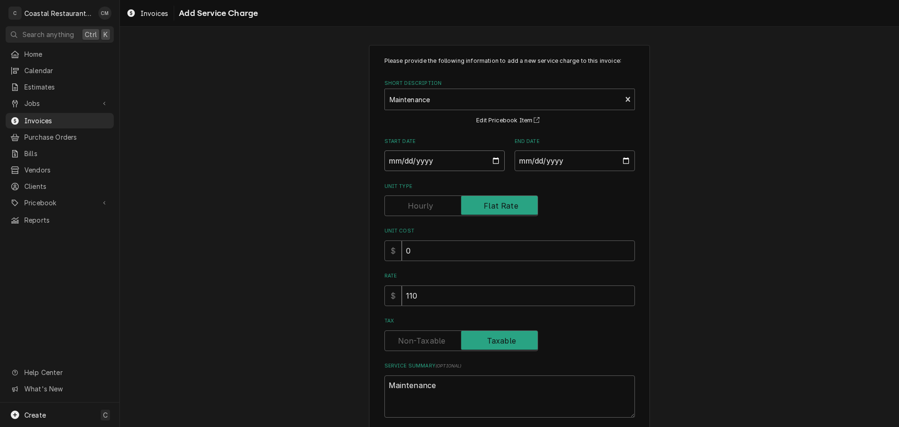
click at [390, 163] on input "Start Date" at bounding box center [445, 160] width 120 height 21
type input "0002-10-07"
type textarea "x"
type input "0020-10-07"
type textarea "x"
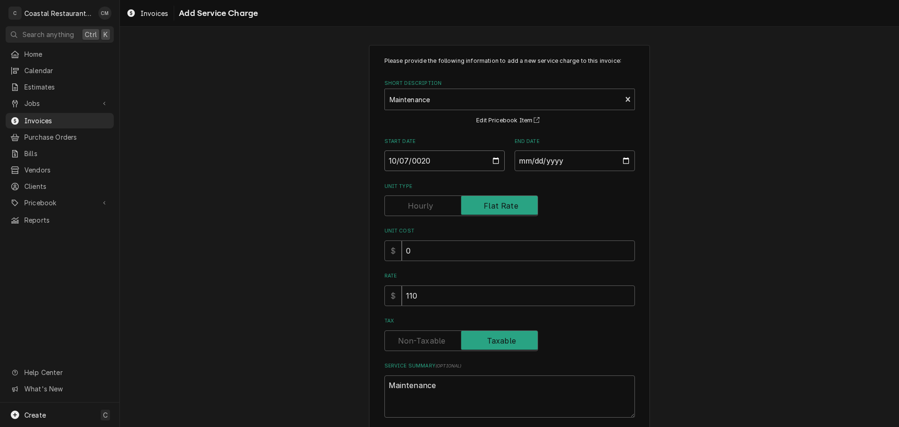
type input "0202-10-07"
type textarea "x"
type input "[DATE]"
type textarea "x"
type input "0002-10-06"
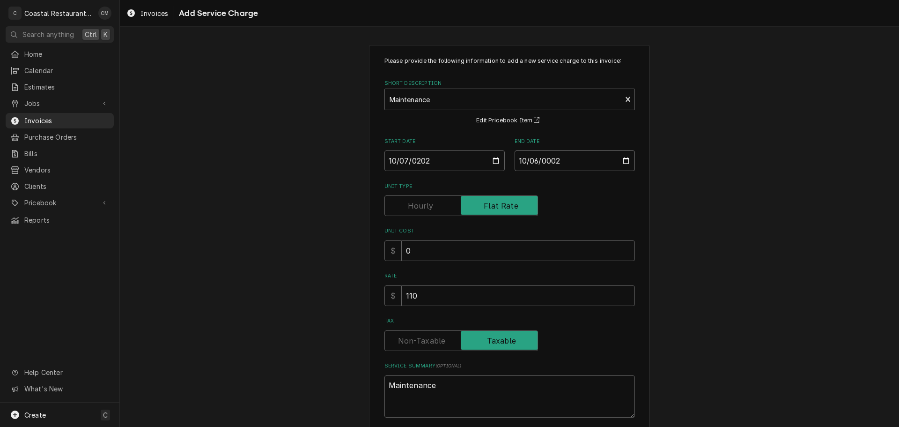
type textarea "x"
type input "0020-10-06"
type textarea "x"
type input "0202-10-06"
type textarea "x"
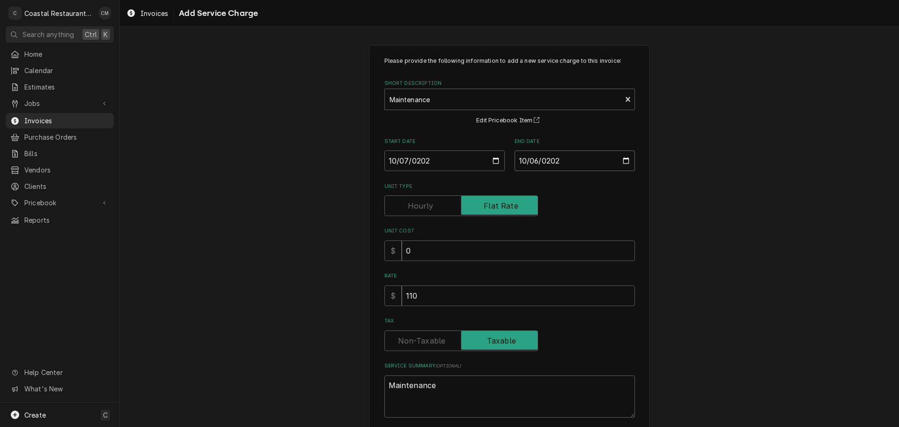
type input "2026-10-06"
click at [431, 296] on input "110" at bounding box center [518, 295] width 233 height 21
type textarea "x"
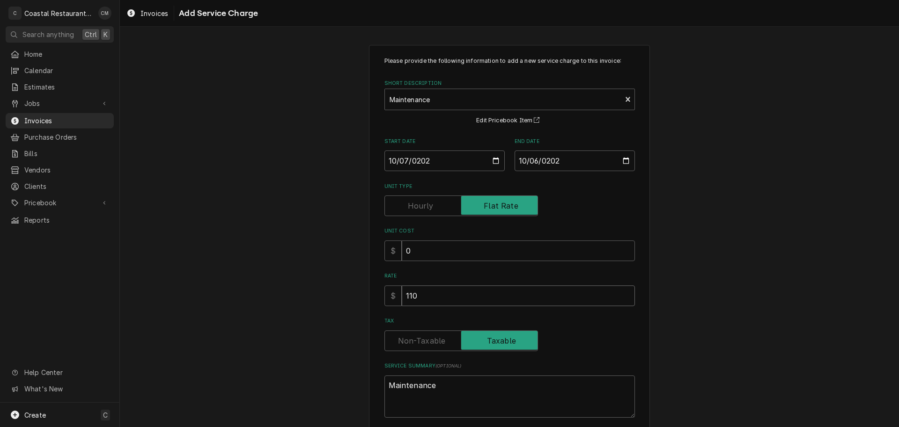
type input "4"
type textarea "x"
type input "44"
type textarea "x"
type input "447"
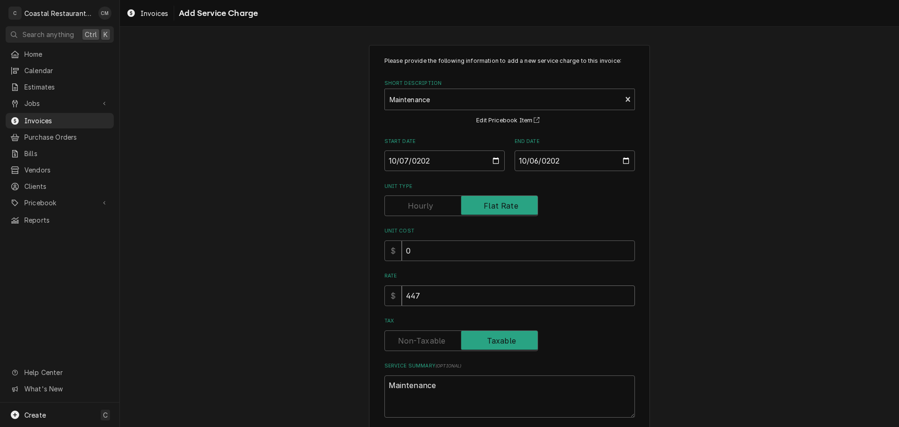
type textarea "x"
type input "4470"
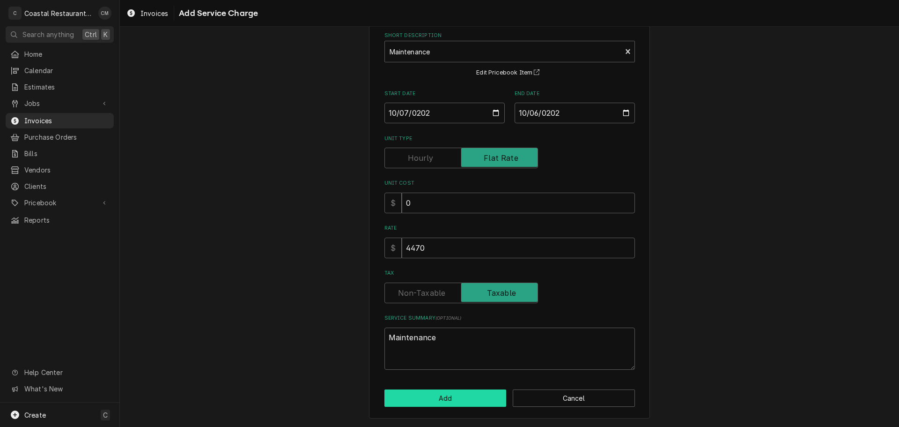
click at [428, 401] on button "Add" at bounding box center [446, 397] width 122 height 17
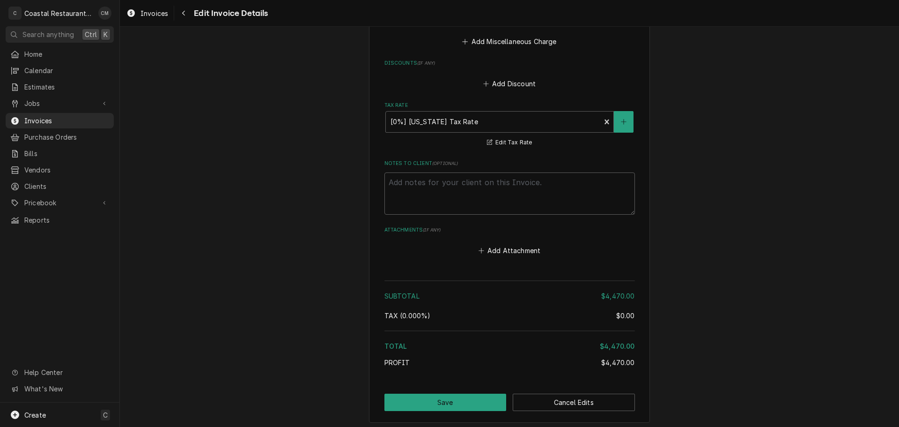
scroll to position [1103, 0]
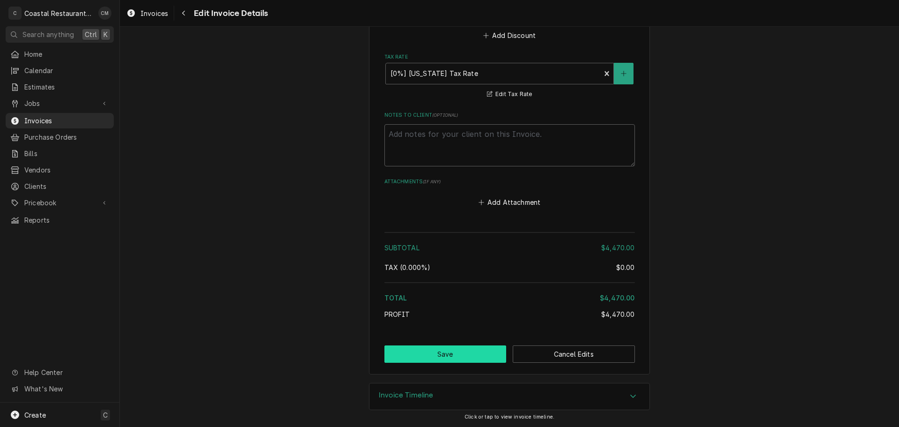
click at [460, 356] on button "Save" at bounding box center [446, 353] width 122 height 17
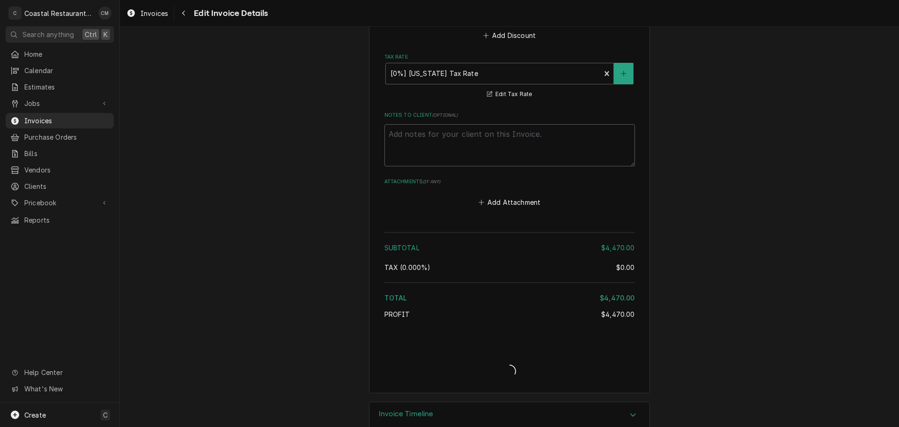
type textarea "x"
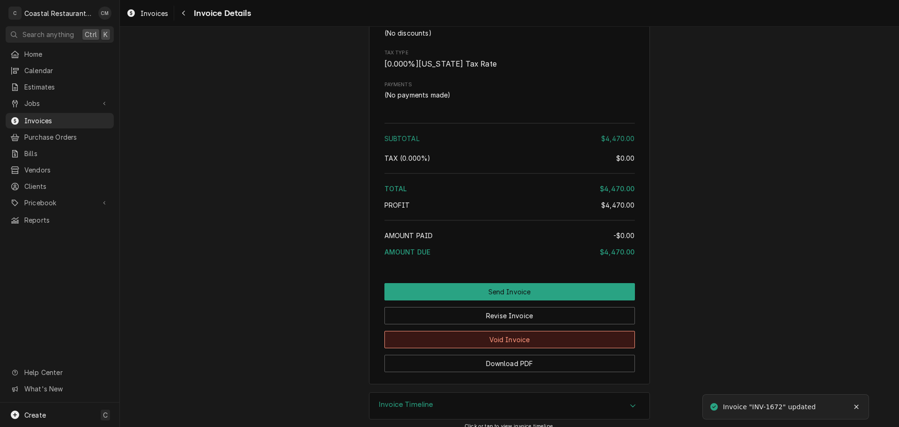
scroll to position [703, 0]
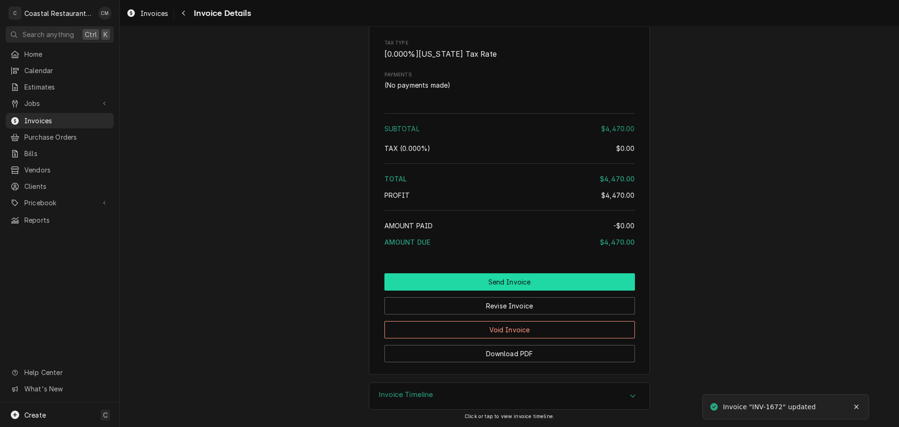
click at [474, 290] on button "Send Invoice" at bounding box center [510, 281] width 251 height 17
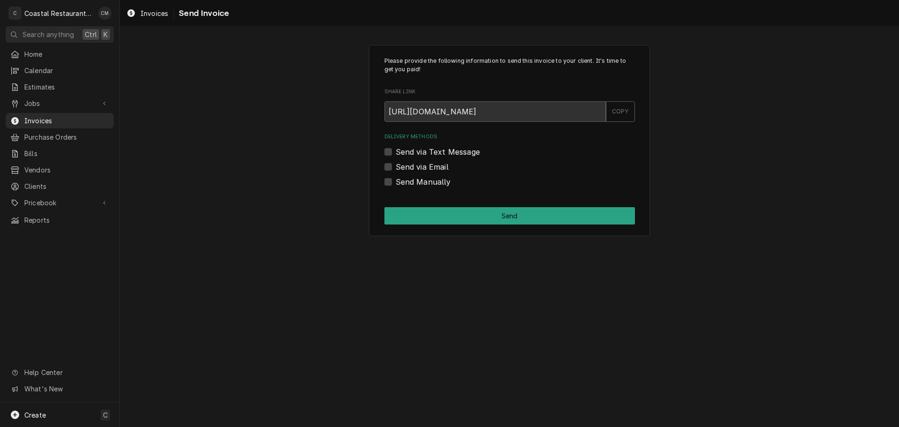
click at [396, 166] on label "Send via Email" at bounding box center [422, 166] width 53 height 11
click at [396, 166] on input "Send via Email" at bounding box center [521, 171] width 251 height 21
checkbox input "true"
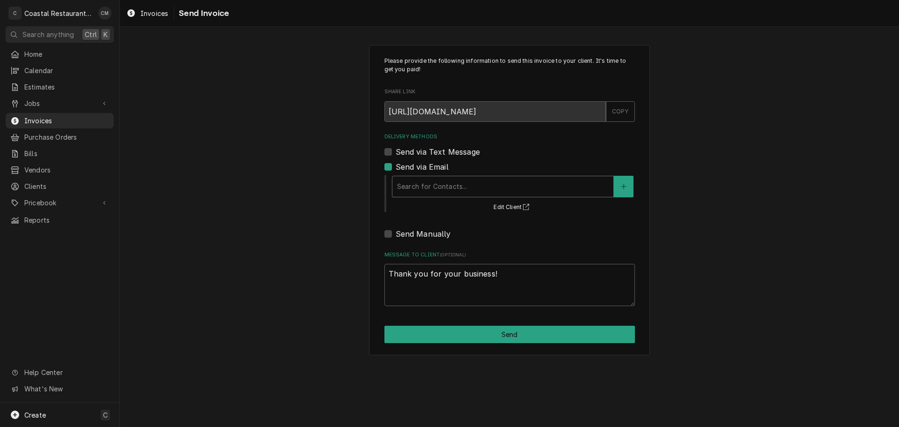
click at [416, 185] on div "Delivery Methods" at bounding box center [503, 186] width 212 height 17
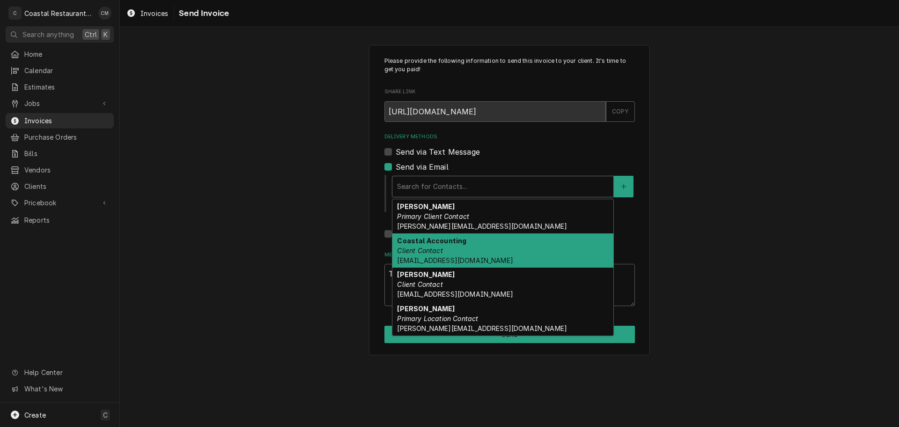
click at [449, 254] on div "Coastal Accounting Client Contact Accounting@coastalrestaurantrepair.com" at bounding box center [502, 250] width 221 height 34
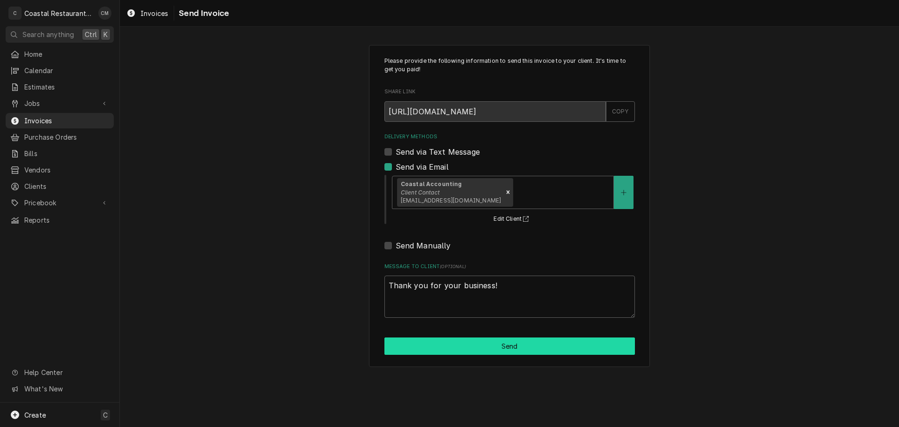
click at [479, 349] on button "Send" at bounding box center [510, 345] width 251 height 17
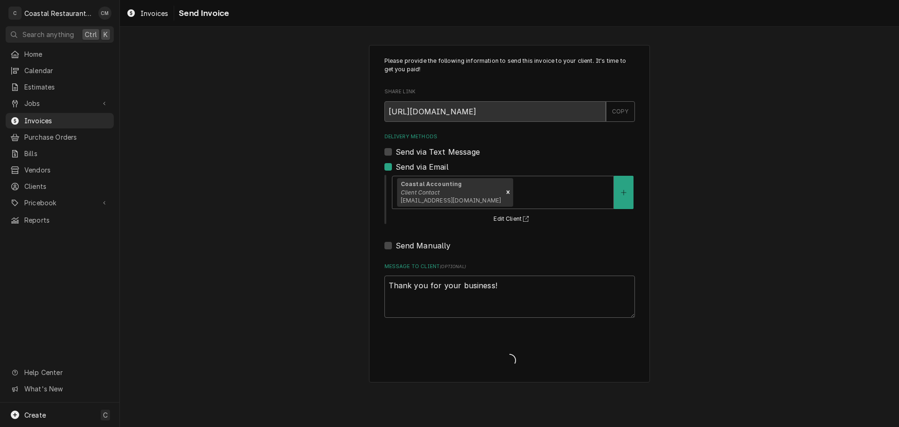
type textarea "x"
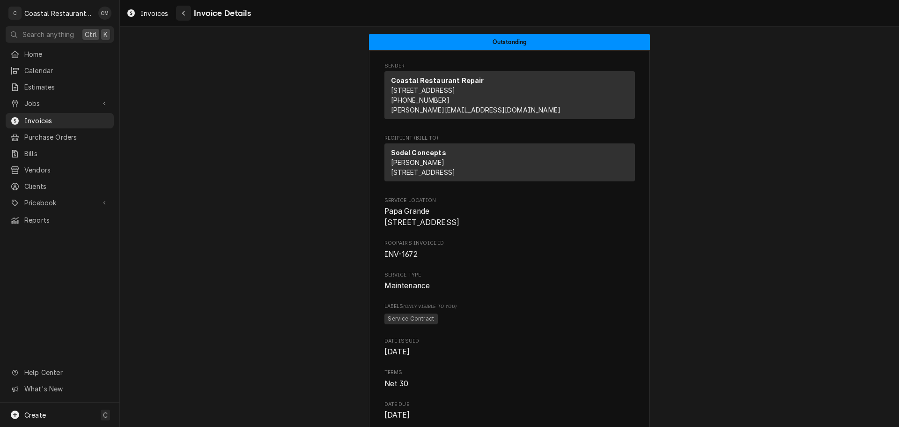
click at [184, 13] on icon "Navigate back" at bounding box center [184, 13] width 4 height 7
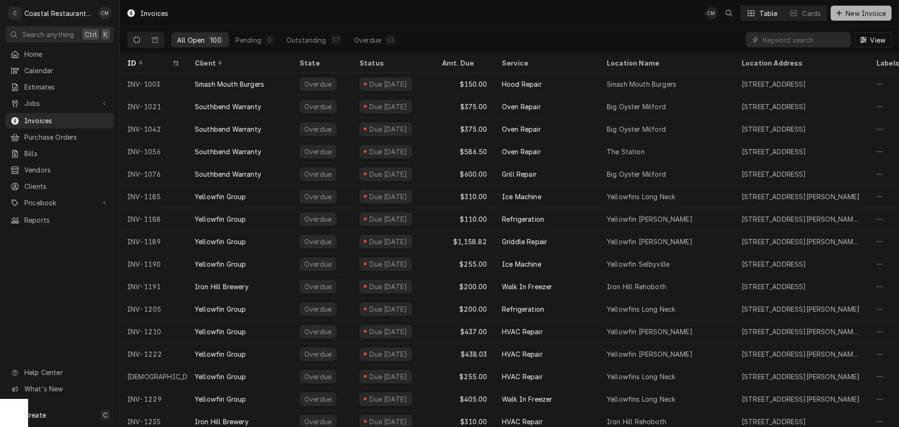
click at [853, 9] on span "New Invoice" at bounding box center [866, 13] width 44 height 10
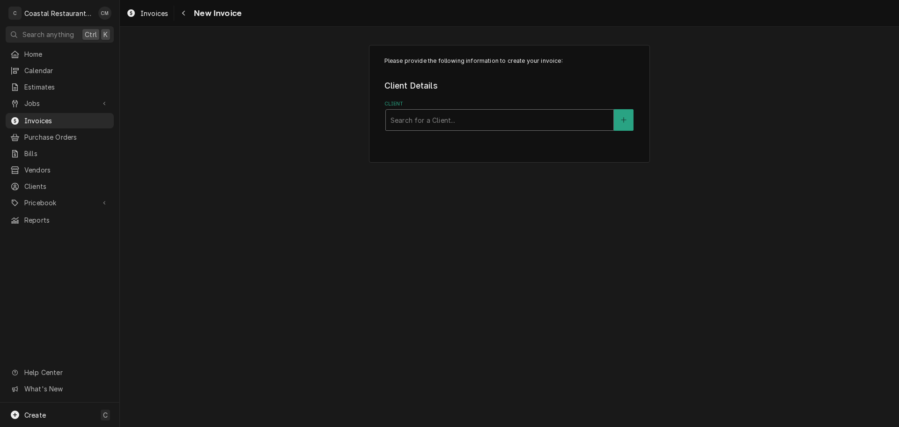
click at [437, 121] on div "Client" at bounding box center [500, 119] width 218 height 17
type input "sodel"
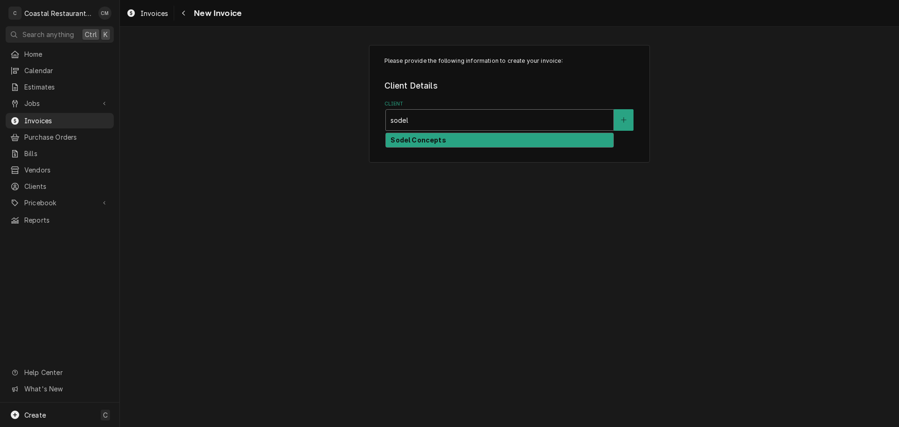
click at [433, 141] on strong "Sodel Concepts" at bounding box center [418, 140] width 55 height 8
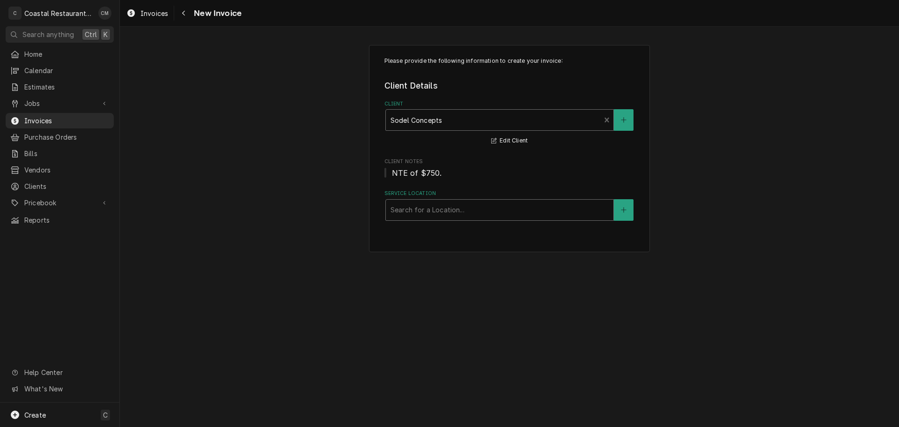
click at [423, 212] on div "Service Location" at bounding box center [500, 209] width 218 height 17
type input "matt"
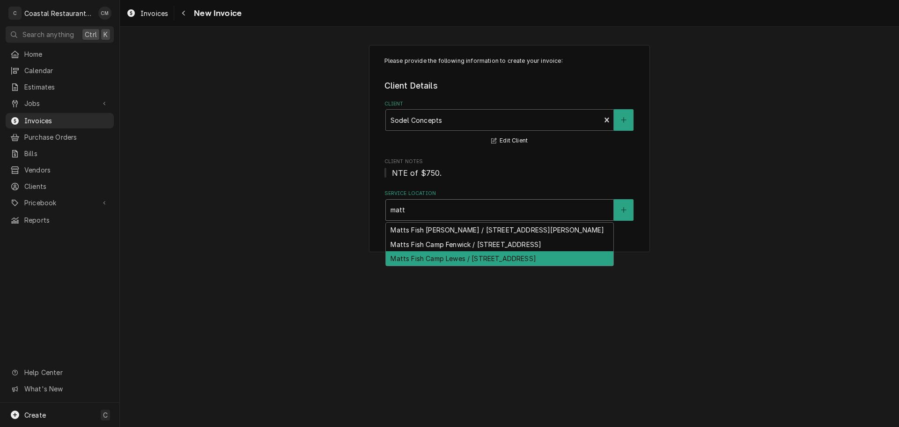
click at [451, 266] on div "Matts Fish Camp Lewes / 34401 Tenley Court,, Lewes, DE 19958" at bounding box center [500, 258] width 228 height 15
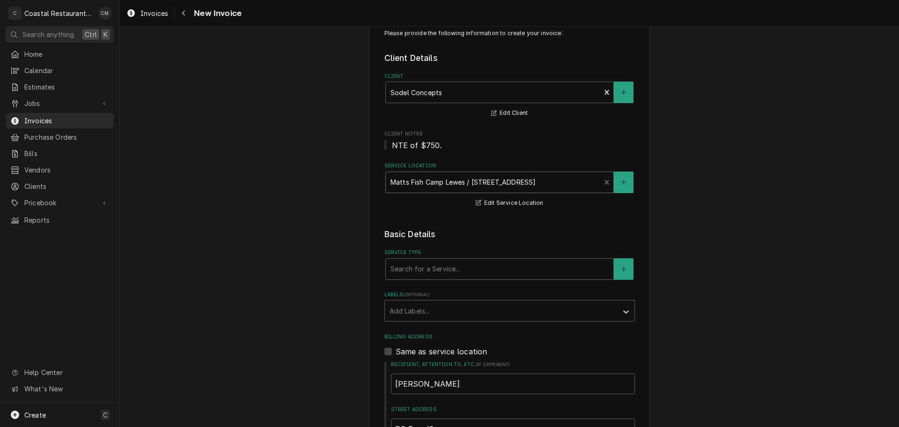
scroll to position [94, 0]
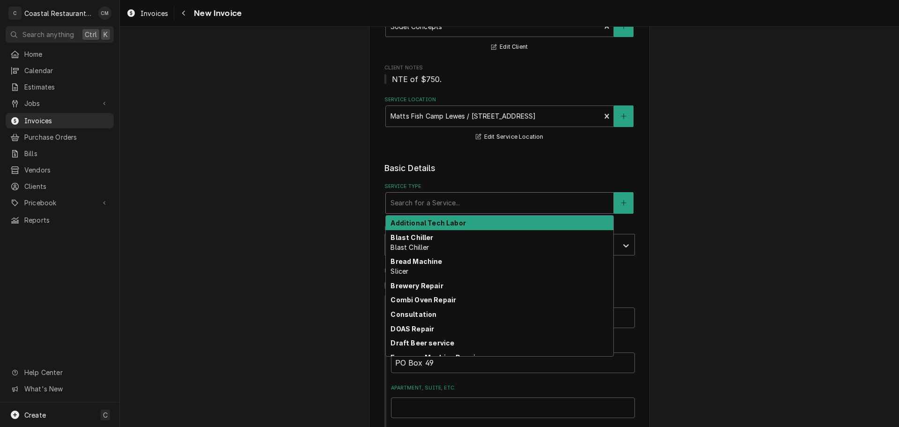
click at [434, 205] on div "Service Type" at bounding box center [500, 202] width 218 height 17
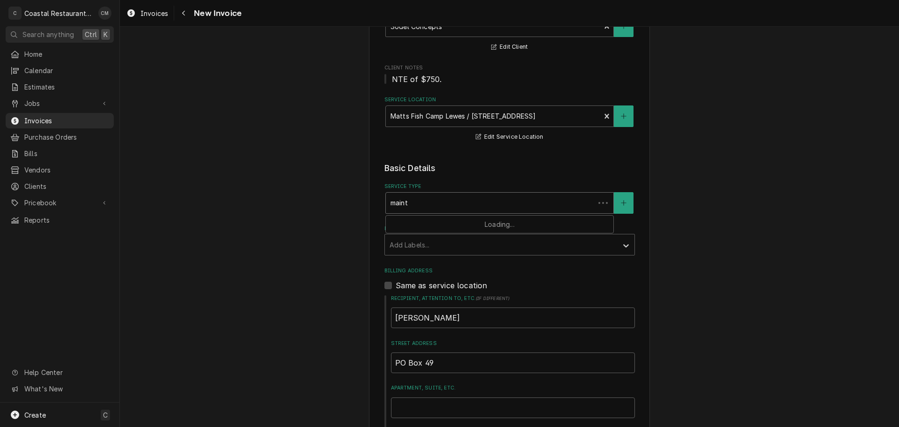
type input "mainte"
click at [423, 223] on strong "Maintenance" at bounding box center [414, 223] width 46 height 8
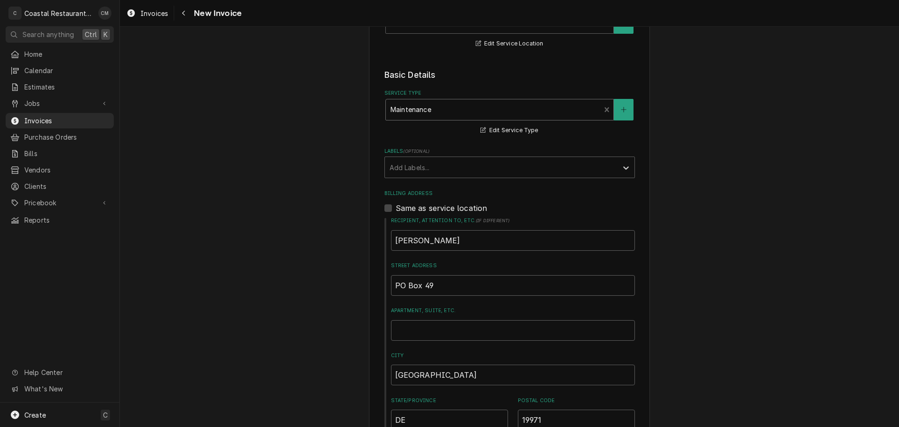
scroll to position [187, 0]
click at [429, 162] on div "Labels" at bounding box center [501, 166] width 223 height 17
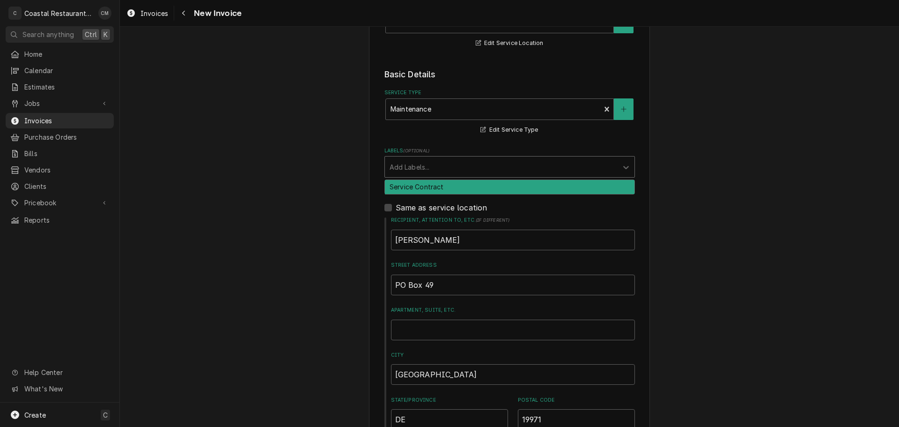
click at [415, 192] on div "Service Contract" at bounding box center [510, 187] width 250 height 15
type textarea "x"
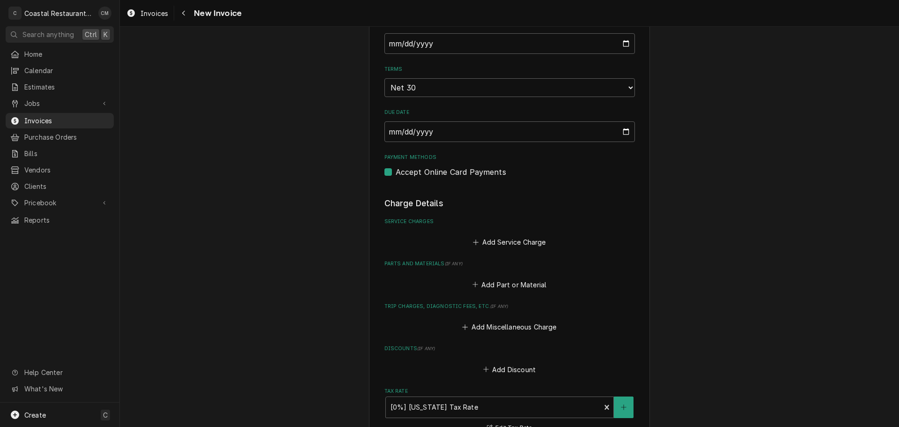
scroll to position [609, 0]
click at [488, 240] on button "Add Service Charge" at bounding box center [510, 241] width 76 height 13
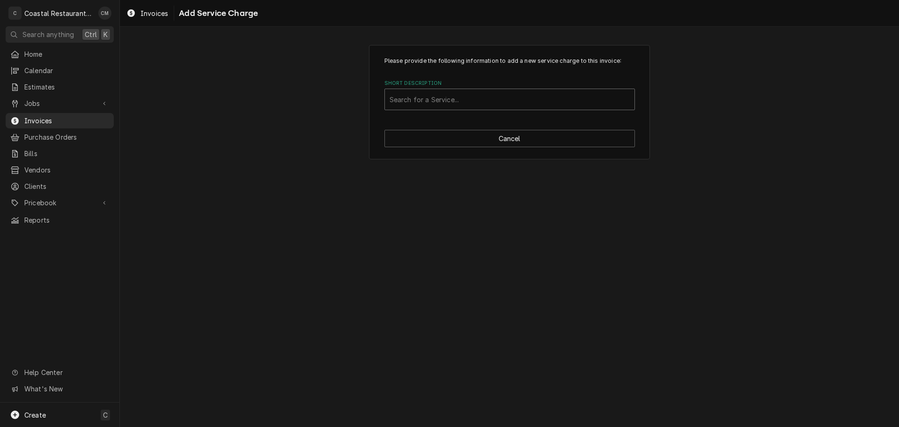
click at [429, 97] on div "Short Description" at bounding box center [510, 99] width 240 height 17
type input "mainte"
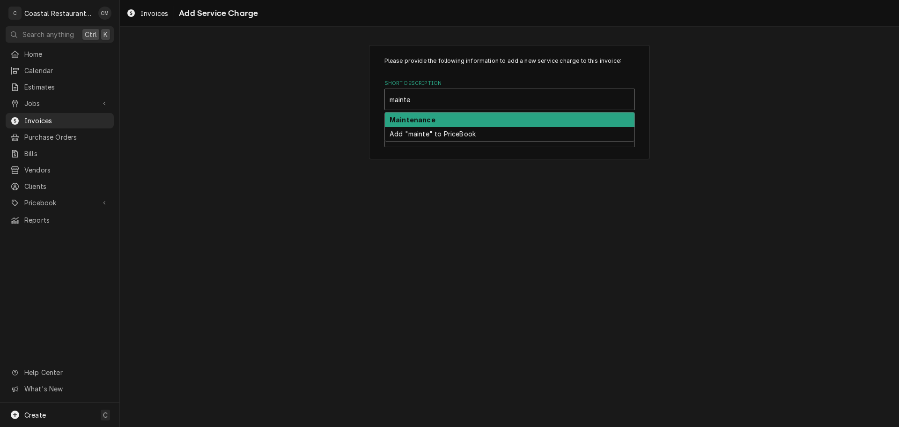
click at [434, 116] on div "Maintenance" at bounding box center [510, 119] width 250 height 15
type textarea "x"
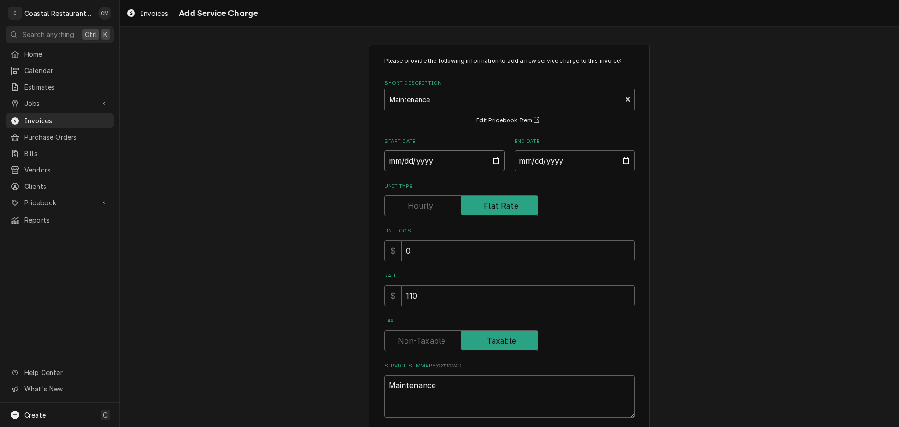
click at [386, 160] on input "Start Date" at bounding box center [445, 160] width 120 height 21
type input "0002-10-07"
type textarea "x"
type input "0020-10-07"
type textarea "x"
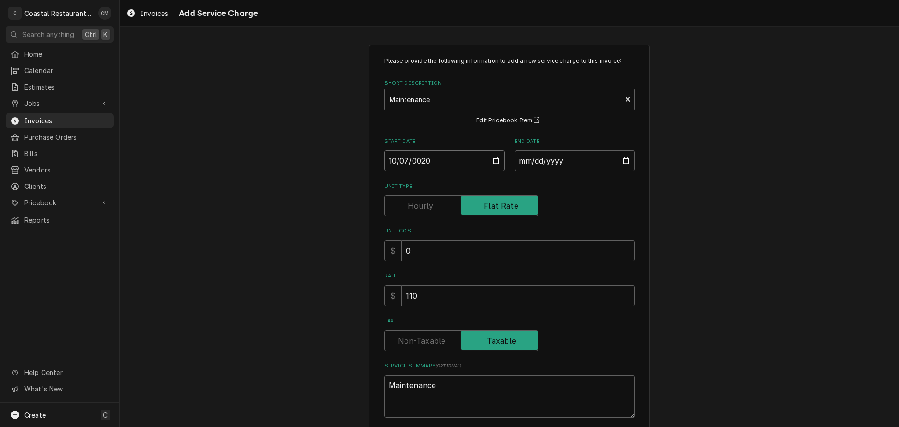
type input "0202-10-07"
type textarea "x"
type input "2025-10-07"
type textarea "x"
type input "0002-10-06"
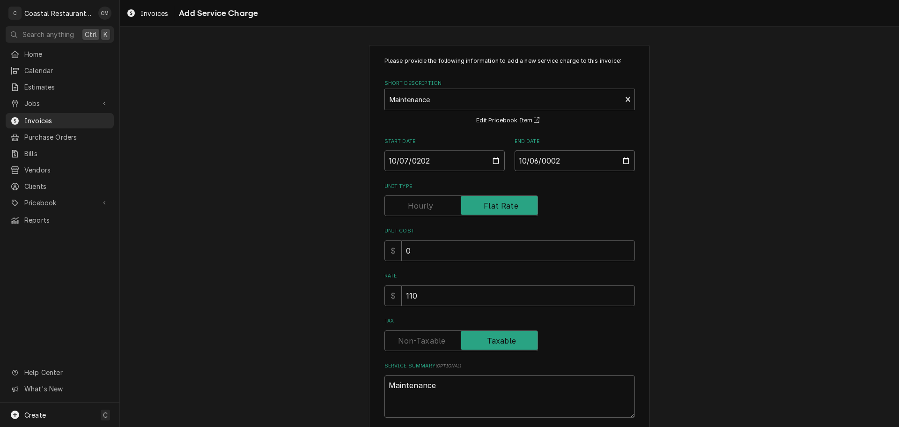
type textarea "x"
type input "0020-10-06"
type textarea "x"
type input "0202-10-06"
type textarea "x"
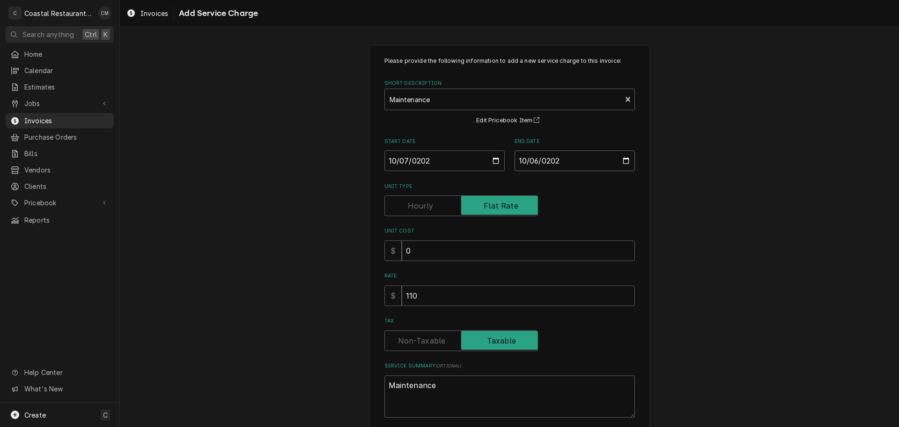
type input "2026-10-06"
click at [426, 299] on input "110" at bounding box center [518, 295] width 233 height 21
type textarea "x"
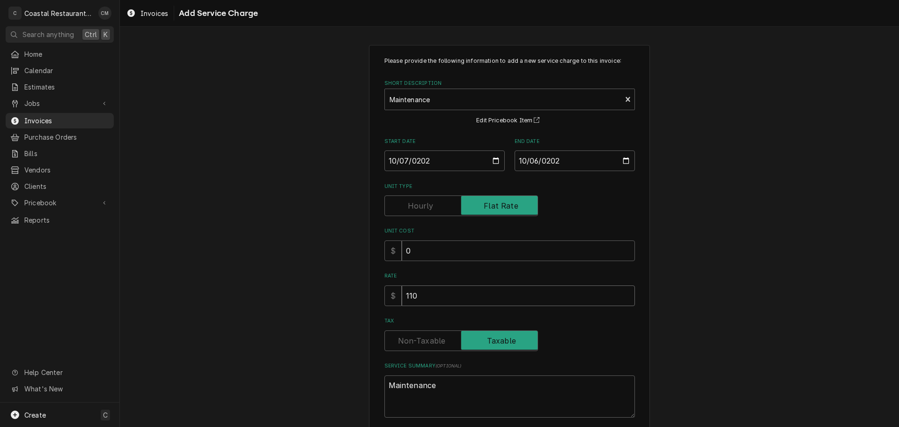
type input "3"
type textarea "x"
type input "35"
type textarea "x"
type input "350"
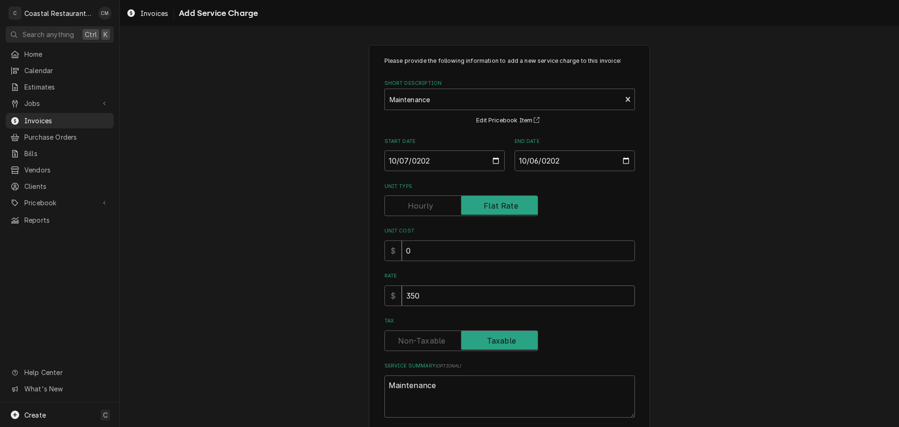
type textarea "x"
type input "3500"
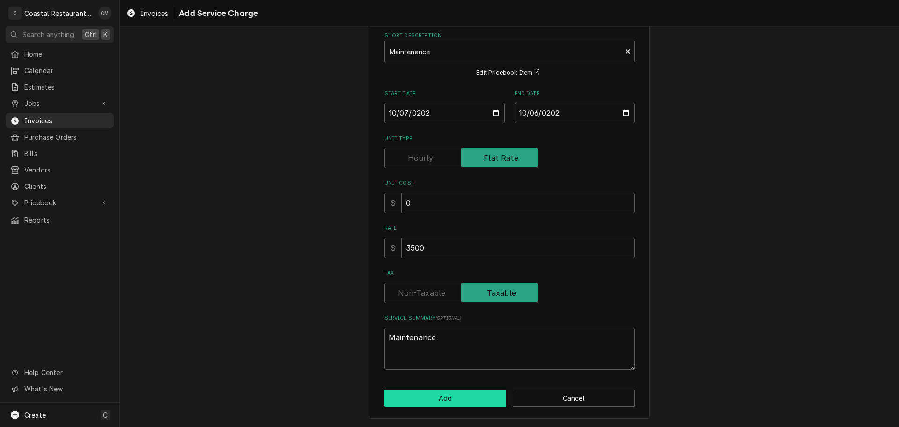
click at [439, 396] on button "Add" at bounding box center [446, 397] width 122 height 17
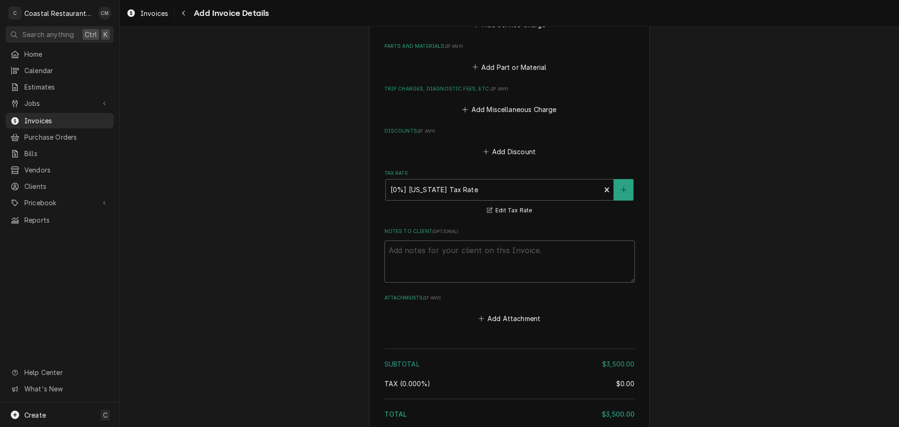
scroll to position [1083, 0]
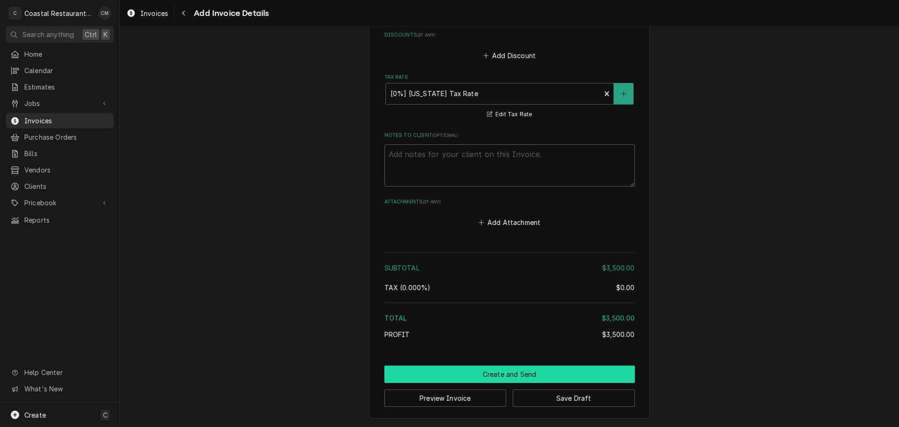
click at [526, 369] on button "Create and Send" at bounding box center [510, 373] width 251 height 17
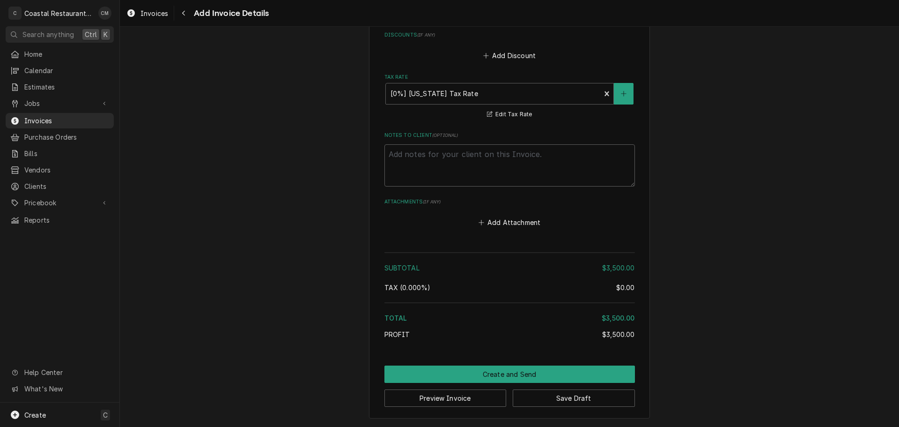
scroll to position [1078, 0]
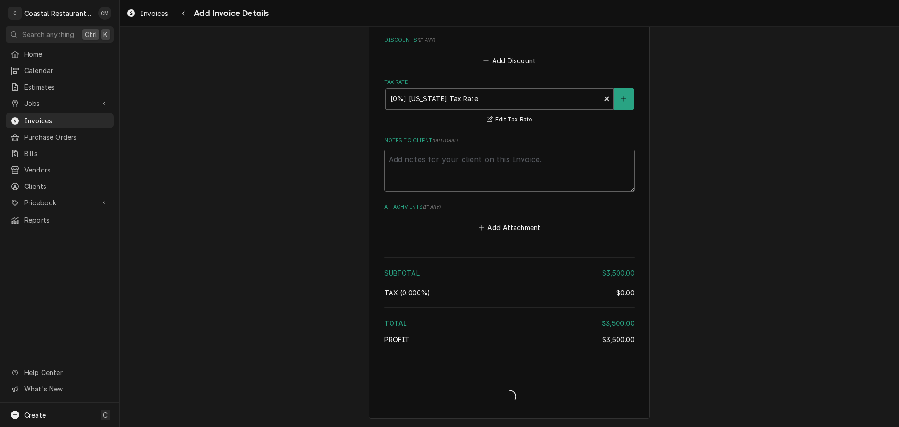
type textarea "x"
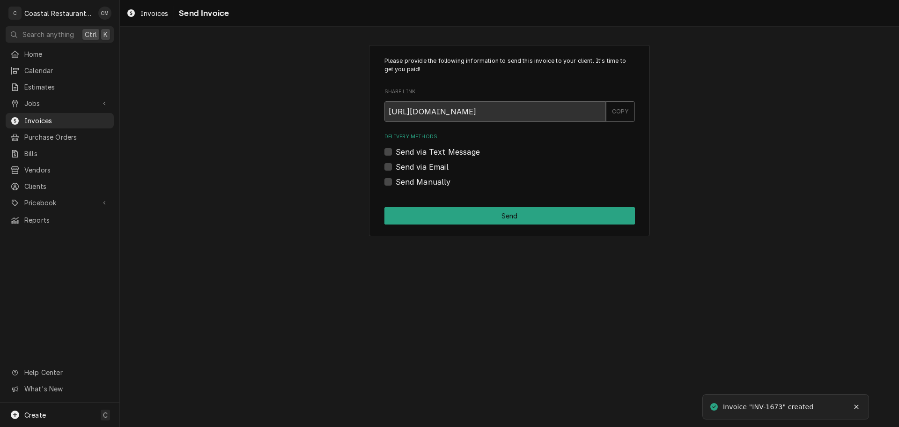
click at [396, 170] on label "Send via Email" at bounding box center [422, 166] width 53 height 11
click at [396, 170] on input "Send via Email" at bounding box center [521, 171] width 251 height 21
checkbox input "true"
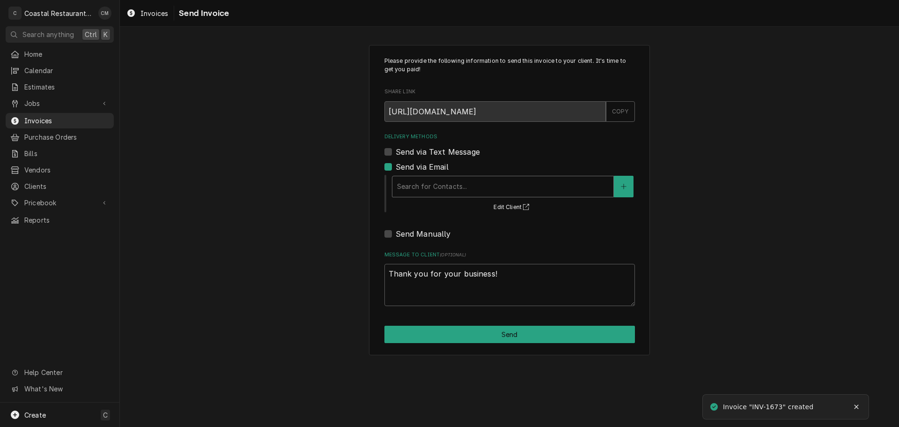
click at [444, 195] on div "Search for Contacts..." at bounding box center [502, 186] width 221 height 21
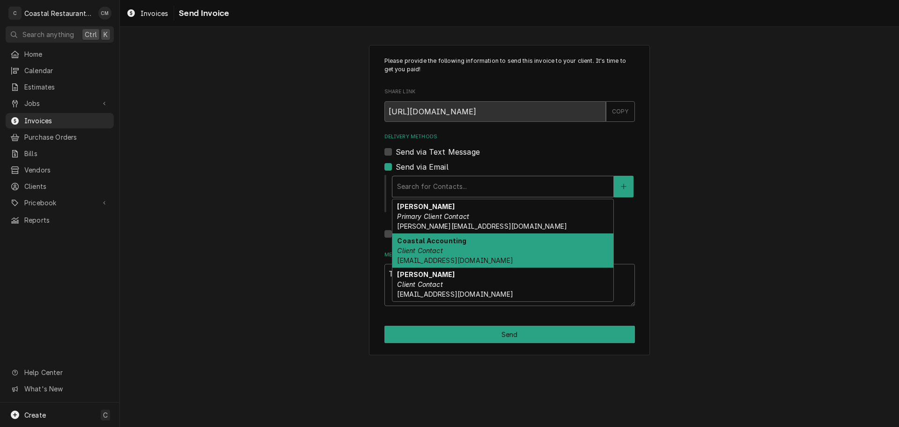
click at [456, 253] on div "Coastal Accounting Client Contact Accounting@coastalrestaurantrepair.com" at bounding box center [502, 250] width 221 height 34
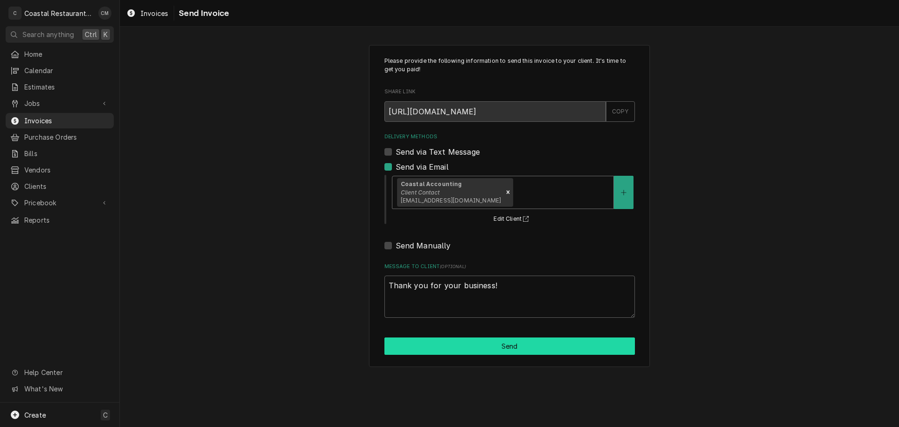
click at [490, 342] on button "Send" at bounding box center [510, 345] width 251 height 17
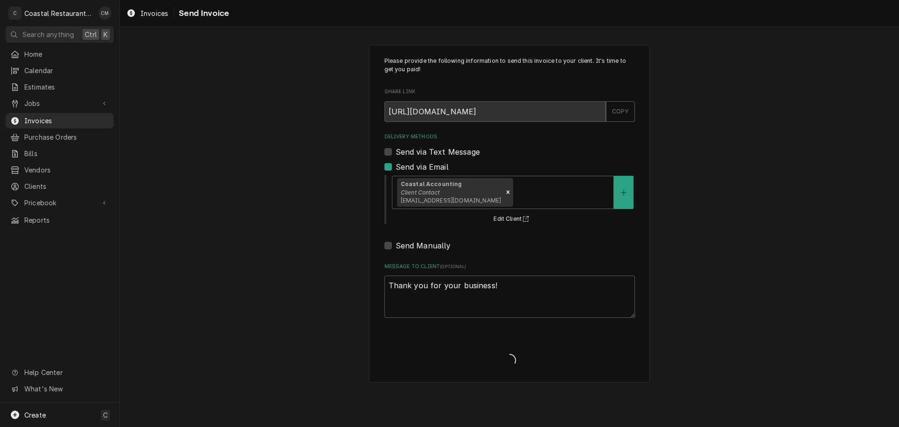
type textarea "x"
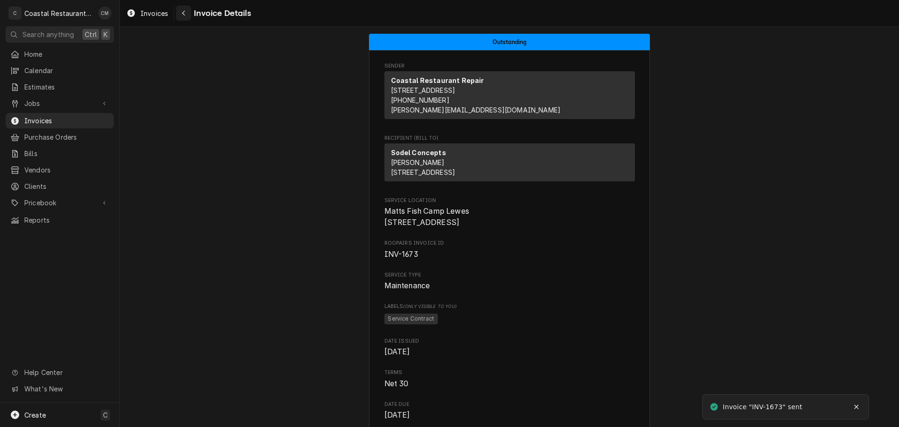
click at [186, 13] on div "Navigate back" at bounding box center [183, 12] width 9 height 9
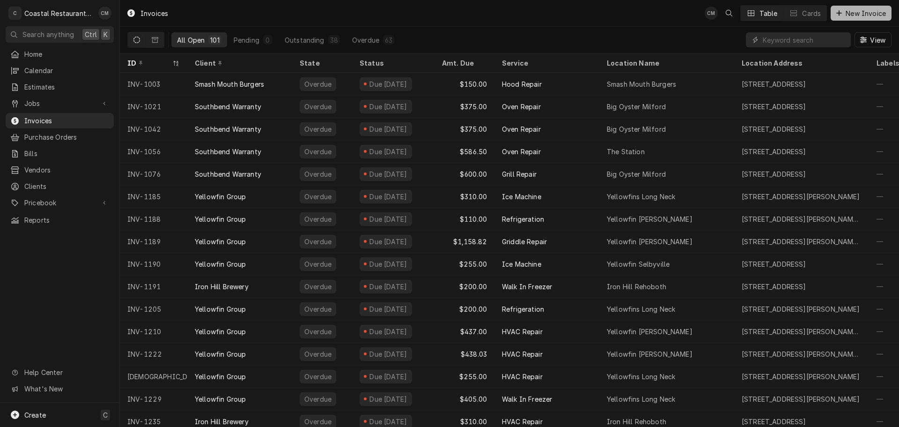
click at [855, 15] on span "New Invoice" at bounding box center [866, 13] width 44 height 10
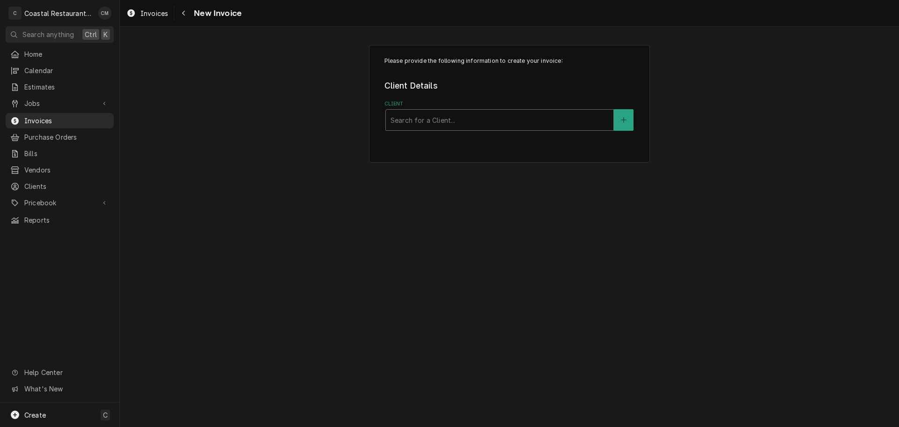
click at [448, 123] on div "Client" at bounding box center [500, 119] width 218 height 17
type input "sodel"
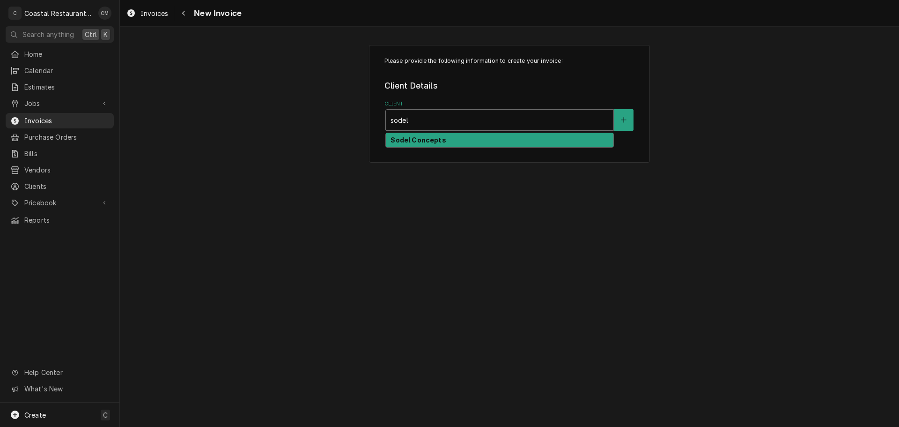
click at [434, 140] on strong "Sodel Concepts" at bounding box center [418, 140] width 55 height 8
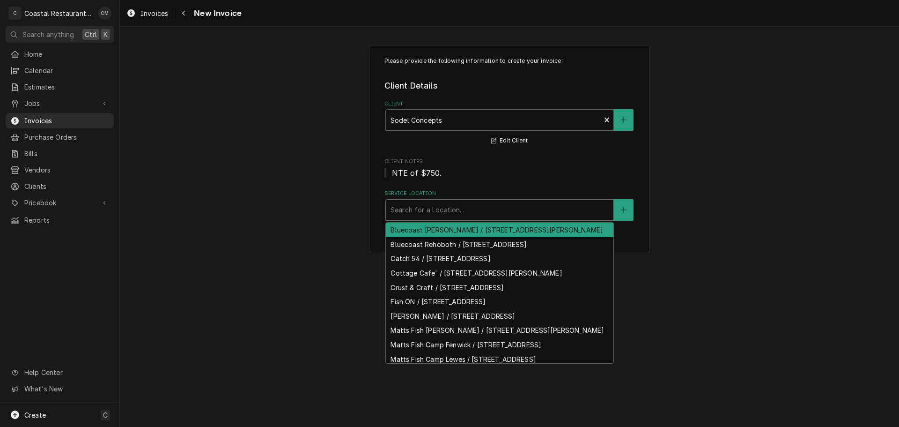
click at [427, 206] on div "Service Location" at bounding box center [500, 209] width 218 height 17
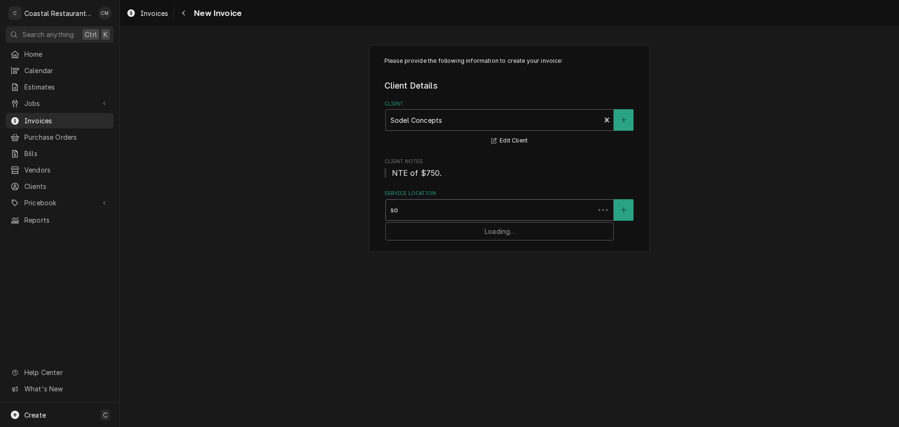
type input "sod"
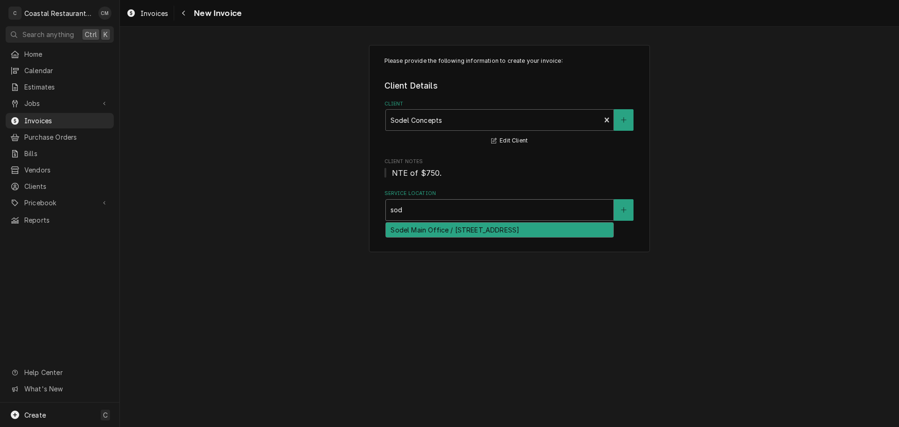
click at [428, 230] on div "Sodel Main Office / 220 Rehoboth Ave, Rehoboth Beach, DE 19971" at bounding box center [500, 229] width 228 height 15
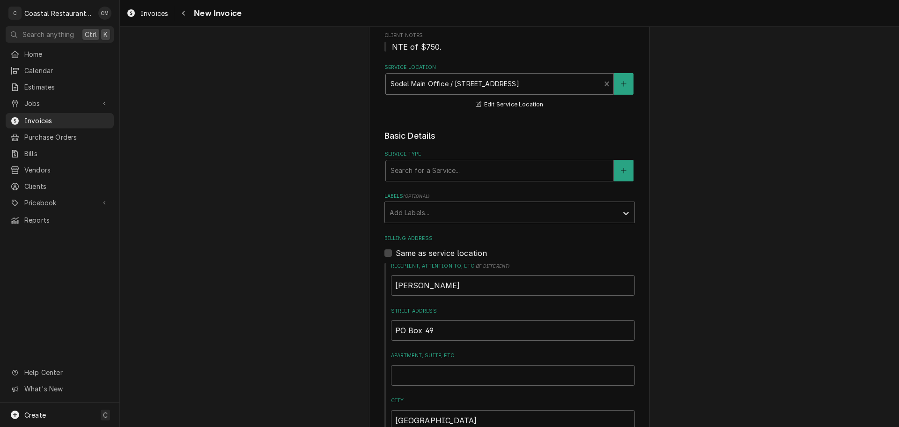
scroll to position [141, 0]
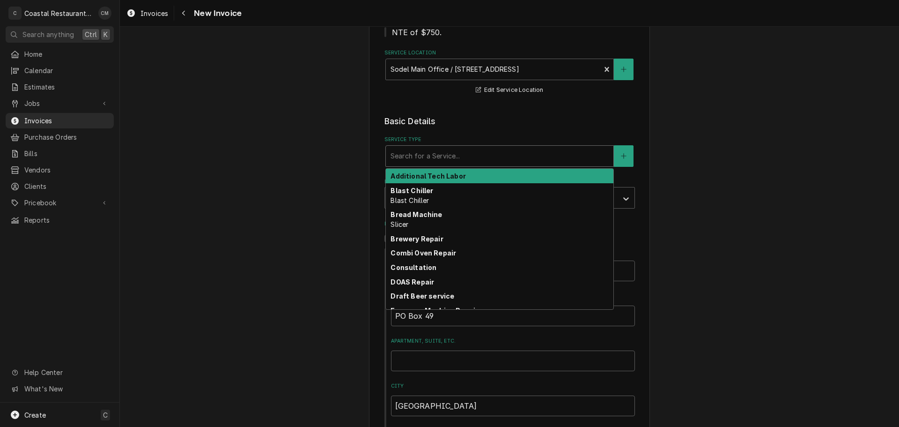
click at [427, 153] on div "Service Type" at bounding box center [500, 156] width 218 height 17
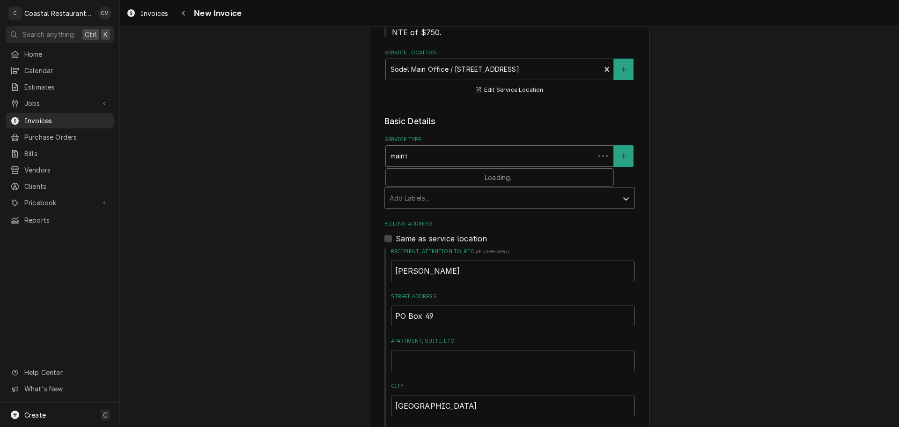
type input "mainten"
click at [449, 201] on div "Labels" at bounding box center [501, 197] width 223 height 17
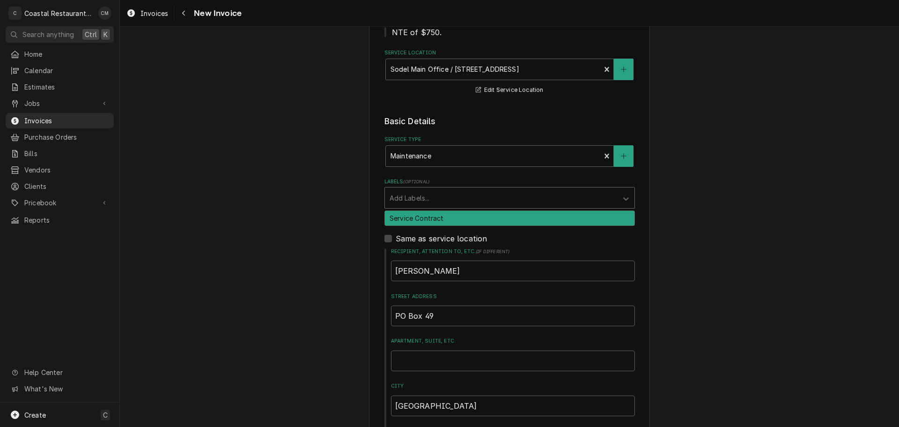
click at [430, 222] on div "Service Contract" at bounding box center [510, 218] width 250 height 15
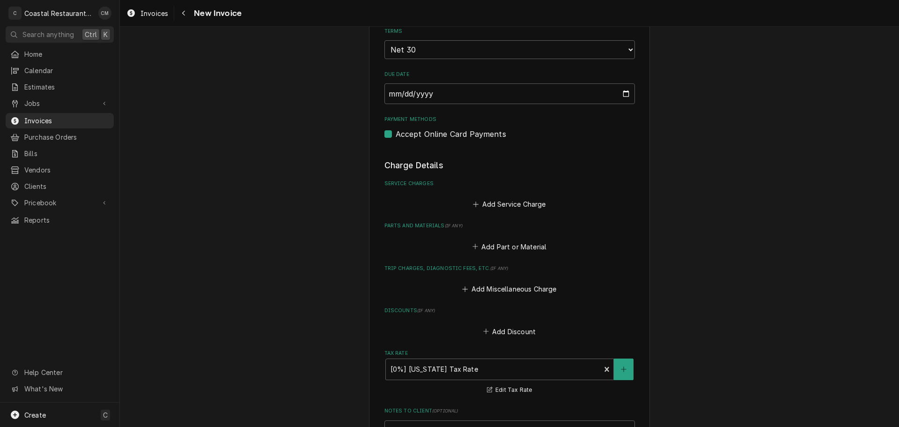
scroll to position [703, 0]
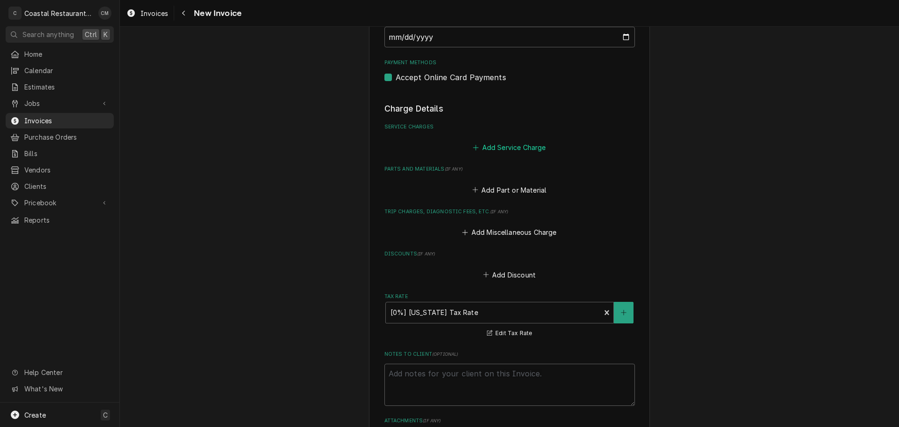
click at [510, 144] on button "Add Service Charge" at bounding box center [510, 147] width 76 height 13
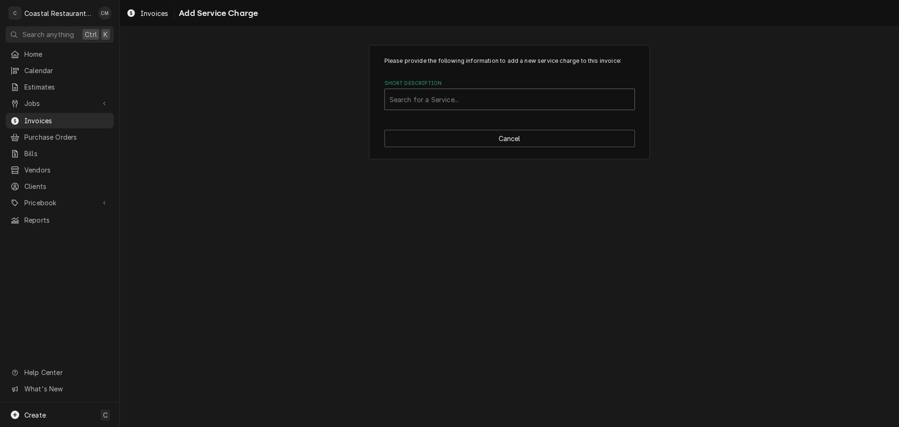
click at [439, 103] on div "Short Description" at bounding box center [510, 99] width 240 height 17
type input "mainten"
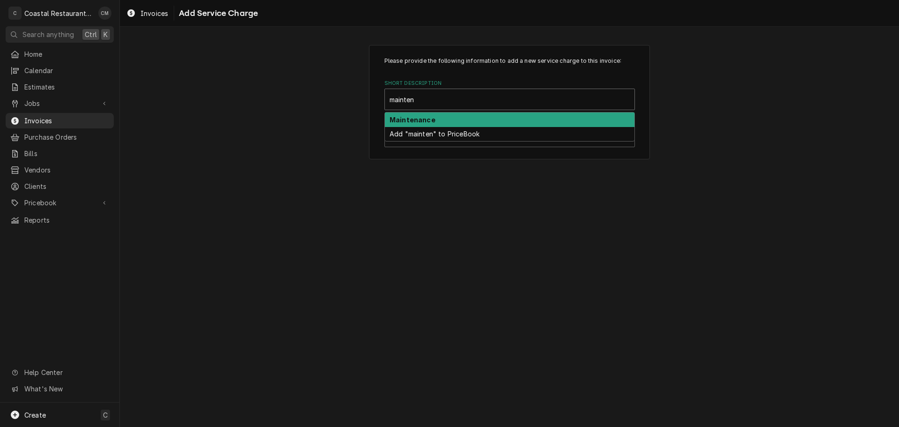
click at [435, 117] on div "Maintenance" at bounding box center [510, 119] width 250 height 15
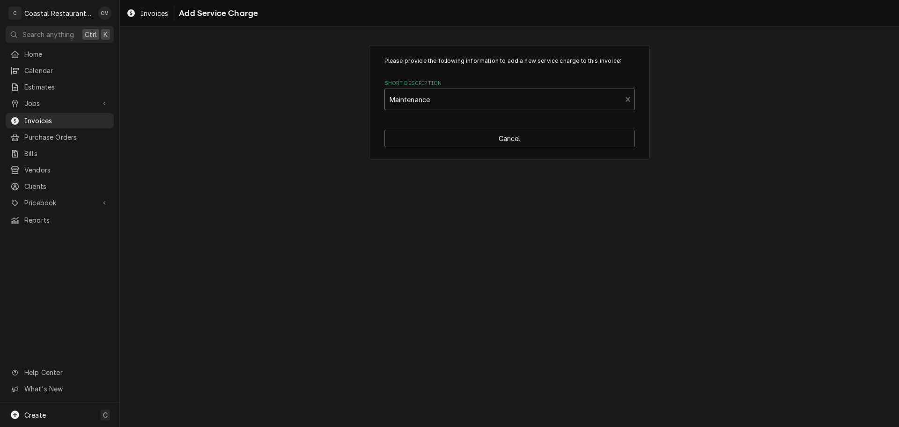
type textarea "x"
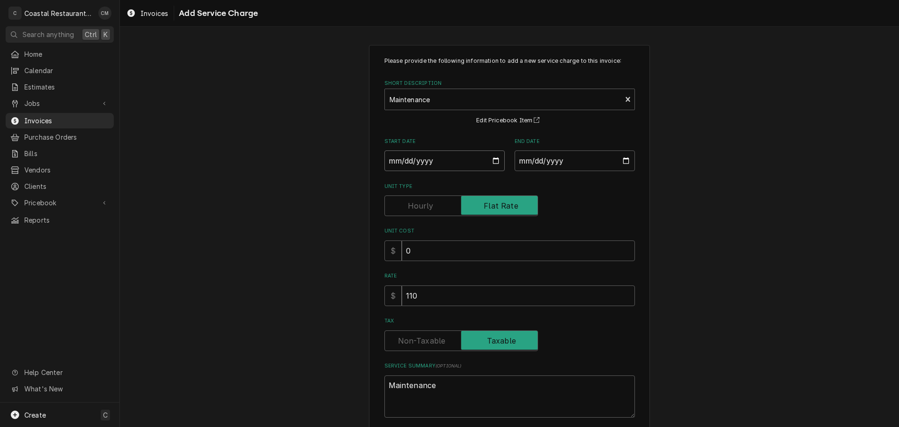
click at [392, 163] on input "Start Date" at bounding box center [445, 160] width 120 height 21
type input "0002-10-07"
type textarea "x"
type input "0020-10-07"
type textarea "x"
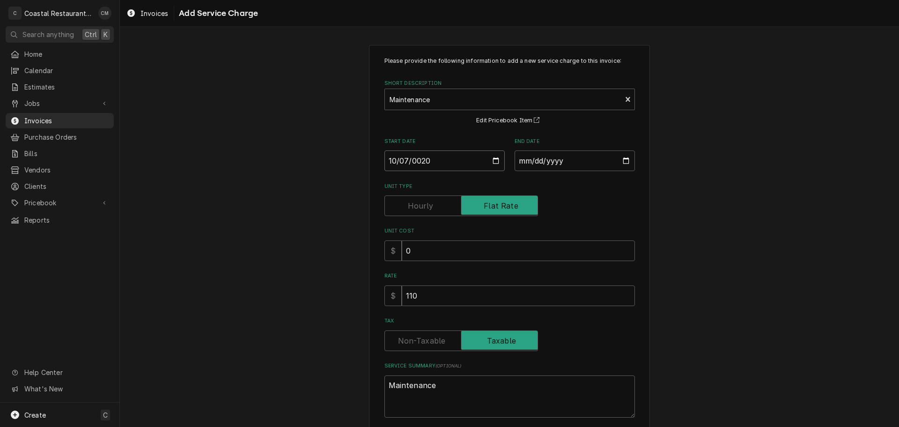
type input "0202-10-07"
type textarea "x"
type input "[DATE]"
type textarea "x"
type input "0002-10-06"
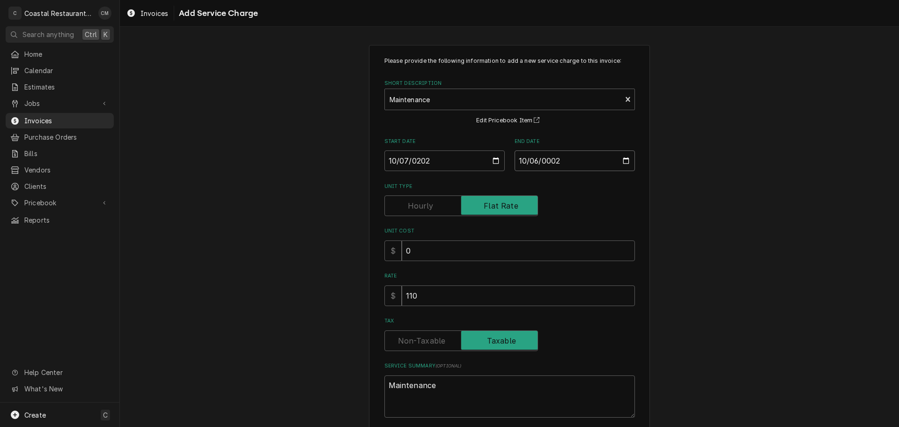
type textarea "x"
type input "0020-10-06"
type textarea "x"
type input "0202-10-06"
type textarea "x"
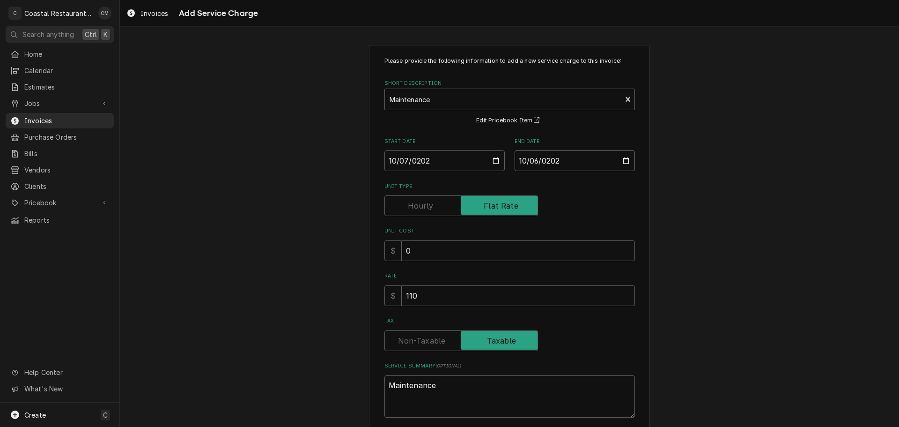
type input "2026-10-06"
type textarea "x"
type input "0"
type textarea "x"
type input "0.0"
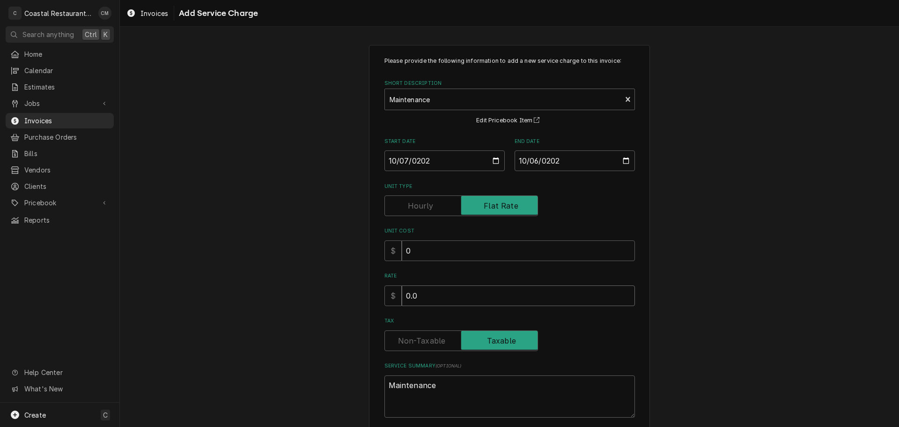
type textarea "x"
type input "0.00"
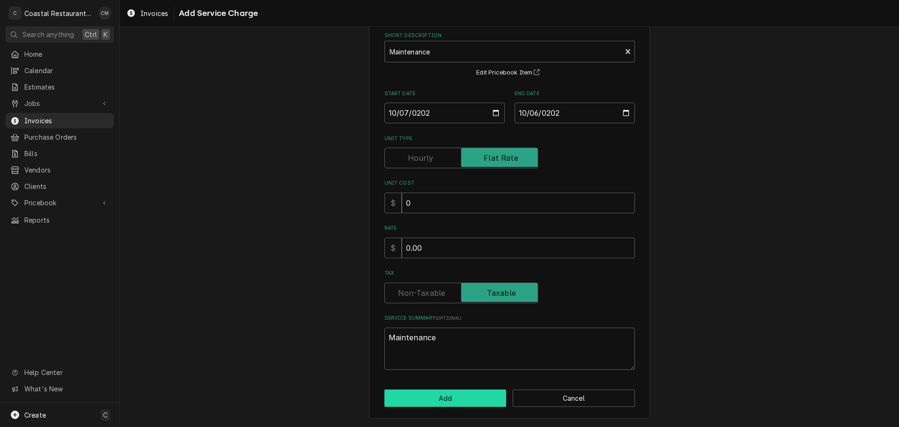
click at [440, 394] on button "Add" at bounding box center [446, 397] width 122 height 17
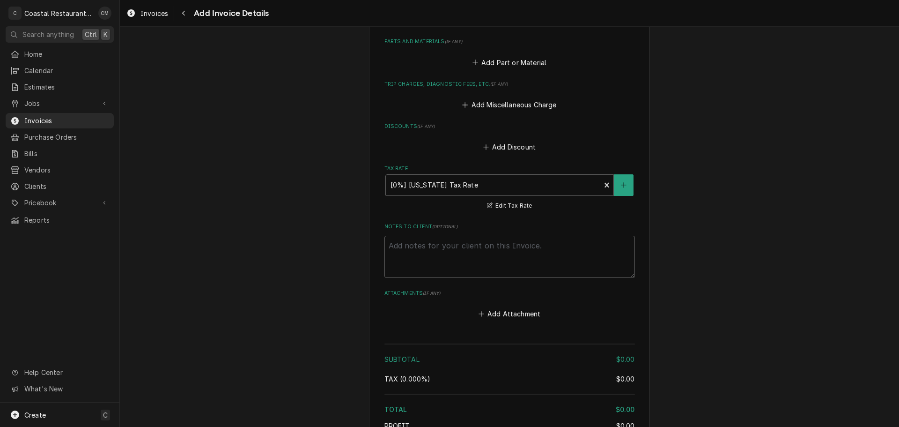
scroll to position [1083, 0]
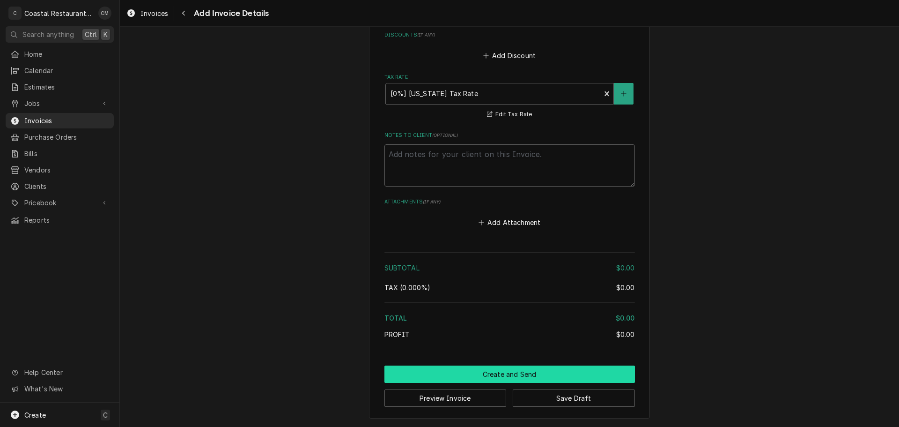
click at [476, 375] on button "Create and Send" at bounding box center [510, 373] width 251 height 17
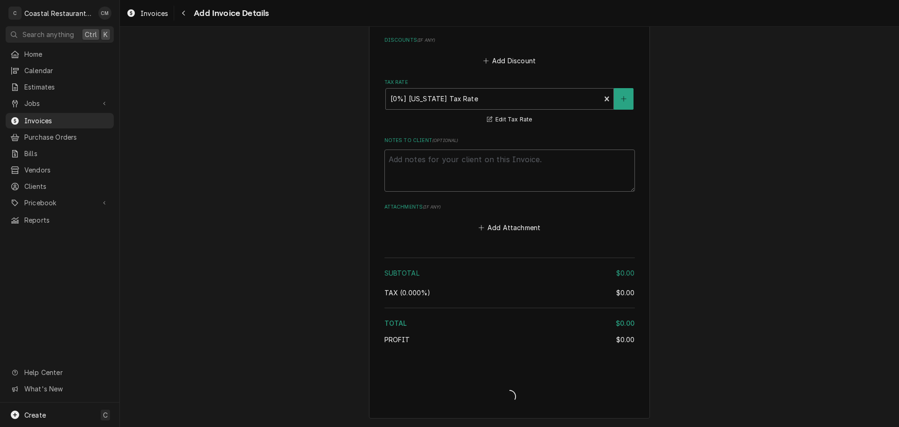
type textarea "x"
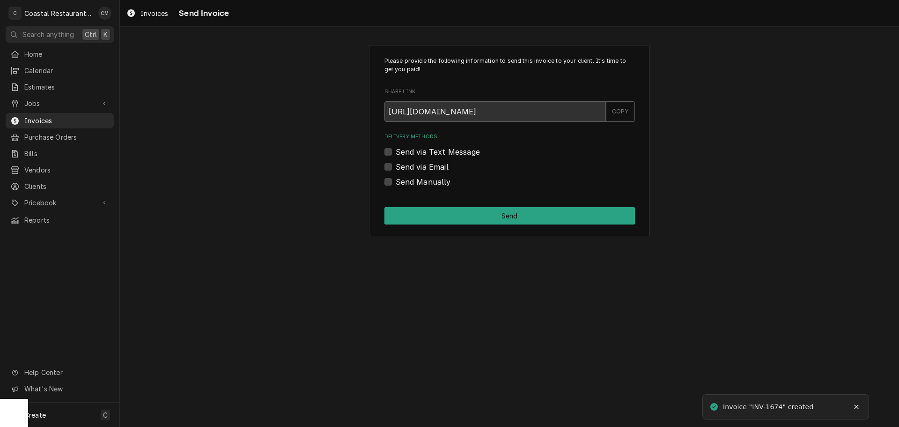
click at [396, 166] on label "Send via Email" at bounding box center [422, 166] width 53 height 11
click at [396, 166] on input "Send via Email" at bounding box center [521, 171] width 251 height 21
checkbox input "true"
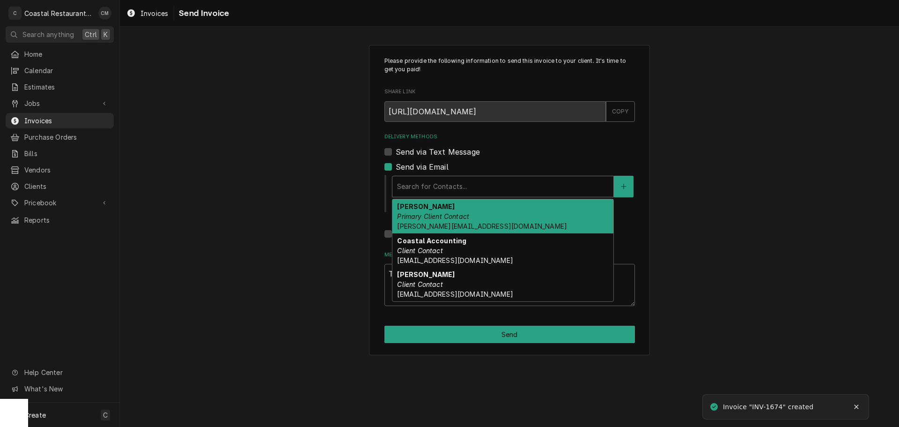
click at [442, 194] on div "Delivery Methods" at bounding box center [503, 186] width 212 height 17
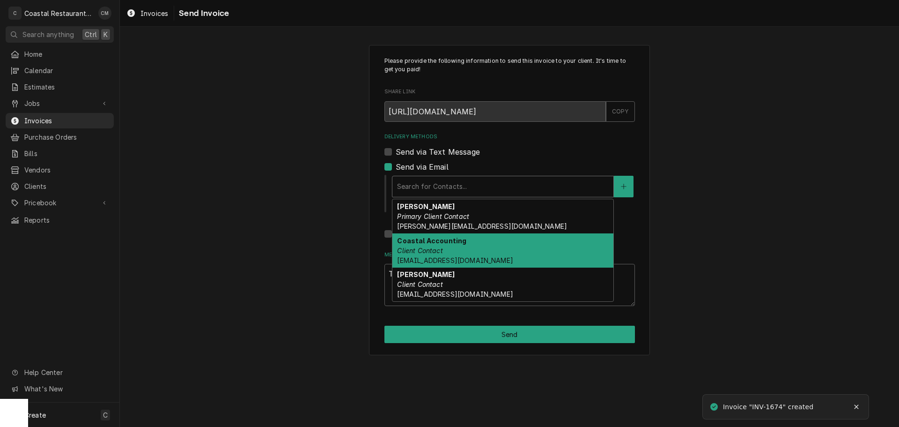
click at [445, 248] on div "Coastal Accounting Client Contact Accounting@coastalrestaurantrepair.com" at bounding box center [502, 250] width 221 height 34
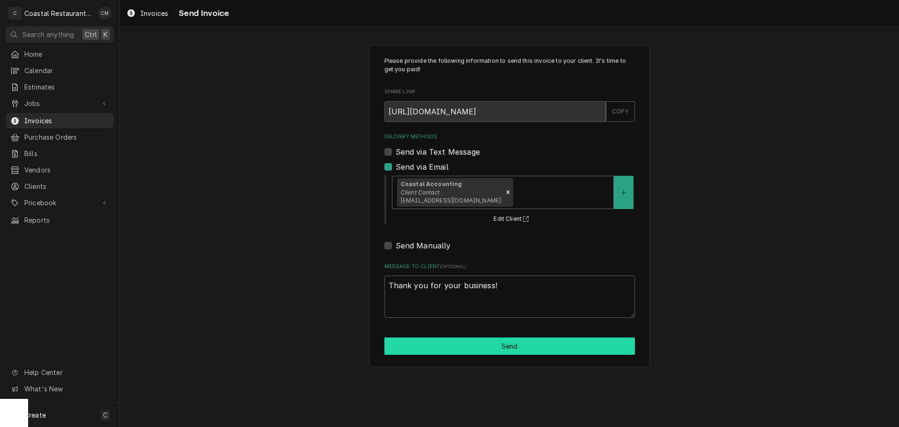
click at [472, 348] on button "Send" at bounding box center [510, 345] width 251 height 17
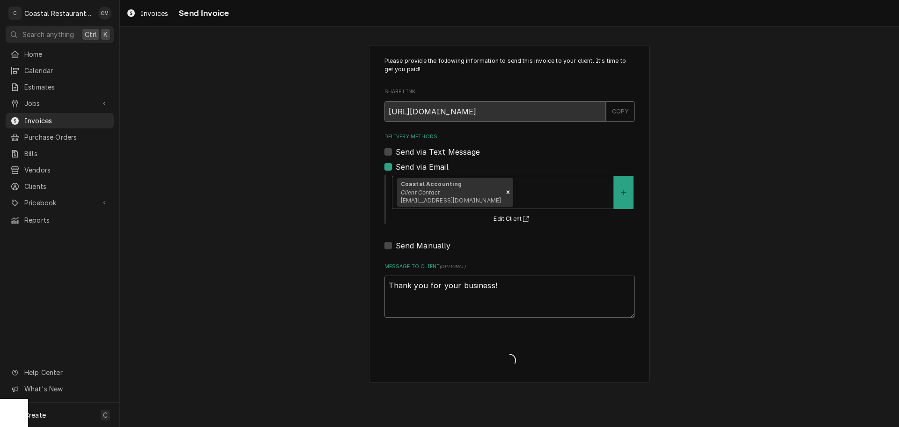
type textarea "x"
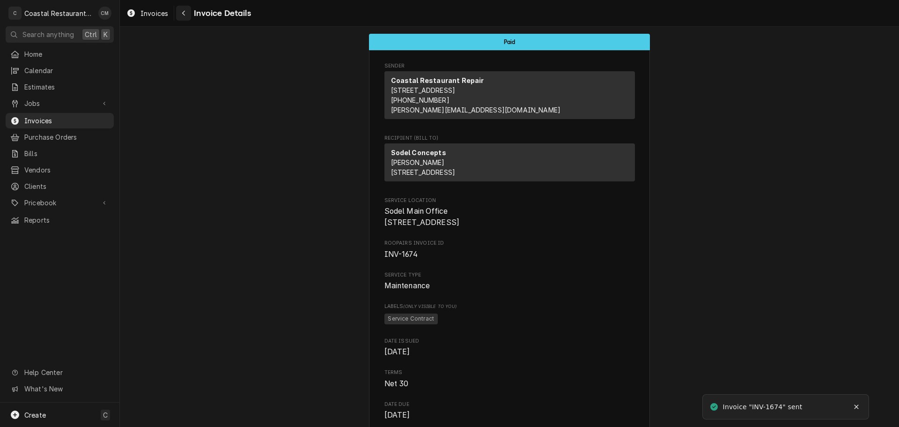
click at [180, 10] on div "Navigate back" at bounding box center [183, 12] width 9 height 9
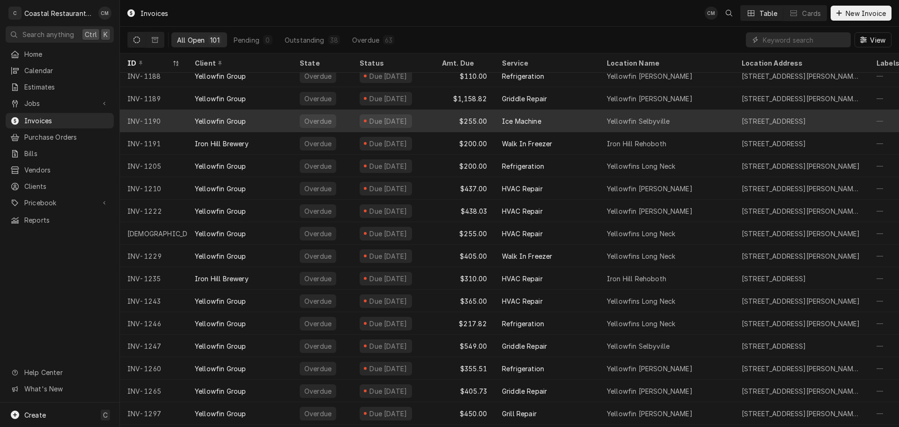
scroll to position [146, 0]
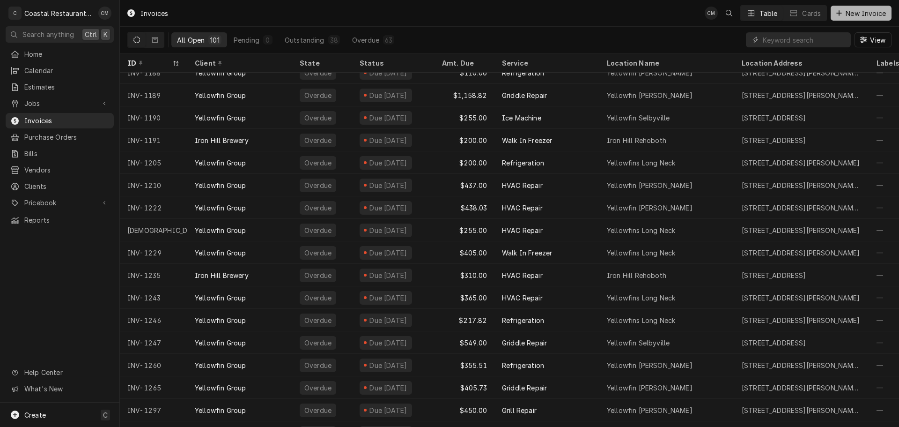
drag, startPoint x: 852, startPoint y: 10, endPoint x: 833, endPoint y: 20, distance: 21.4
click at [852, 10] on span "New Invoice" at bounding box center [866, 13] width 44 height 10
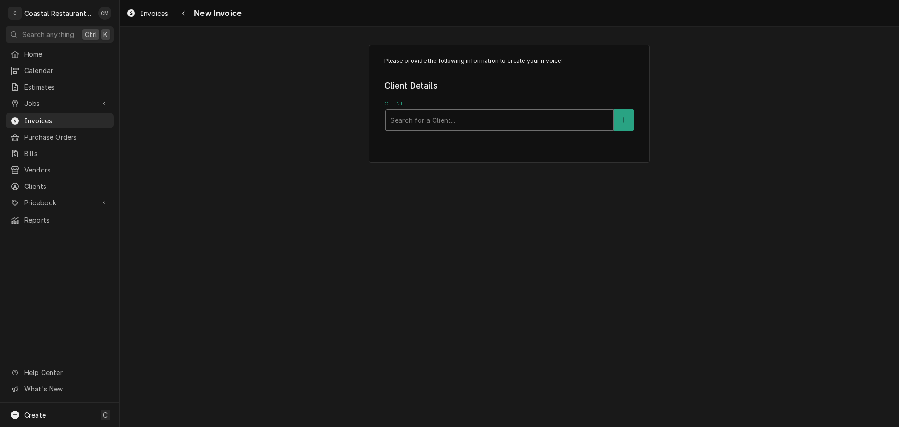
click at [441, 125] on div "Client" at bounding box center [500, 119] width 218 height 17
type input "sodel"
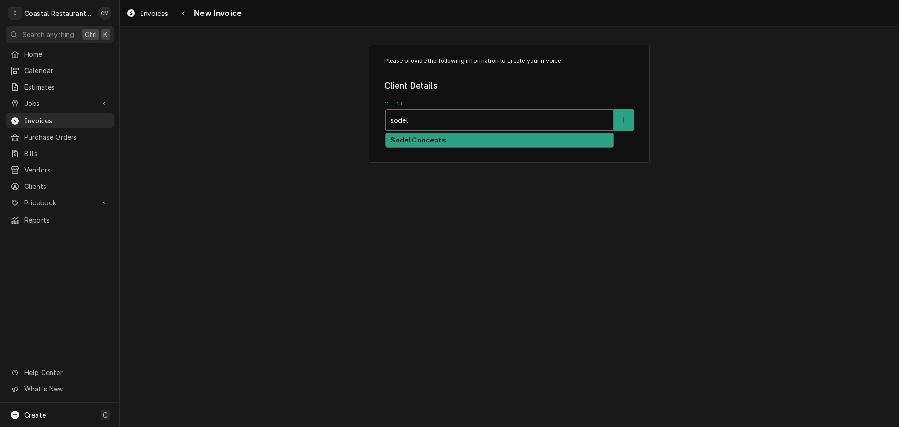
click at [436, 140] on strong "Sodel Concepts" at bounding box center [418, 140] width 55 height 8
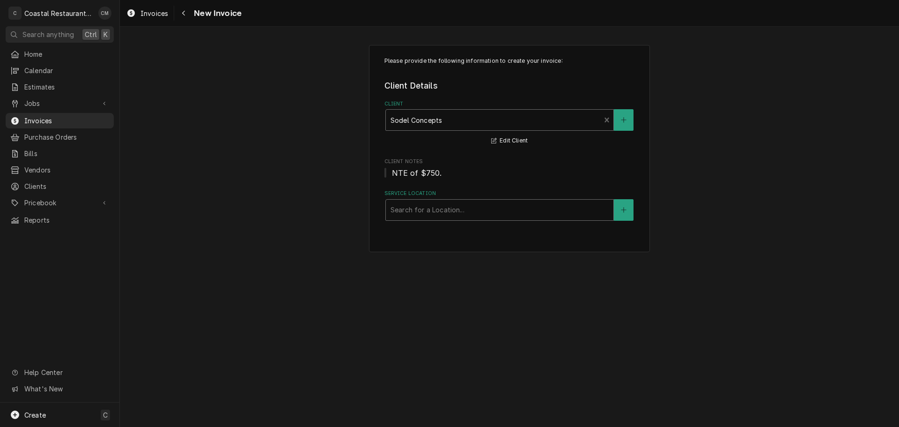
click at [430, 217] on div "Service Location" at bounding box center [500, 209] width 218 height 17
type input "matt"
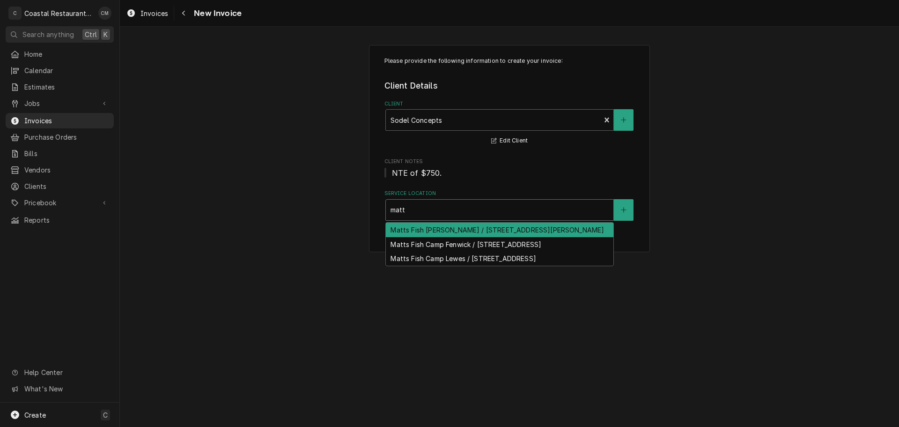
click at [436, 237] on div "Matts Fish [PERSON_NAME] / [STREET_ADDRESS][PERSON_NAME]" at bounding box center [500, 229] width 228 height 15
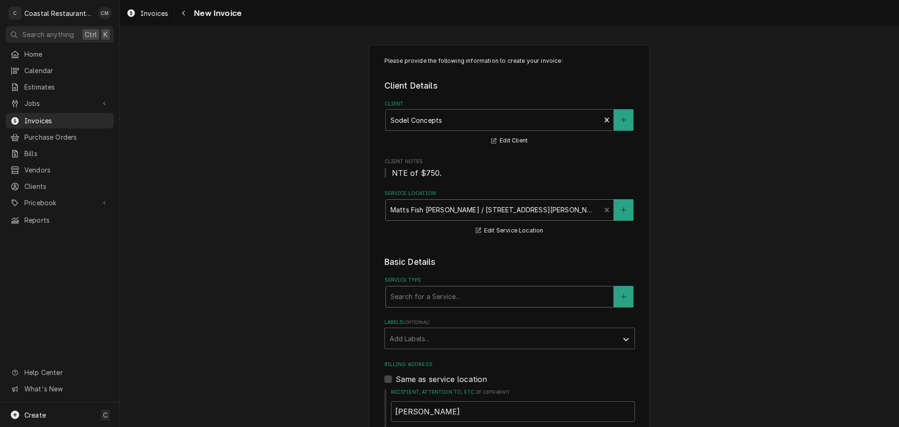
click at [429, 299] on div "Service Type" at bounding box center [500, 296] width 218 height 17
type input "mainten"
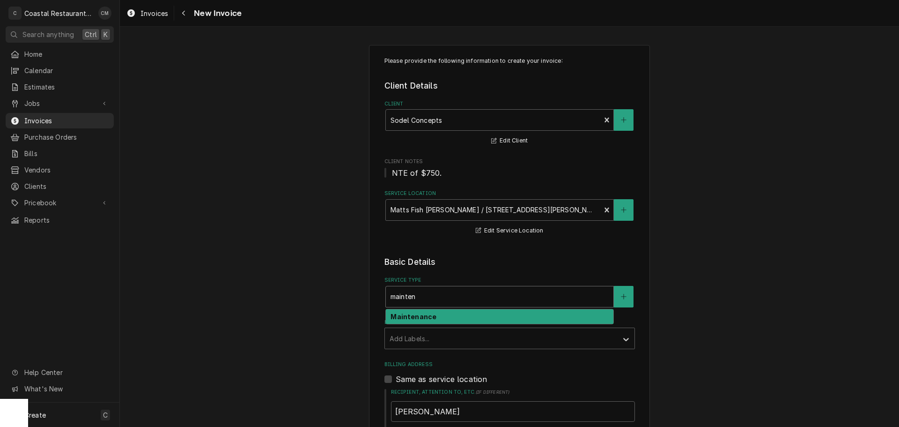
click at [428, 318] on strong "Maintenance" at bounding box center [414, 316] width 46 height 8
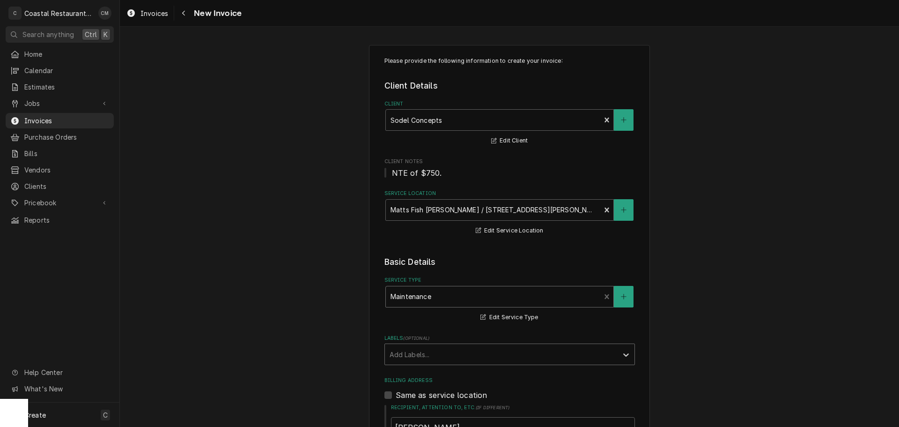
drag, startPoint x: 430, startPoint y: 337, endPoint x: 434, endPoint y: 345, distance: 8.6
click at [431, 338] on label "Labels ( optional )" at bounding box center [510, 337] width 251 height 7
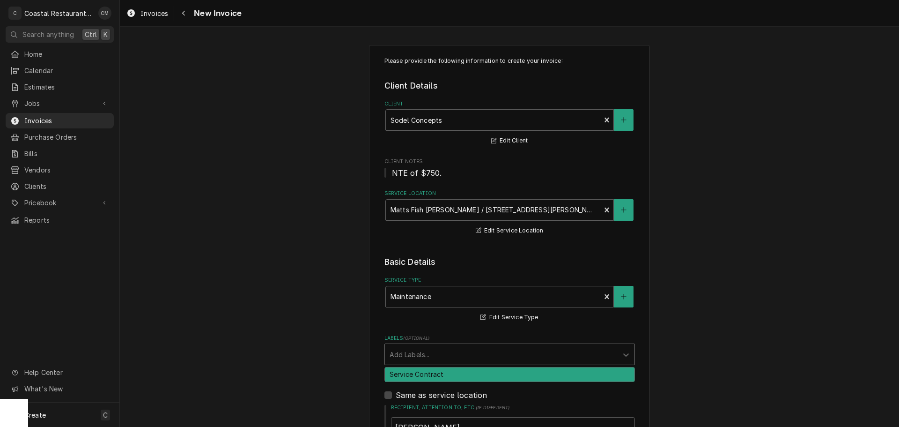
click at [434, 350] on div "Labels" at bounding box center [501, 354] width 223 height 17
click at [432, 371] on div "Service Contract" at bounding box center [510, 374] width 250 height 15
type textarea "x"
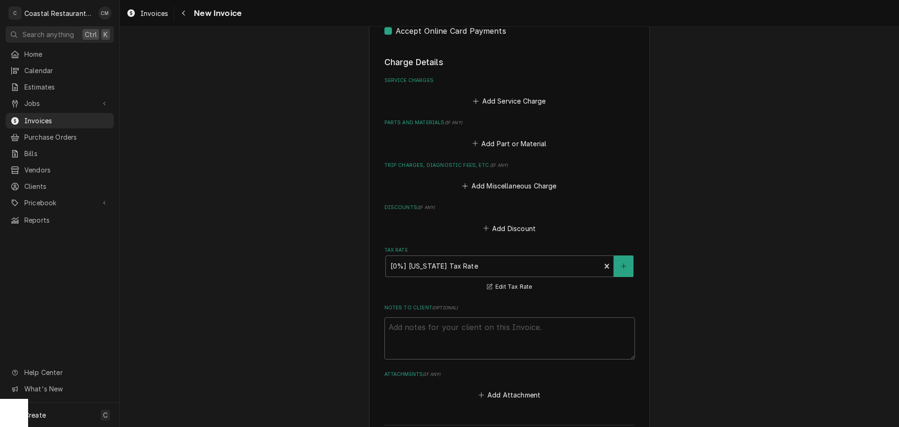
scroll to position [749, 0]
click at [484, 100] on button "Add Service Charge" at bounding box center [510, 100] width 76 height 13
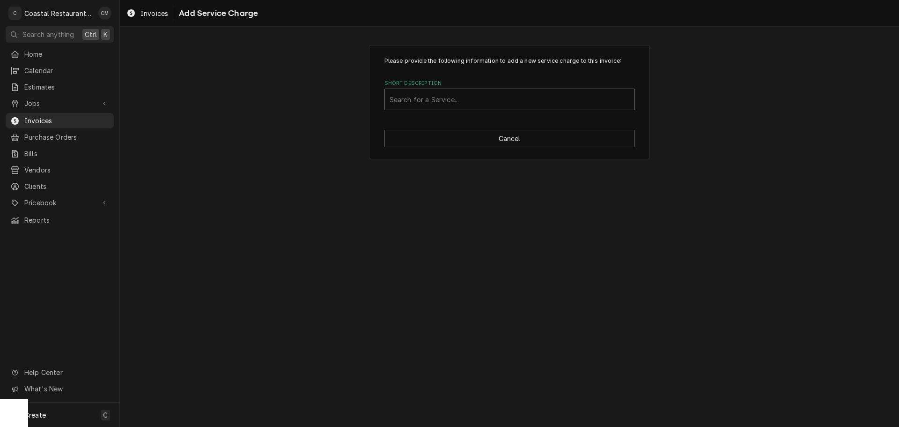
click at [444, 102] on div "Short Description" at bounding box center [510, 99] width 240 height 17
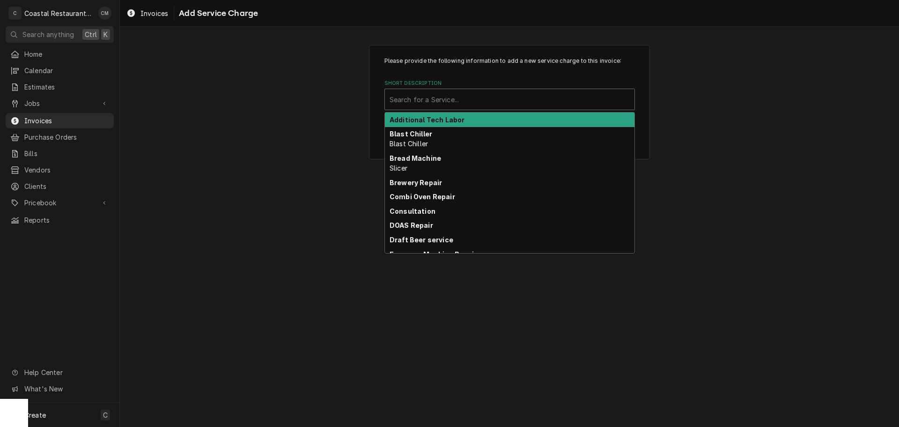
click at [418, 92] on div "Short Description" at bounding box center [510, 99] width 240 height 17
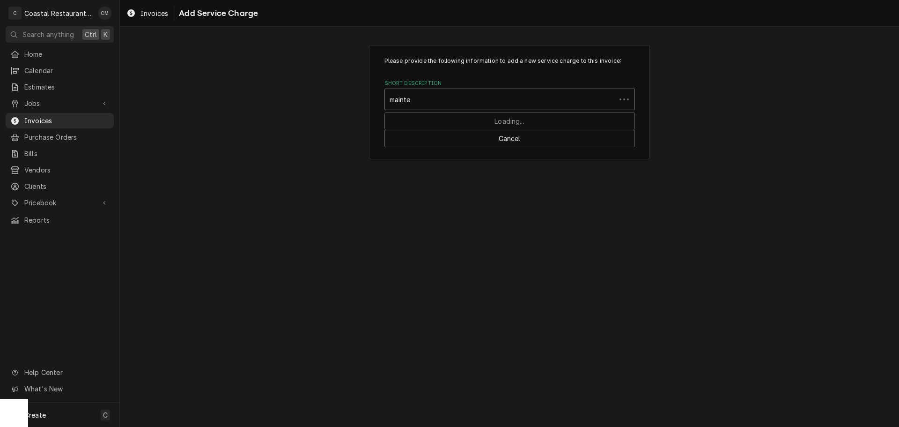
type input "mainten"
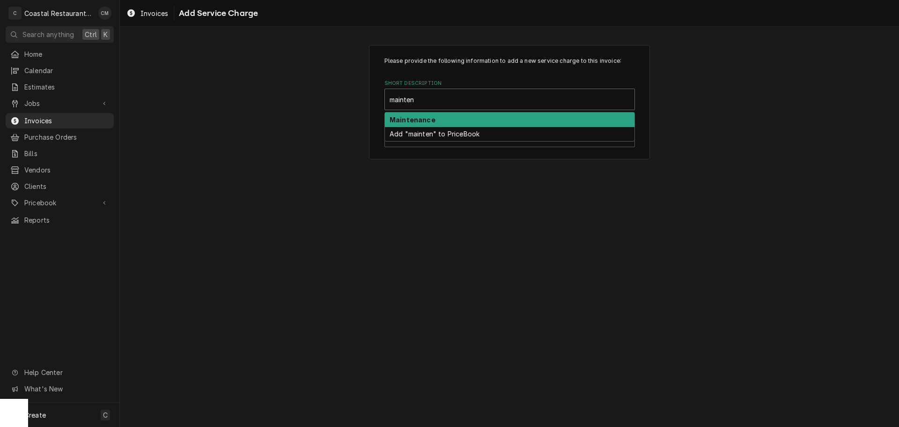
click at [427, 116] on strong "Maintenance" at bounding box center [413, 120] width 46 height 8
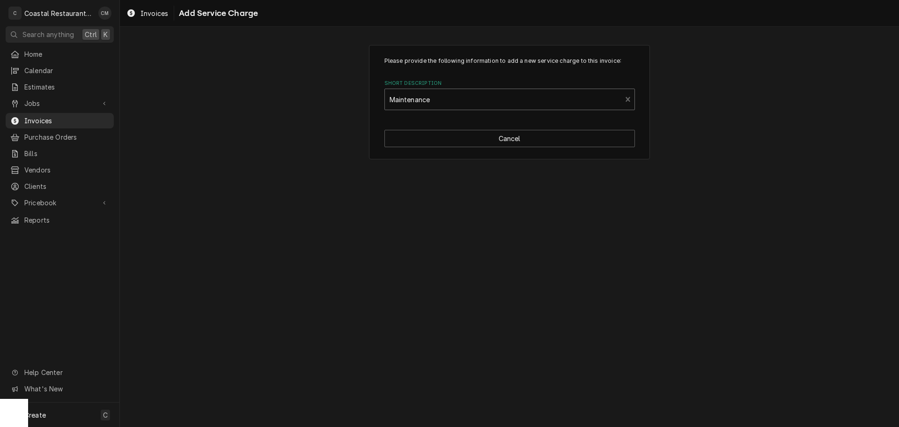
type textarea "x"
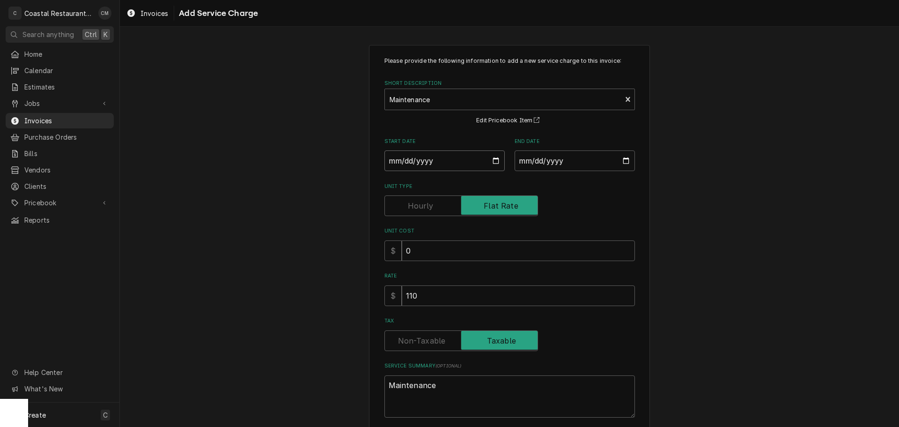
click at [391, 161] on input "Start Date" at bounding box center [445, 160] width 120 height 21
type input "0002-10-07"
type textarea "x"
type input "0020-10-07"
type textarea "x"
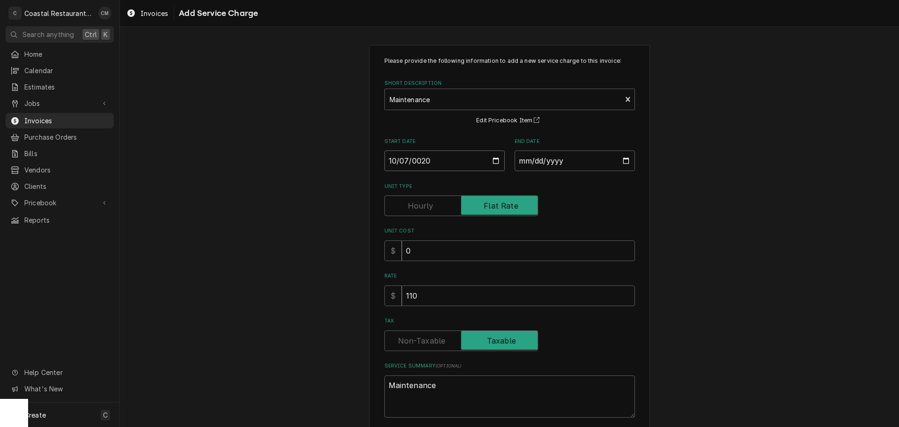
type input "0202-10-07"
type textarea "x"
type input "2025-10-07"
type textarea "x"
type input "0002-10-06"
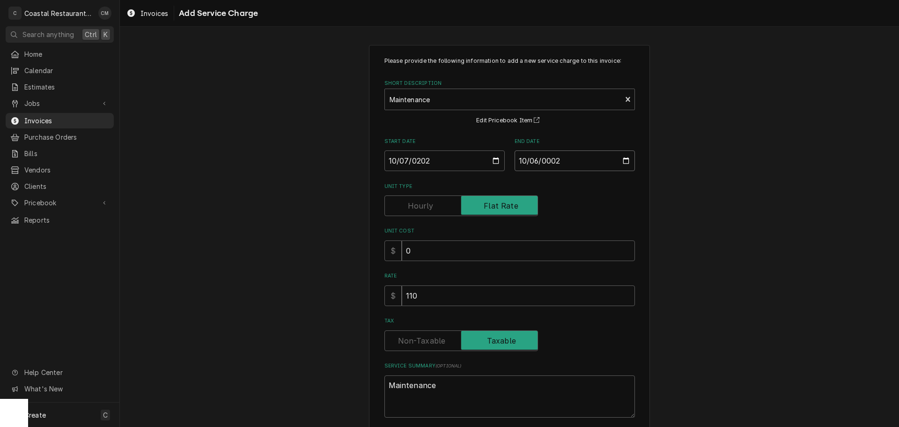
type textarea "x"
type input "0020-10-06"
type textarea "x"
type input "0202-10-06"
type textarea "x"
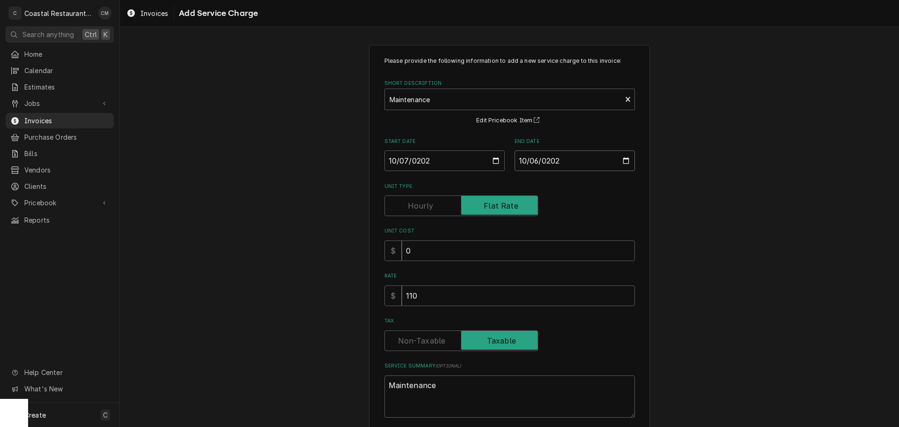
type input "2026-10-06"
click at [420, 298] on input "110" at bounding box center [518, 295] width 233 height 21
type textarea "x"
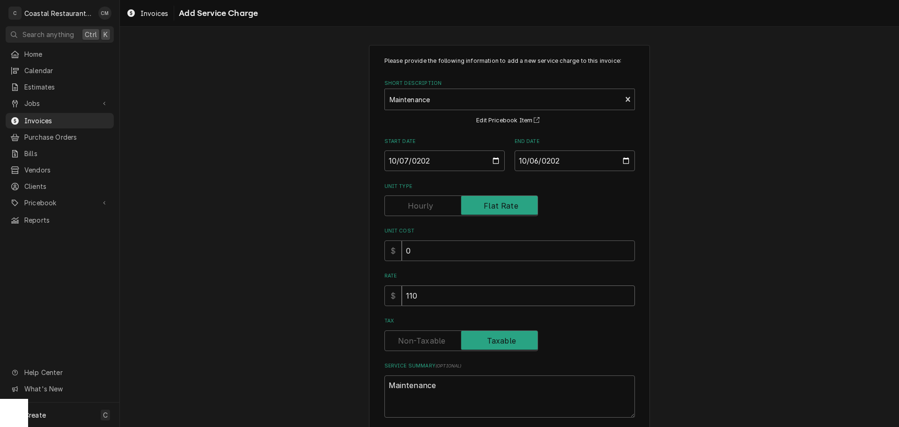
type input "3"
type textarea "x"
type input "38"
type textarea "x"
type input "380"
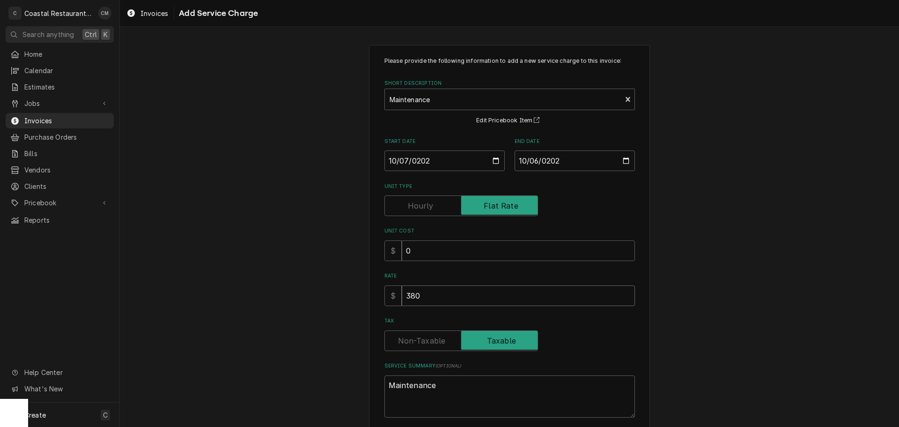
type textarea "x"
type input "3800"
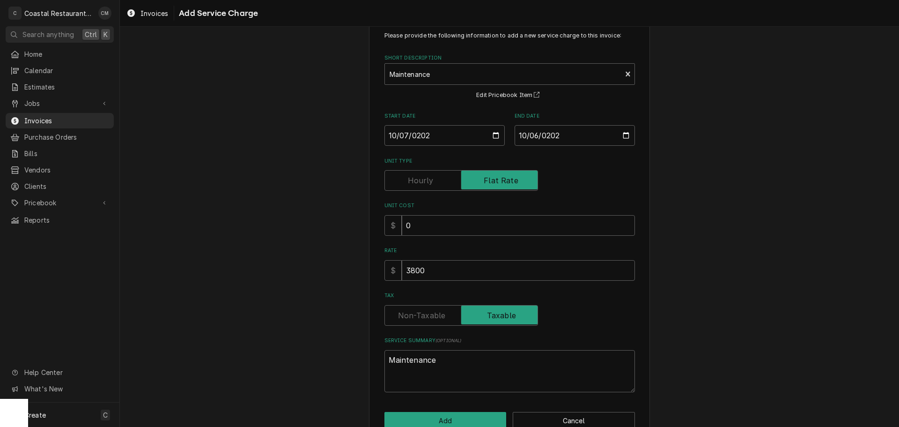
scroll to position [48, 0]
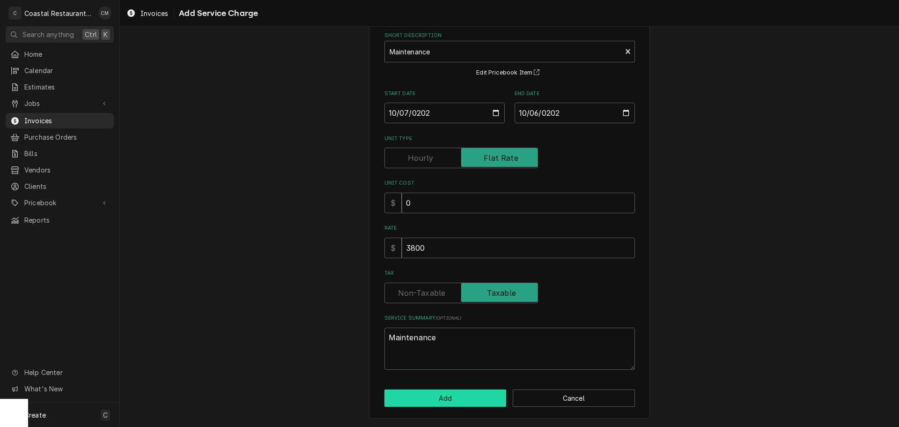
click at [432, 395] on button "Add" at bounding box center [446, 397] width 122 height 17
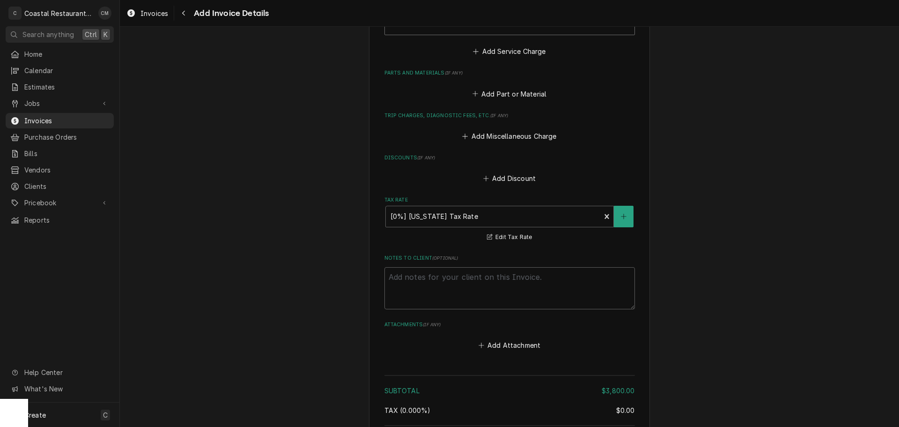
scroll to position [1066, 0]
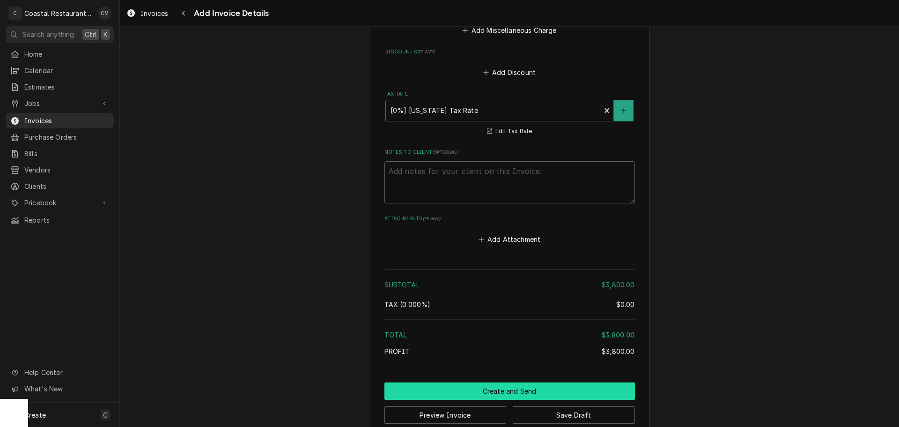
click at [492, 392] on button "Create and Send" at bounding box center [510, 390] width 251 height 17
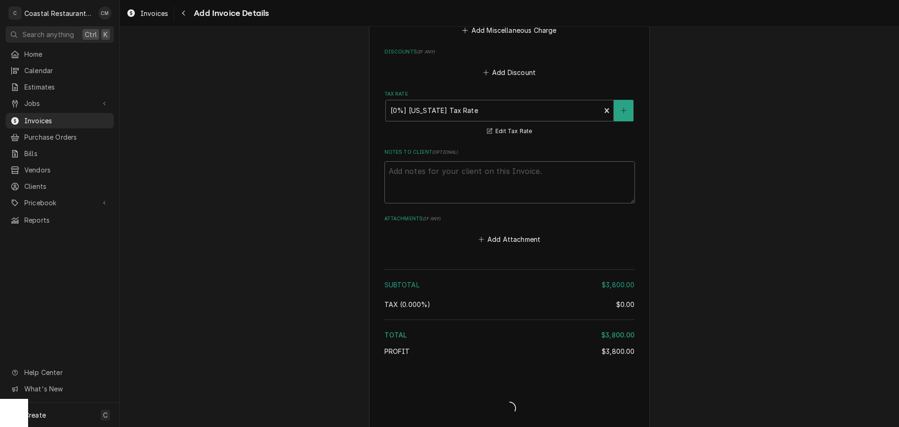
type textarea "x"
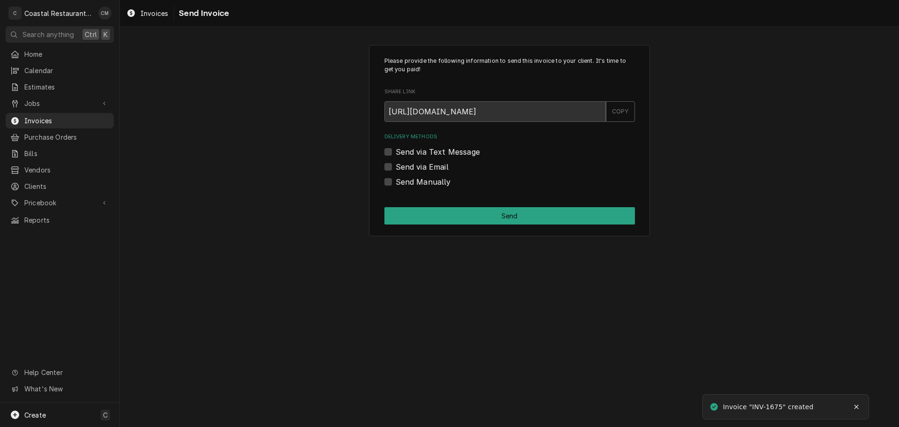
click at [393, 168] on div "Send via Email" at bounding box center [510, 166] width 251 height 11
click at [391, 162] on div "Send via Email" at bounding box center [510, 166] width 251 height 11
click at [396, 164] on label "Send via Email" at bounding box center [422, 166] width 53 height 11
click at [396, 164] on input "Send via Email" at bounding box center [521, 171] width 251 height 21
checkbox input "true"
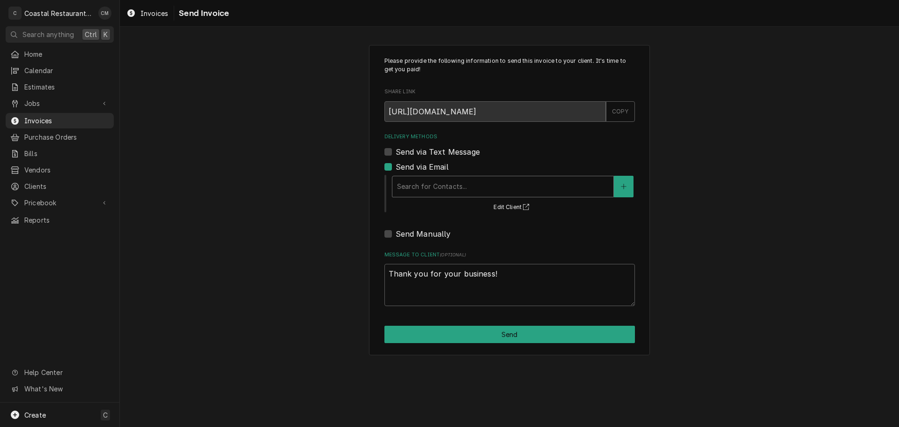
click at [444, 185] on div "Delivery Methods" at bounding box center [503, 186] width 212 height 17
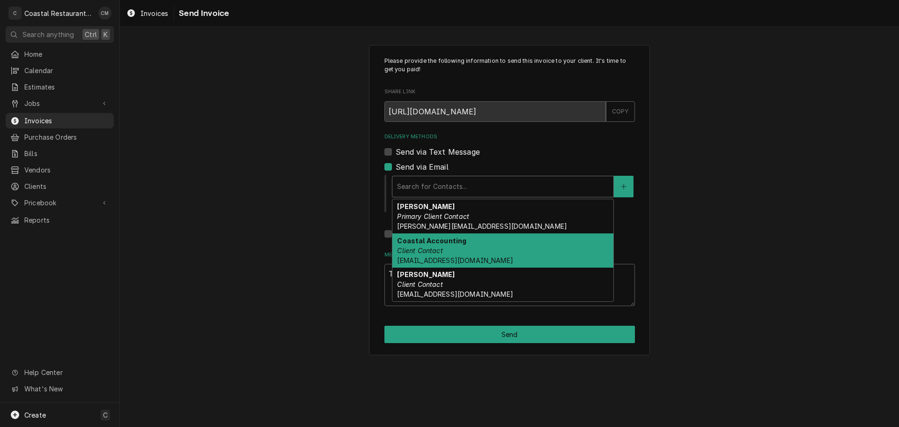
click at [461, 253] on div "Coastal Accounting Client Contact Accounting@coastalrestaurantrepair.com" at bounding box center [502, 250] width 221 height 34
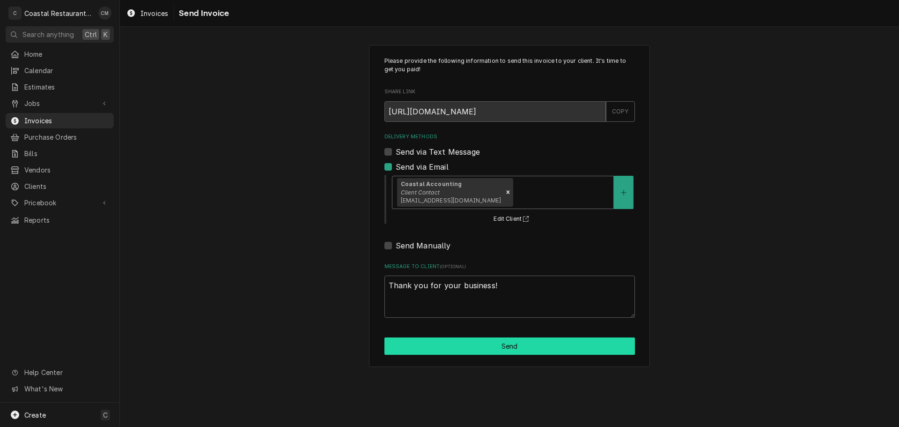
click at [497, 344] on button "Send" at bounding box center [510, 345] width 251 height 17
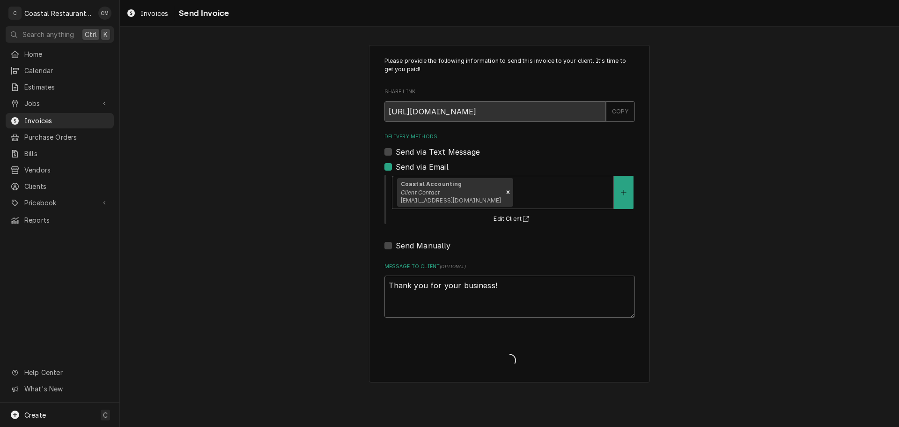
type textarea "x"
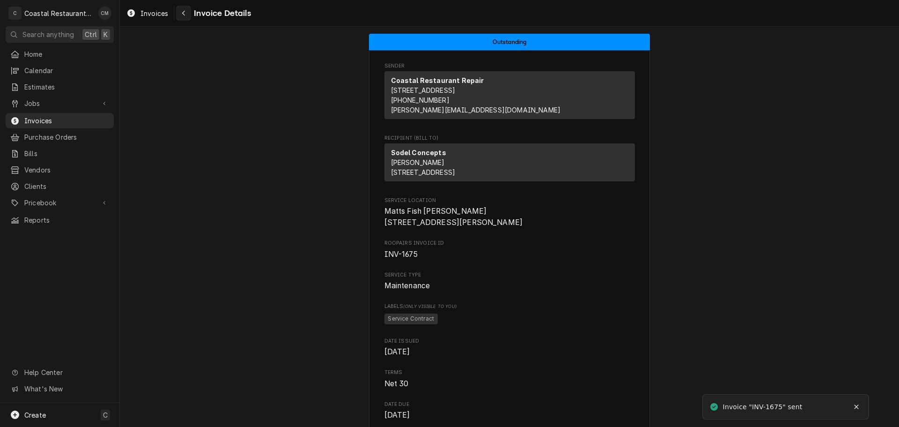
click at [184, 13] on icon "Navigate back" at bounding box center [184, 13] width 4 height 7
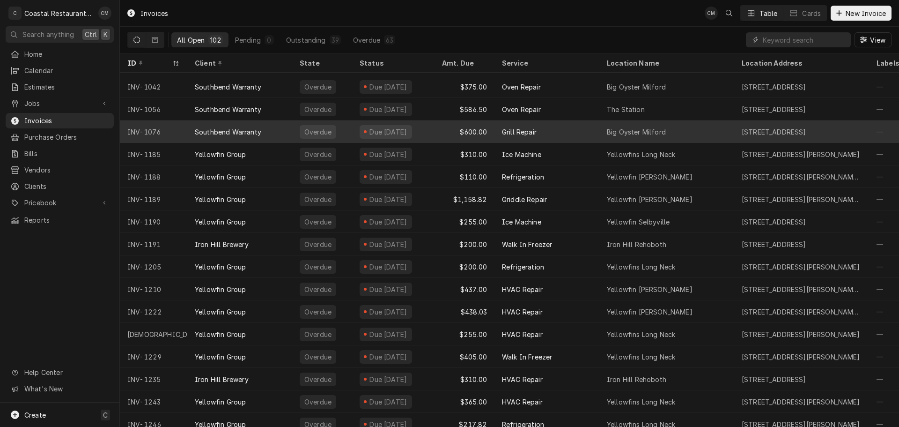
scroll to position [79, 0]
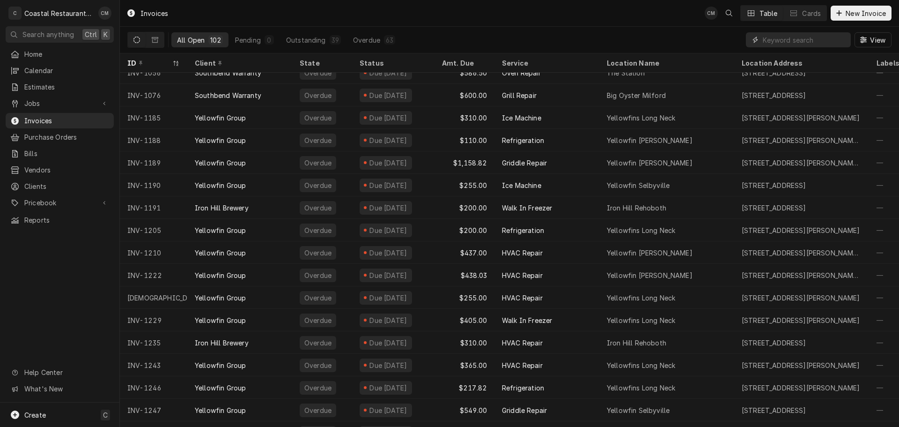
click at [790, 36] on input "Dynamic Content Wrapper" at bounding box center [804, 39] width 83 height 15
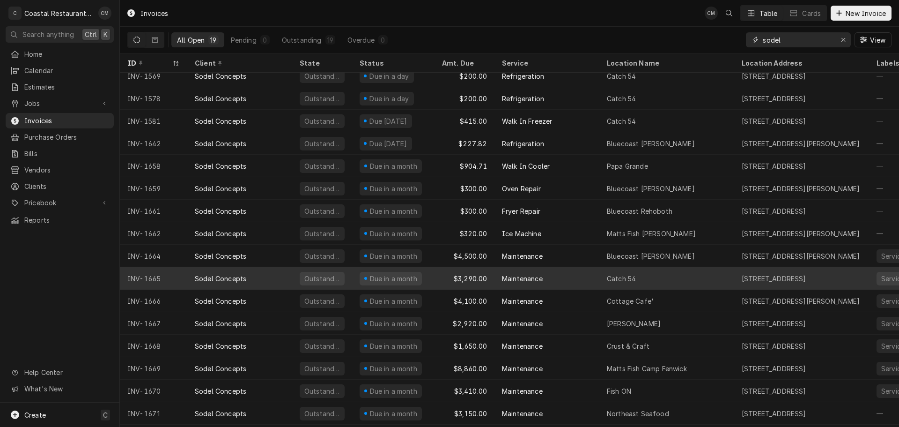
scroll to position [0, 0]
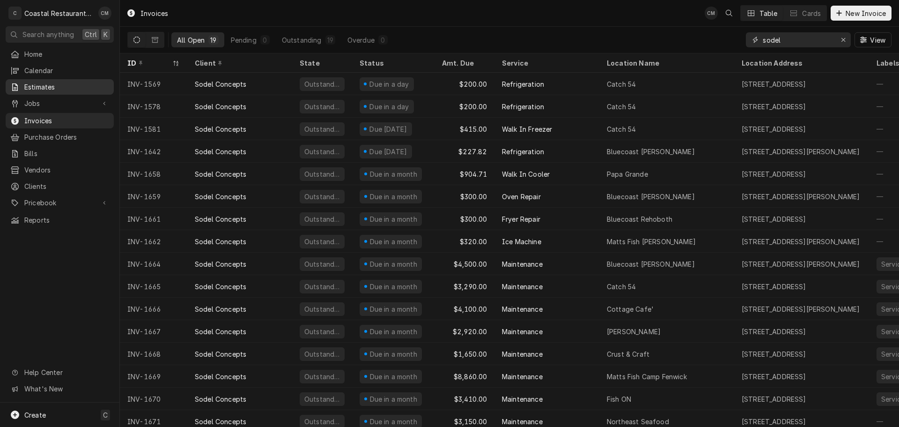
type input "sodel"
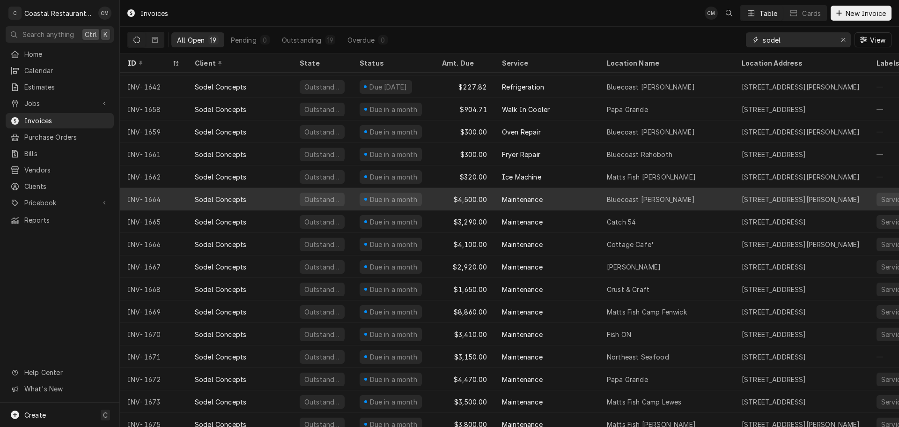
scroll to position [79, 0]
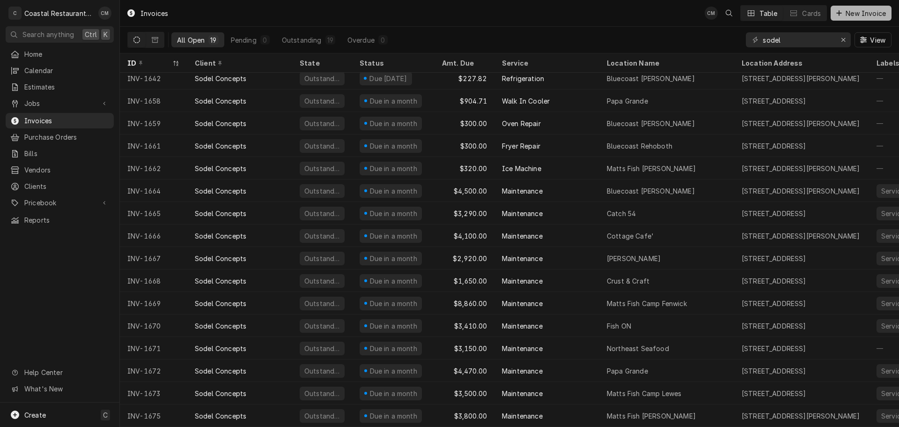
click at [857, 15] on span "New Invoice" at bounding box center [866, 13] width 44 height 10
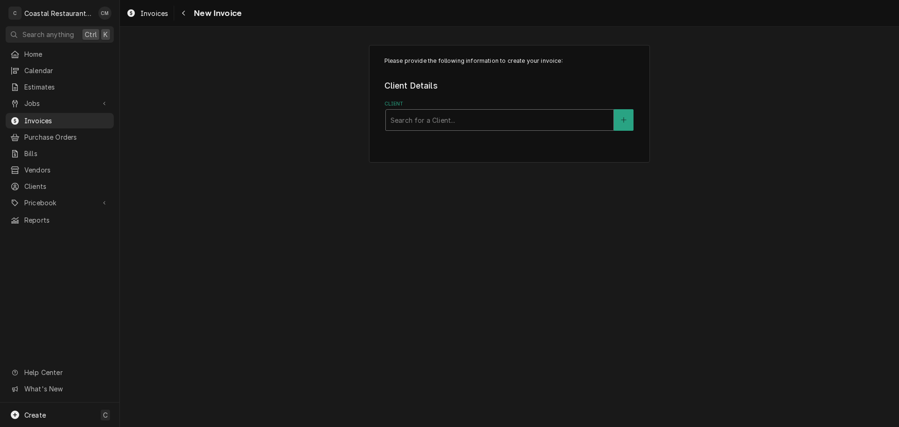
click at [446, 121] on div "Client" at bounding box center [500, 119] width 218 height 17
type input "sodel"
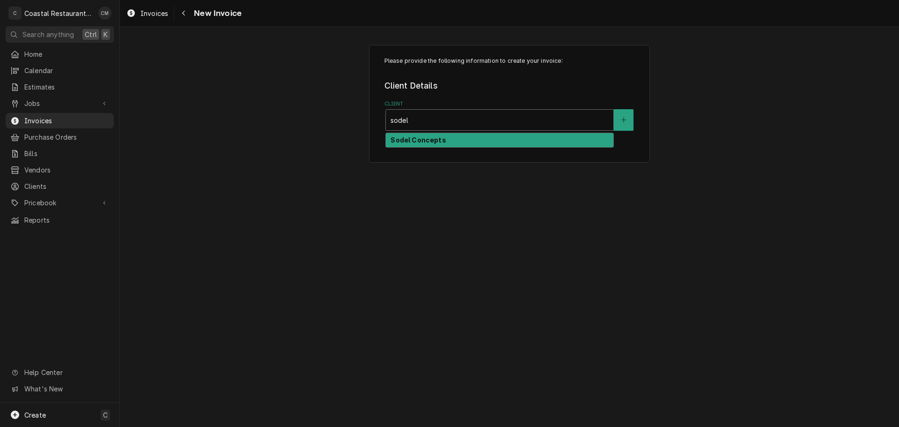
click at [495, 139] on div "Sodel Concepts" at bounding box center [500, 140] width 228 height 15
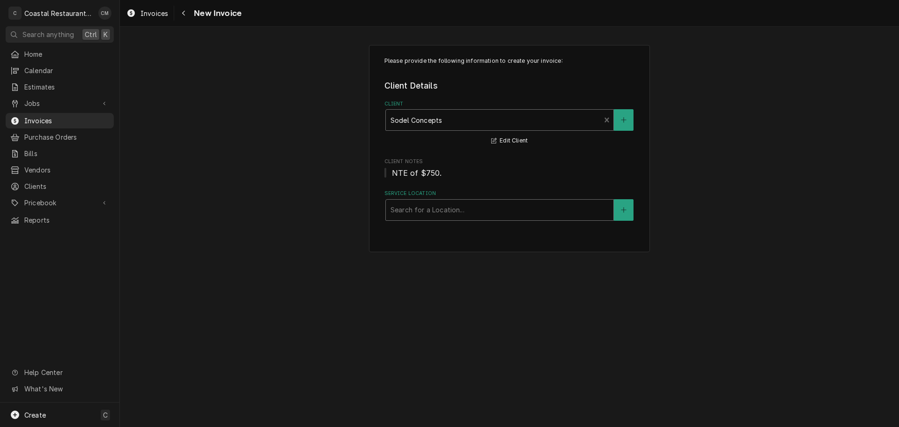
click at [425, 214] on div "Service Location" at bounding box center [500, 209] width 218 height 17
type input "blue"
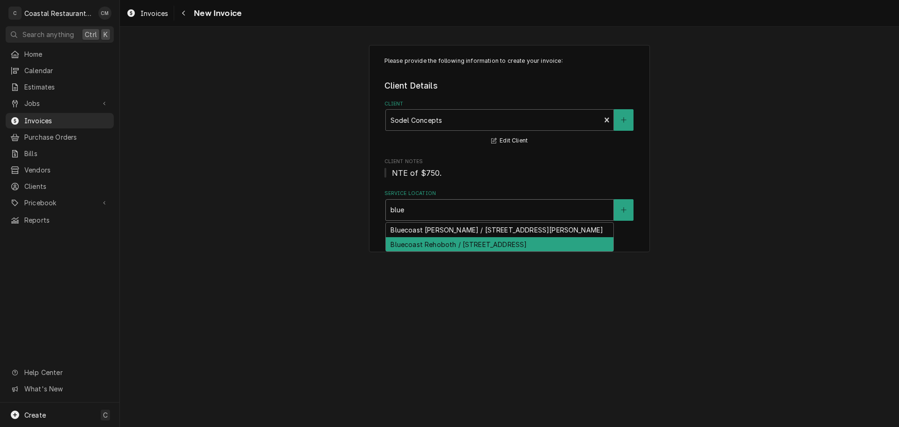
click at [445, 250] on div "Bluecoast Rehoboth / 30115 Veterans Way, Rehoboth Beach, DE 19971" at bounding box center [500, 244] width 228 height 15
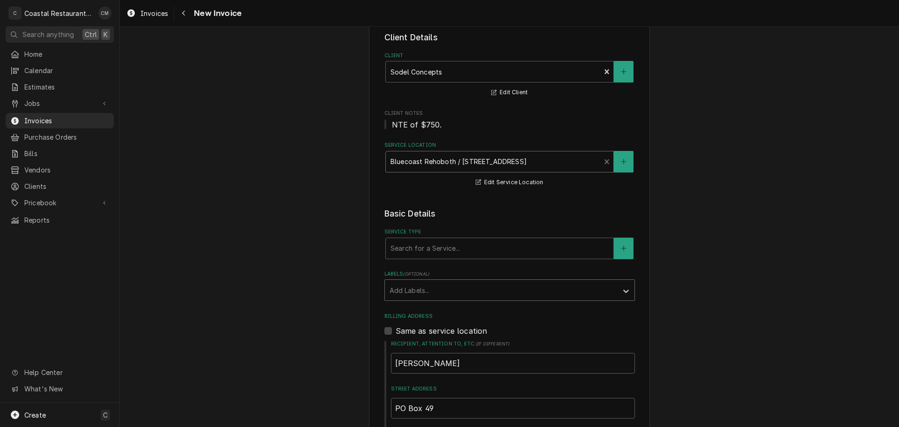
scroll to position [94, 0]
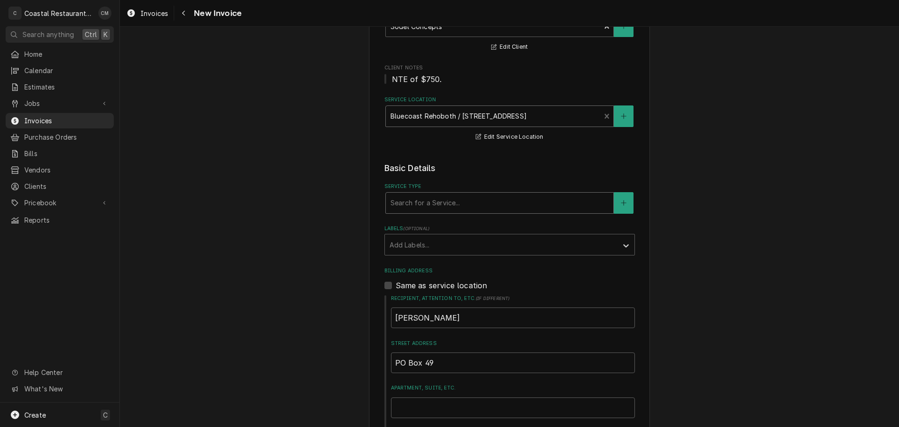
click at [413, 210] on div "Service Type" at bounding box center [500, 202] width 218 height 17
type input "maintena"
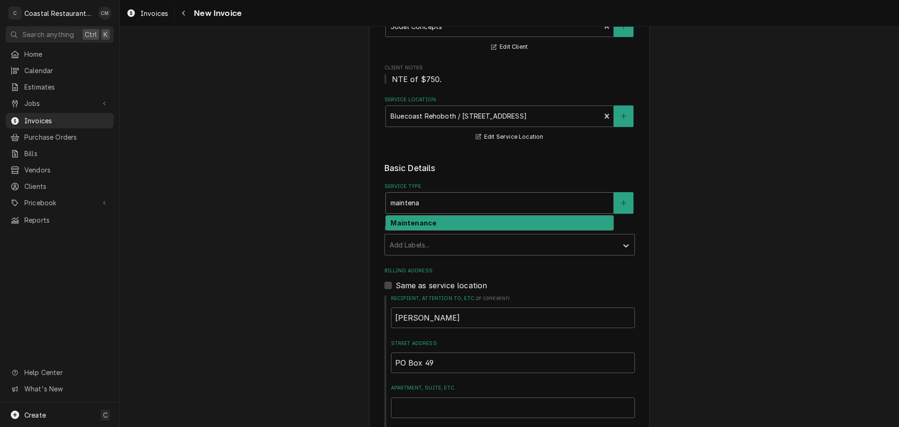
click at [421, 226] on strong "Maintenance" at bounding box center [414, 223] width 46 height 8
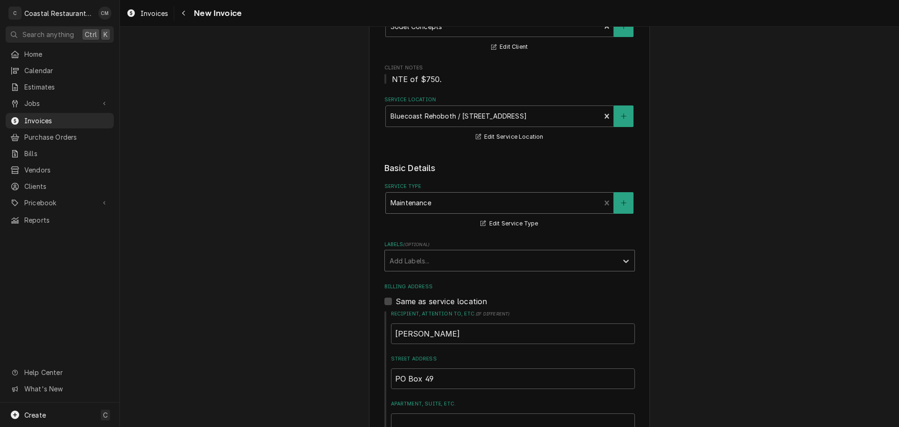
click at [424, 261] on div "Labels" at bounding box center [501, 260] width 223 height 17
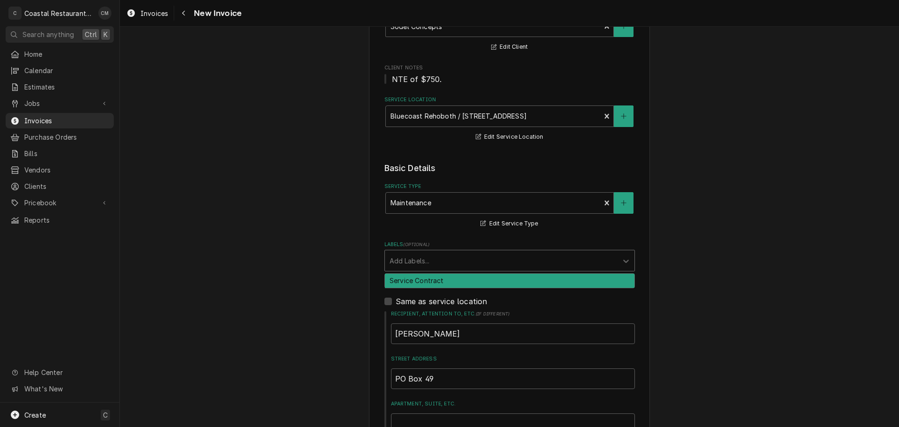
click at [415, 282] on div "Service Contract" at bounding box center [510, 281] width 250 height 15
type textarea "x"
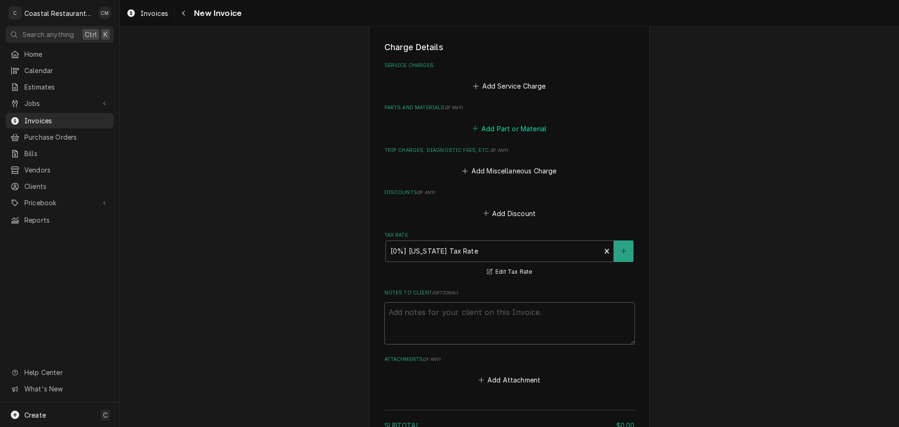
scroll to position [749, 0]
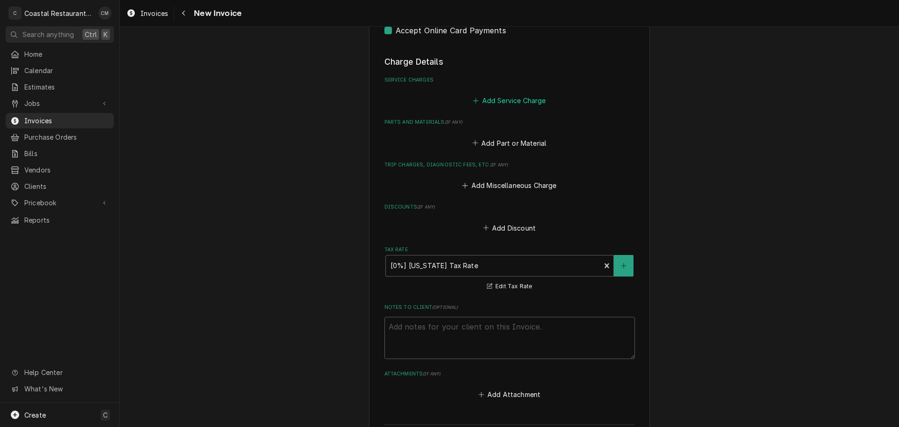
click at [493, 103] on button "Add Service Charge" at bounding box center [510, 100] width 76 height 13
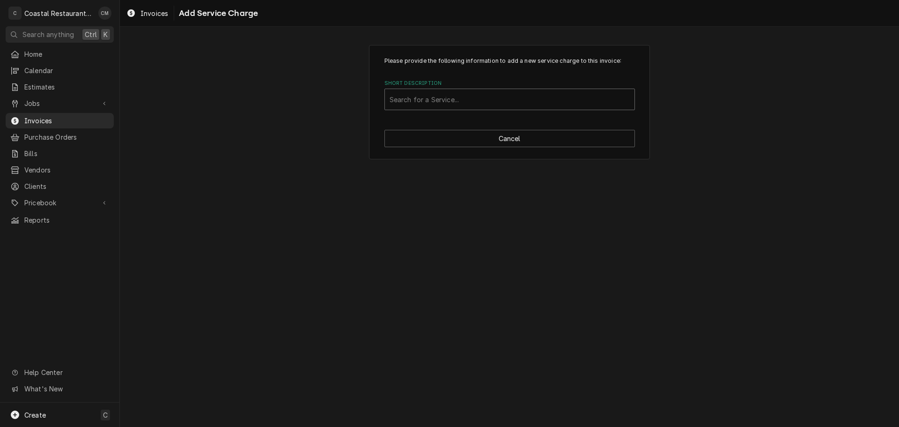
click at [414, 98] on div "Short Description" at bounding box center [510, 99] width 240 height 17
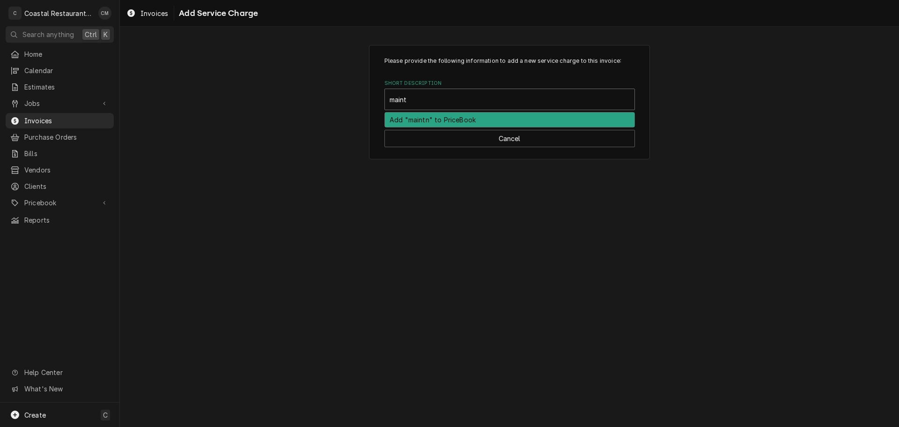
type input "mainte"
click at [425, 123] on strong "Maintenance" at bounding box center [413, 120] width 46 height 8
type textarea "x"
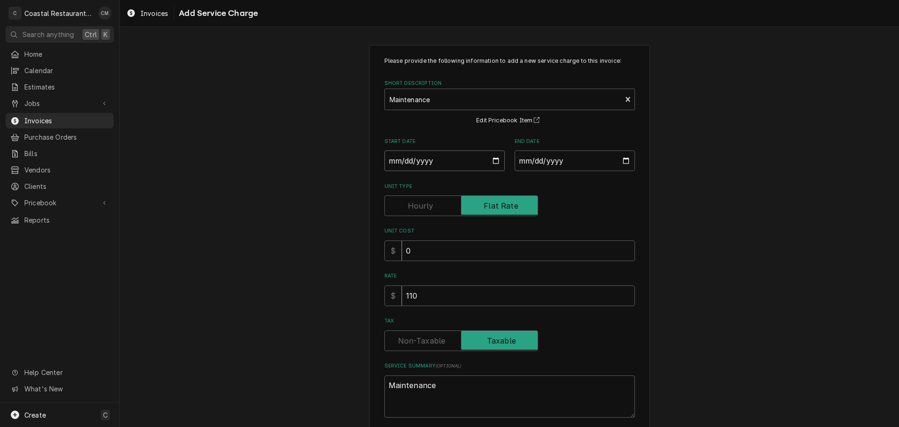
click at [392, 162] on input "Start Date" at bounding box center [445, 160] width 120 height 21
type input "0002-10-07"
type textarea "x"
type input "0020-10-07"
type textarea "x"
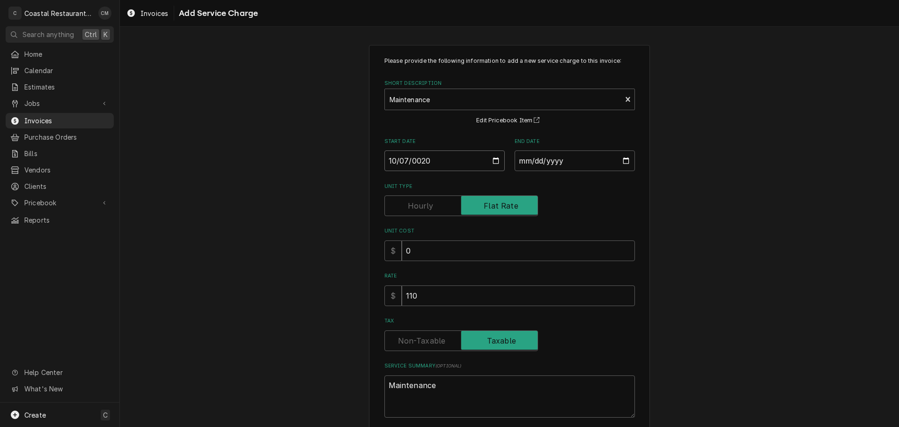
type input "0202-10-07"
type textarea "x"
type input "2025-10-07"
type textarea "x"
type input "0002-10-06"
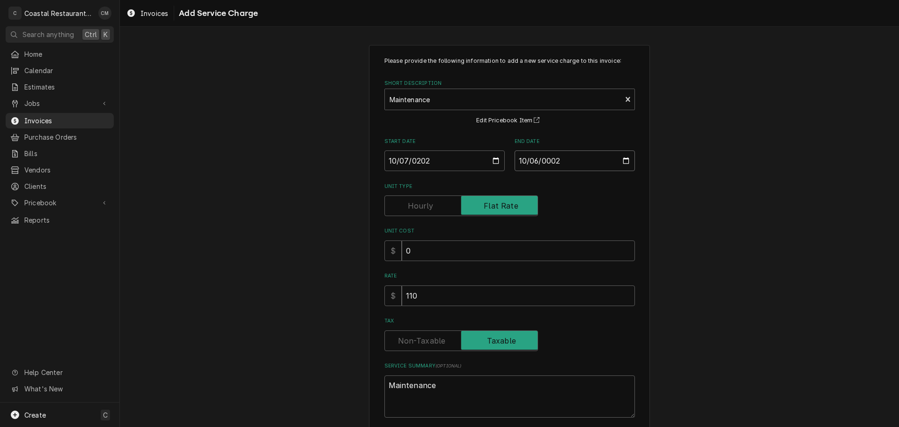
type textarea "x"
type input "0020-10-06"
type textarea "x"
type input "0202-10-06"
type textarea "x"
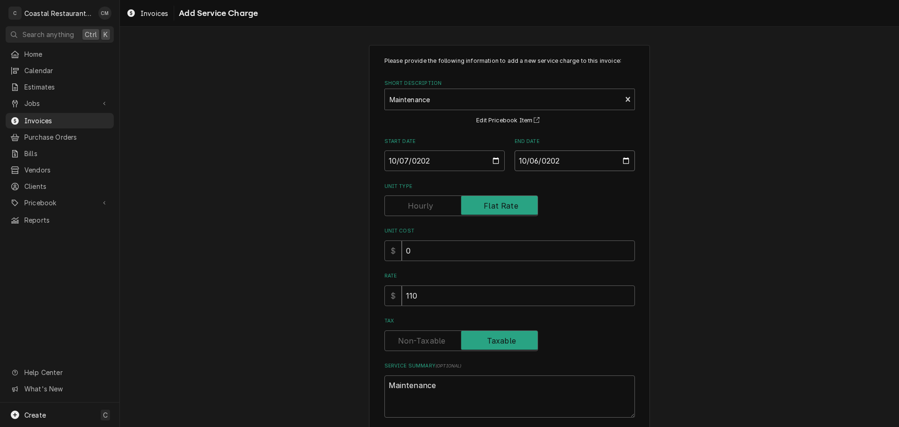
type input "2026-10-06"
drag, startPoint x: 419, startPoint y: 295, endPoint x: 399, endPoint y: 297, distance: 19.8
click at [402, 297] on input "110" at bounding box center [518, 295] width 233 height 21
type textarea "x"
type input "4"
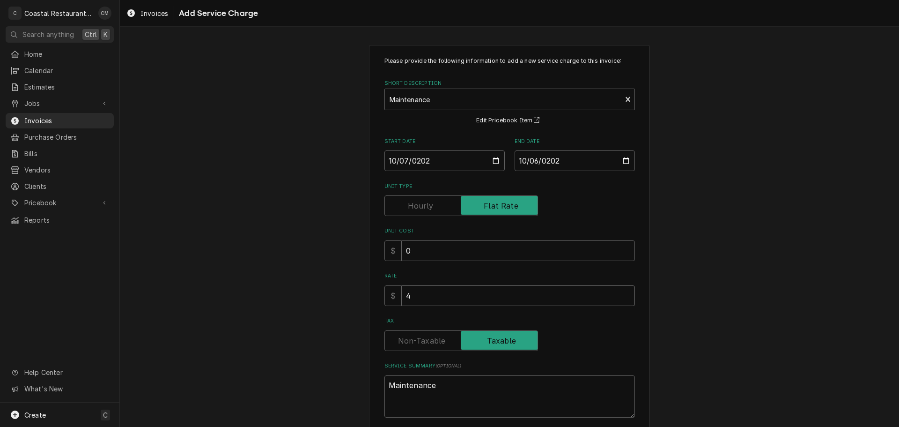
type textarea "x"
type input "49"
type textarea "x"
type input "492"
type textarea "x"
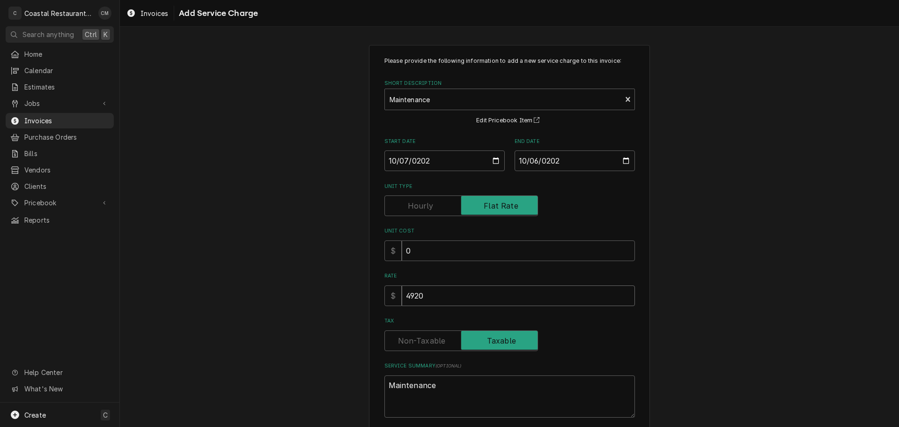
type input "4920"
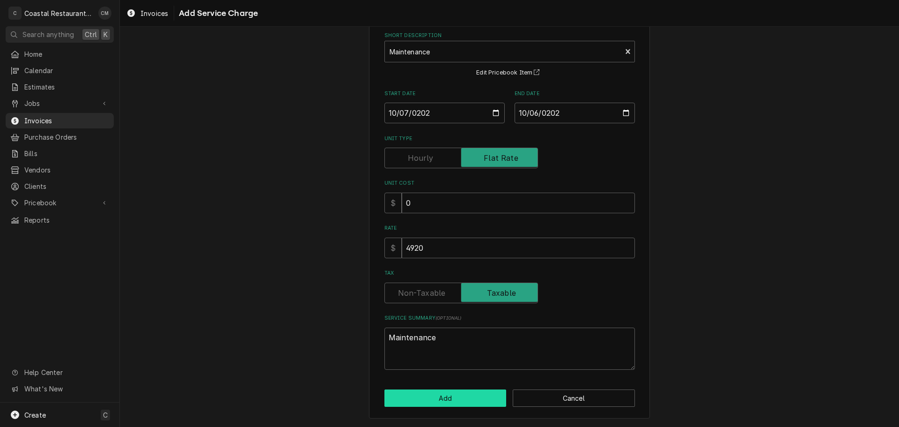
click at [460, 405] on button "Add" at bounding box center [446, 397] width 122 height 17
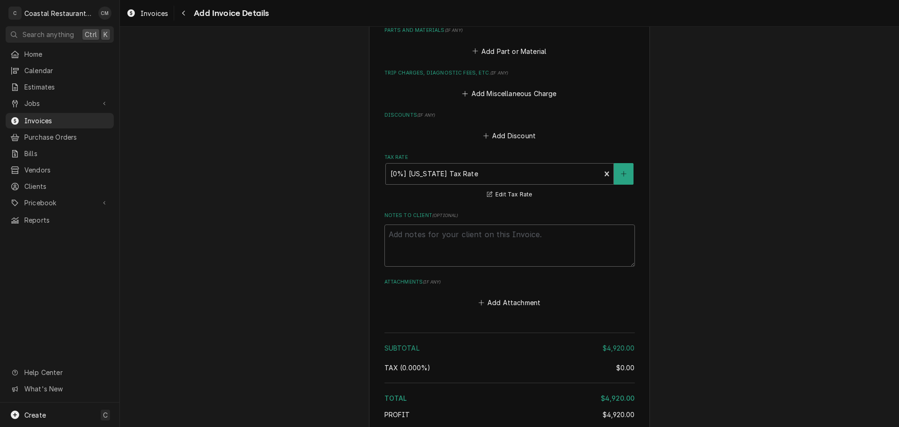
scroll to position [1083, 0]
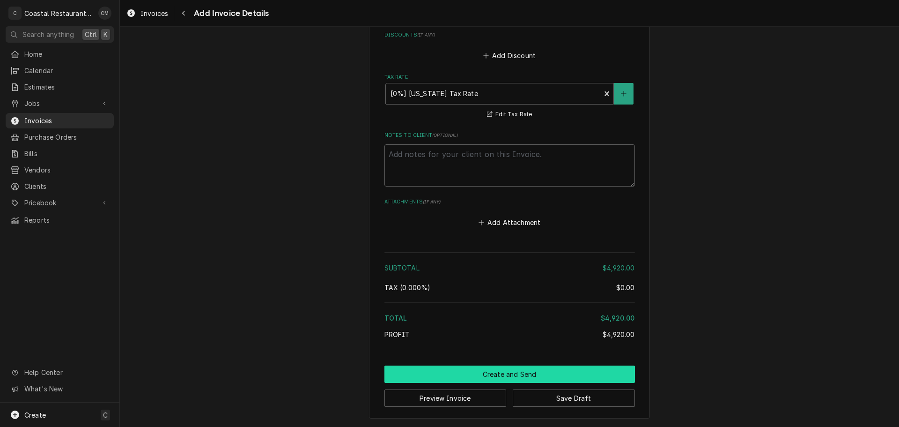
click at [479, 372] on button "Create and Send" at bounding box center [510, 373] width 251 height 17
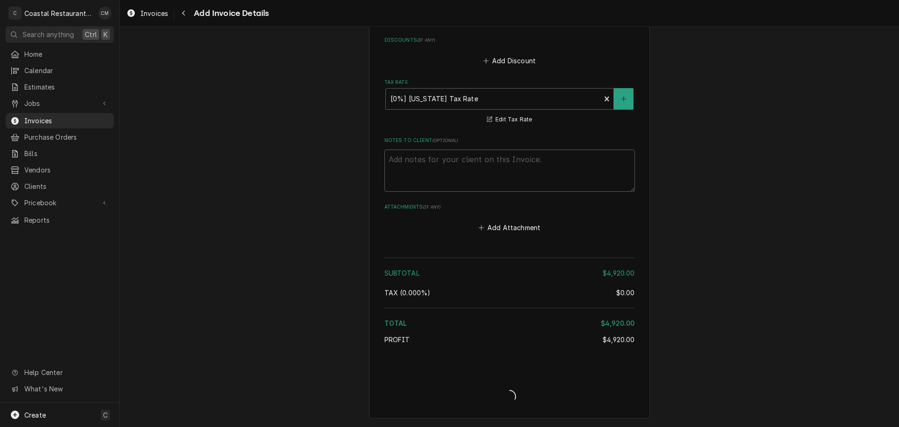
type textarea "x"
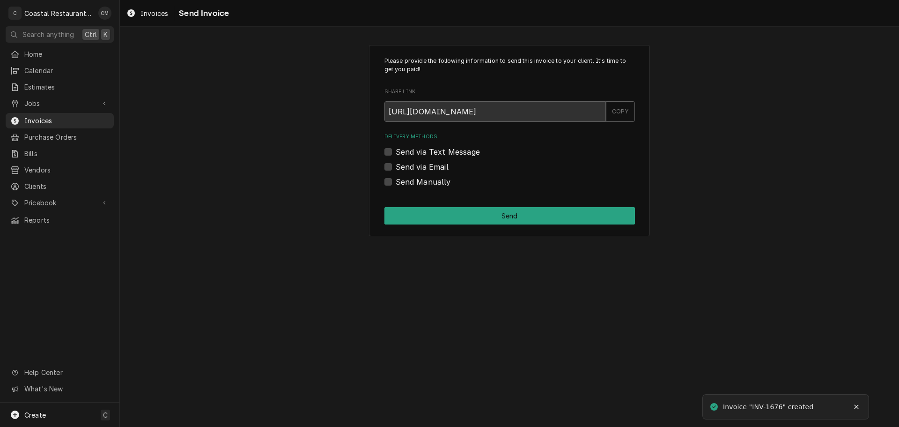
click at [412, 168] on label "Send via Email" at bounding box center [422, 166] width 53 height 11
click at [412, 168] on input "Send via Email" at bounding box center [521, 171] width 251 height 21
checkbox input "true"
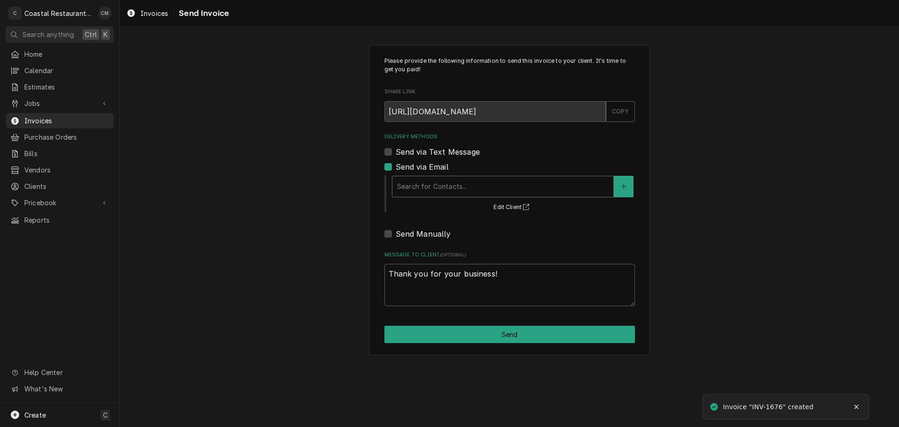
click at [444, 191] on div "Delivery Methods" at bounding box center [503, 186] width 212 height 17
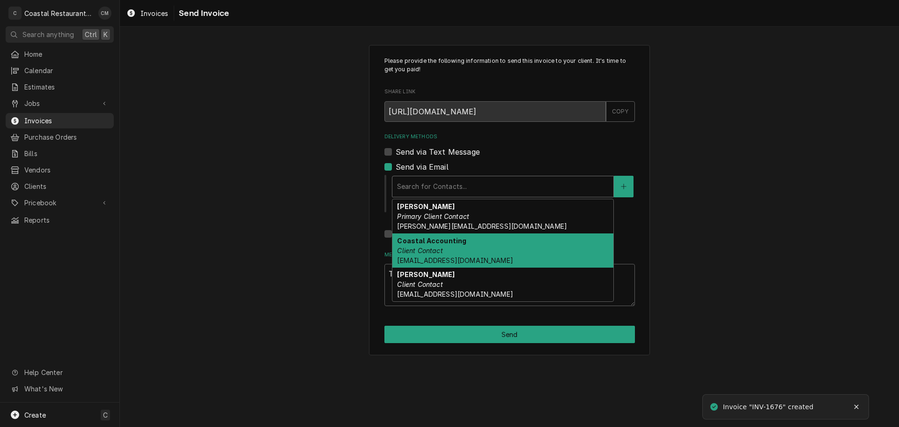
click at [448, 255] on div "Coastal Accounting Client Contact [EMAIL_ADDRESS][DOMAIN_NAME]" at bounding box center [502, 250] width 221 height 34
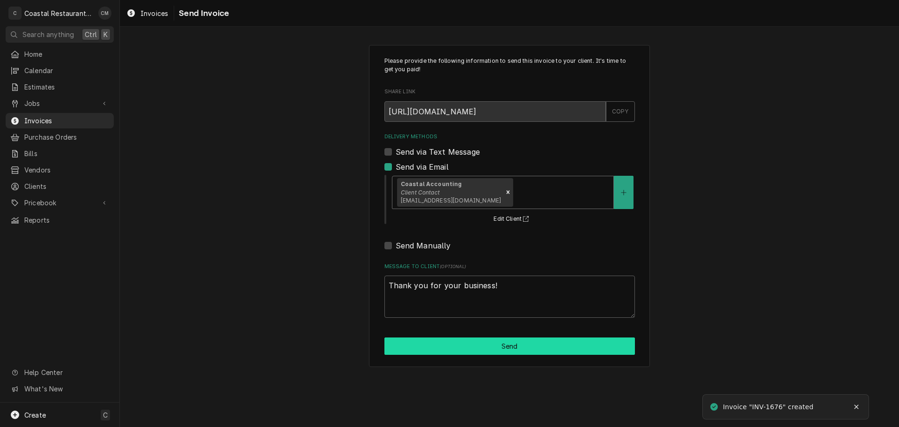
click at [485, 341] on button "Send" at bounding box center [510, 345] width 251 height 17
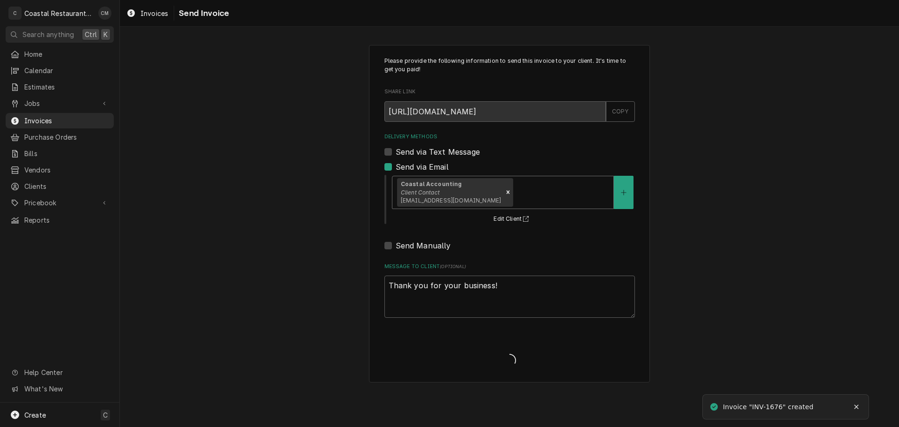
type textarea "x"
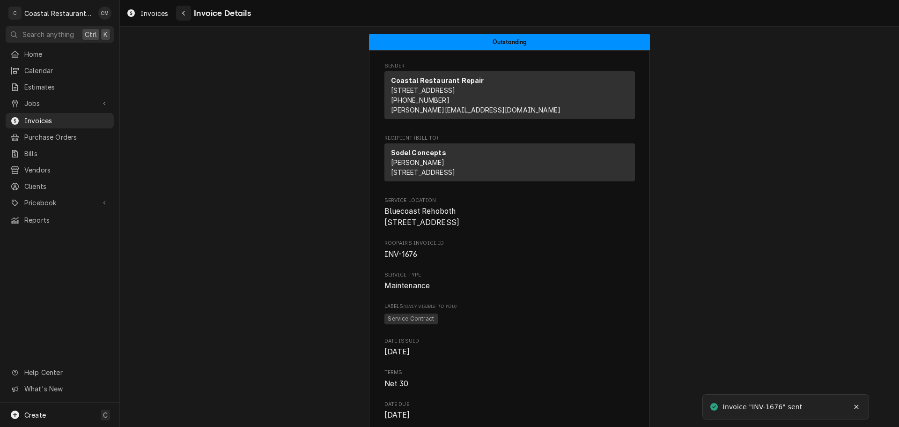
click at [187, 16] on div "Navigate back" at bounding box center [183, 12] width 9 height 9
